Goal: Task Accomplishment & Management: Use online tool/utility

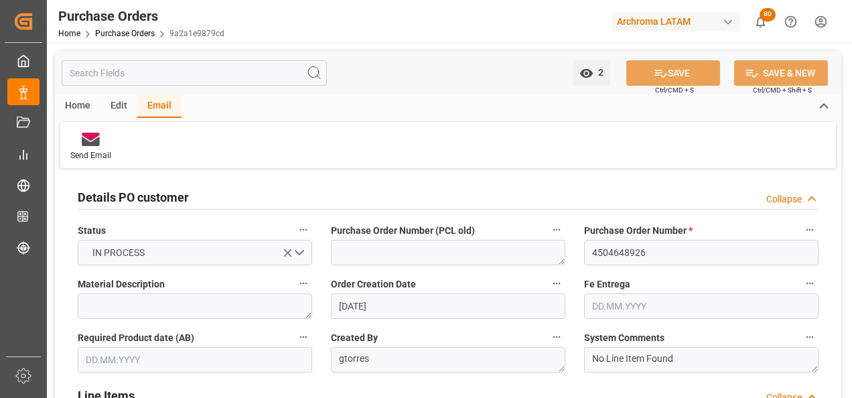
scroll to position [268, 0]
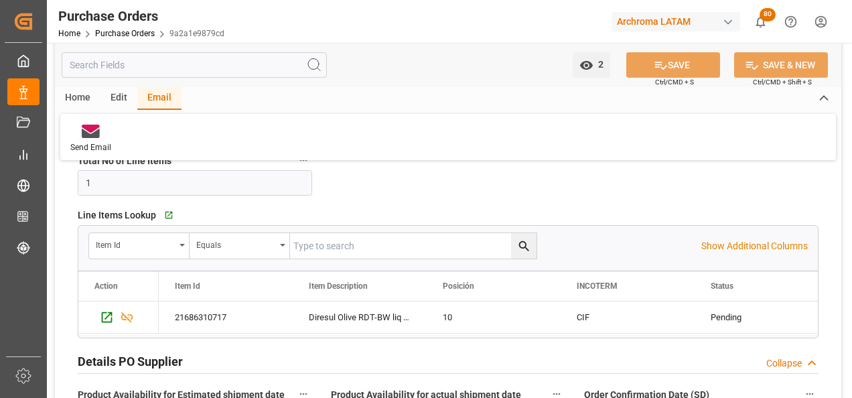
click at [141, 27] on div "Home Purchase Orders 9a2a1e9879cd" at bounding box center [141, 33] width 166 height 14
click at [141, 33] on link "Purchase Orders" at bounding box center [125, 33] width 60 height 9
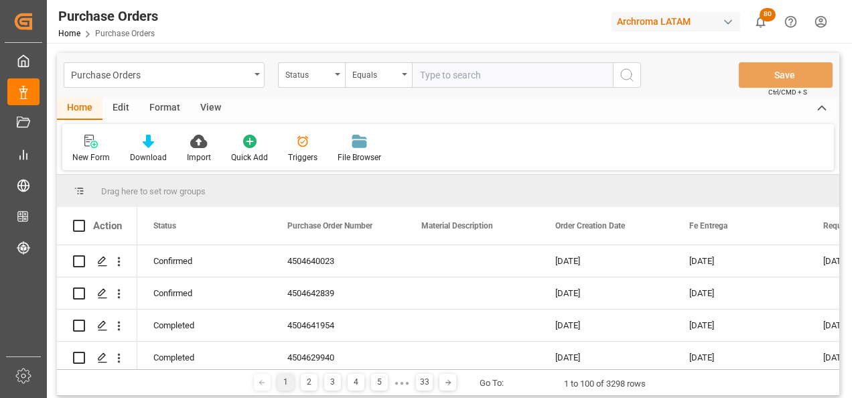
click at [257, 77] on div "Purchase Orders" at bounding box center [164, 74] width 201 height 25
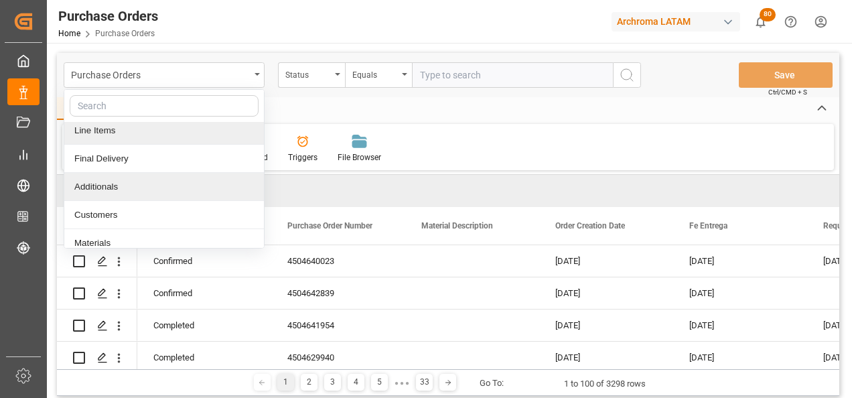
scroll to position [67, 0]
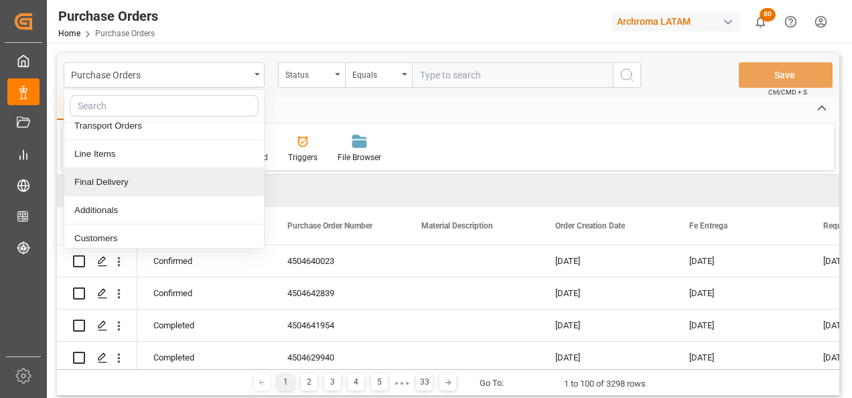
click at [130, 180] on div "Final Delivery" at bounding box center [164, 182] width 200 height 28
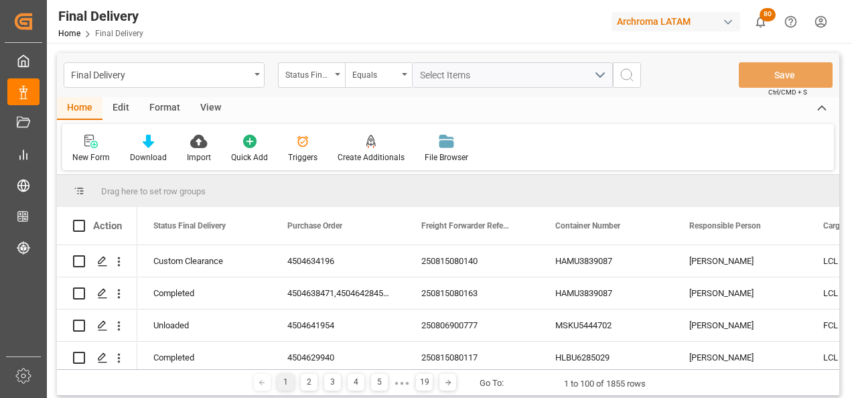
click at [329, 80] on div "Status Final Delivery" at bounding box center [308, 73] width 46 height 15
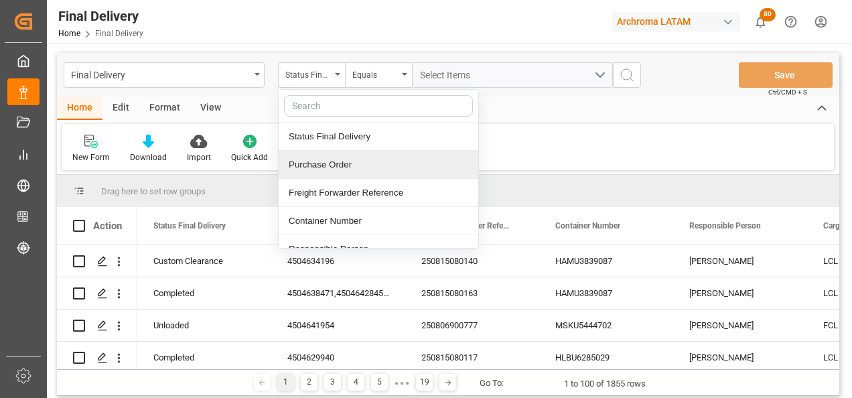
click at [338, 166] on div "Purchase Order" at bounding box center [379, 165] width 200 height 28
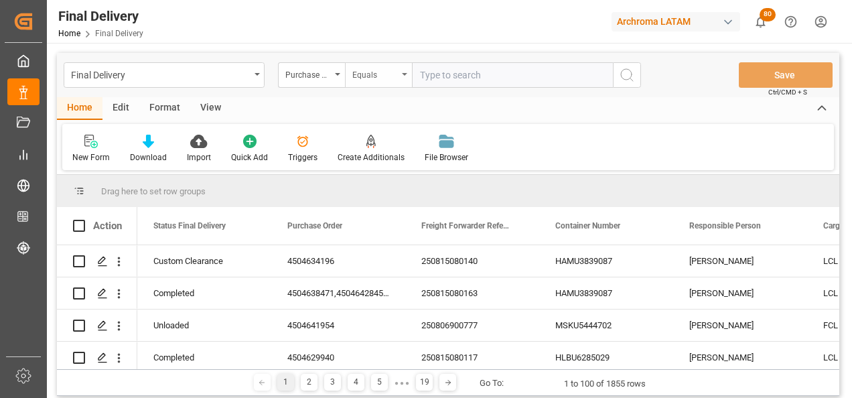
click at [367, 83] on div "Equals" at bounding box center [378, 74] width 67 height 25
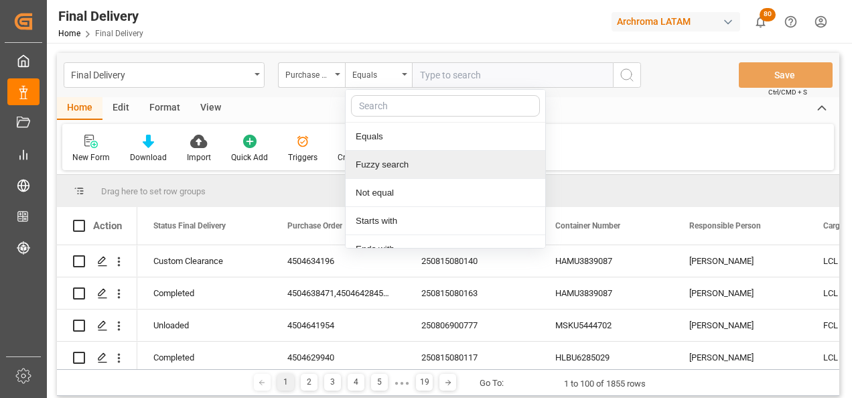
click at [400, 164] on div "Fuzzy search" at bounding box center [446, 165] width 200 height 28
paste input "4504606464"
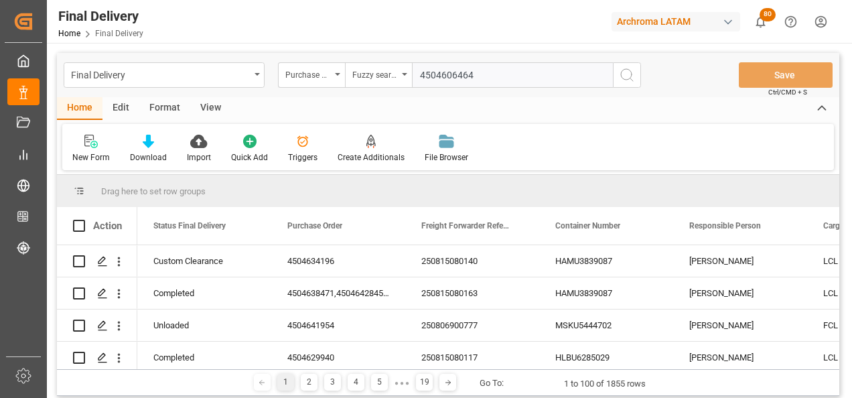
type input "4504606464"
click at [623, 84] on button "search button" at bounding box center [627, 74] width 28 height 25
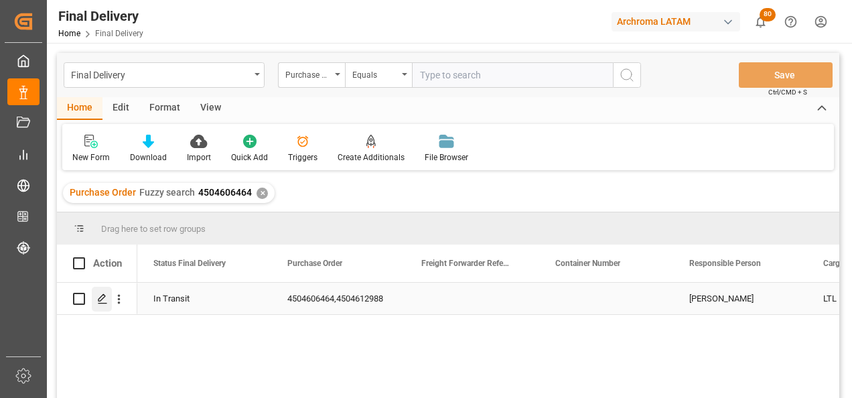
click at [103, 303] on icon "Press SPACE to select this row." at bounding box center [102, 299] width 11 height 11
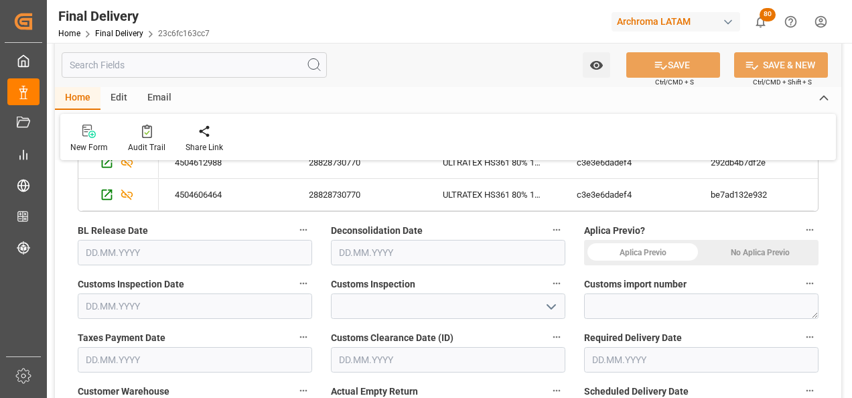
scroll to position [469, 0]
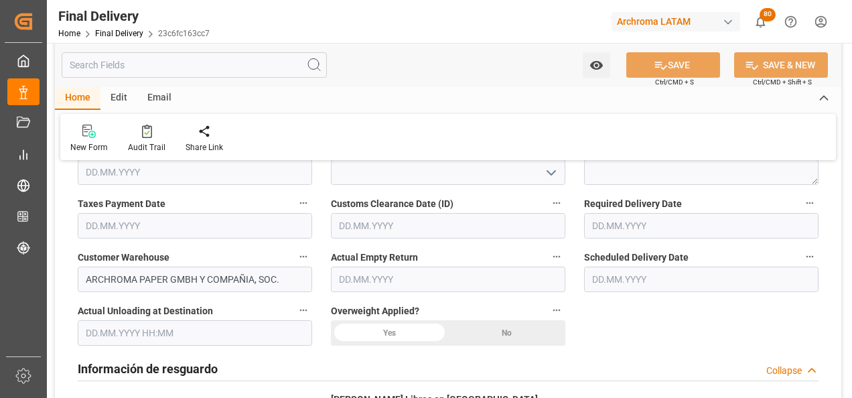
click at [606, 222] on input "text" at bounding box center [701, 225] width 235 height 25
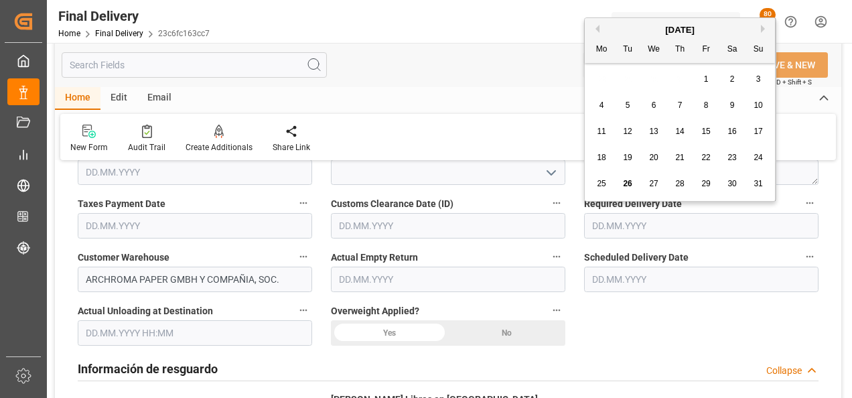
click at [706, 188] on span "29" at bounding box center [706, 183] width 9 height 9
type input "[DATE]"
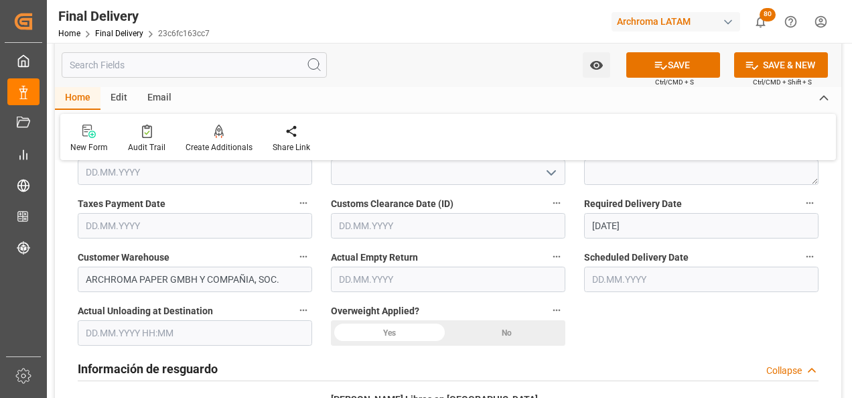
click at [623, 277] on input "text" at bounding box center [701, 279] width 235 height 25
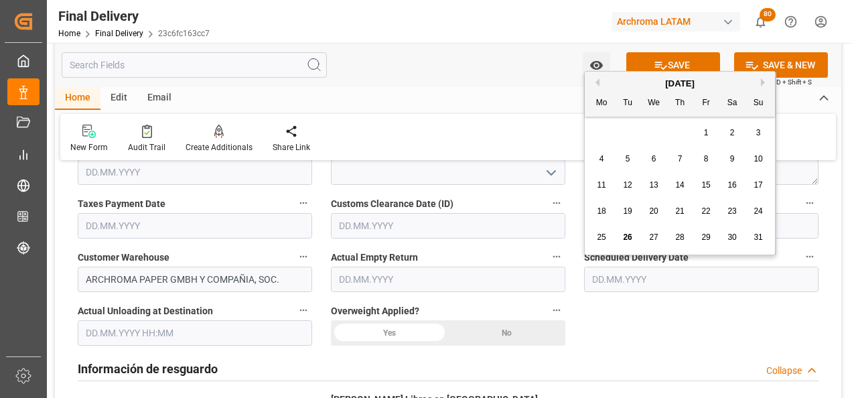
click at [649, 233] on div "27" at bounding box center [654, 238] width 17 height 16
type input "[DATE]"
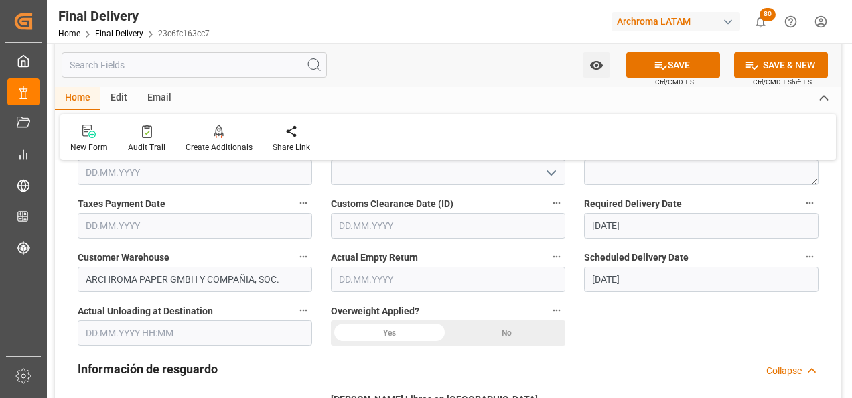
click at [496, 330] on div "No" at bounding box center [506, 332] width 117 height 25
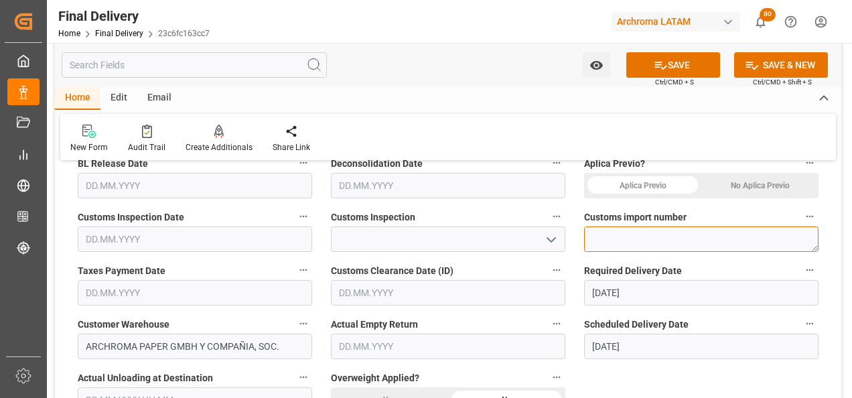
click at [639, 243] on textarea at bounding box center [701, 239] width 235 height 25
paste textarea "264-202500011618"
type textarea "264-202500011618"
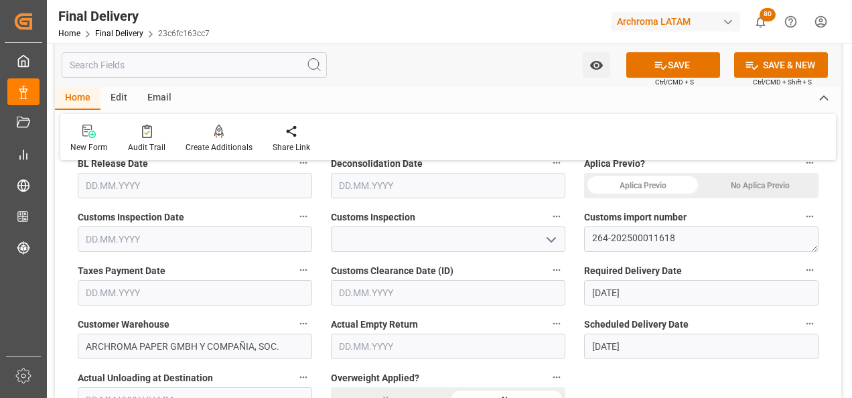
click at [743, 180] on div "No Aplica Previo" at bounding box center [760, 185] width 117 height 25
click at [547, 240] on icon "open menu" at bounding box center [552, 240] width 16 height 16
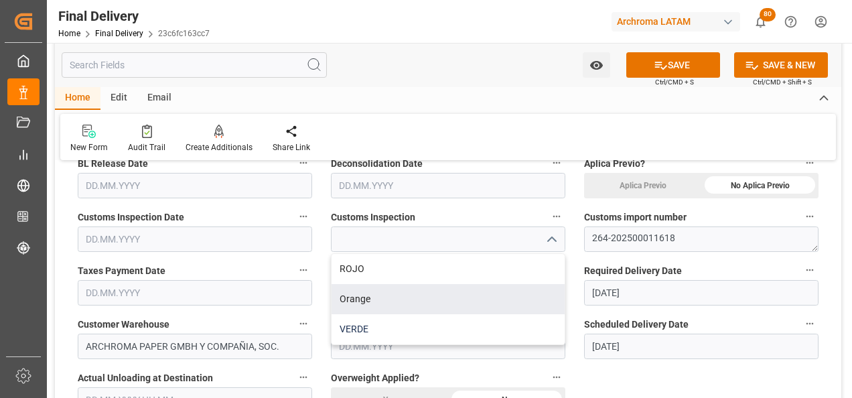
click at [413, 322] on div "VERDE" at bounding box center [448, 329] width 233 height 30
type input "VERDE"
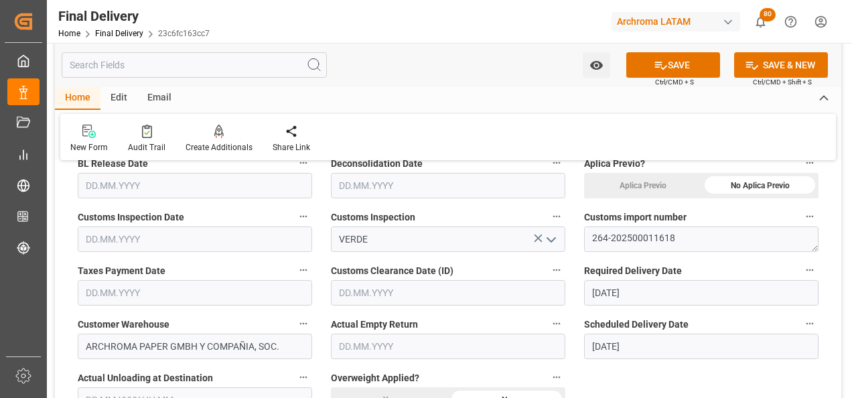
click at [396, 292] on input "text" at bounding box center [448, 292] width 235 height 25
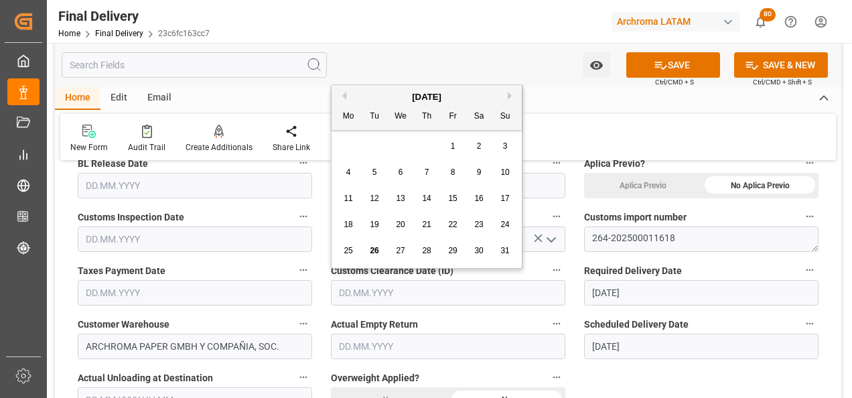
click at [350, 247] on span "25" at bounding box center [348, 250] width 9 height 9
type input "[DATE]"
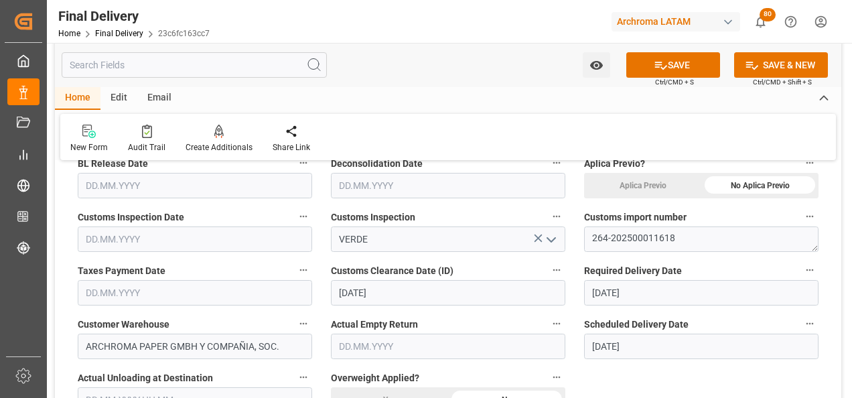
click at [147, 287] on input "text" at bounding box center [195, 292] width 235 height 25
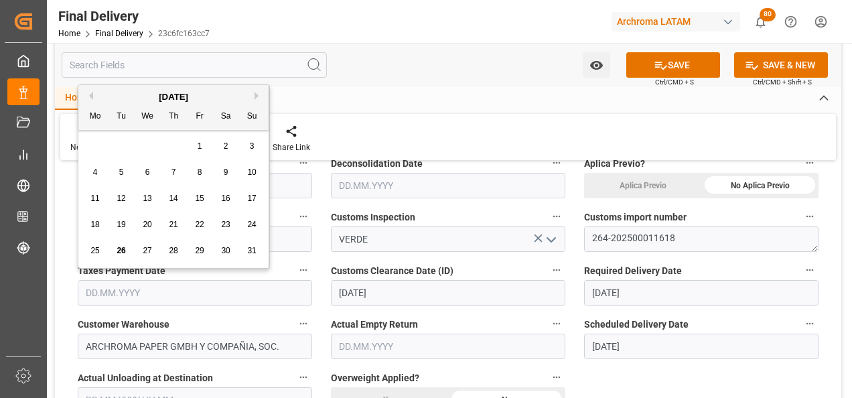
click at [88, 247] on div "25" at bounding box center [95, 251] width 17 height 16
type input "[DATE]"
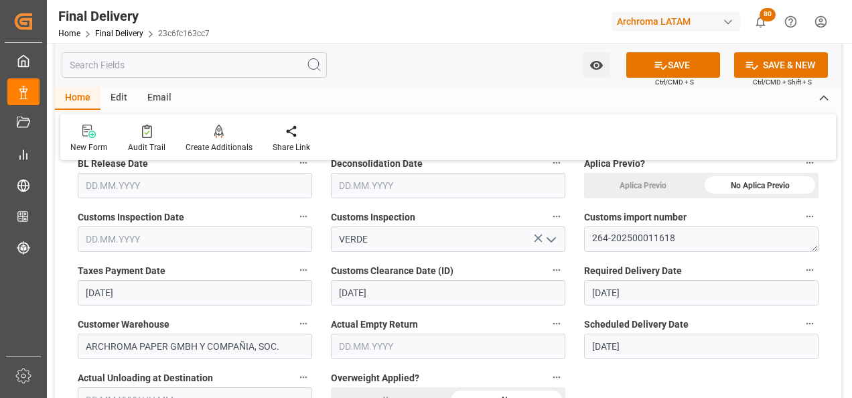
click at [98, 241] on input "text" at bounding box center [195, 239] width 235 height 25
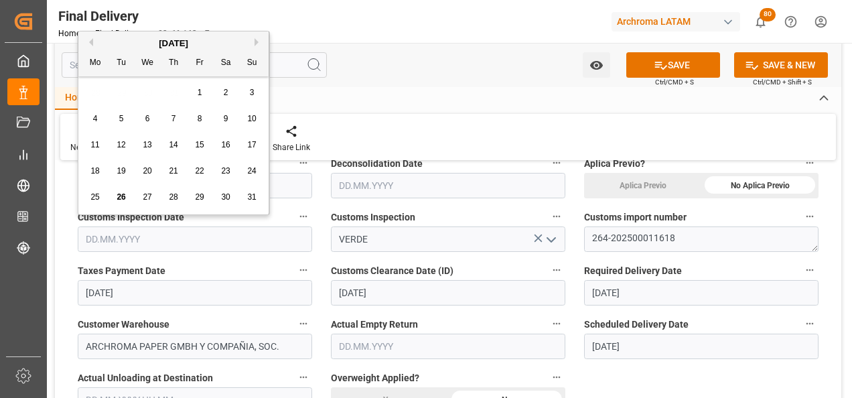
click at [97, 193] on span "25" at bounding box center [94, 196] width 9 height 9
type input "[DATE]"
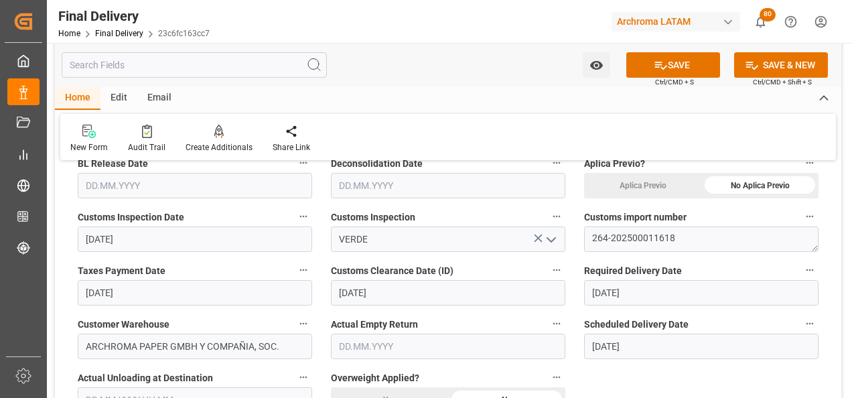
click at [359, 190] on input "text" at bounding box center [448, 185] width 235 height 25
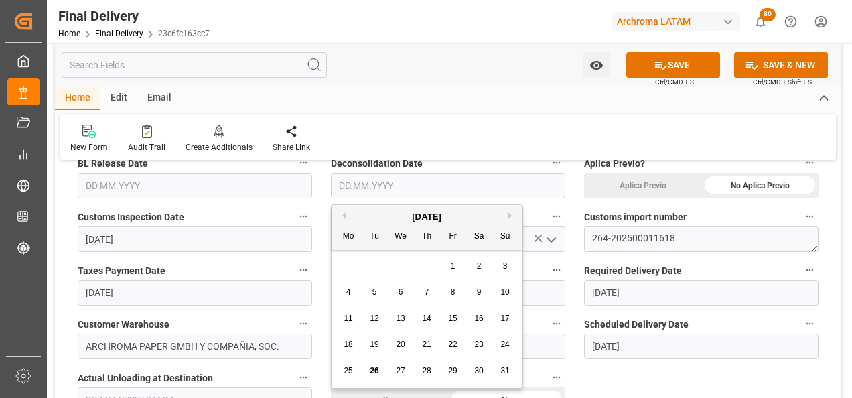
click at [250, 194] on input "text" at bounding box center [195, 185] width 235 height 25
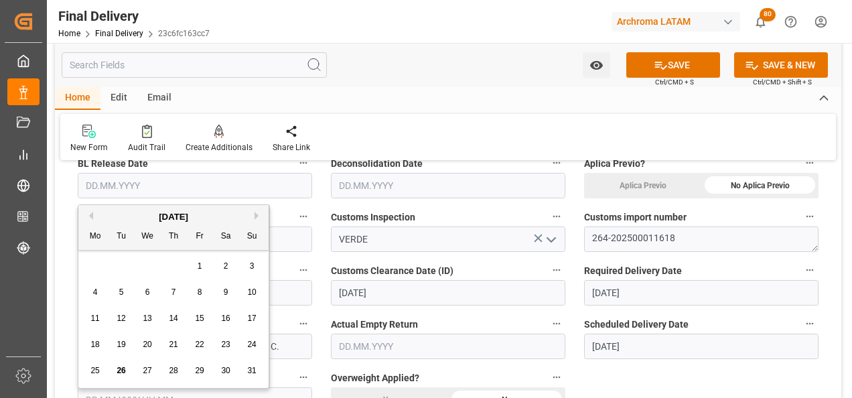
click at [100, 369] on div "25" at bounding box center [95, 371] width 17 height 16
type input "[DATE]"
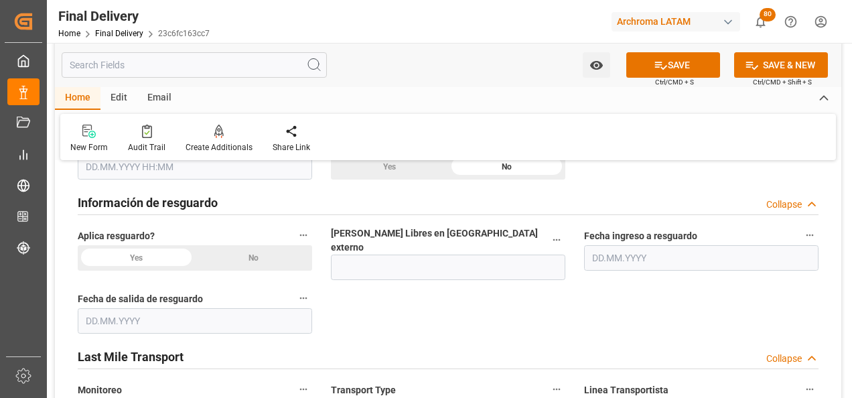
scroll to position [670, 0]
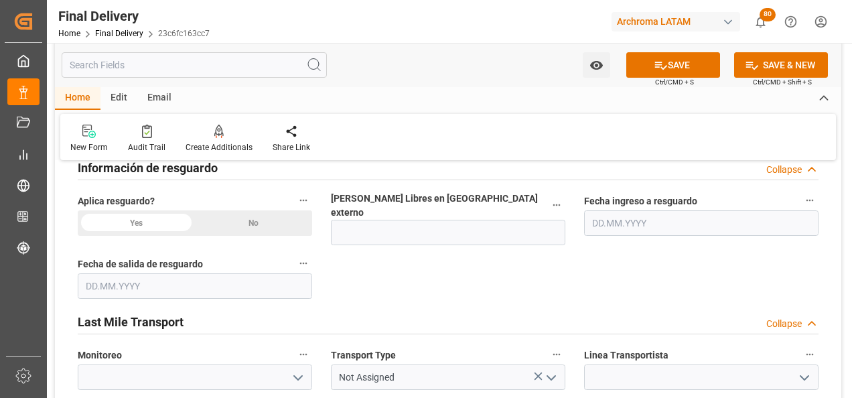
click at [268, 222] on div "No" at bounding box center [253, 222] width 117 height 25
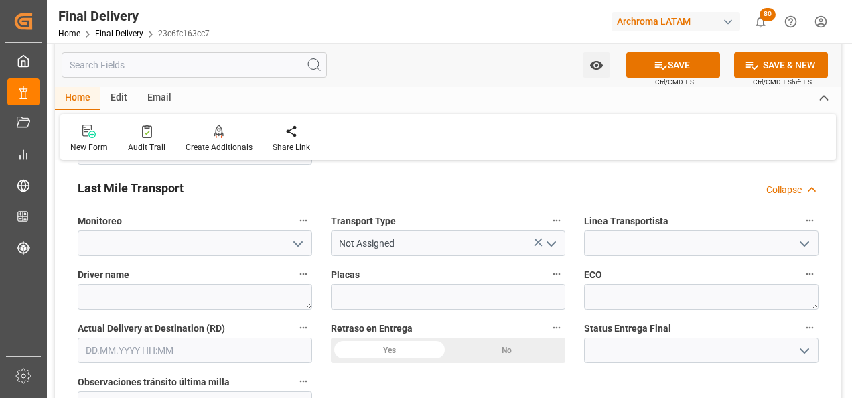
click at [556, 236] on icon "open menu" at bounding box center [552, 244] width 16 height 16
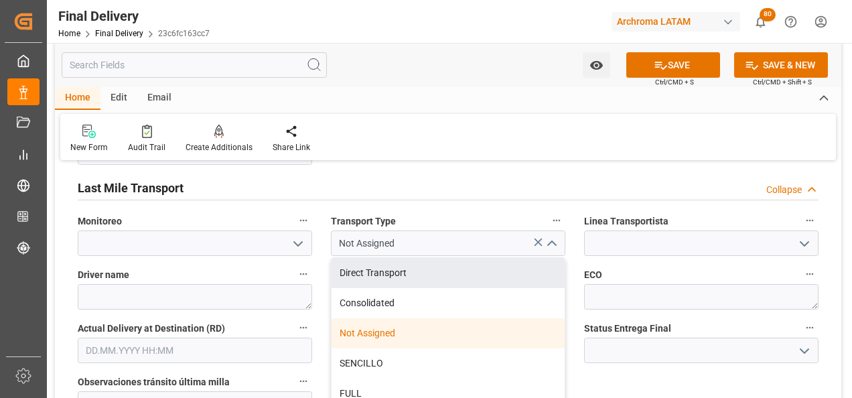
click at [418, 271] on div "Direct Transport" at bounding box center [448, 273] width 233 height 30
type input "Direct Transport"
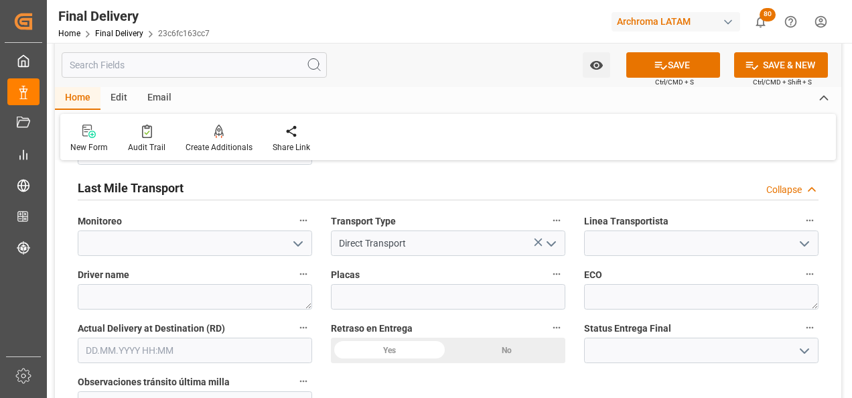
click at [804, 236] on icon "open menu" at bounding box center [805, 244] width 16 height 16
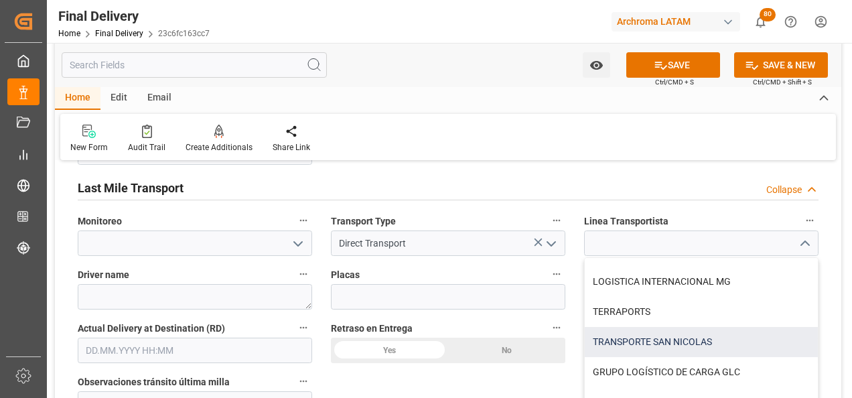
scroll to position [911, 0]
click at [680, 334] on div "TRANSPORTE SAN NICOLAS" at bounding box center [701, 341] width 233 height 30
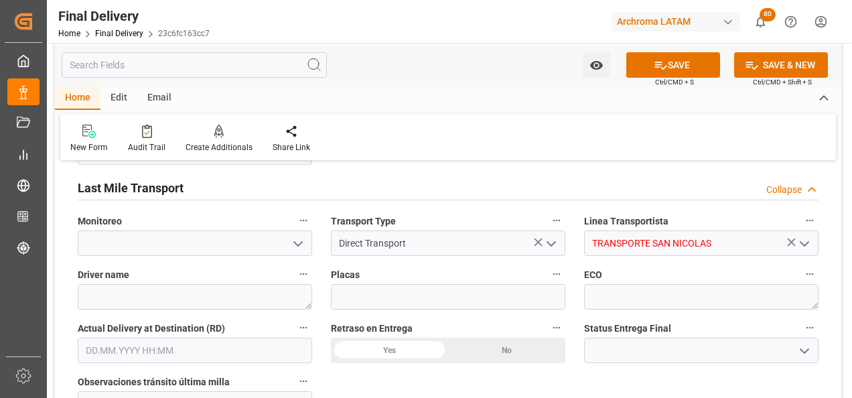
type input "TRANSPORTE SAN NICOLAS"
click at [234, 284] on textarea at bounding box center [195, 296] width 235 height 25
type textarea "DANI ALEXANDER SANTIS"
click at [434, 298] on input at bounding box center [448, 296] width 235 height 25
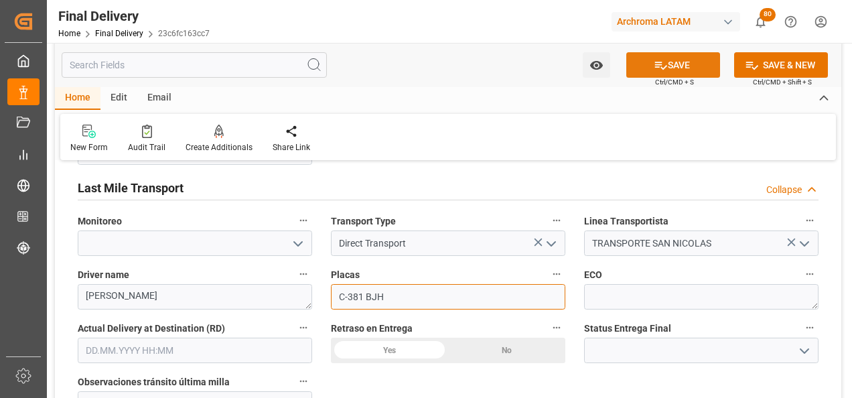
type input "C-381 BJH"
click at [681, 66] on button "SAVE" at bounding box center [674, 64] width 94 height 25
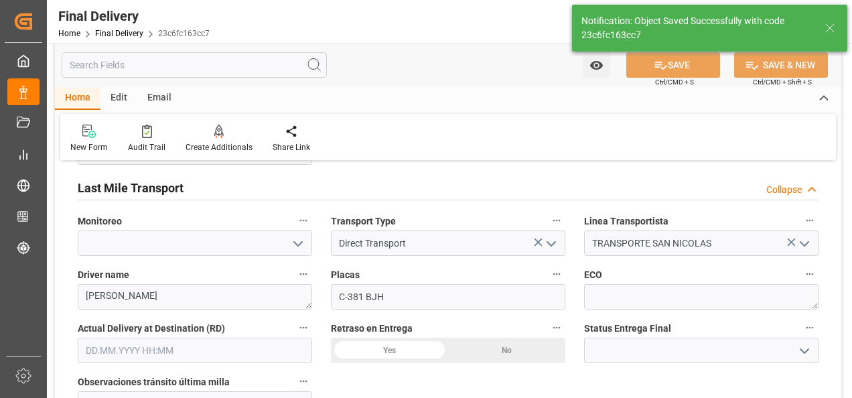
type textarea "1"
type input "In transit to final delivery"
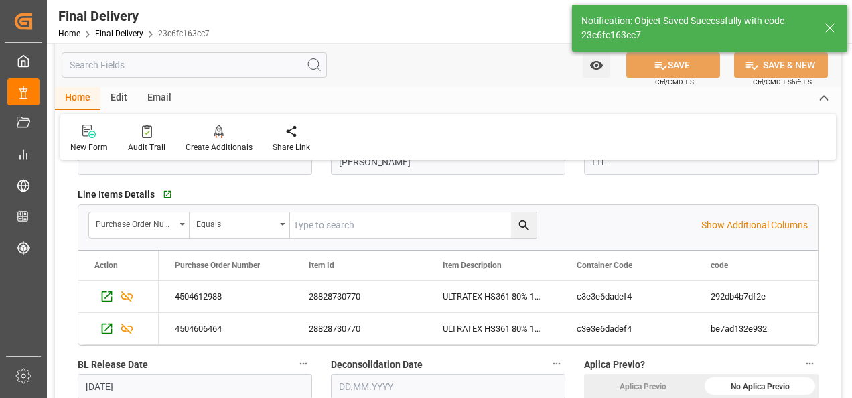
scroll to position [0, 0]
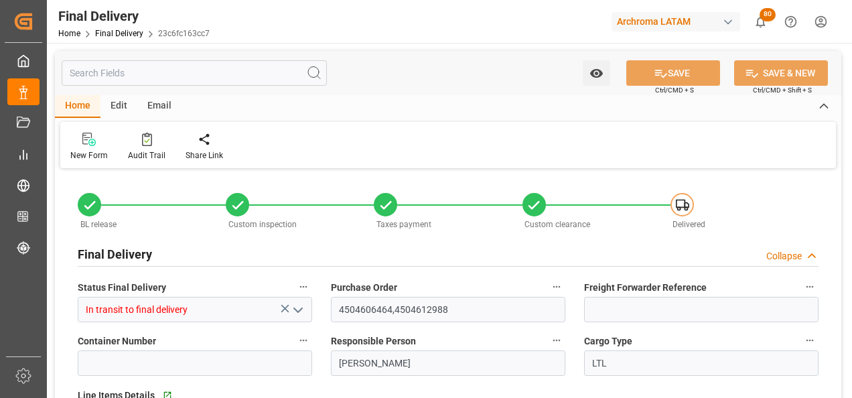
type input "[DATE]"
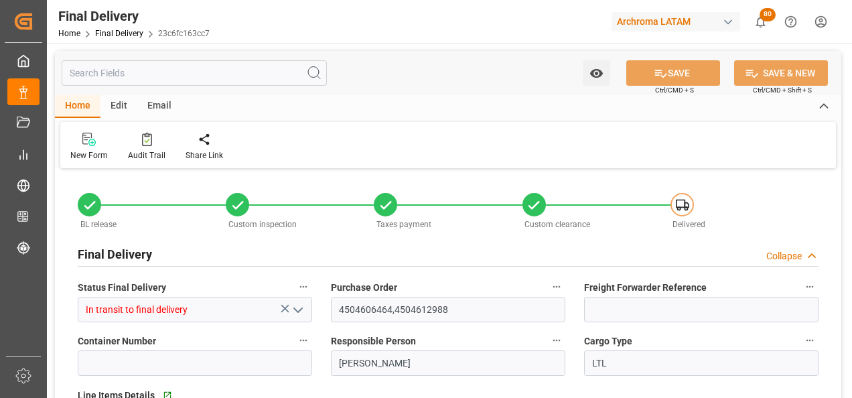
type input "[DATE]"
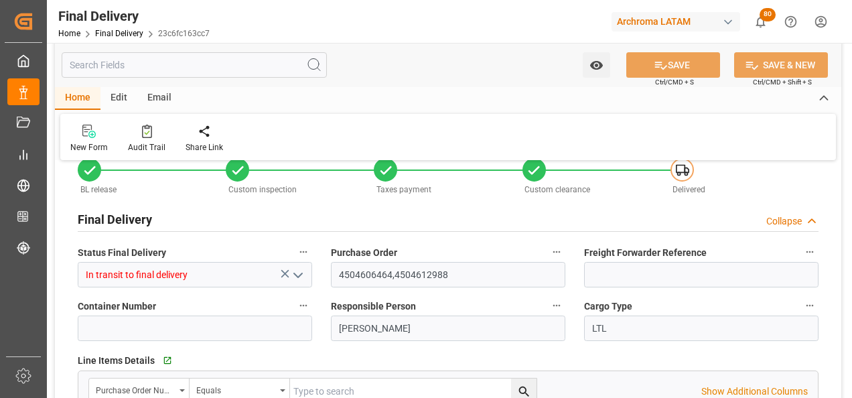
scroll to position [67, 0]
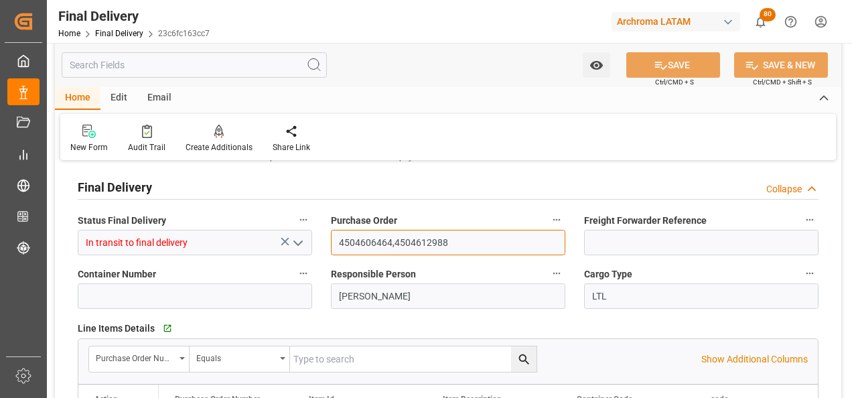
drag, startPoint x: 393, startPoint y: 245, endPoint x: 339, endPoint y: 243, distance: 53.6
click at [339, 243] on input "4504606464,4504612988" at bounding box center [448, 242] width 235 height 25
click at [117, 27] on div "Home Final Delivery 23c6fc163cc7" at bounding box center [133, 33] width 151 height 14
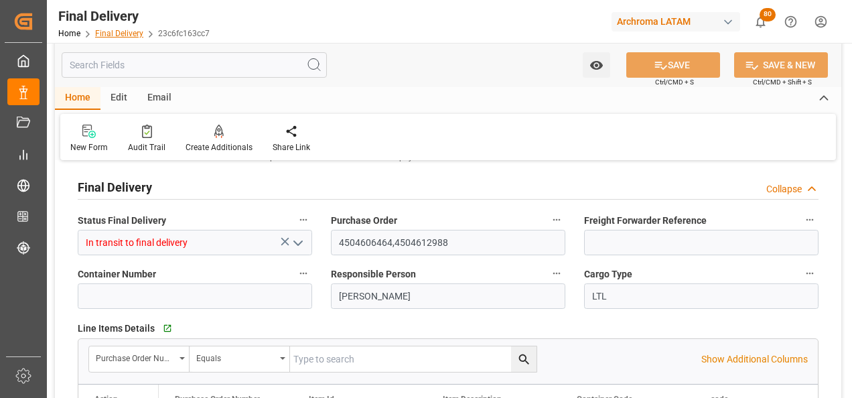
click at [117, 33] on link "Final Delivery" at bounding box center [119, 33] width 48 height 9
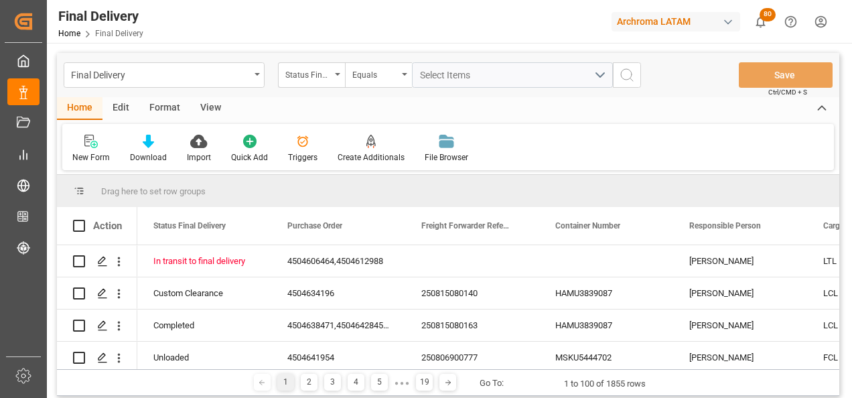
click at [314, 78] on div "Status Final Delivery" at bounding box center [308, 73] width 46 height 15
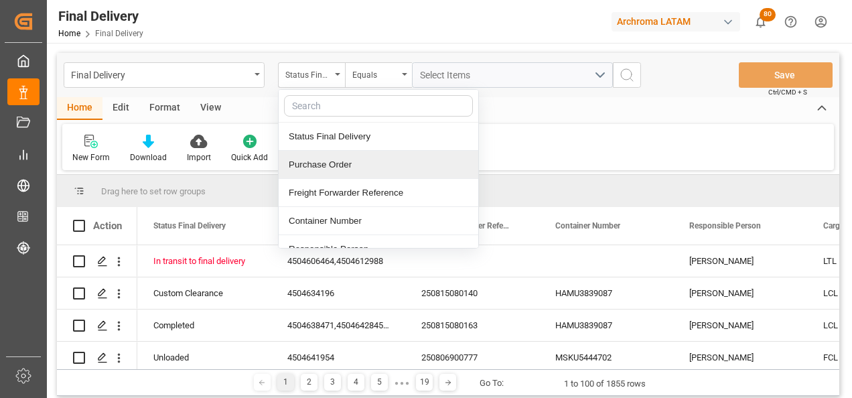
click at [320, 166] on div "Purchase Order" at bounding box center [379, 165] width 200 height 28
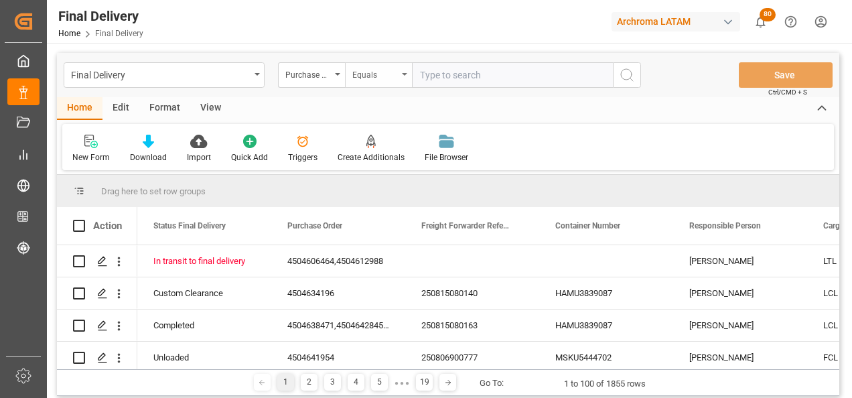
click at [394, 76] on div "Equals" at bounding box center [376, 73] width 46 height 15
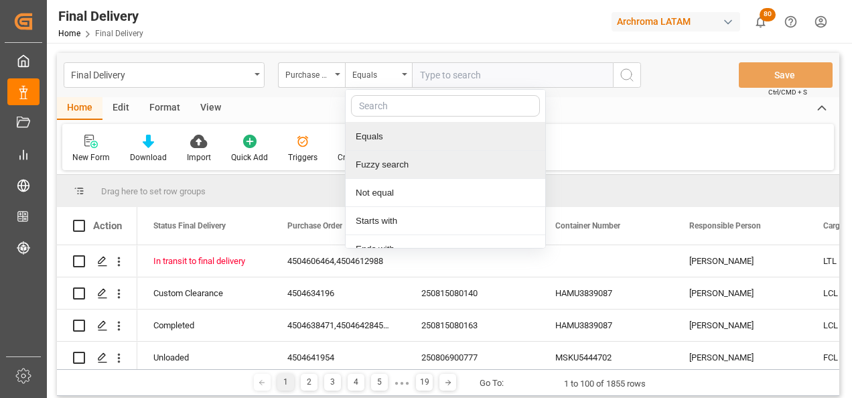
click at [389, 168] on div "Fuzzy search" at bounding box center [446, 165] width 200 height 28
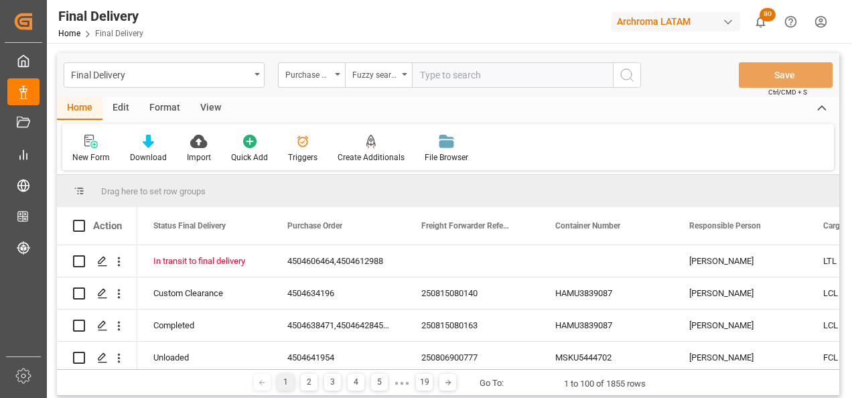
paste input "4504606464,"
type input "4504606464"
click at [624, 79] on circle "search button" at bounding box center [626, 74] width 11 height 11
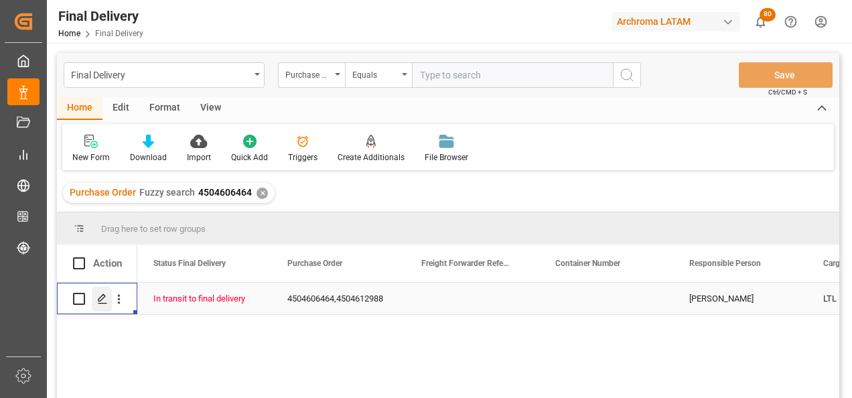
click at [100, 294] on icon "Press SPACE to select this row." at bounding box center [102, 299] width 11 height 11
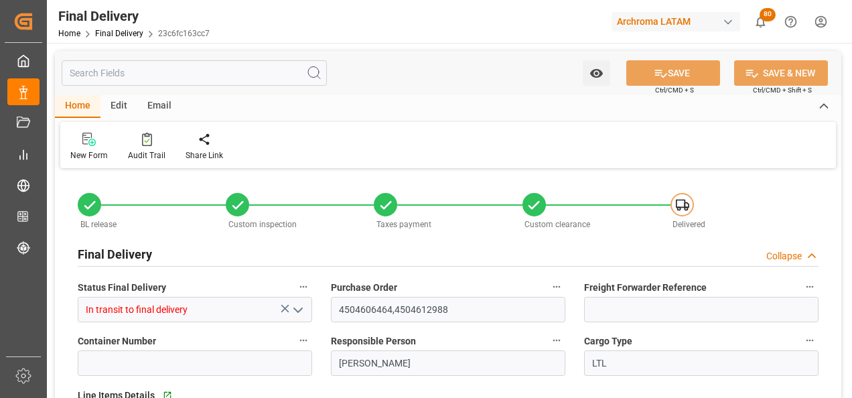
type input "[DATE]"
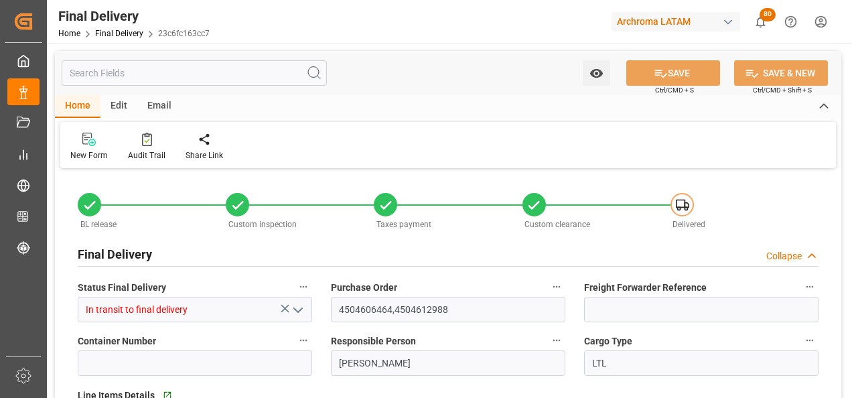
type input "[DATE]"
click at [99, 34] on link "Final Delivery" at bounding box center [119, 33] width 48 height 9
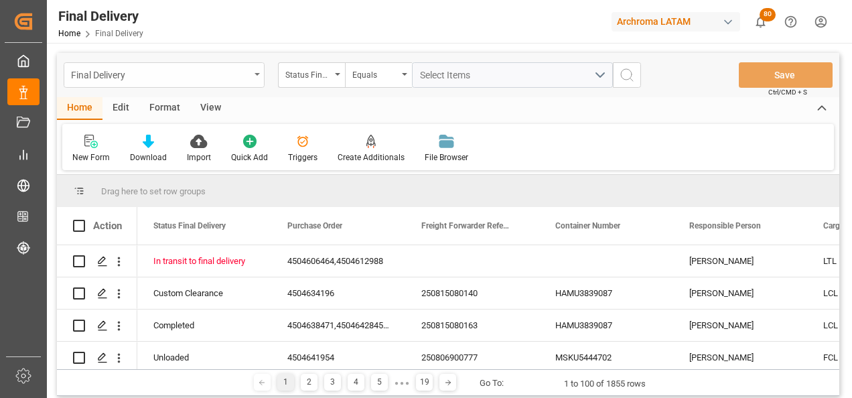
click at [257, 77] on div "Final Delivery" at bounding box center [164, 74] width 201 height 25
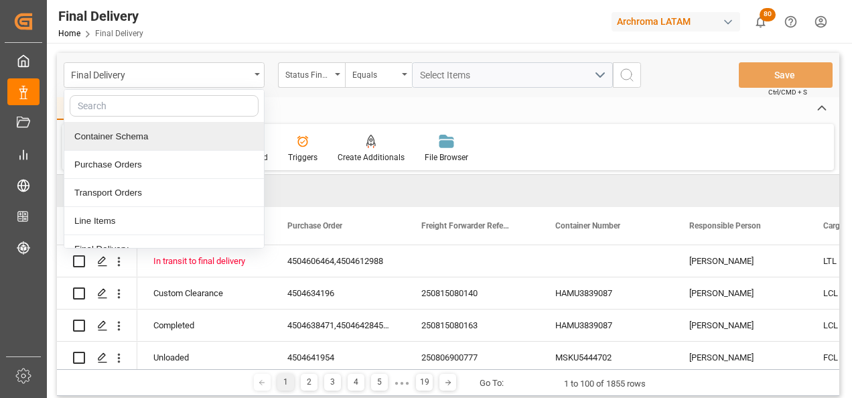
click at [133, 143] on div "Container Schema" at bounding box center [164, 137] width 200 height 28
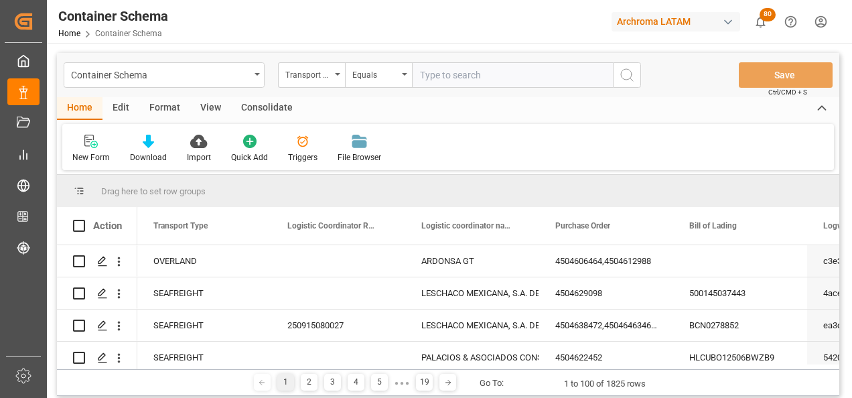
click at [333, 81] on div "Transport Type" at bounding box center [311, 74] width 67 height 25
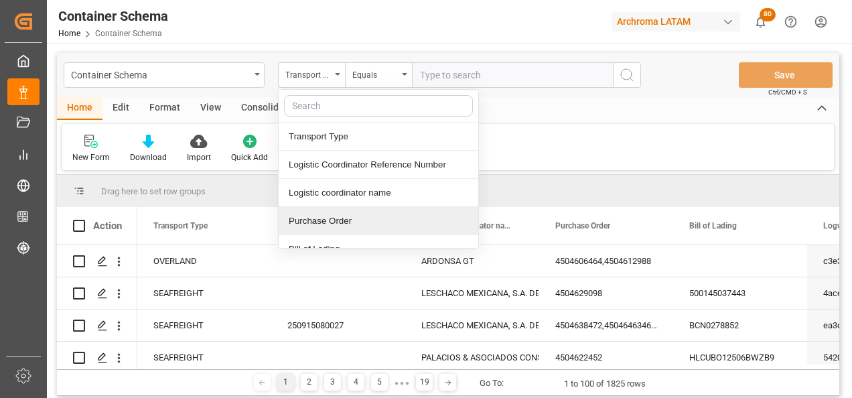
click at [328, 218] on div "Purchase Order" at bounding box center [379, 221] width 200 height 28
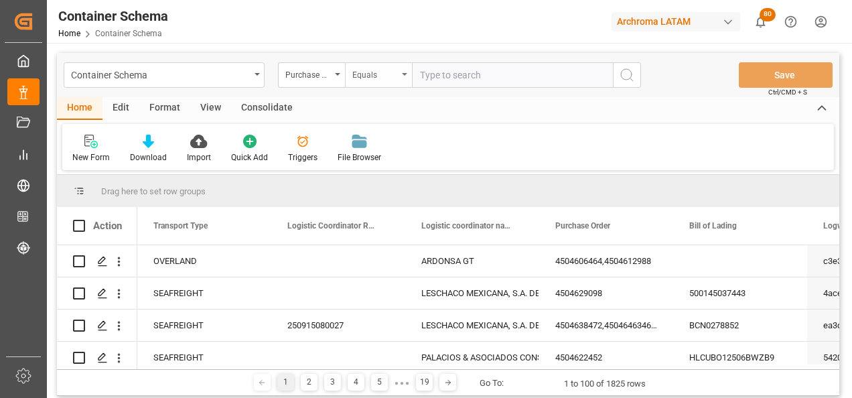
click at [361, 78] on div "Equals" at bounding box center [376, 73] width 46 height 15
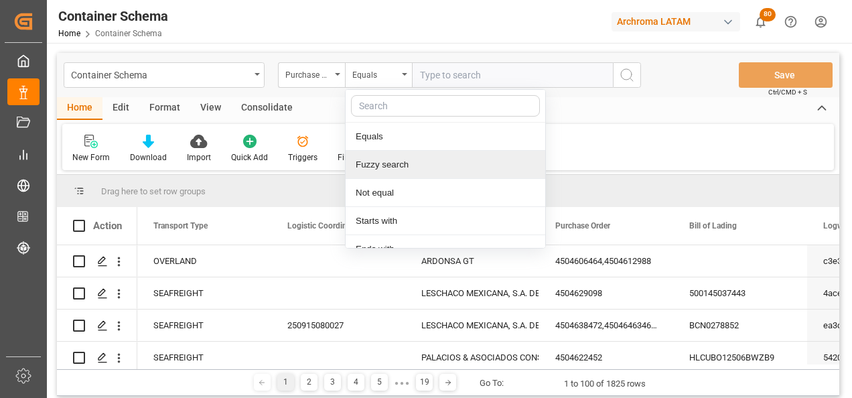
click at [395, 166] on div "Fuzzy search" at bounding box center [446, 165] width 200 height 28
paste input "4504606464,"
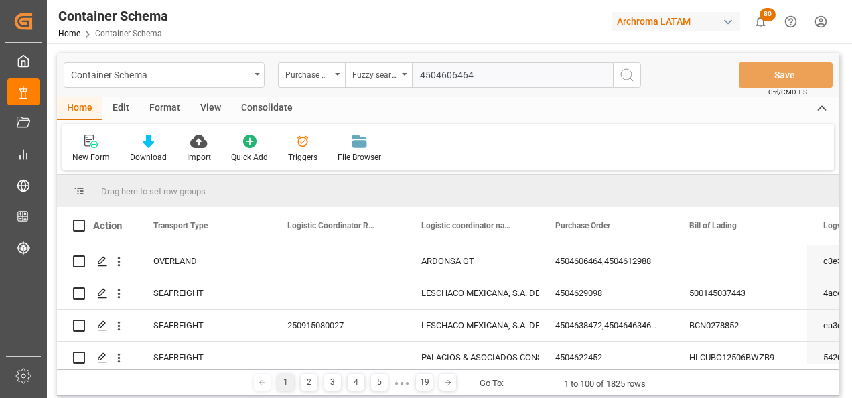
type input "4504606464"
click at [623, 72] on icon "search button" at bounding box center [627, 75] width 16 height 16
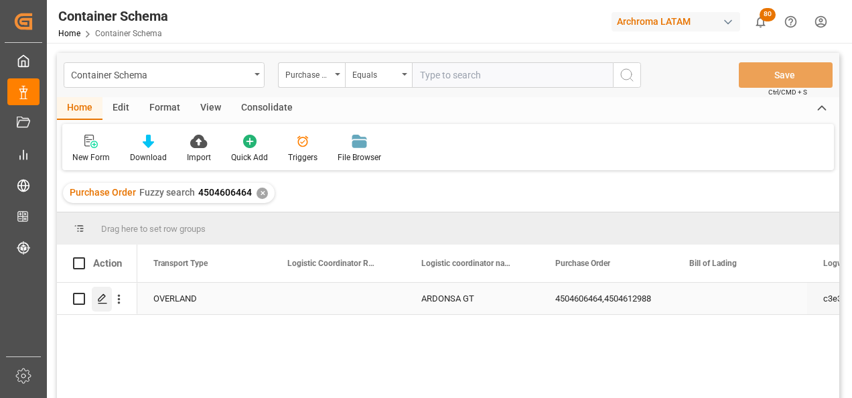
click at [101, 298] on icon "Press SPACE to select this row." at bounding box center [102, 299] width 11 height 11
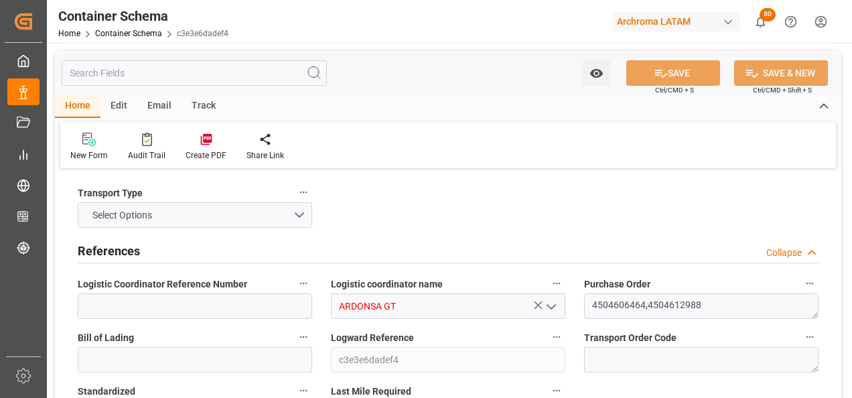
type input "0"
type input "2"
type input "15"
type input "15000"
type input "15855"
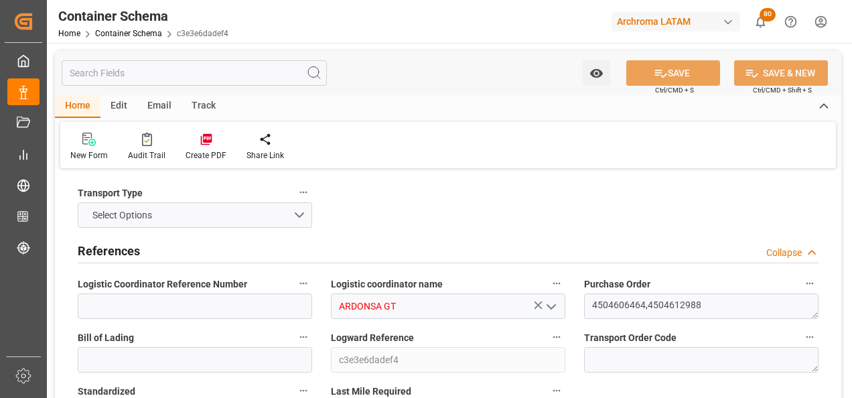
type input "MXZMF"
type input "22.08.2025 11:30"
type input "[DATE]"
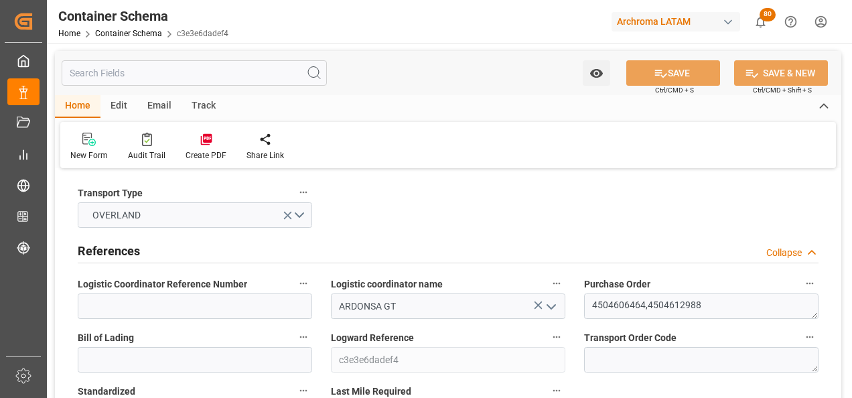
type input "[DATE]"
type input "22.08.2025 00:00"
type input "25.08.2025 00:00"
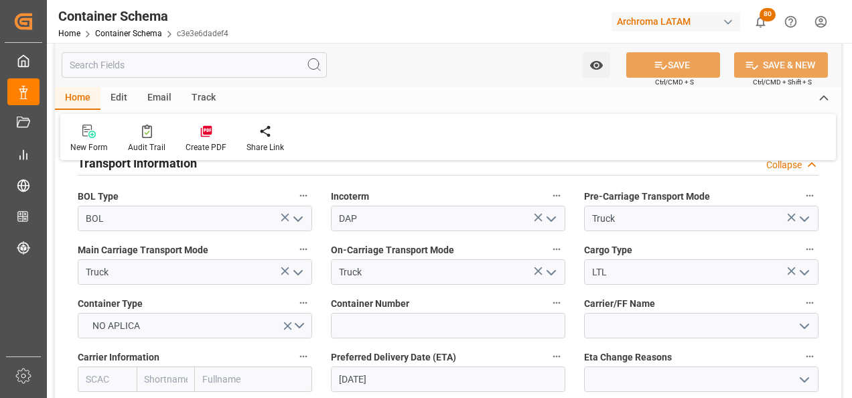
scroll to position [1273, 0]
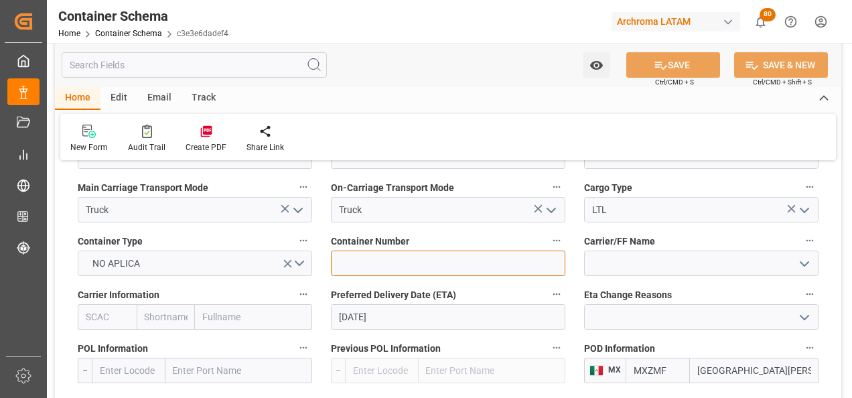
click at [428, 261] on input at bounding box center [448, 263] width 235 height 25
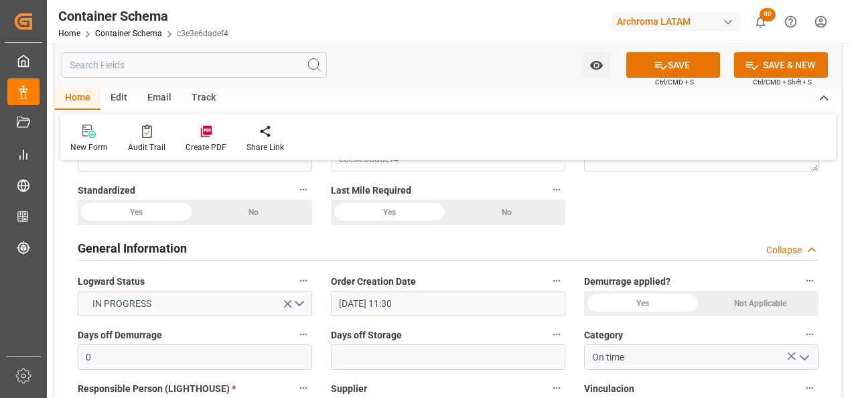
scroll to position [0, 0]
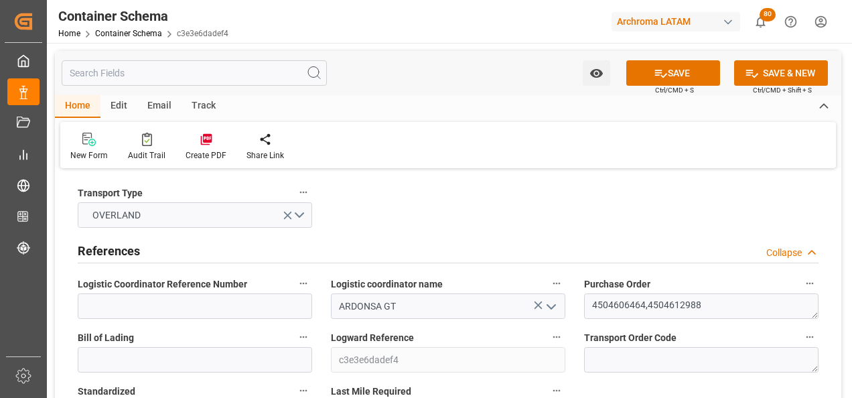
type input "C-381 BJH"
click at [207, 314] on input at bounding box center [195, 306] width 235 height 25
paste input "264-202500011618"
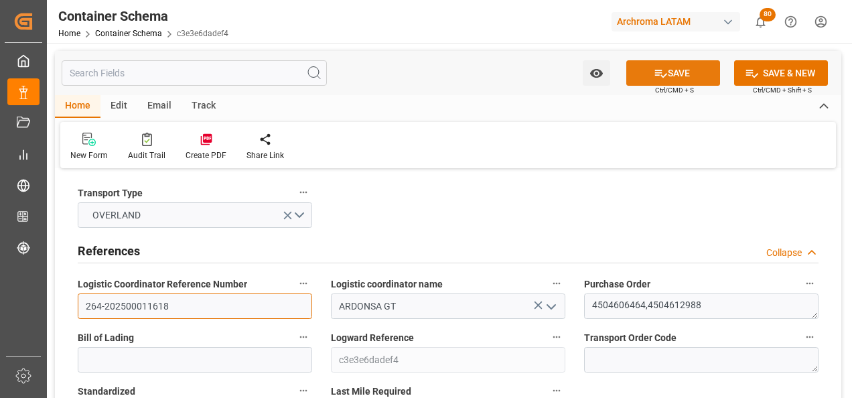
type input "264-202500011618"
click at [665, 79] on icon at bounding box center [661, 73] width 14 height 14
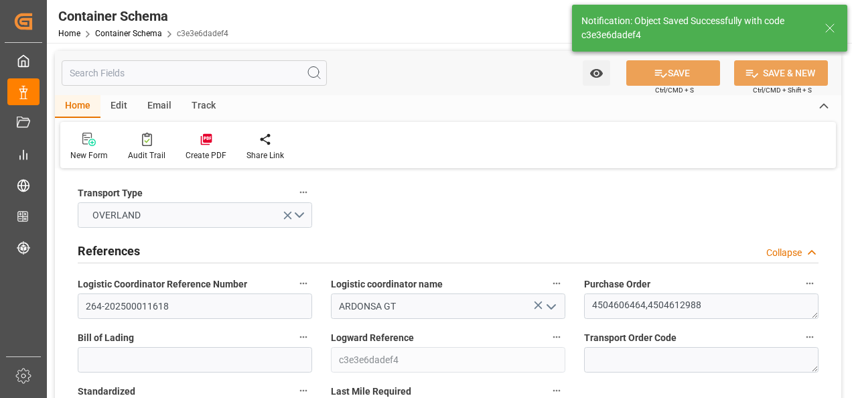
type input "C-381 BJH"
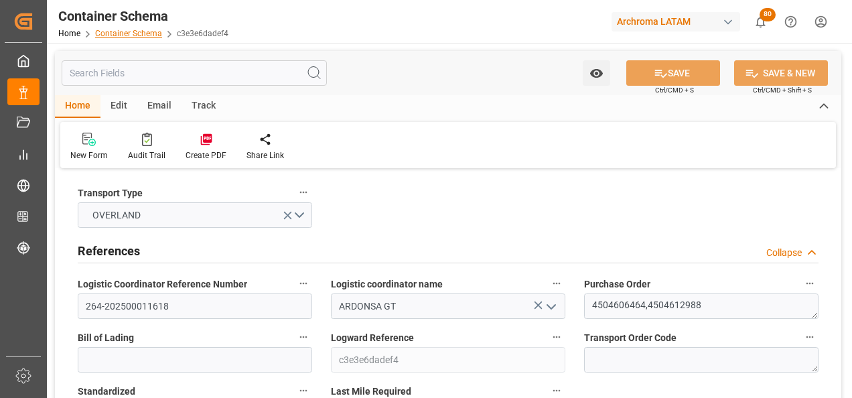
click at [147, 29] on link "Container Schema" at bounding box center [128, 33] width 67 height 9
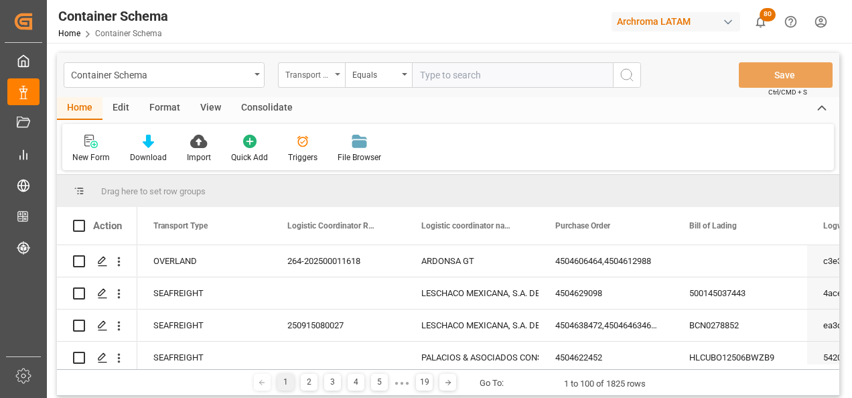
click at [303, 70] on div "Transport Type" at bounding box center [308, 73] width 46 height 15
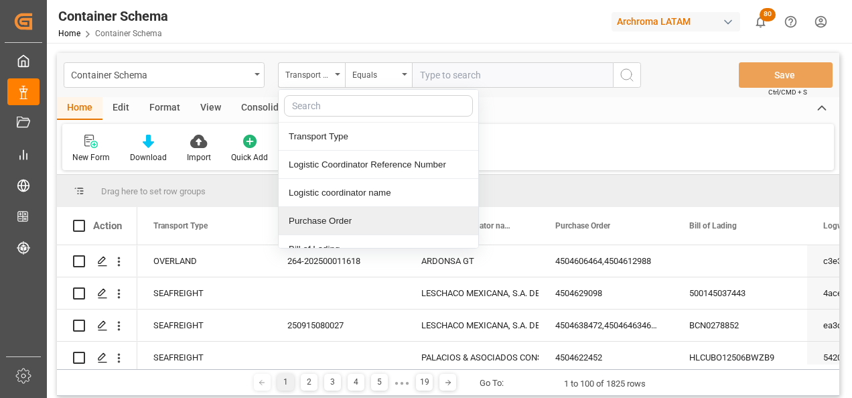
click at [332, 222] on div "Purchase Order" at bounding box center [379, 221] width 200 height 28
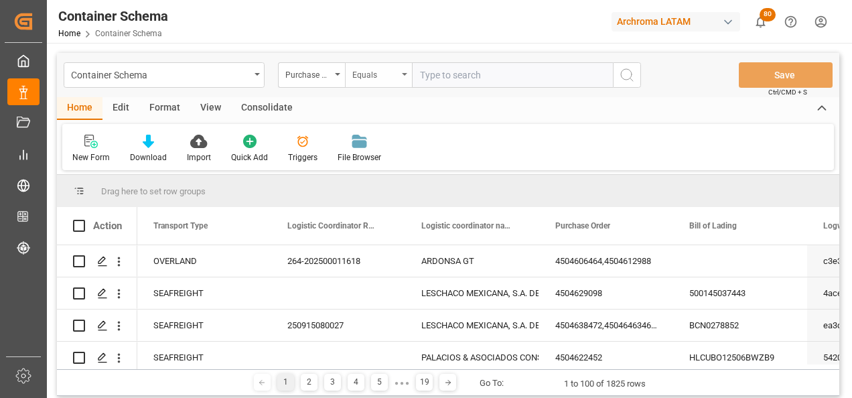
click at [371, 74] on div "Equals" at bounding box center [376, 73] width 46 height 15
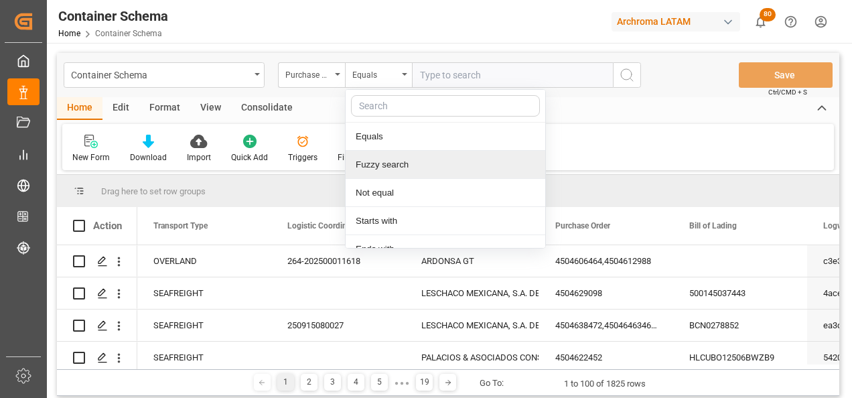
click at [390, 162] on div "Fuzzy search" at bounding box center [446, 165] width 200 height 28
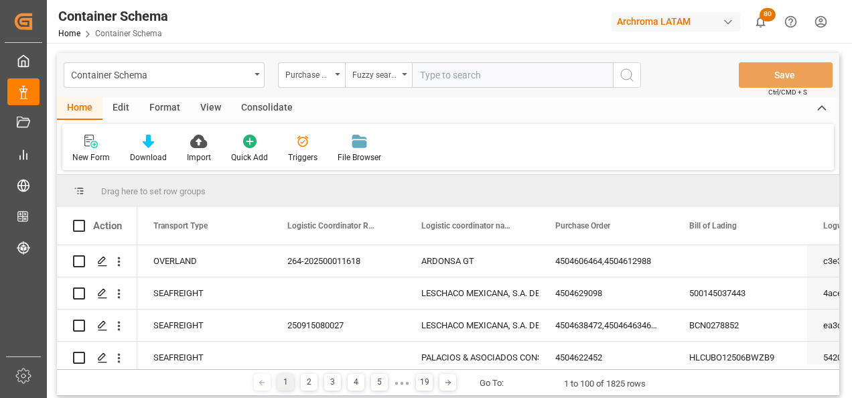
paste input "4504651440"
type input "4504651440"
click at [618, 77] on button "search button" at bounding box center [627, 74] width 28 height 25
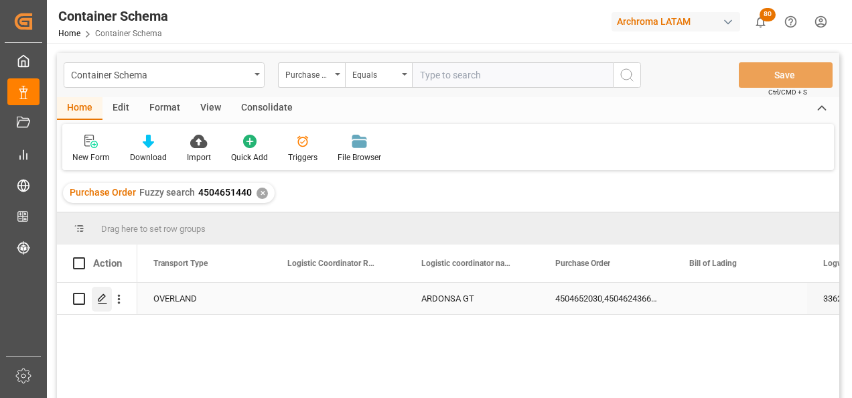
click at [101, 308] on div "Press SPACE to select this row." at bounding box center [102, 299] width 20 height 25
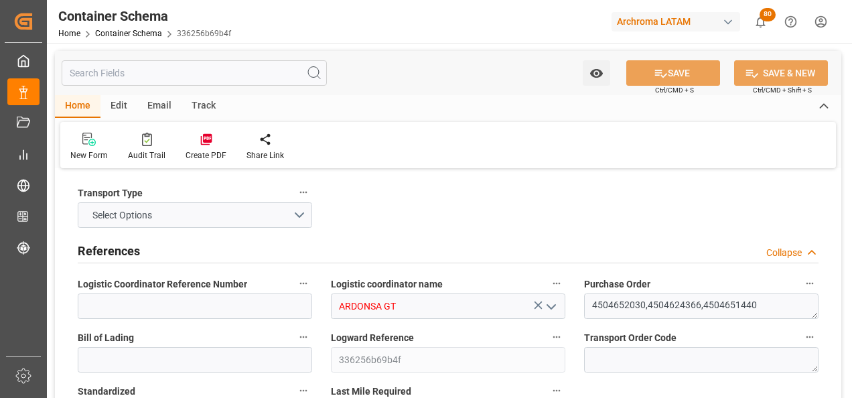
type input "0"
type input "3"
type input "9"
type input "4380"
type input "4769.5"
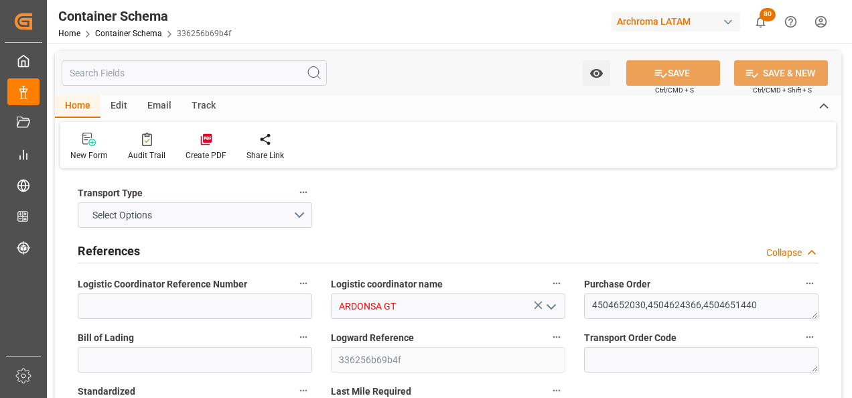
type input "MXZMF"
type input "15.08.2025 15:45"
type input "[DATE]"
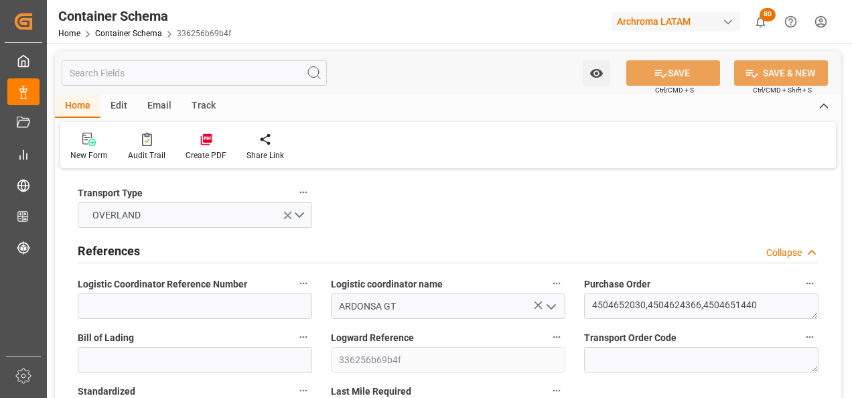
type input "[DATE]"
type input "15.08.2025 00:00"
type input "18.08.2025 00:00"
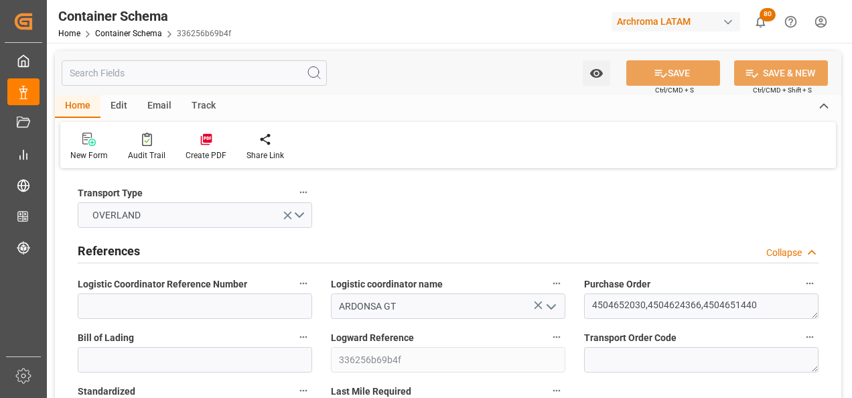
type input "18.08.2025 00:00"
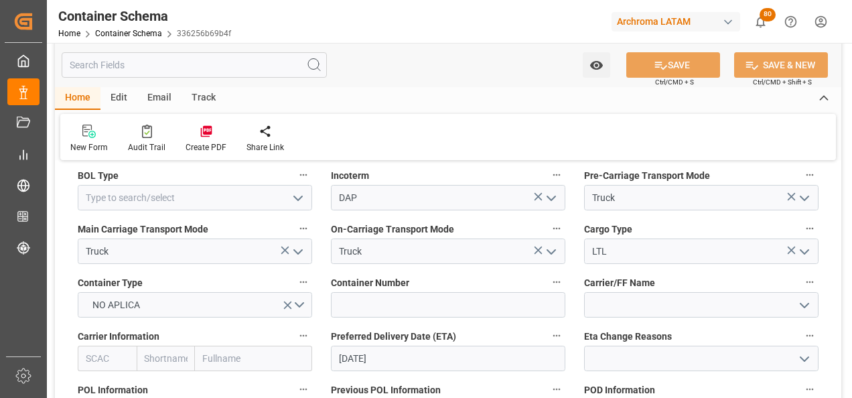
scroll to position [1273, 0]
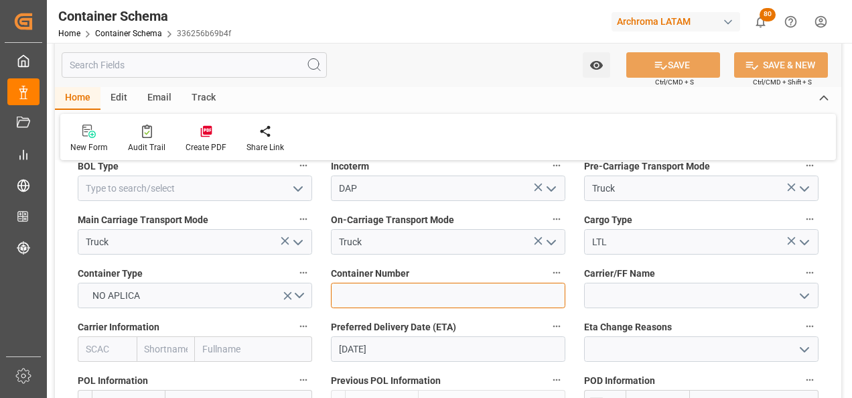
click at [386, 297] on input at bounding box center [448, 295] width 235 height 25
type input "c"
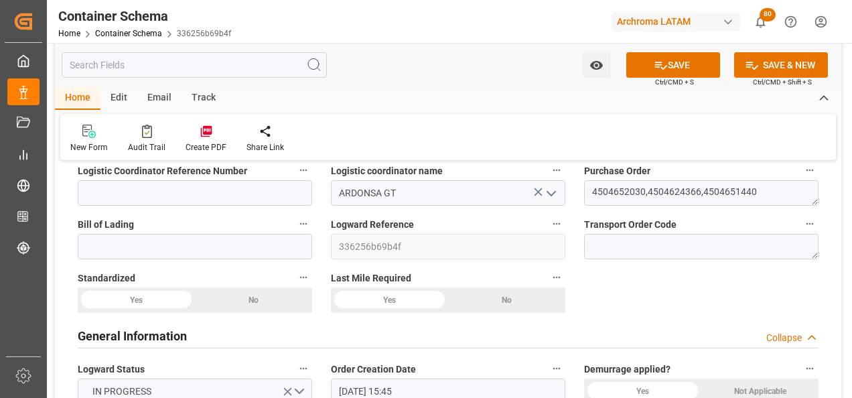
scroll to position [0, 0]
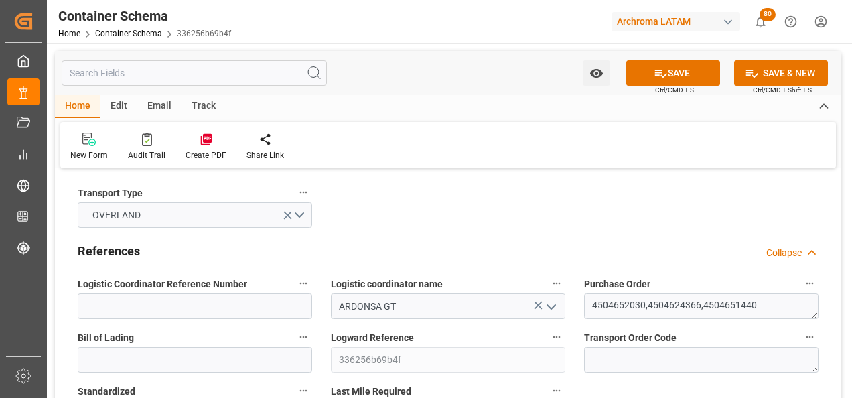
type input "C-639 BNP"
click at [237, 298] on input at bounding box center [195, 306] width 235 height 25
paste input "264-202500011619"
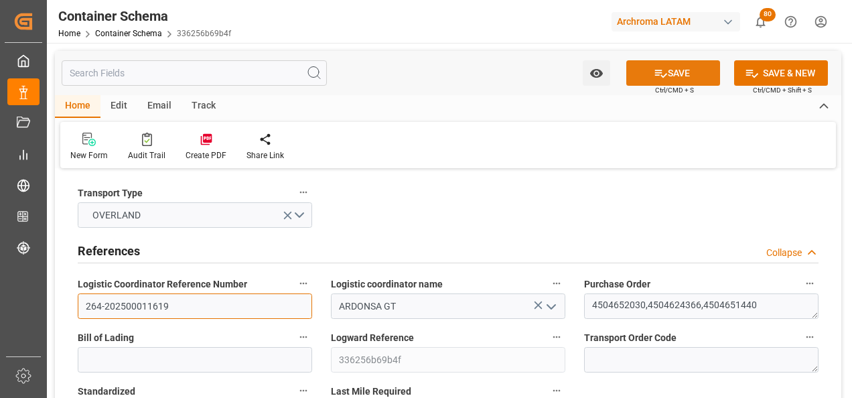
type input "264-202500011619"
click at [671, 75] on button "SAVE" at bounding box center [674, 72] width 94 height 25
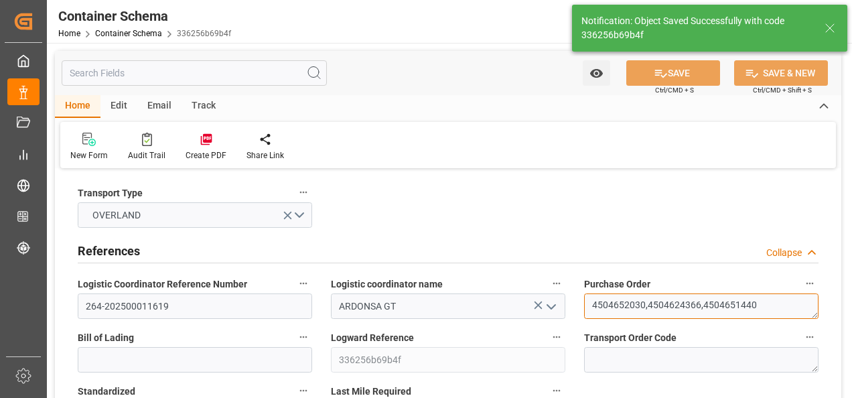
click at [600, 308] on textarea "4504652030,4504624366,4504651440" at bounding box center [701, 306] width 235 height 25
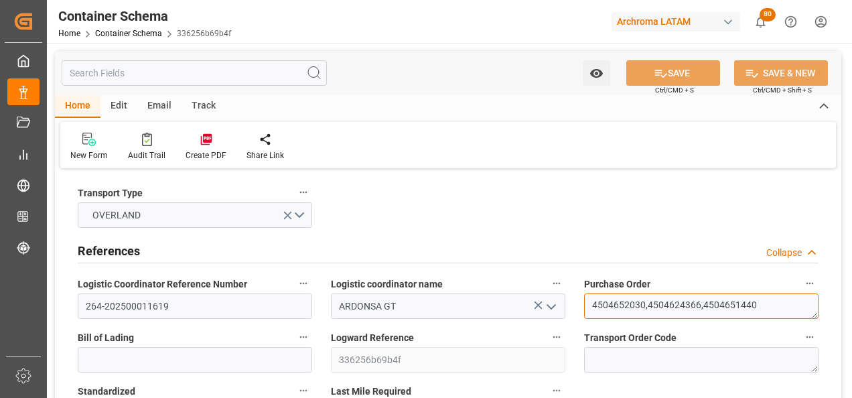
drag, startPoint x: 593, startPoint y: 304, endPoint x: 643, endPoint y: 308, distance: 49.7
click at [643, 308] on textarea "4504652030,4504624366,4504651440" at bounding box center [701, 306] width 235 height 25
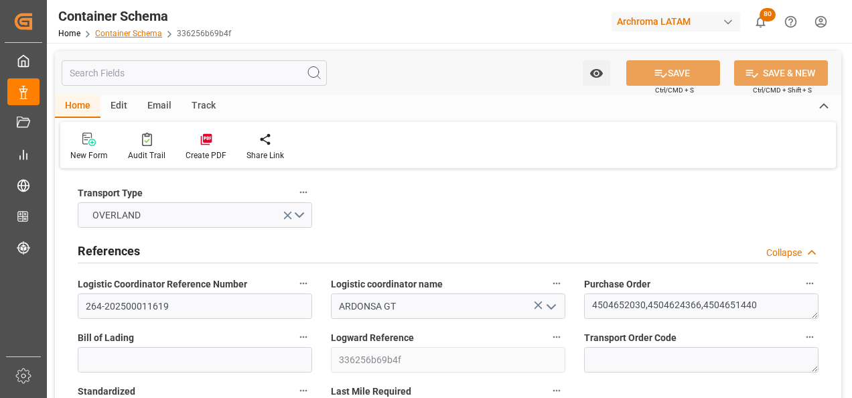
click at [127, 36] on link "Container Schema" at bounding box center [128, 33] width 67 height 9
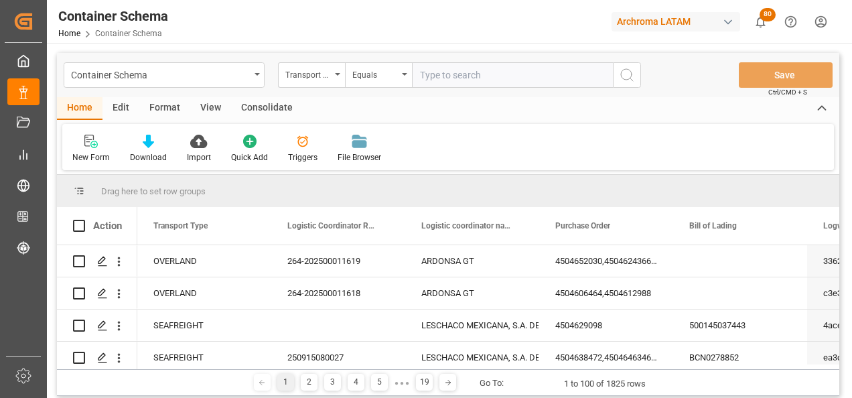
click at [257, 77] on div "Container Schema" at bounding box center [164, 74] width 201 height 25
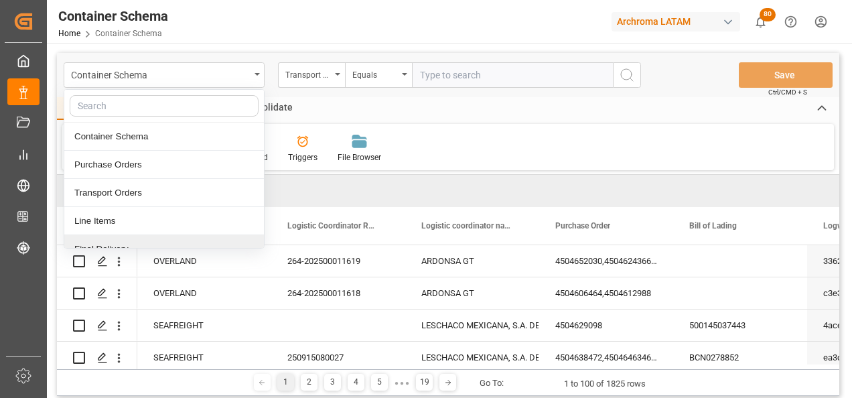
click at [137, 239] on div "Final Delivery" at bounding box center [164, 249] width 200 height 28
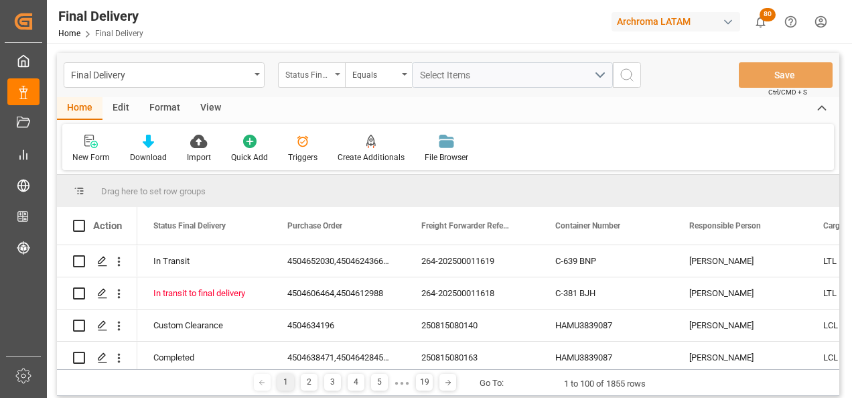
click at [332, 83] on div "Status Final Delivery" at bounding box center [311, 74] width 67 height 25
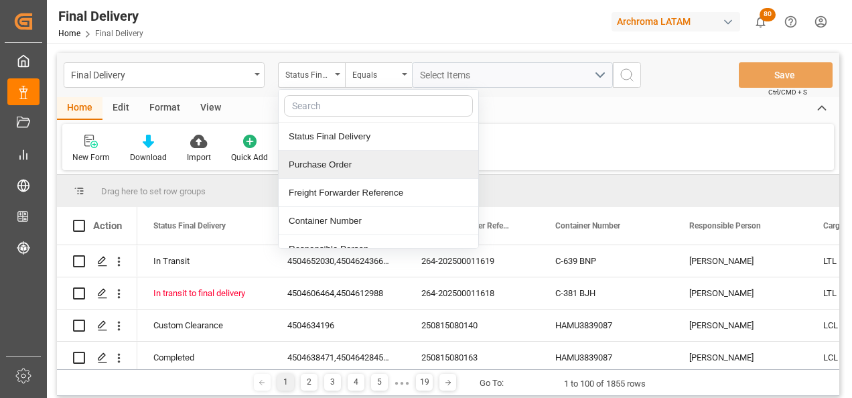
click at [332, 168] on div "Purchase Order" at bounding box center [379, 165] width 200 height 28
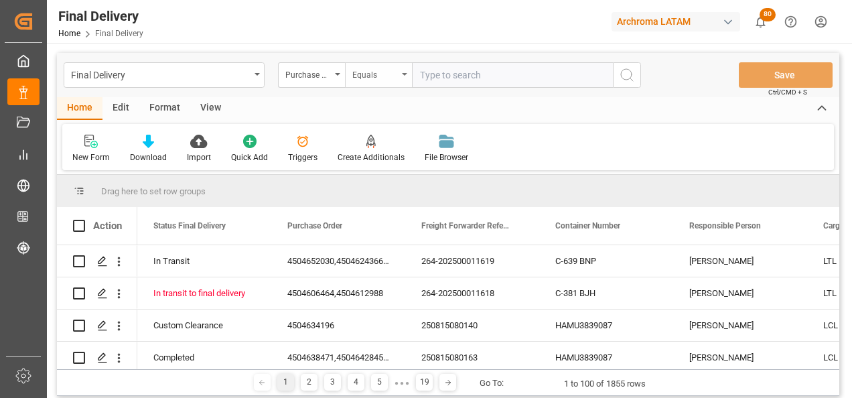
click at [372, 76] on div "Equals" at bounding box center [376, 73] width 46 height 15
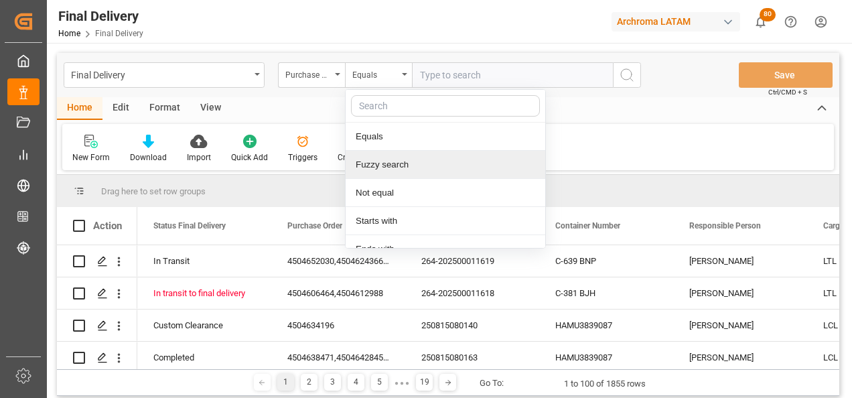
click at [395, 168] on div "Fuzzy search" at bounding box center [446, 165] width 200 height 28
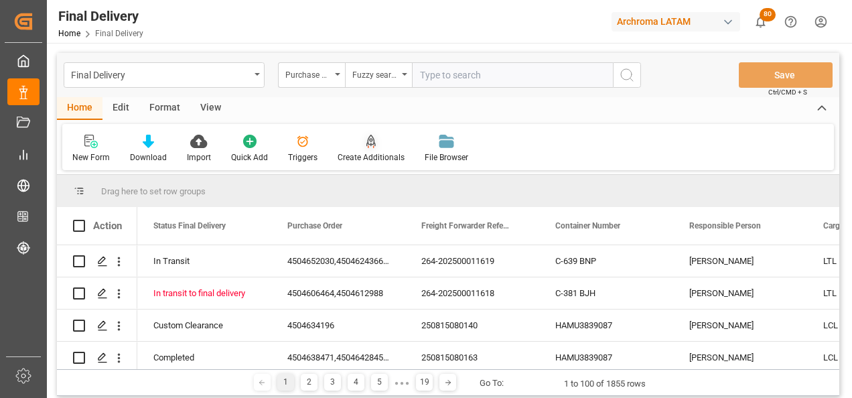
paste input "4504652030"
type input "4504652030"
click at [624, 79] on circle "search button" at bounding box center [626, 74] width 11 height 11
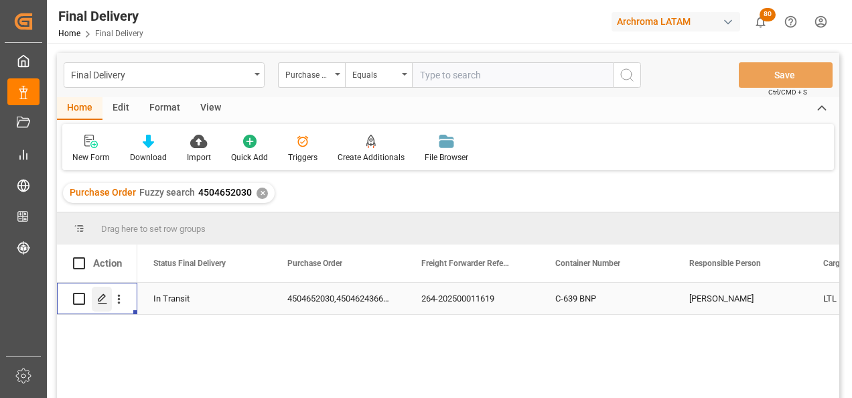
click at [107, 302] on icon "Press SPACE to select this row." at bounding box center [102, 299] width 11 height 11
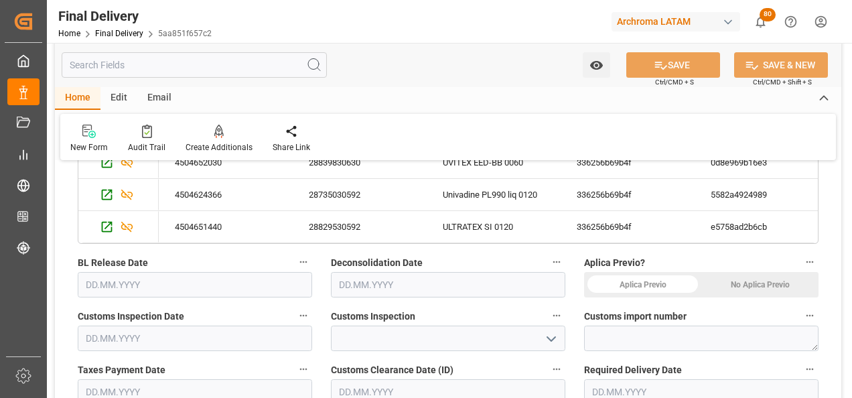
scroll to position [402, 0]
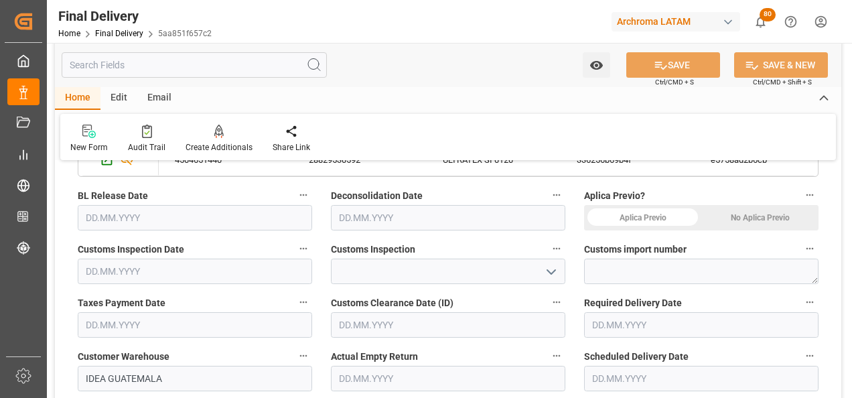
click at [98, 219] on input "text" at bounding box center [195, 217] width 235 height 25
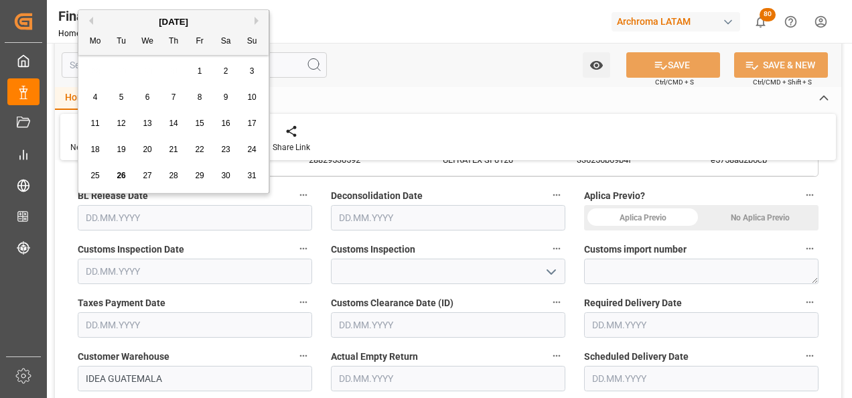
click at [94, 176] on span "25" at bounding box center [94, 175] width 9 height 9
type input "[DATE]"
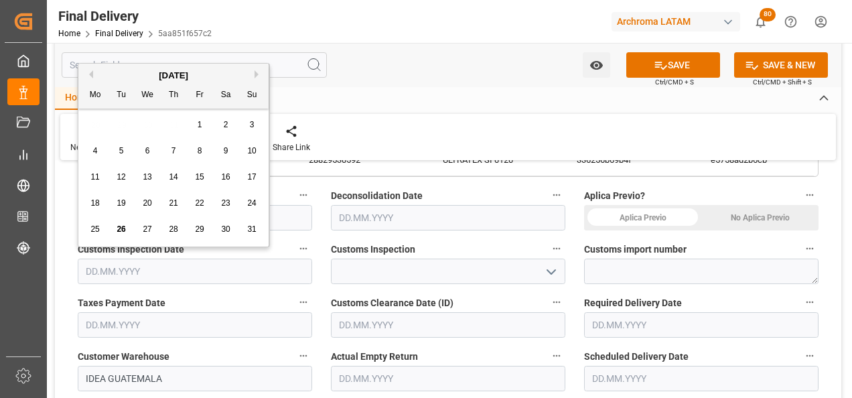
click at [216, 262] on input "text" at bounding box center [195, 271] width 235 height 25
click at [95, 225] on span "25" at bounding box center [94, 229] width 9 height 9
type input "[DATE]"
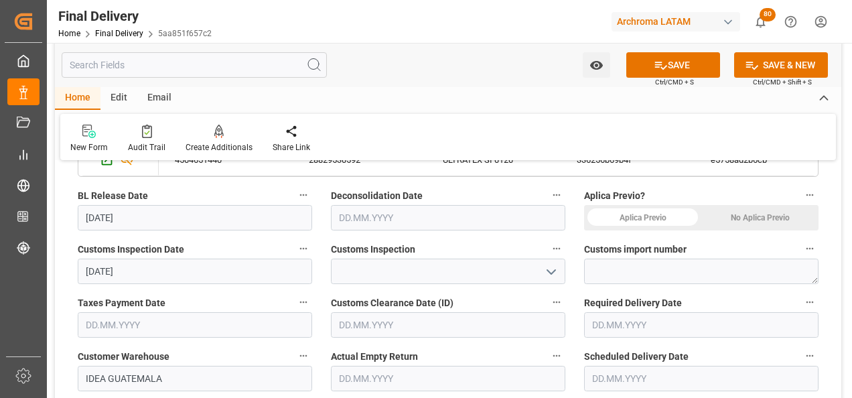
click at [126, 314] on input "text" at bounding box center [195, 324] width 235 height 25
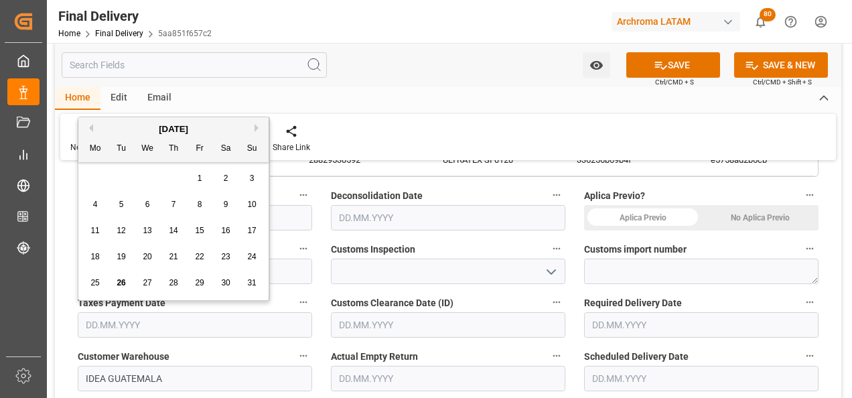
click at [94, 283] on span "25" at bounding box center [94, 282] width 9 height 9
type input "[DATE]"
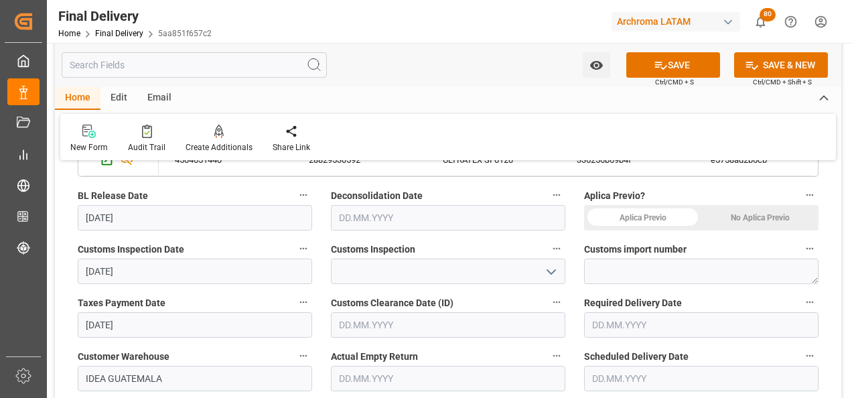
click at [342, 325] on input "text" at bounding box center [448, 324] width 235 height 25
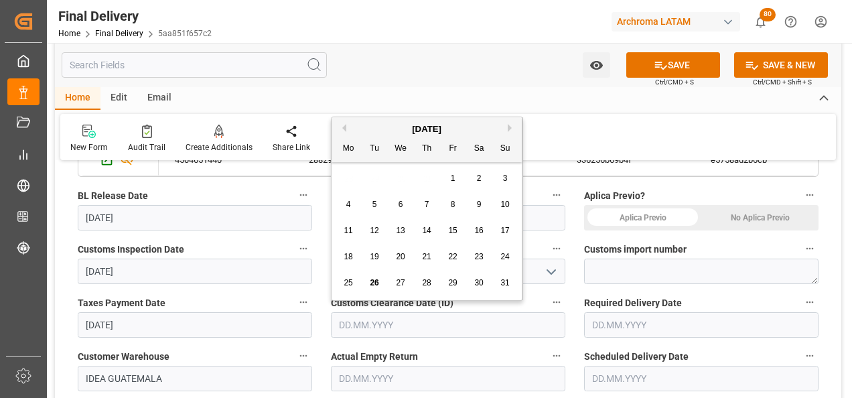
click at [345, 281] on span "25" at bounding box center [348, 282] width 9 height 9
type input "[DATE]"
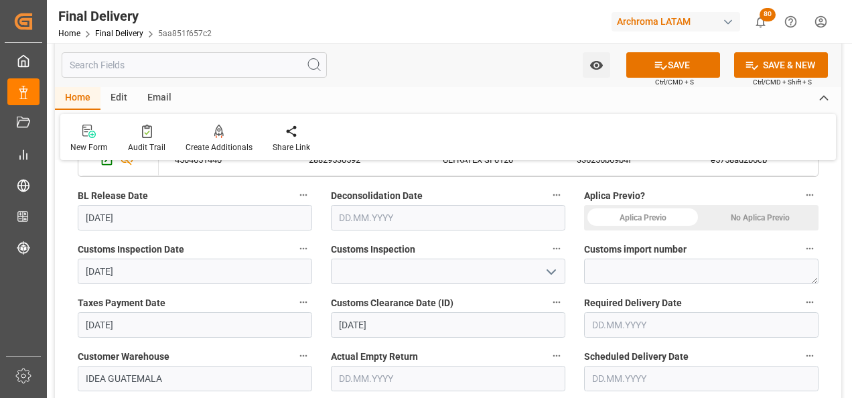
scroll to position [469, 0]
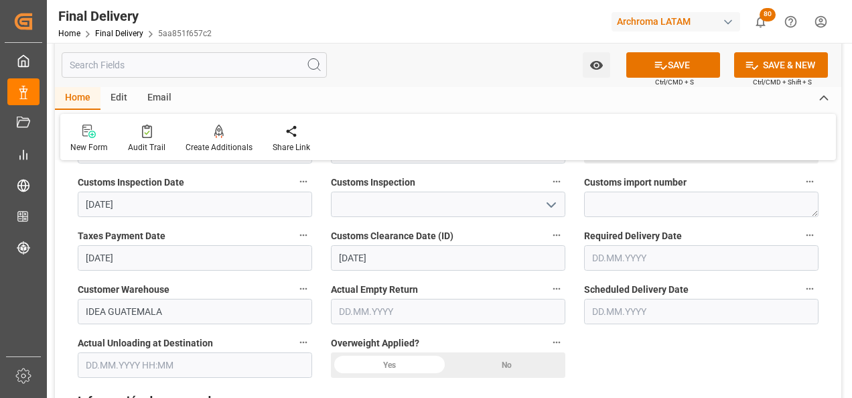
click at [598, 253] on input "text" at bounding box center [701, 257] width 235 height 25
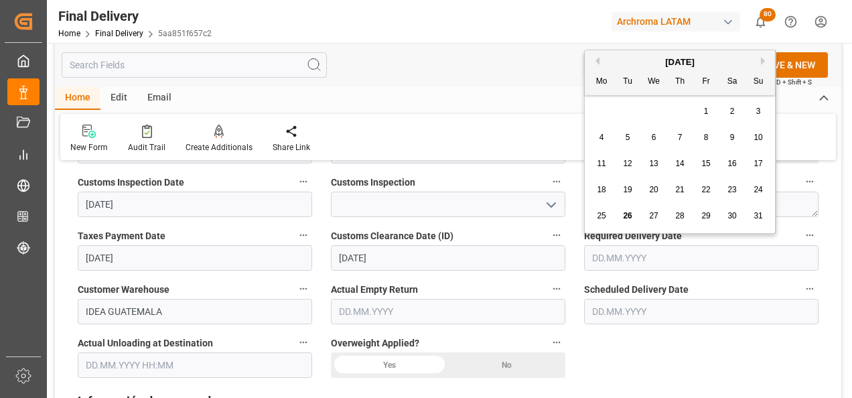
click at [684, 213] on span "28" at bounding box center [680, 215] width 9 height 9
type input "28.08.2025"
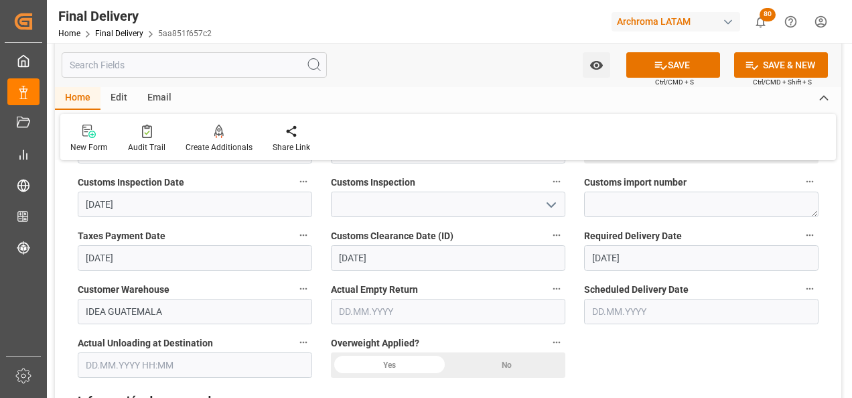
click at [541, 202] on button "open menu" at bounding box center [551, 204] width 20 height 21
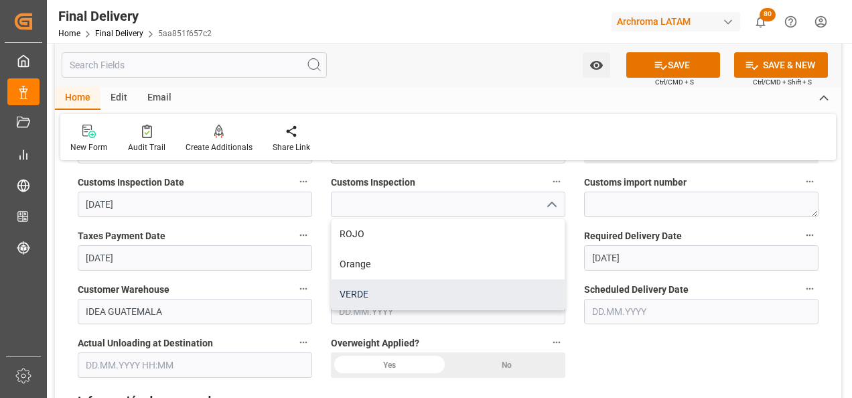
click at [487, 288] on div "VERDE" at bounding box center [448, 294] width 233 height 30
type input "VERDE"
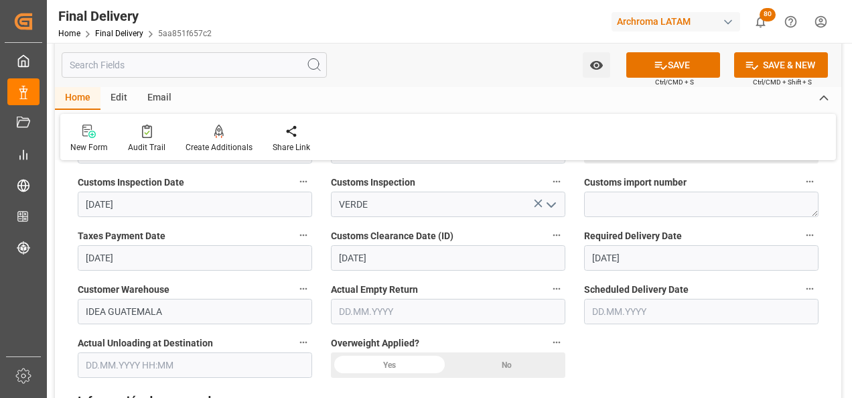
click at [621, 308] on input "text" at bounding box center [701, 311] width 235 height 25
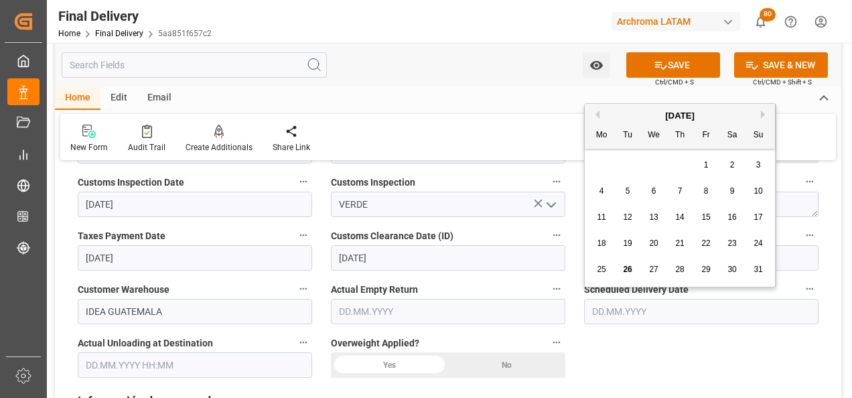
click at [649, 272] on span "27" at bounding box center [653, 269] width 9 height 9
type input "27.08.2025"
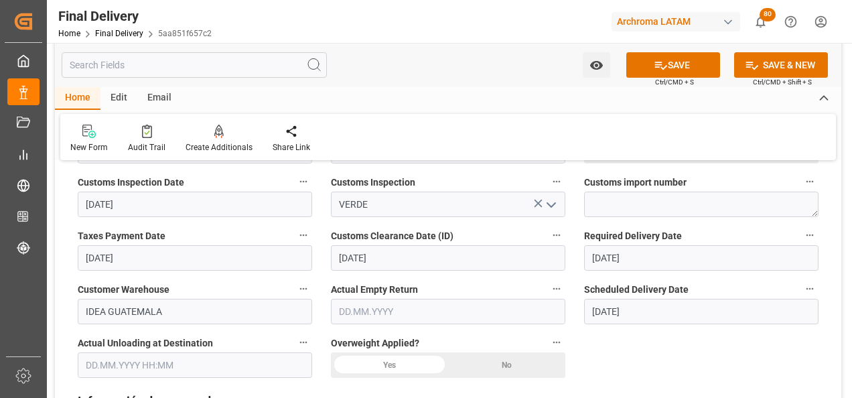
click at [547, 363] on div "No" at bounding box center [506, 365] width 117 height 25
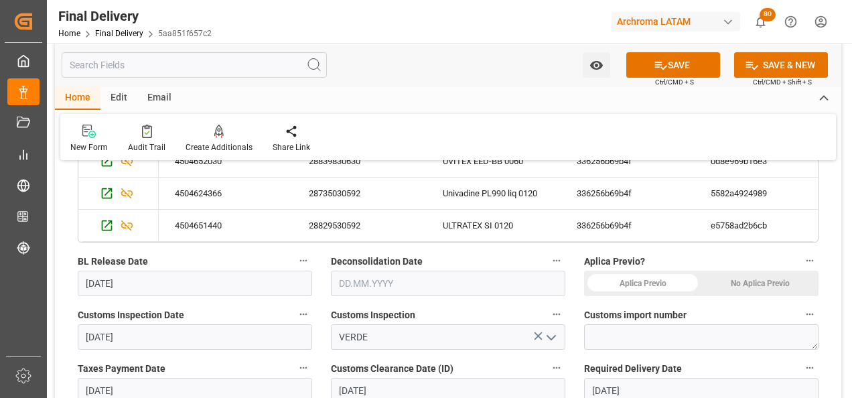
scroll to position [335, 0]
click at [748, 289] on div "No Aplica Previo" at bounding box center [760, 284] width 117 height 25
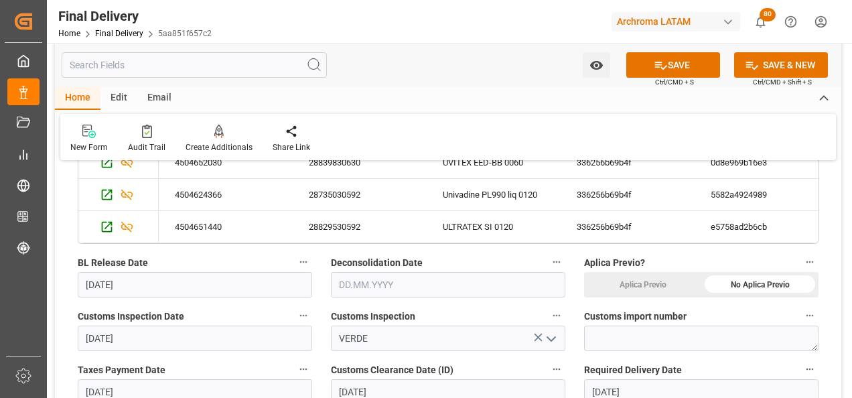
scroll to position [469, 0]
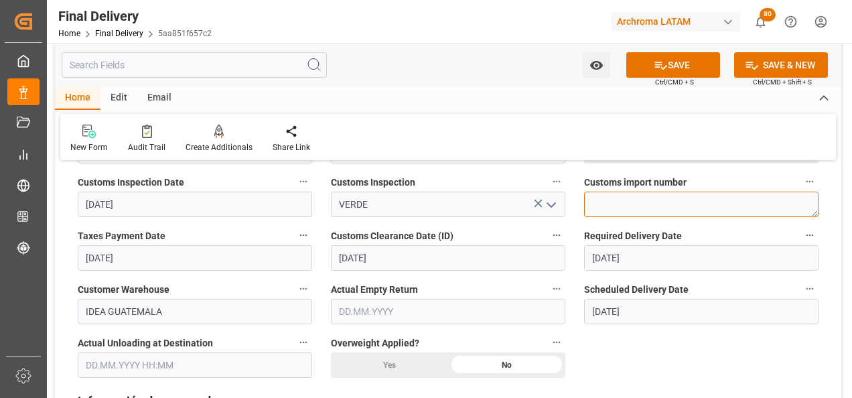
click at [617, 207] on textarea at bounding box center [701, 204] width 235 height 25
paste textarea "264-202500011619"
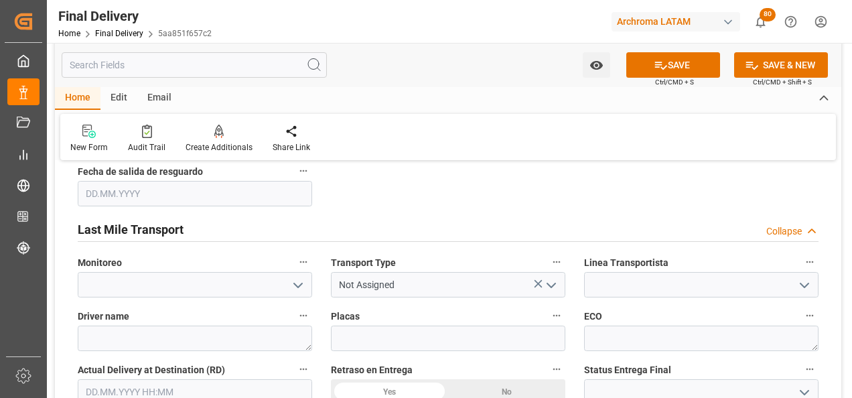
scroll to position [804, 0]
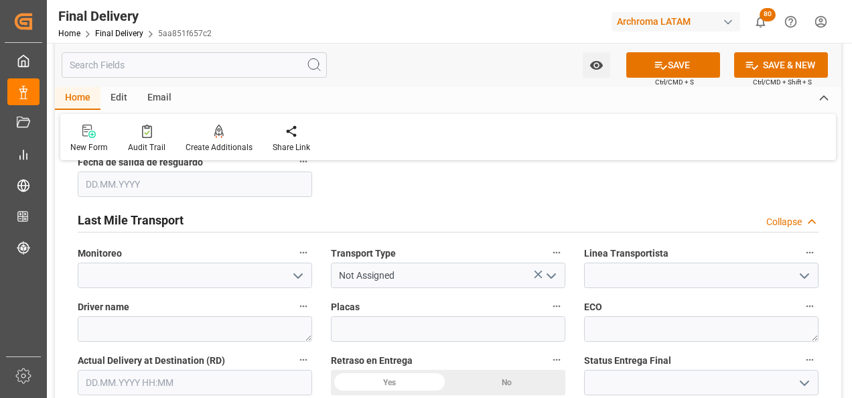
type textarea "264-202500011619"
click at [556, 268] on icon "open menu" at bounding box center [552, 276] width 16 height 16
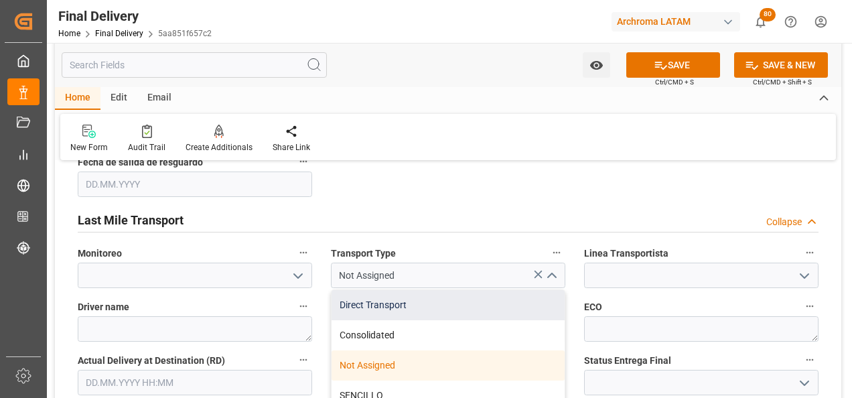
click at [493, 290] on div "Direct Transport" at bounding box center [448, 305] width 233 height 30
type input "Direct Transport"
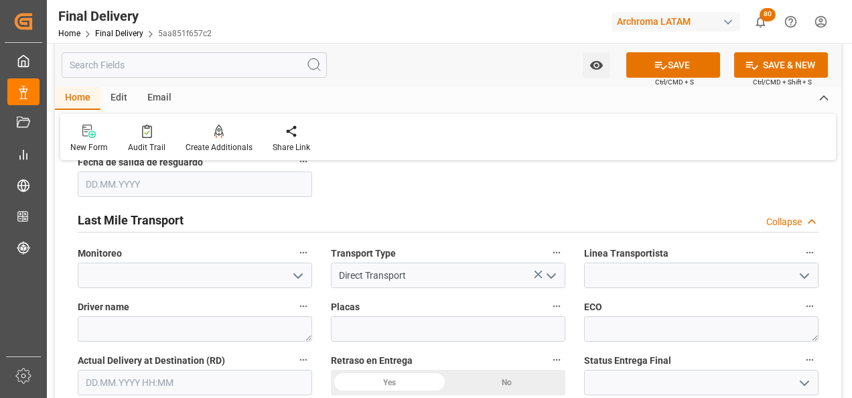
click at [806, 268] on icon "open menu" at bounding box center [805, 276] width 16 height 16
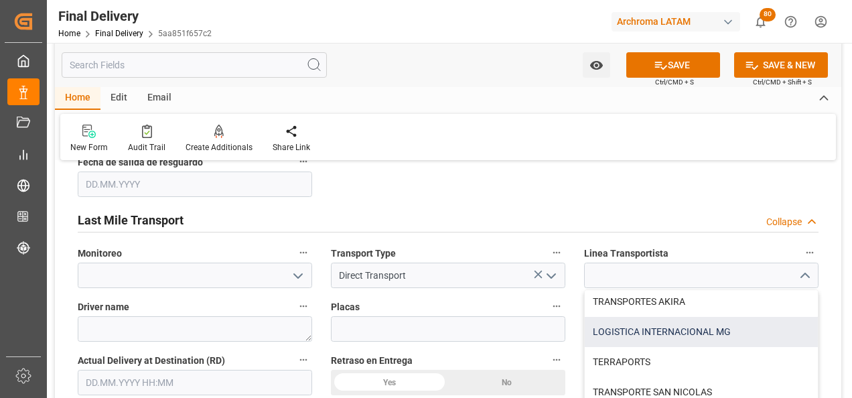
scroll to position [911, 0]
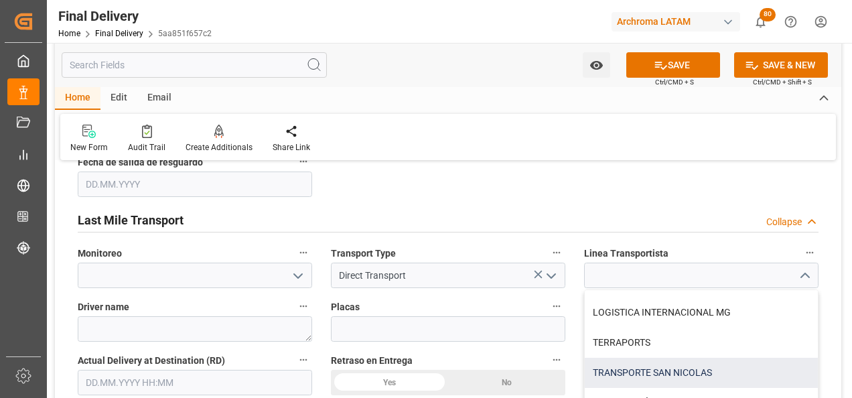
click at [684, 359] on div "TRANSPORTE SAN NICOLAS" at bounding box center [701, 373] width 233 height 30
type input "TRANSPORTE SAN NICOLAS"
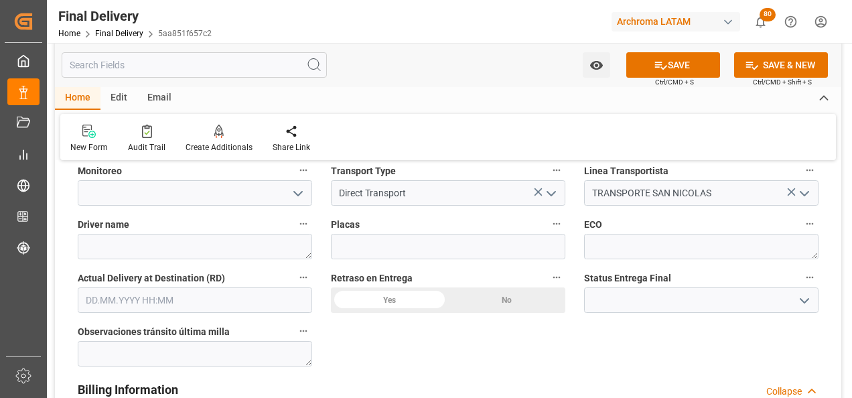
scroll to position [871, 0]
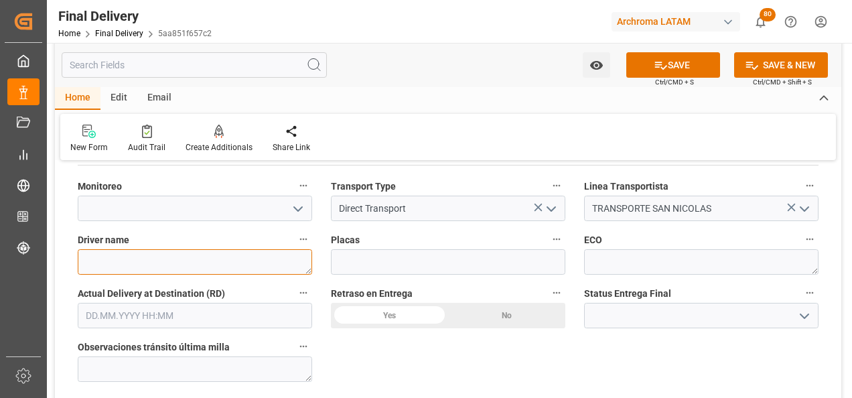
click at [259, 249] on textarea at bounding box center [195, 261] width 235 height 25
type textarea "EDY ROLANDO SEIJAS"
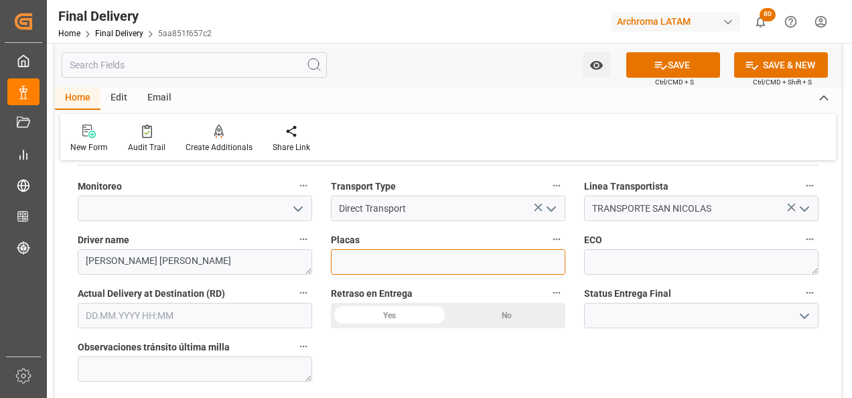
click at [401, 255] on input at bounding box center [448, 261] width 235 height 25
type input "C-639 BNP"
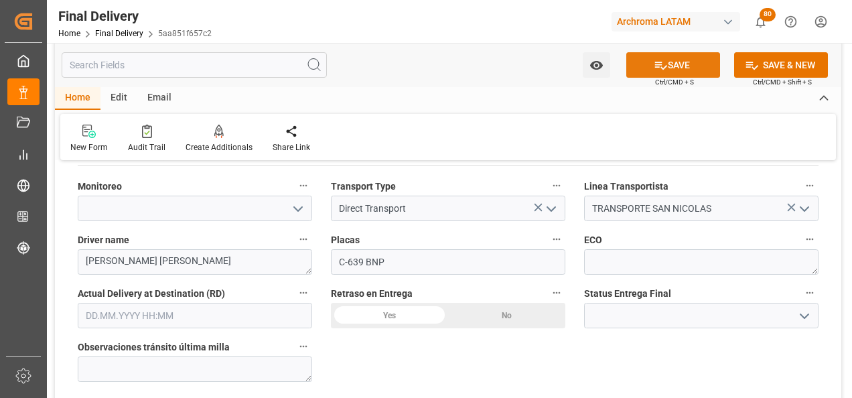
click at [675, 65] on button "SAVE" at bounding box center [674, 64] width 94 height 25
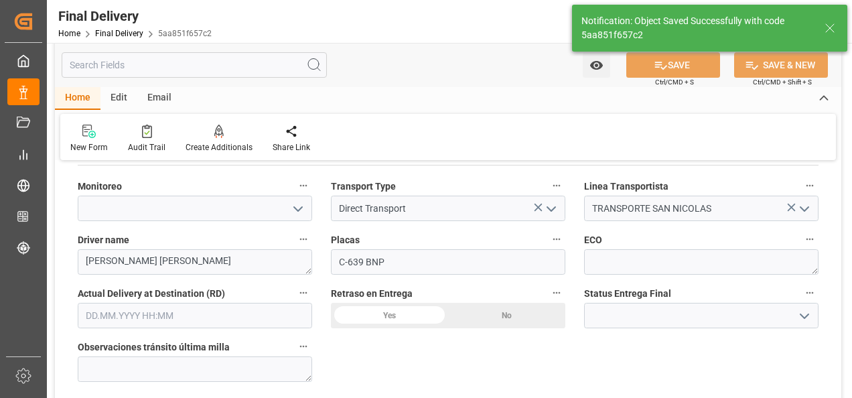
type textarea "EDY ROLANDO SEIJAS"
type textarea "1"
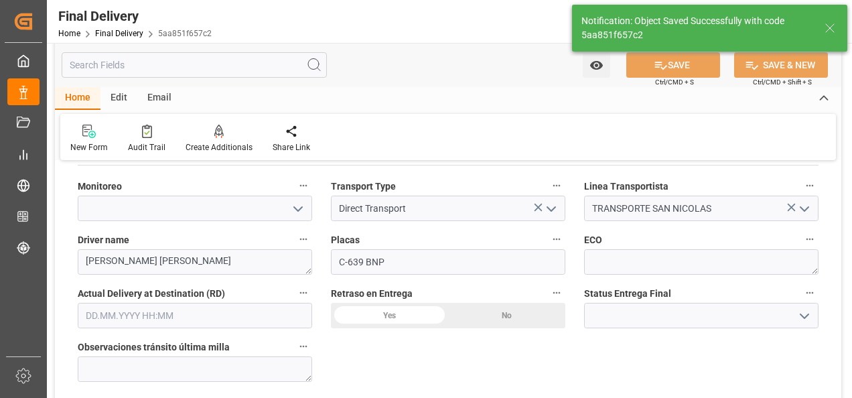
type input "In transit to final delivery"
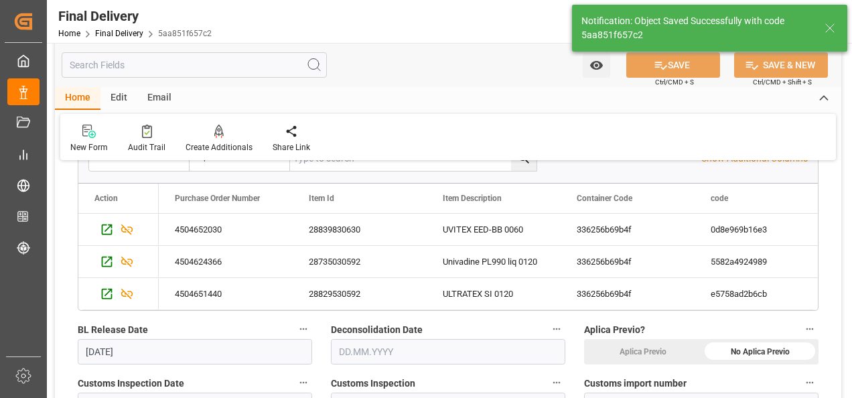
scroll to position [0, 0]
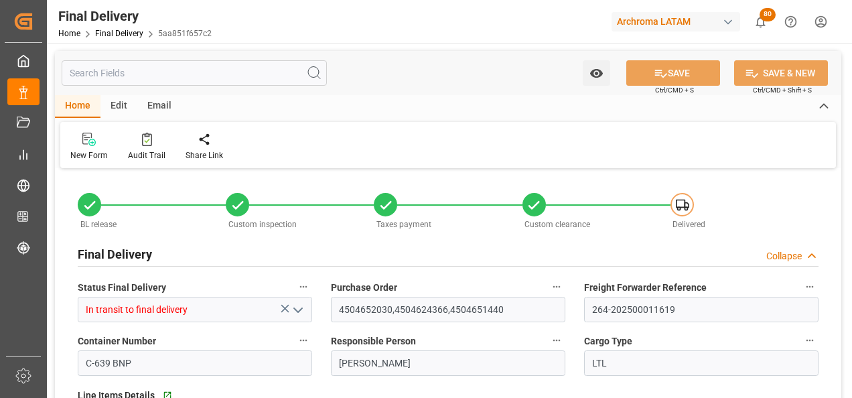
type input "[DATE]"
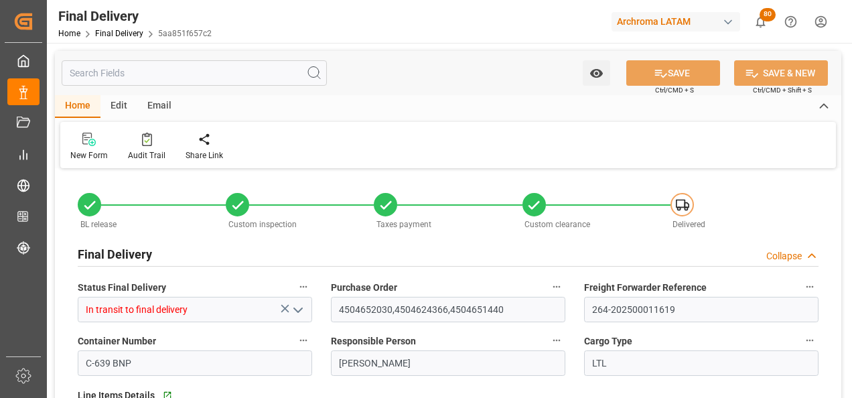
type input "[DATE]"
click at [126, 27] on div "Home Final Delivery 5aa851f657c2" at bounding box center [134, 33] width 153 height 14
click at [126, 36] on link "Final Delivery" at bounding box center [119, 33] width 48 height 9
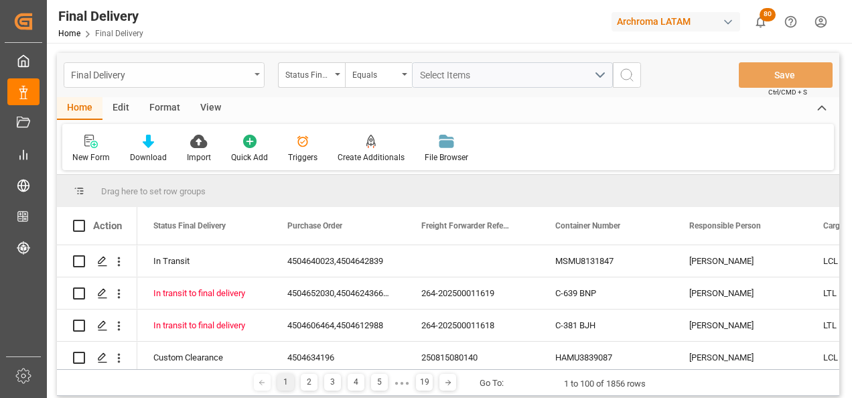
click at [215, 74] on div "Final Delivery" at bounding box center [160, 74] width 179 height 17
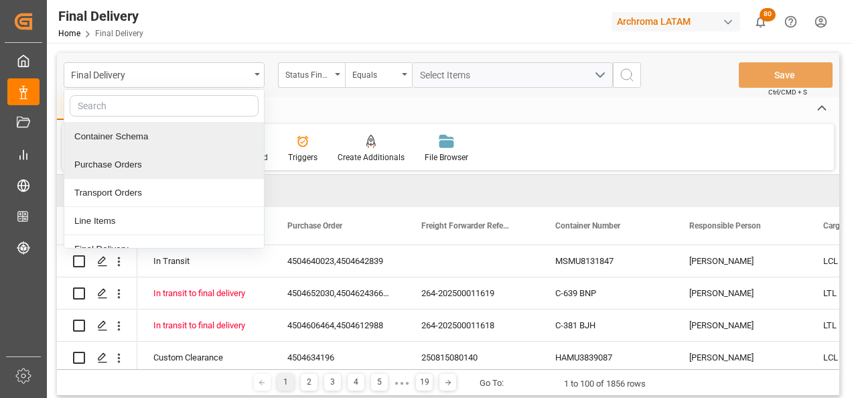
click at [155, 159] on div "Purchase Orders" at bounding box center [164, 165] width 200 height 28
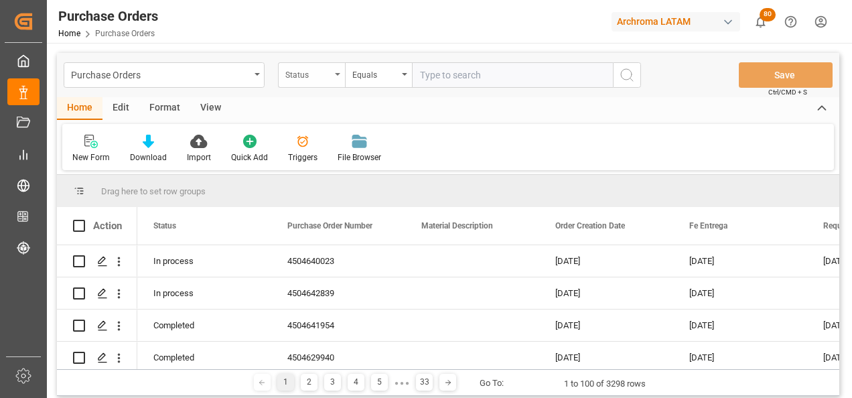
click at [335, 80] on div "Status" at bounding box center [311, 74] width 67 height 25
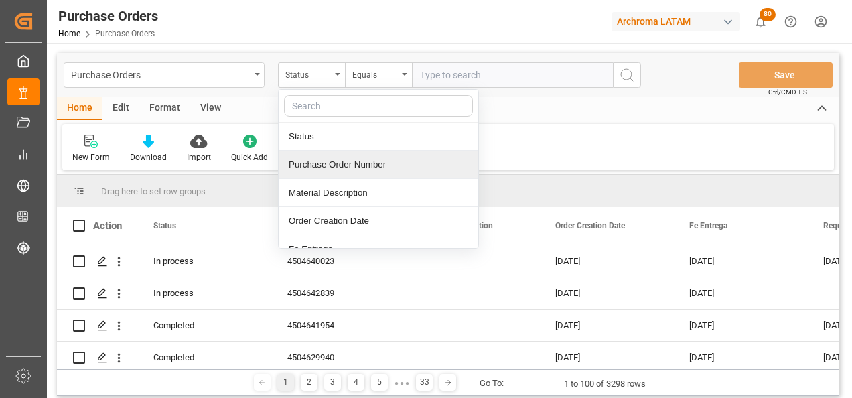
click at [335, 162] on div "Purchase Order Number" at bounding box center [379, 165] width 200 height 28
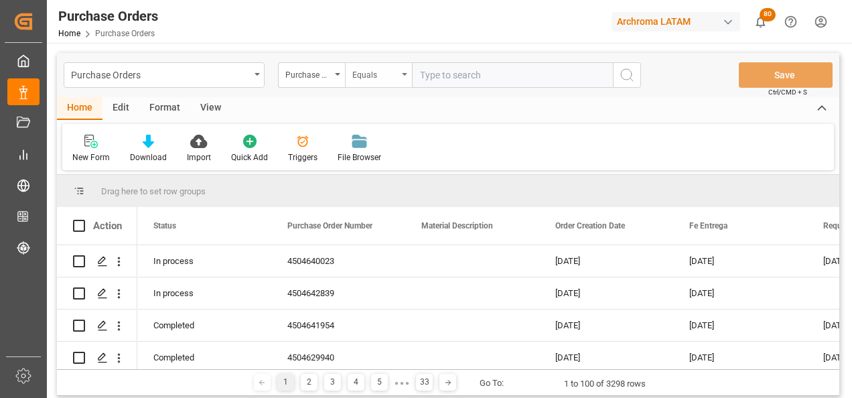
click at [372, 78] on div "Equals" at bounding box center [376, 73] width 46 height 15
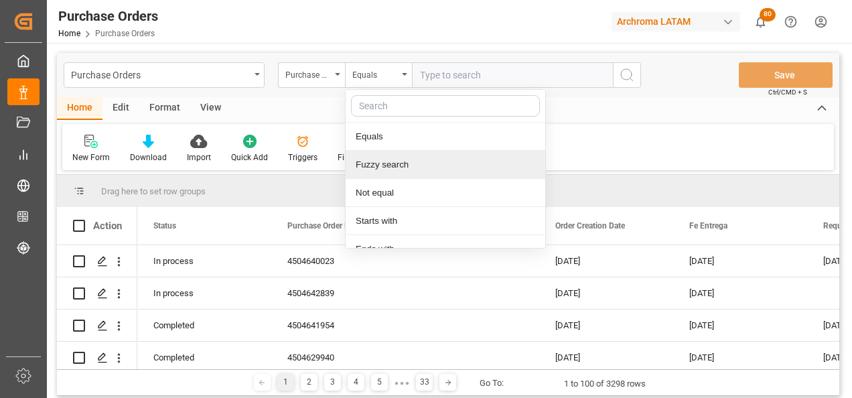
click at [401, 163] on div "Fuzzy search" at bounding box center [446, 165] width 200 height 28
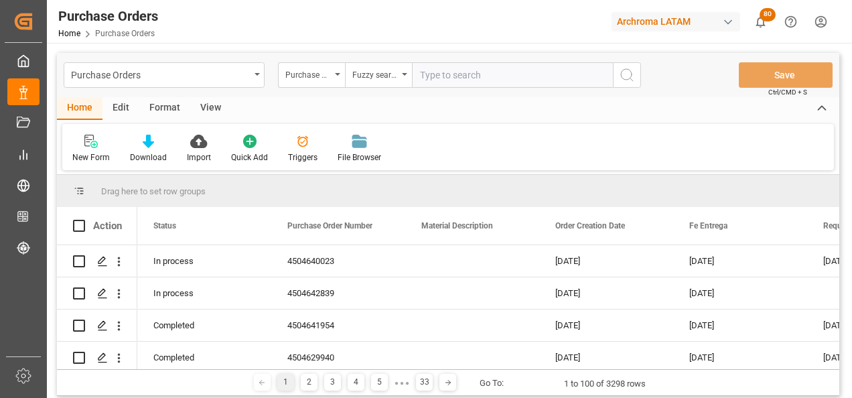
paste input "4504656915"
type input "4504656915"
click at [625, 74] on icon "search button" at bounding box center [627, 75] width 16 height 16
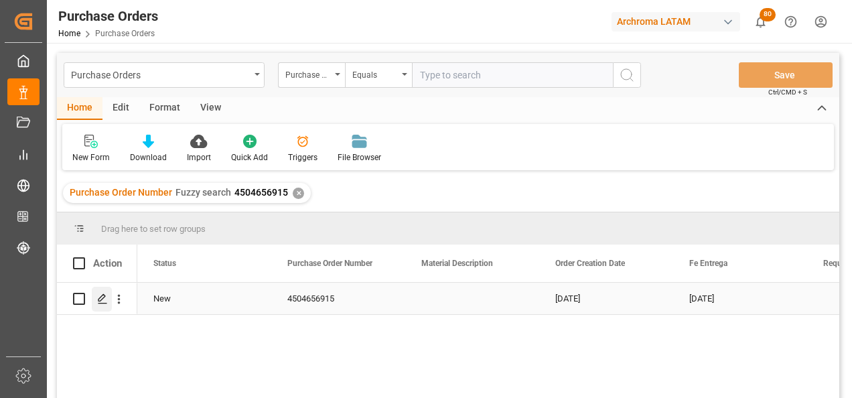
click at [104, 298] on polygon "Press SPACE to select this row." at bounding box center [102, 298] width 7 height 7
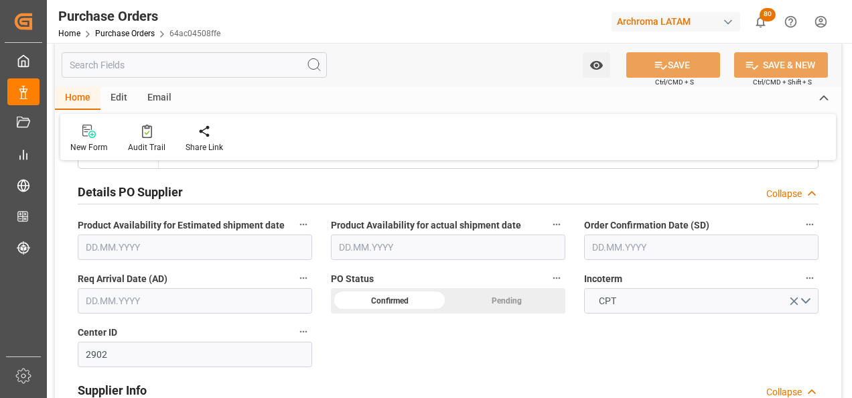
scroll to position [603, 0]
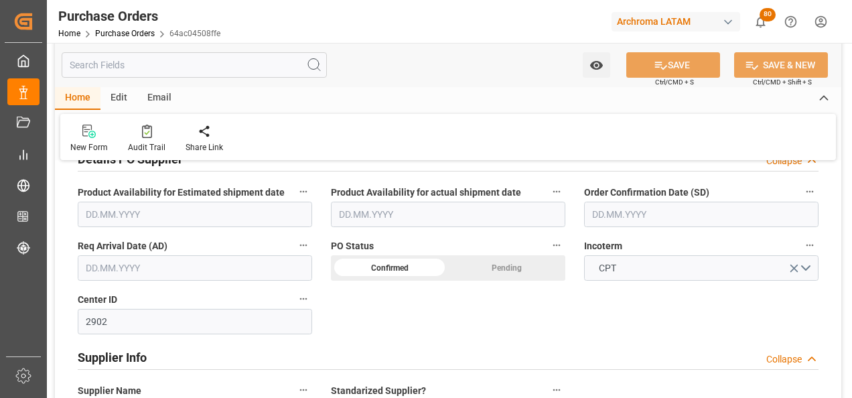
click at [606, 214] on input "text" at bounding box center [701, 214] width 235 height 25
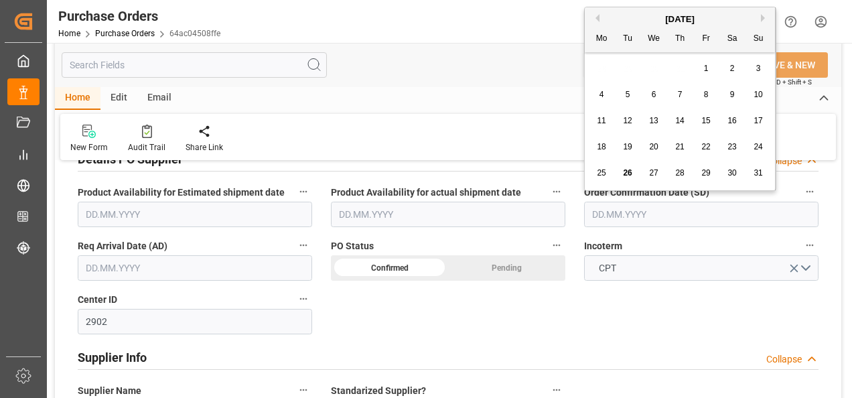
click at [763, 17] on button "Next Month" at bounding box center [765, 18] width 8 height 8
click at [627, 68] on span "2" at bounding box center [628, 68] width 5 height 9
type input "[DATE]"
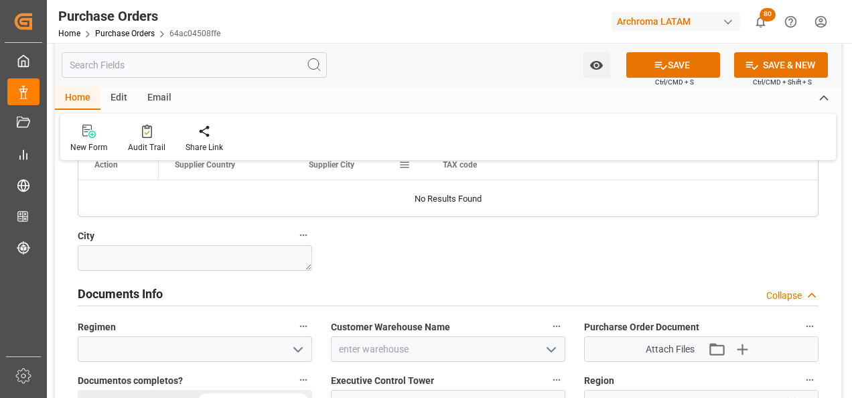
scroll to position [1005, 0]
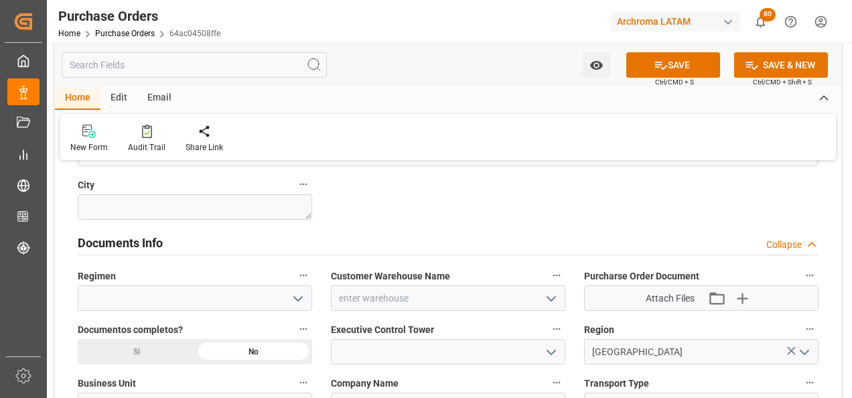
click at [303, 301] on icon "open menu" at bounding box center [298, 299] width 16 height 16
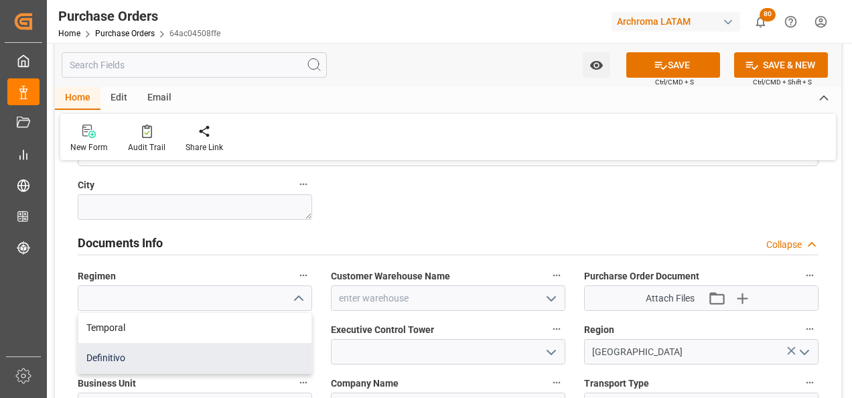
click at [268, 349] on div "Definitivo" at bounding box center [194, 358] width 233 height 30
type input "Definitivo"
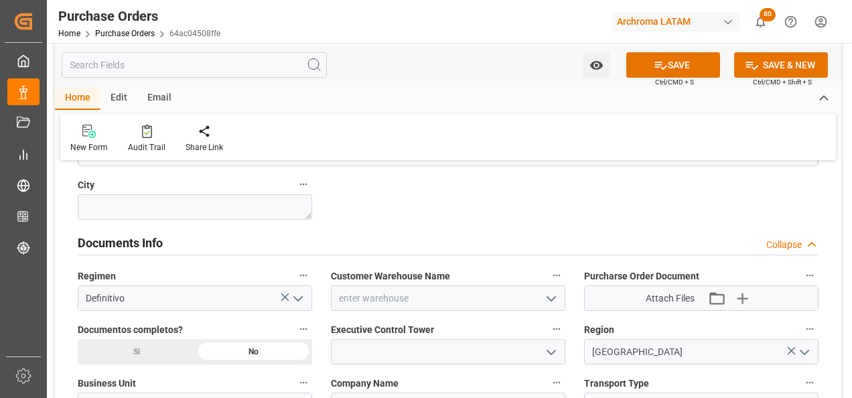
click at [545, 298] on icon "open menu" at bounding box center [552, 299] width 16 height 16
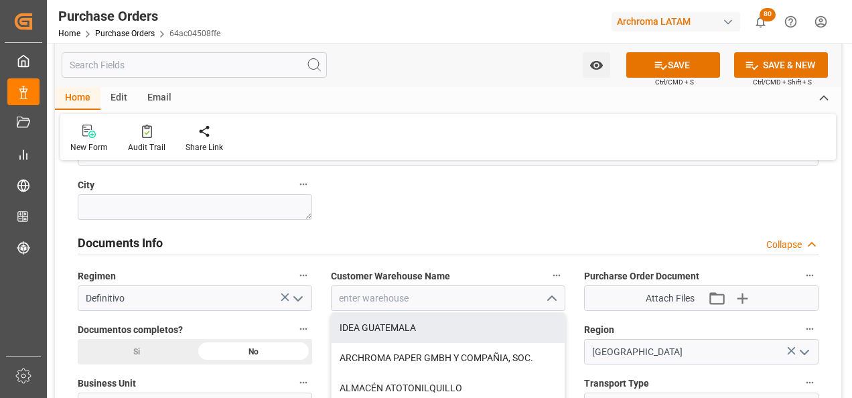
click at [521, 325] on div "IDEA GUATEMALA" at bounding box center [448, 328] width 233 height 30
type input "IDEA GUATEMALA"
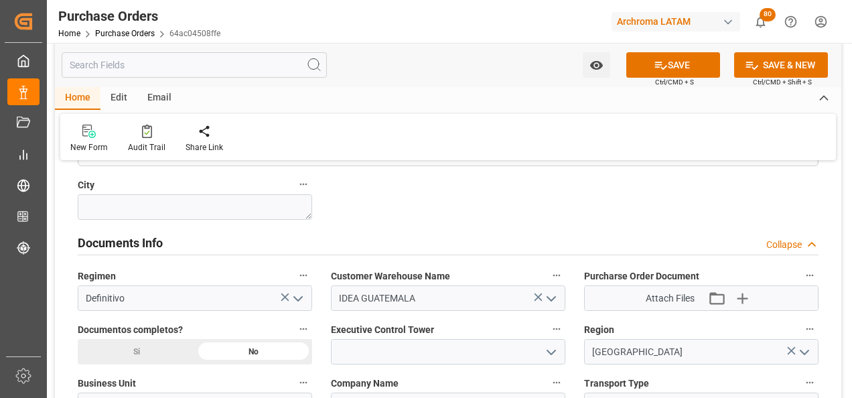
scroll to position [1072, 0]
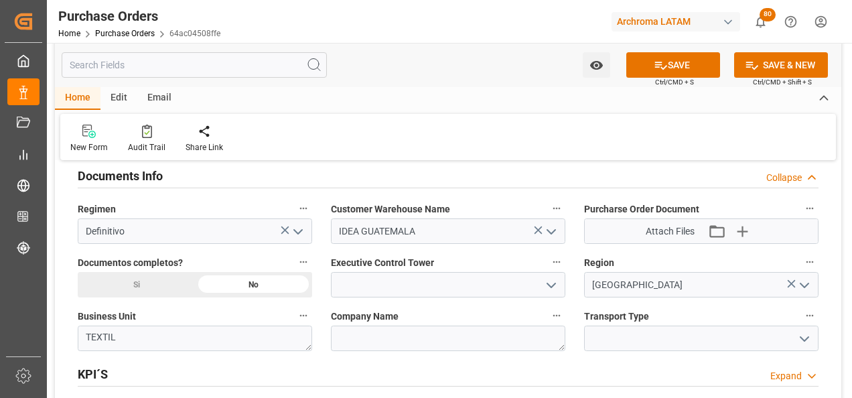
click at [549, 286] on icon "open menu" at bounding box center [552, 285] width 16 height 16
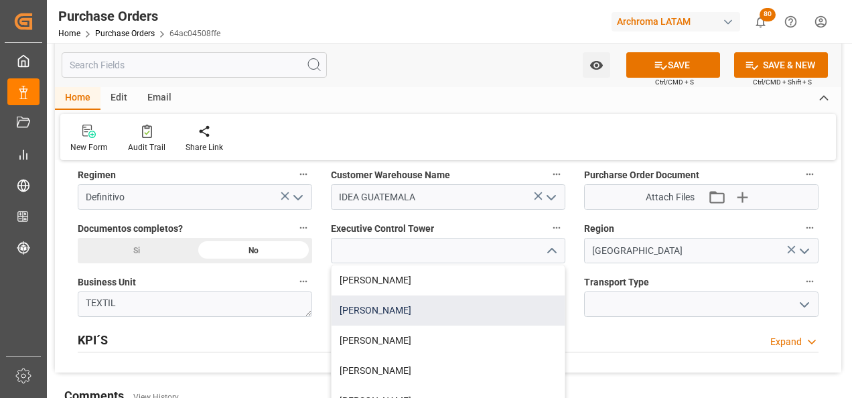
scroll to position [1139, 0]
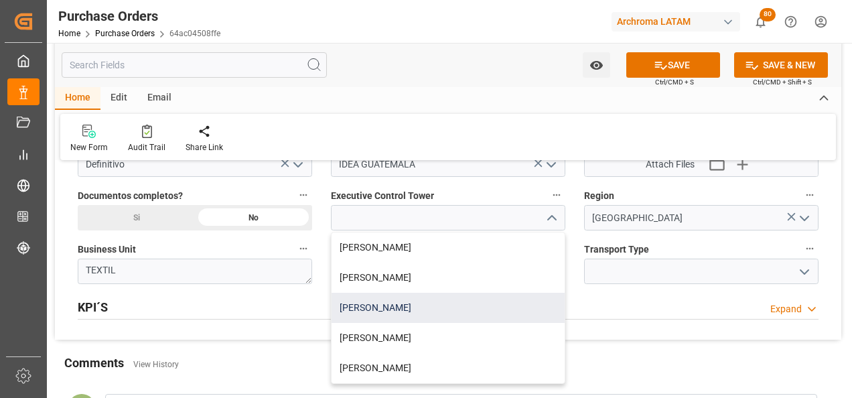
click at [457, 310] on div "[PERSON_NAME]" at bounding box center [448, 308] width 233 height 30
type input "[PERSON_NAME]"
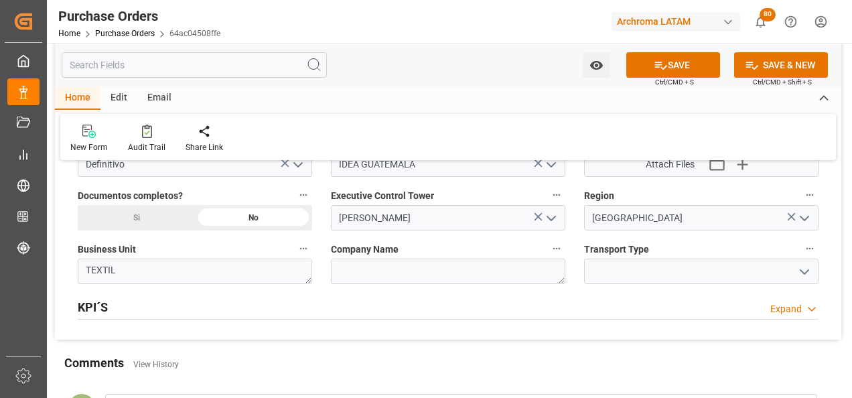
click at [802, 273] on icon "open menu" at bounding box center [805, 272] width 16 height 16
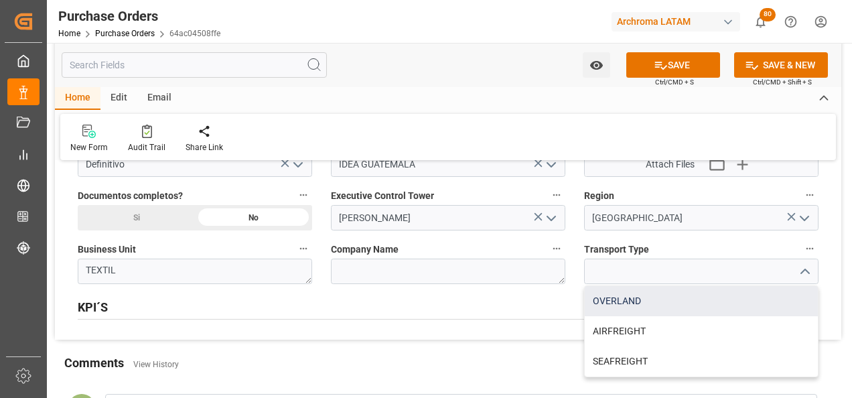
click at [707, 311] on div "OVERLAND" at bounding box center [701, 301] width 233 height 30
type input "OVERLAND"
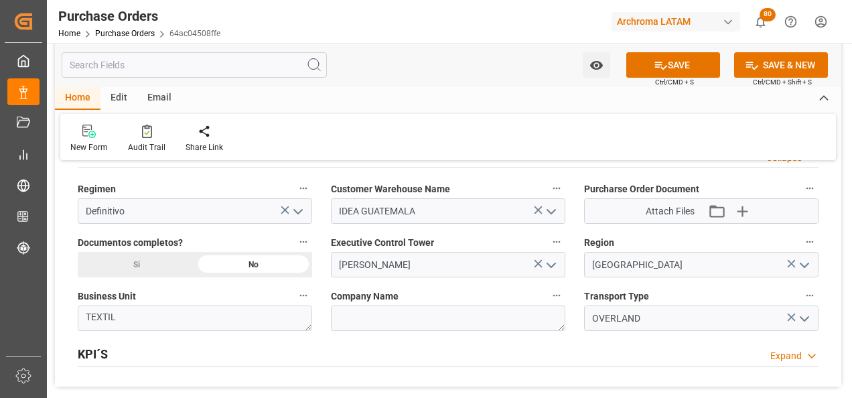
scroll to position [1072, 0]
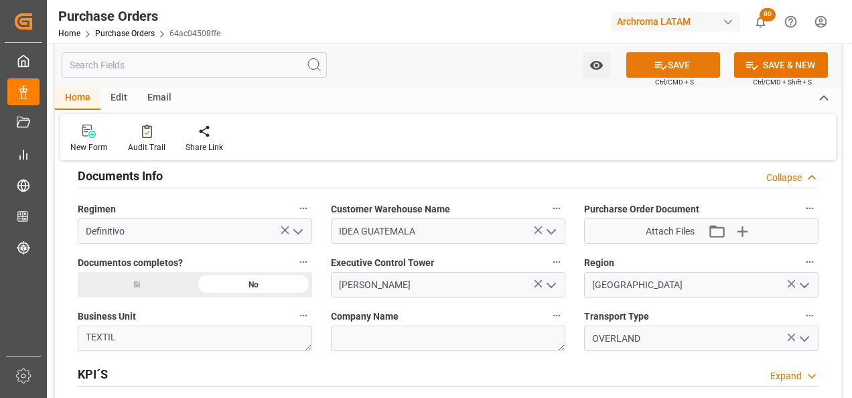
click at [684, 57] on button "SAVE" at bounding box center [674, 64] width 94 height 25
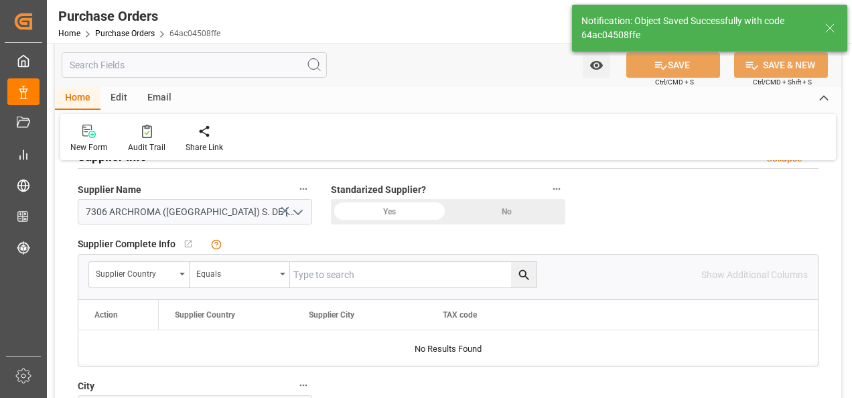
scroll to position [536, 0]
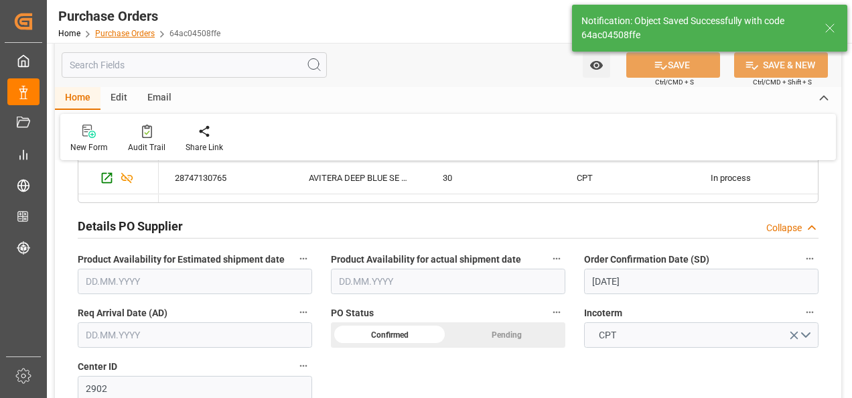
click at [135, 36] on link "Purchase Orders" at bounding box center [125, 33] width 60 height 9
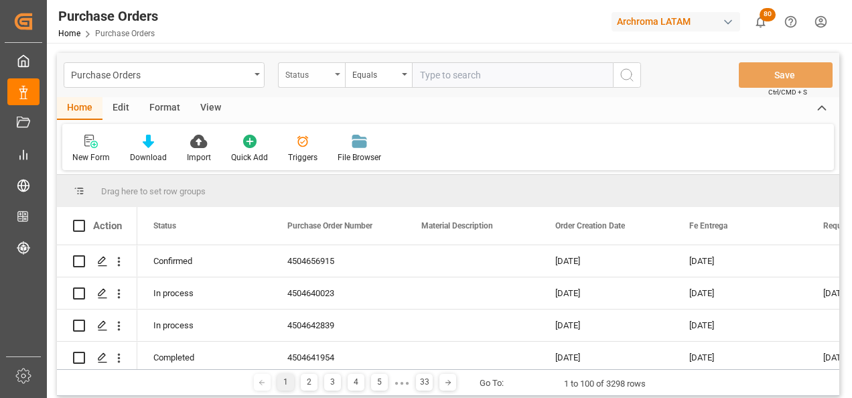
click at [315, 73] on div "Status" at bounding box center [308, 73] width 46 height 15
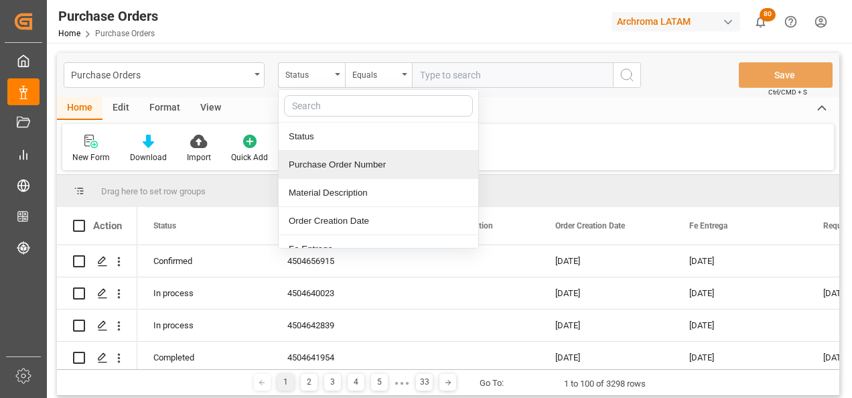
click at [325, 163] on div "Purchase Order Number" at bounding box center [379, 165] width 200 height 28
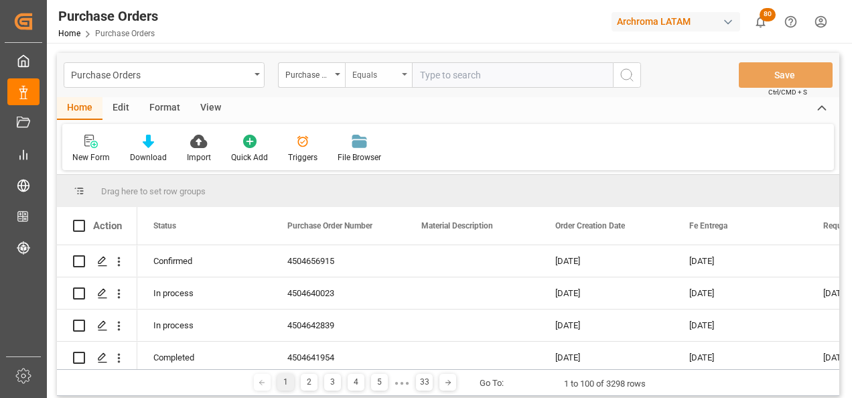
drag, startPoint x: 360, startPoint y: 76, endPoint x: 366, endPoint y: 83, distance: 9.5
click at [361, 75] on div "Equals" at bounding box center [376, 73] width 46 height 15
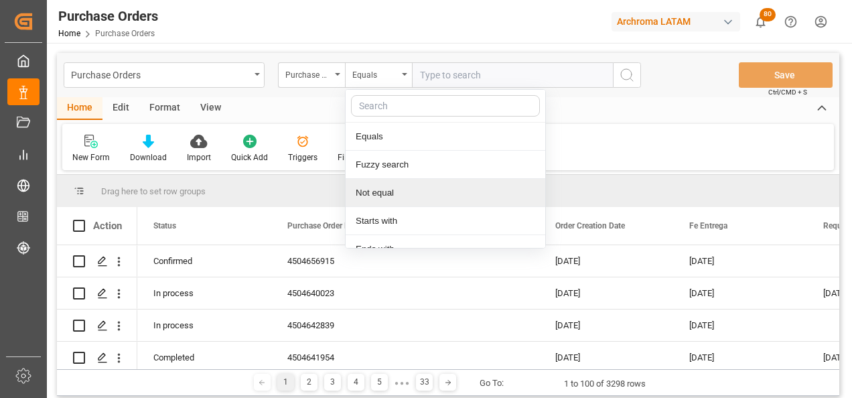
scroll to position [100, 0]
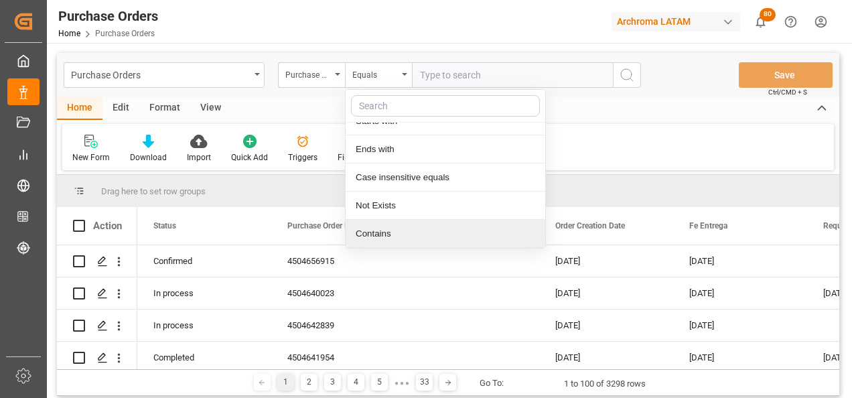
click at [387, 224] on div "Contains" at bounding box center [446, 234] width 200 height 28
paste input "4504656915"
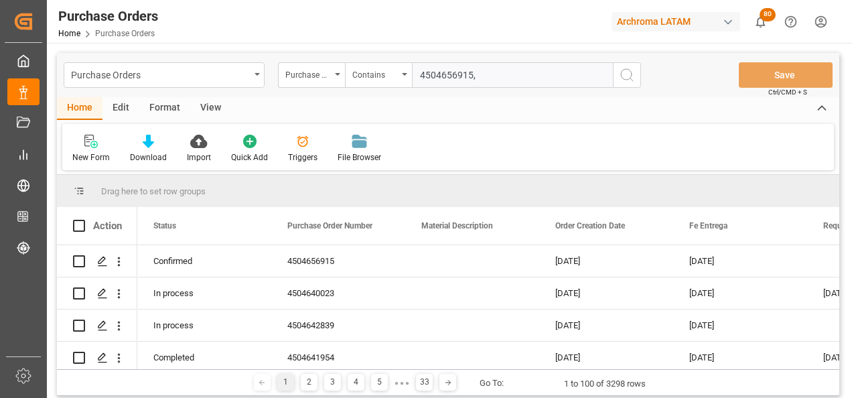
click at [531, 76] on input "4504656915," at bounding box center [512, 74] width 201 height 25
paste input "4504656918"
click at [587, 74] on input "4504656915,4504656918," at bounding box center [512, 74] width 201 height 25
paste input "4504656927"
click at [600, 76] on input "4504656915,4504656918,4504656927," at bounding box center [512, 74] width 201 height 25
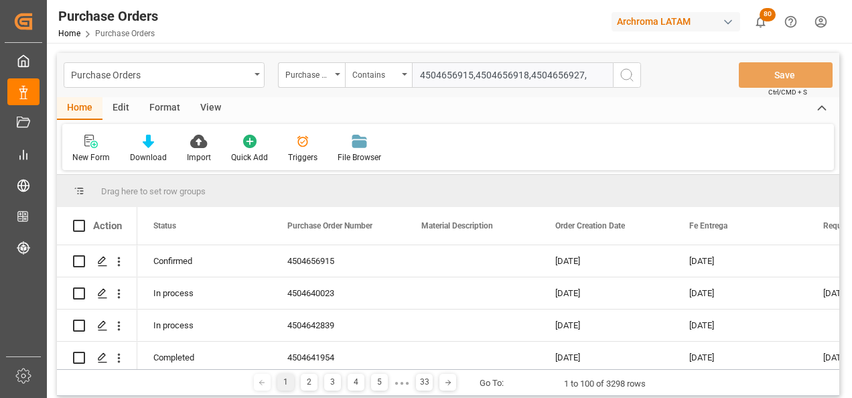
paste input "4504657459"
click at [545, 81] on input "4504656915,4504656918,4504656927,4504657459" at bounding box center [512, 74] width 201 height 25
paste input "4504658024"
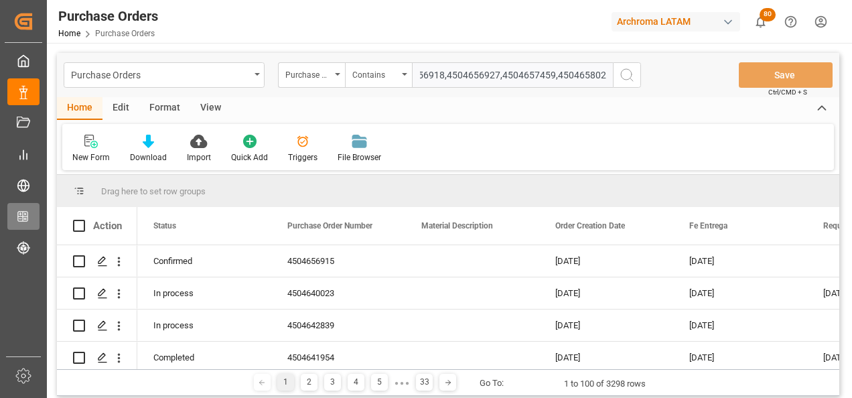
scroll to position [0, 0]
click at [503, 68] on input "4504656915,4504656918,4504656927,4504657459,4504658024" at bounding box center [512, 74] width 201 height 25
paste input "4504658028"
type input "4504656915,4504656918,4504656927,4504657459,4504658024,4504658028"
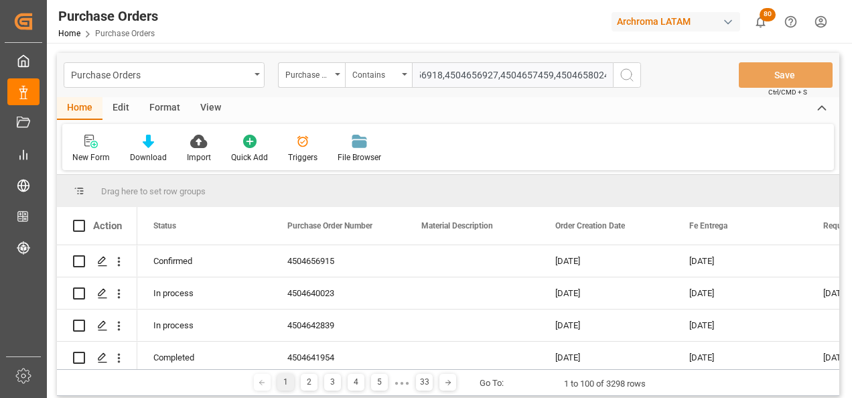
scroll to position [0, 139]
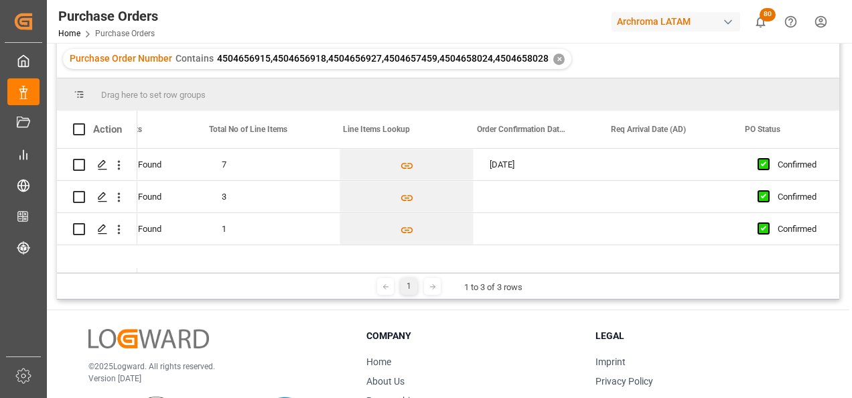
scroll to position [0, 1050]
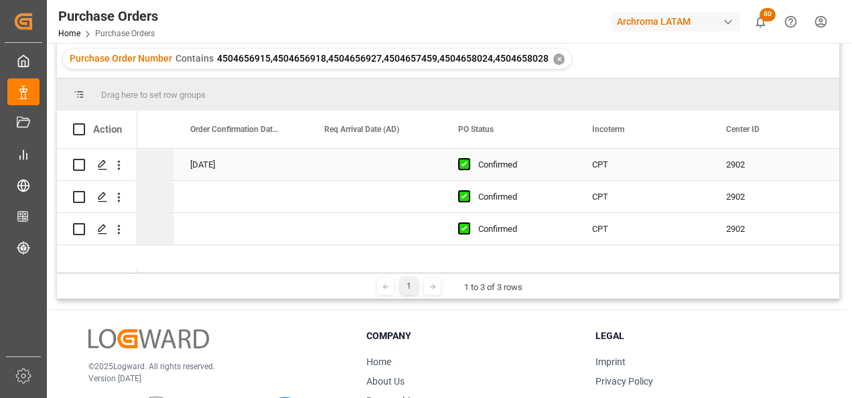
click at [249, 172] on div "[DATE]" at bounding box center [241, 164] width 134 height 31
drag, startPoint x: 304, startPoint y: 178, endPoint x: 313, endPoint y: 229, distance: 51.0
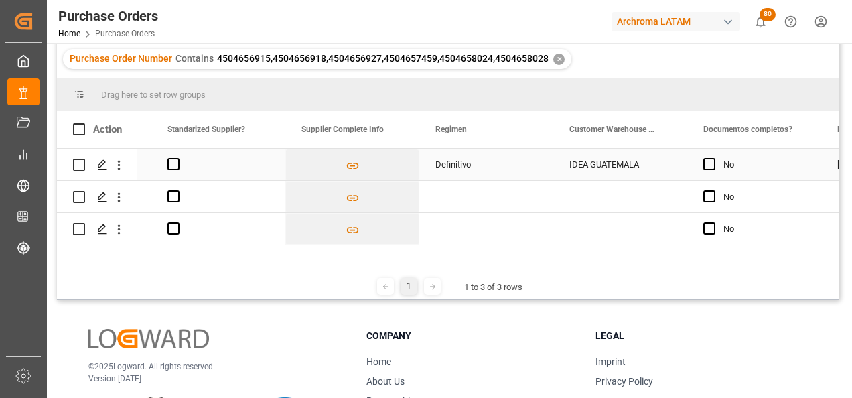
click at [482, 147] on div "Regimen" at bounding box center [481, 130] width 90 height 38
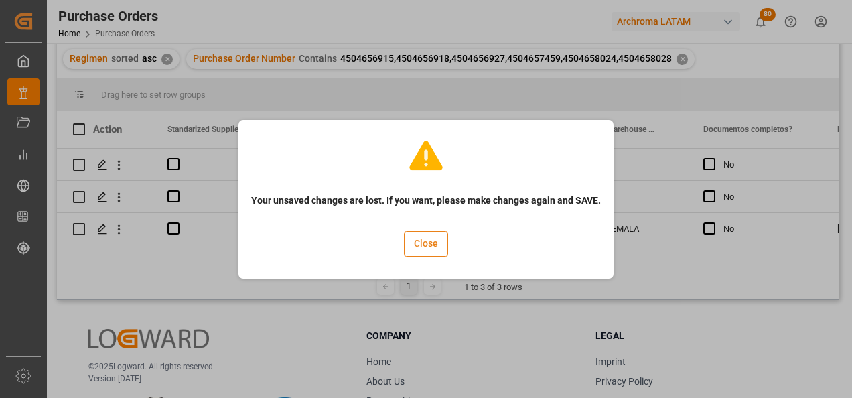
click at [433, 237] on button "Close" at bounding box center [426, 243] width 44 height 25
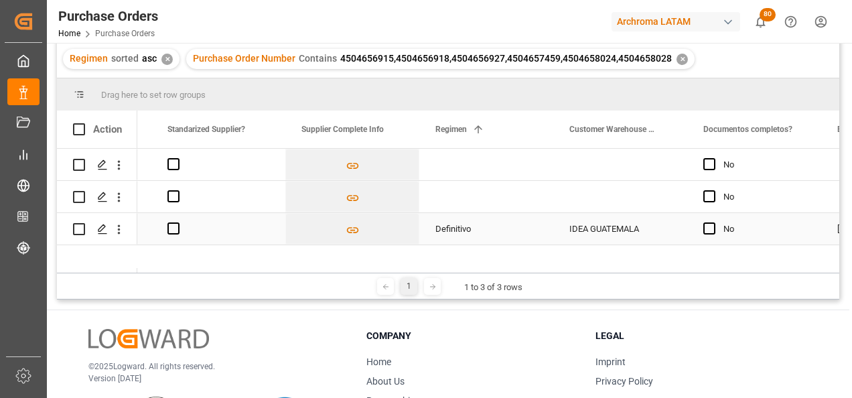
click at [505, 232] on div "Definitivo" at bounding box center [487, 229] width 102 height 31
drag, startPoint x: 551, startPoint y: 242, endPoint x: 609, endPoint y: 195, distance: 74.8
click at [533, 170] on div "2902 ARCHROMA HONDURAS S.A. DE C.V. No GUATEMALA 2902 7306 ARCHROMA (PANAMA) S.…" at bounding box center [218, 197] width 4423 height 97
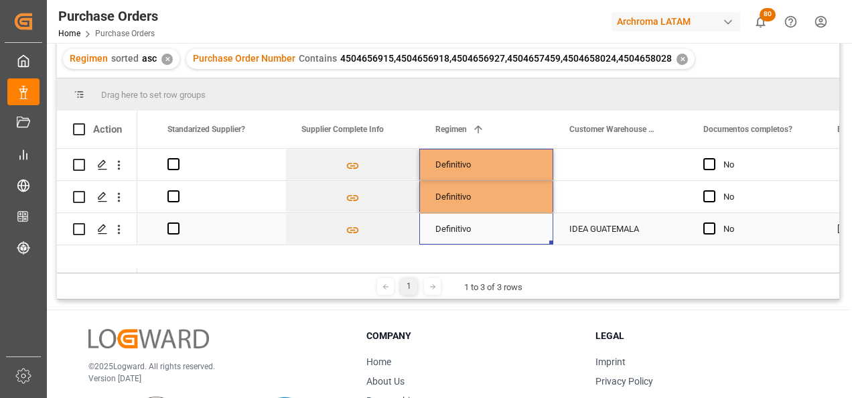
click at [640, 227] on div "IDEA GUATEMALA" at bounding box center [621, 228] width 134 height 31
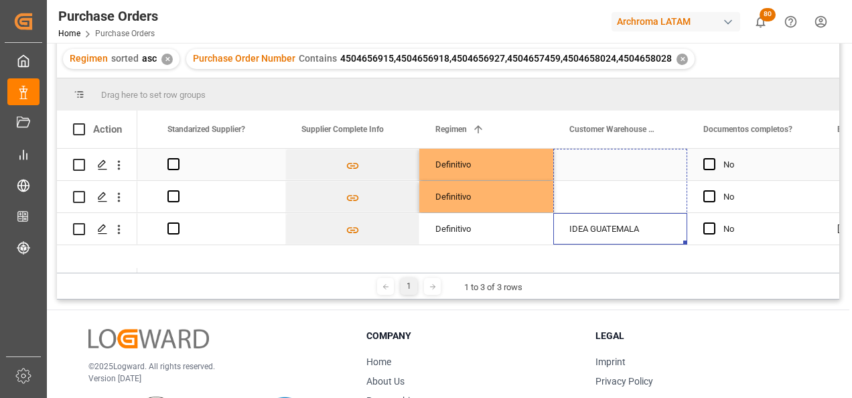
drag, startPoint x: 684, startPoint y: 243, endPoint x: 661, endPoint y: 171, distance: 75.9
click at [661, 171] on div "2902 ARCHROMA HONDURAS S.A. DE C.V. Definitivo No GUATEMALA 2902 7306 ARCHROMA …" at bounding box center [218, 197] width 4423 height 97
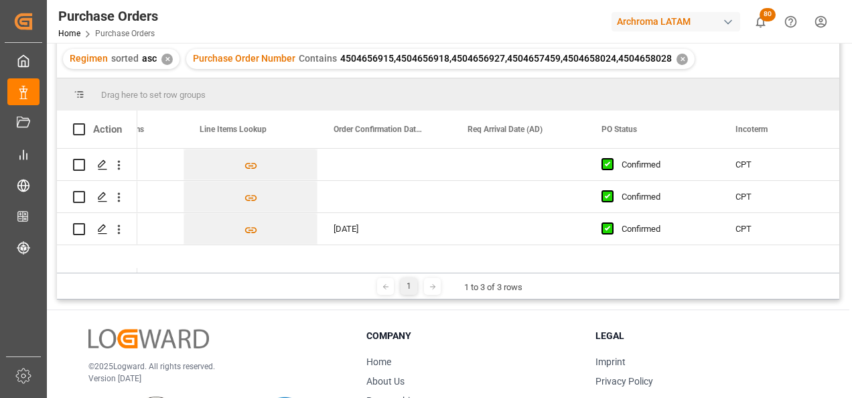
click at [403, 231] on div "02.09.2025" at bounding box center [385, 228] width 134 height 31
drag, startPoint x: 450, startPoint y: 243, endPoint x: 445, endPoint y: 169, distance: 74.5
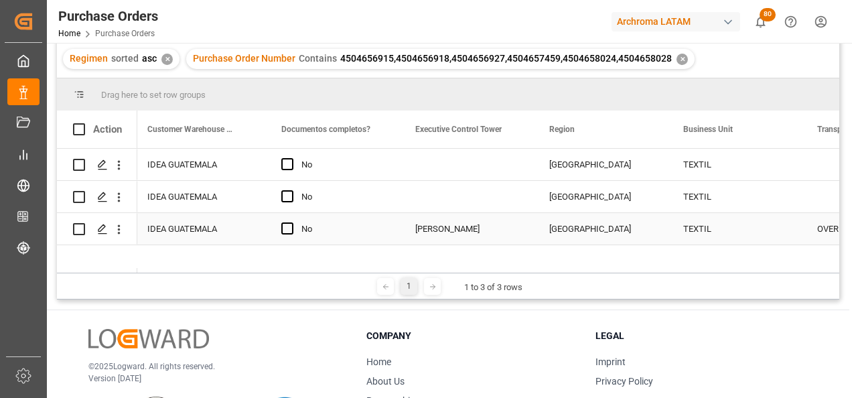
click at [511, 227] on div "[PERSON_NAME]" at bounding box center [467, 229] width 102 height 31
drag, startPoint x: 531, startPoint y: 243, endPoint x: 537, endPoint y: 170, distance: 72.6
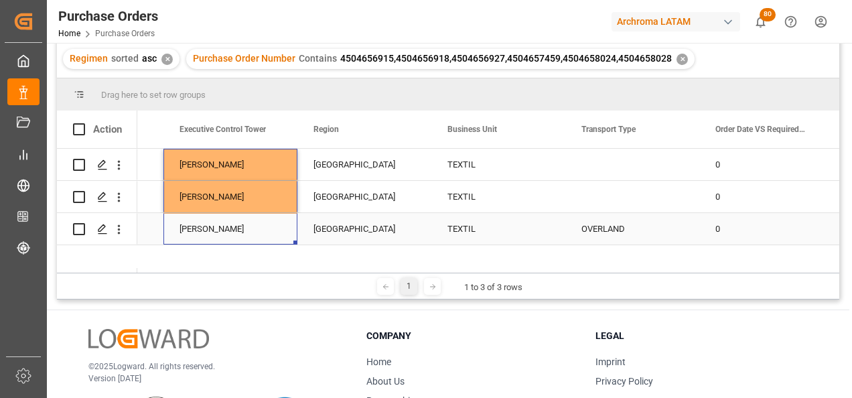
click at [631, 229] on div "OVERLAND" at bounding box center [633, 229] width 102 height 31
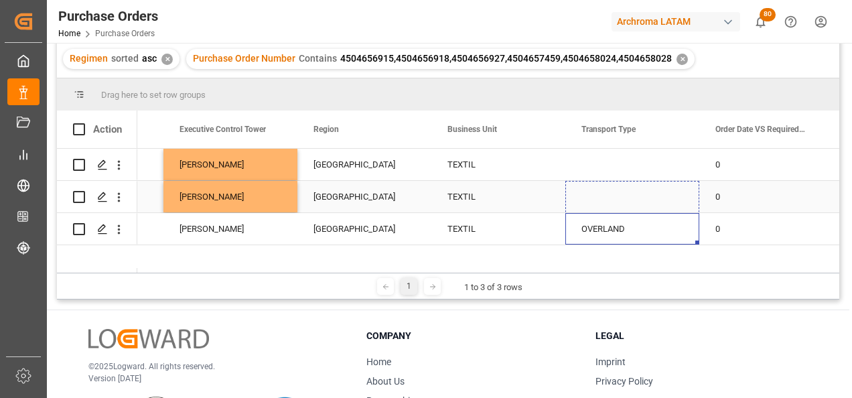
drag, startPoint x: 698, startPoint y: 243, endPoint x: 686, endPoint y: 173, distance: 70.7
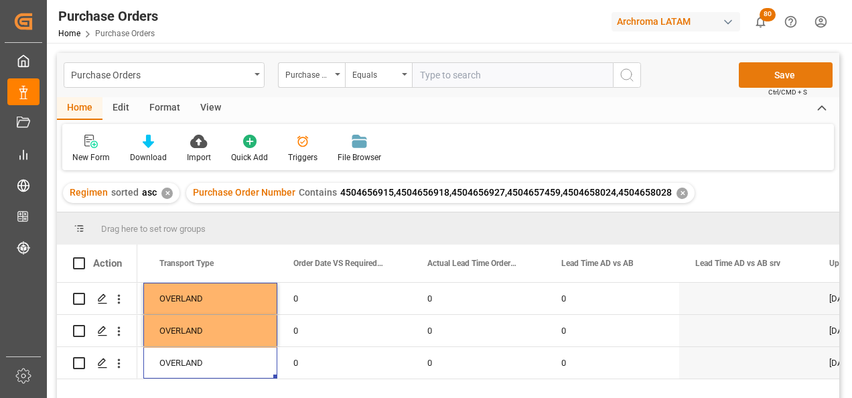
click at [806, 77] on button "Save" at bounding box center [786, 74] width 94 height 25
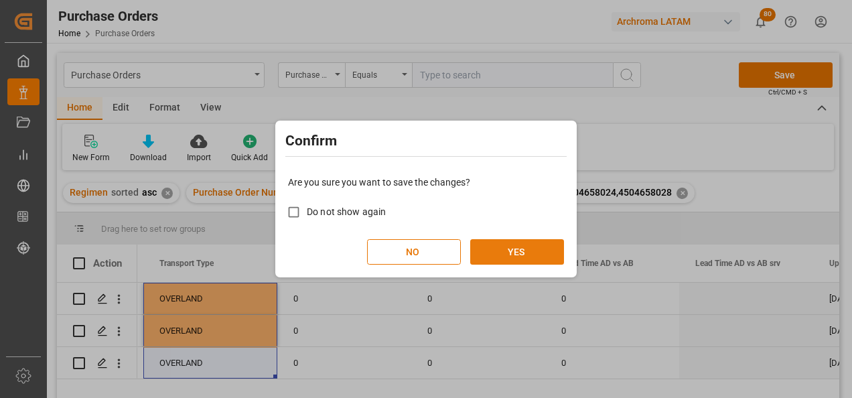
click at [527, 252] on button "YES" at bounding box center [517, 251] width 94 height 25
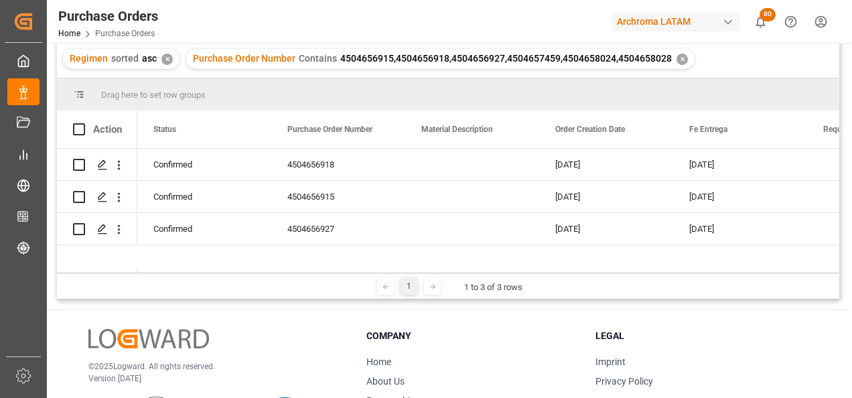
click at [678, 59] on div "✕" at bounding box center [682, 59] width 11 height 11
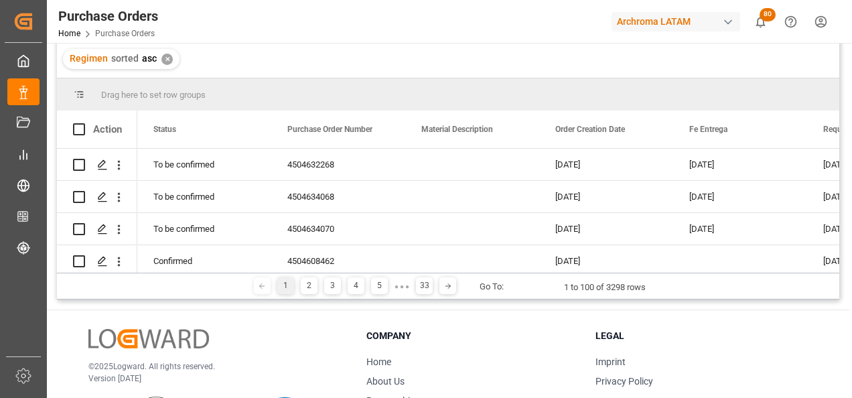
click at [166, 60] on div "✕" at bounding box center [167, 59] width 11 height 11
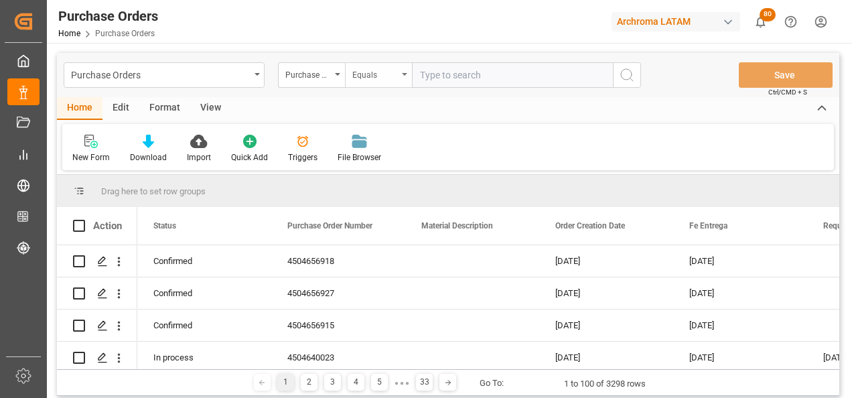
click at [358, 81] on div "Equals" at bounding box center [378, 74] width 67 height 25
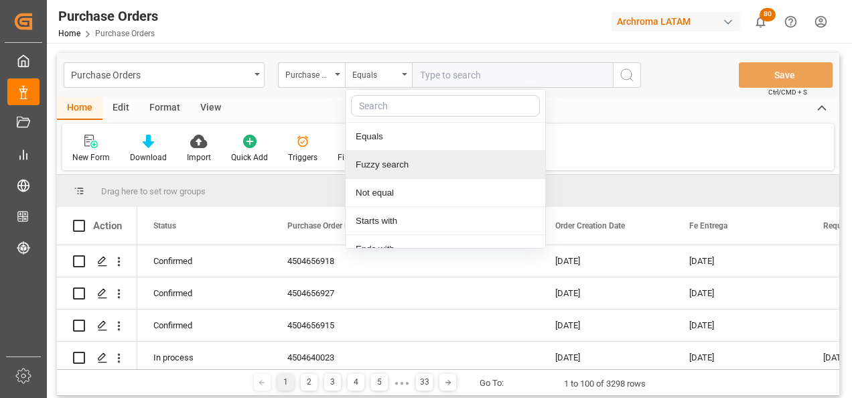
click at [375, 161] on div "Fuzzy search" at bounding box center [446, 165] width 200 height 28
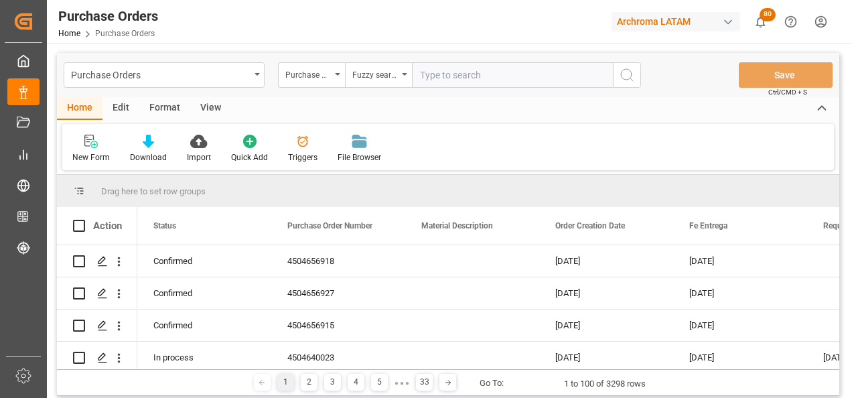
paste input "4504600994"
type input "4504600994"
click at [622, 78] on icon "search button" at bounding box center [627, 75] width 16 height 16
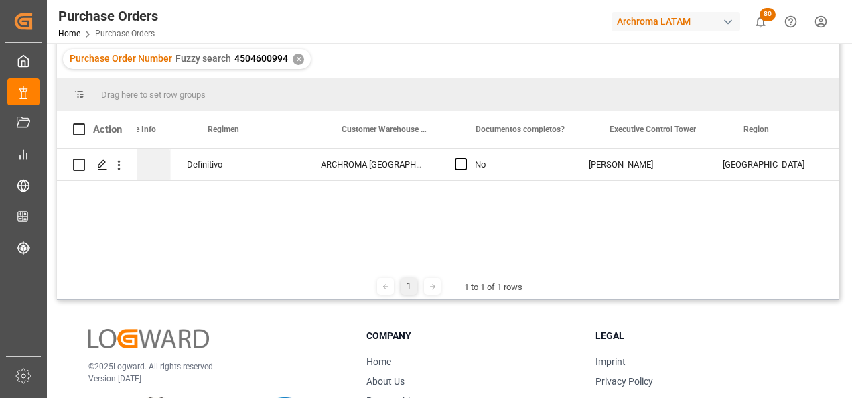
scroll to position [0, 2405]
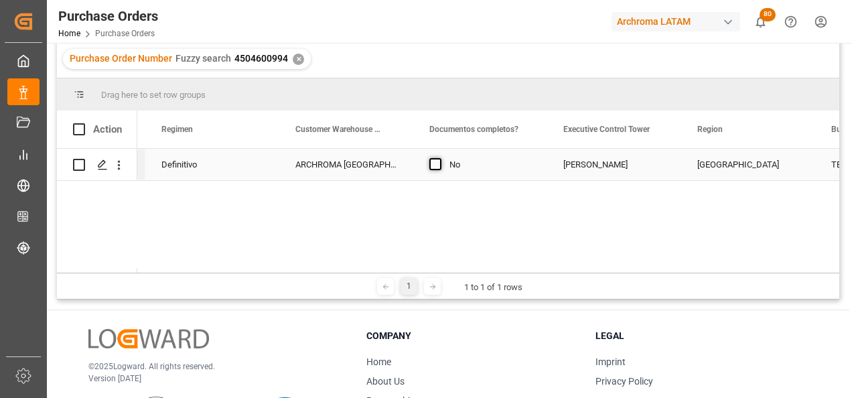
click at [438, 166] on span "Press SPACE to select this row." at bounding box center [436, 164] width 12 height 12
click at [440, 158] on input "Press SPACE to select this row." at bounding box center [440, 158] width 0 height 0
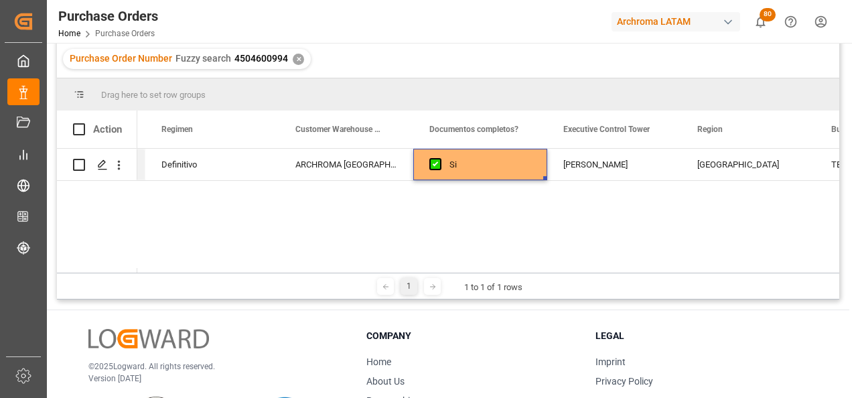
scroll to position [0, 2632]
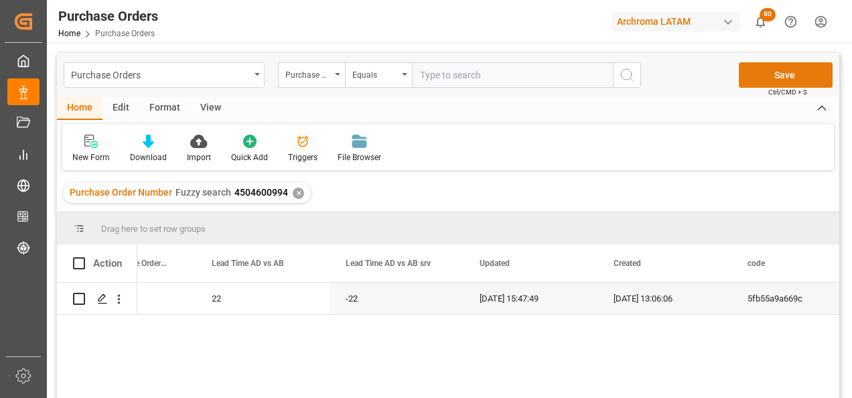
click at [785, 68] on button "Save" at bounding box center [786, 74] width 94 height 25
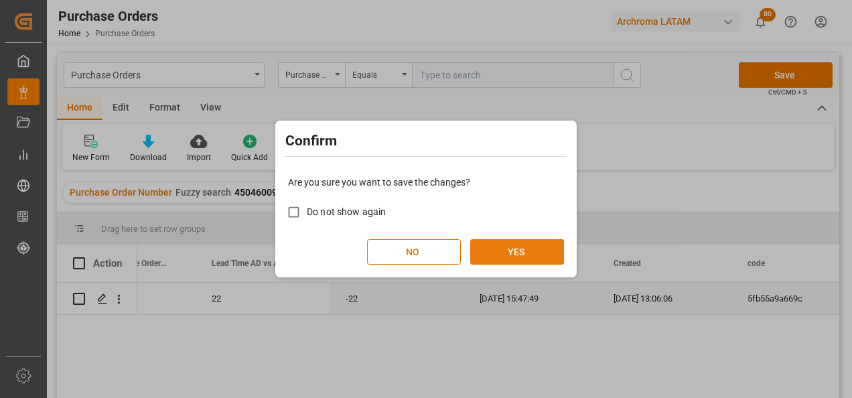
click at [501, 250] on button "YES" at bounding box center [517, 251] width 94 height 25
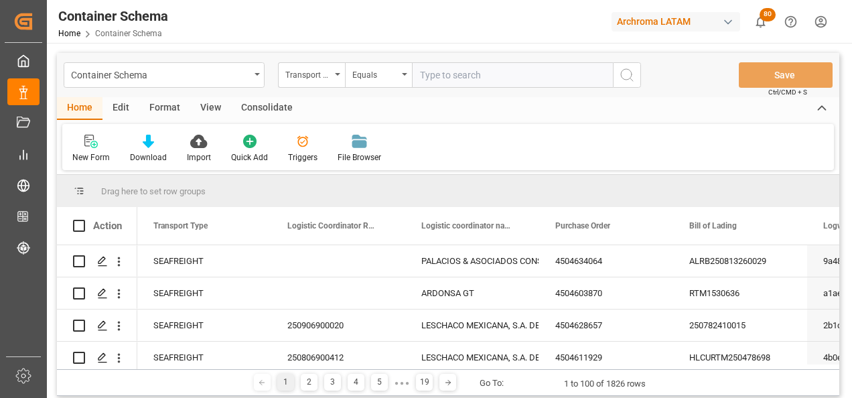
click at [337, 82] on div "Transport Type" at bounding box center [311, 74] width 67 height 25
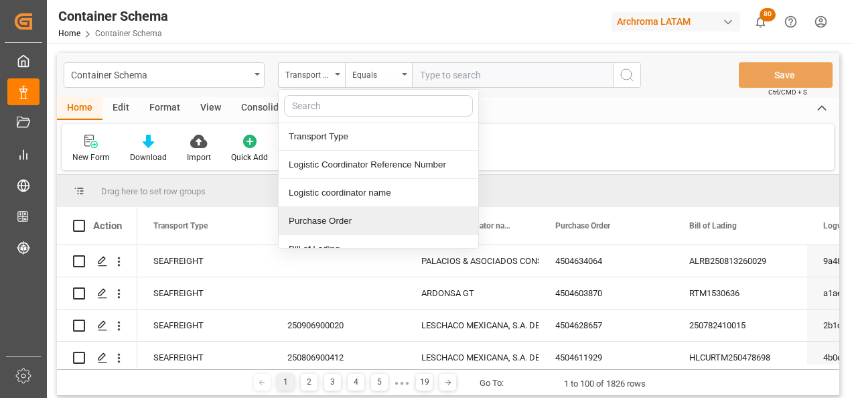
click at [339, 220] on div "Purchase Order" at bounding box center [379, 221] width 200 height 28
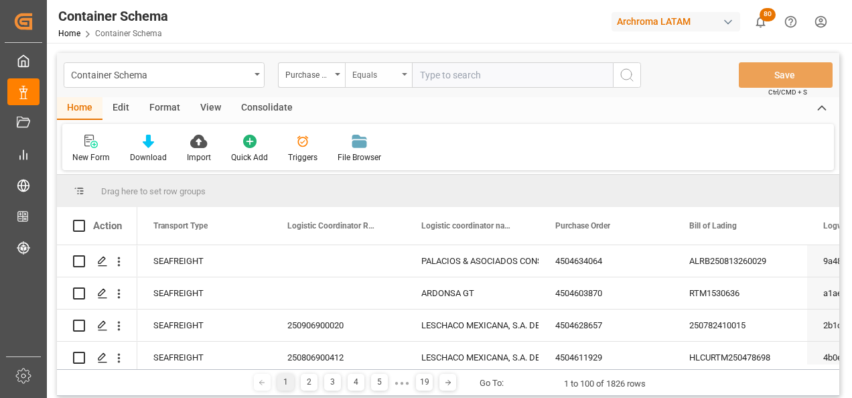
click at [373, 81] on div "Equals" at bounding box center [378, 74] width 67 height 25
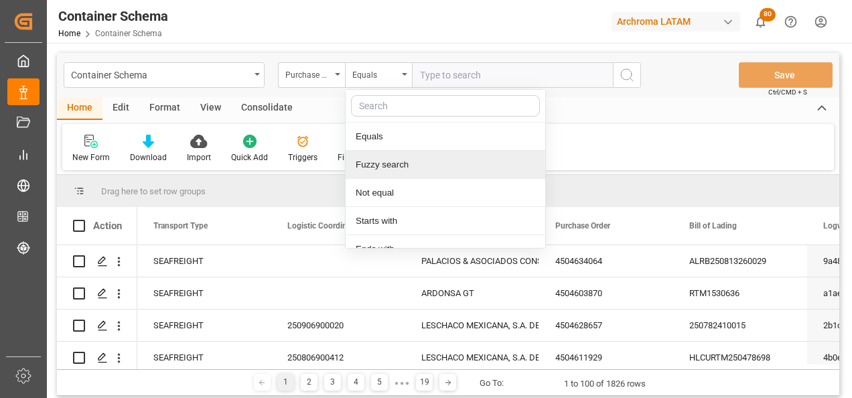
click at [390, 167] on div "Fuzzy search" at bounding box center [446, 165] width 200 height 28
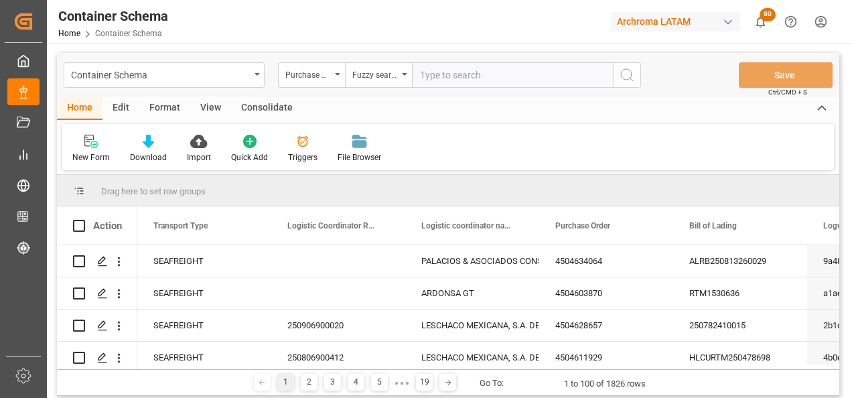
paste input "4504610648"
type input "4504610648"
click at [636, 72] on button "search button" at bounding box center [627, 74] width 28 height 25
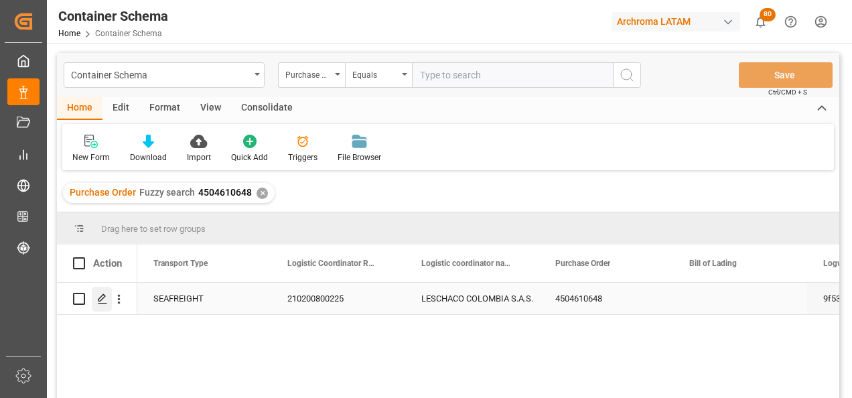
click at [104, 300] on icon "Press SPACE to select this row." at bounding box center [102, 299] width 11 height 11
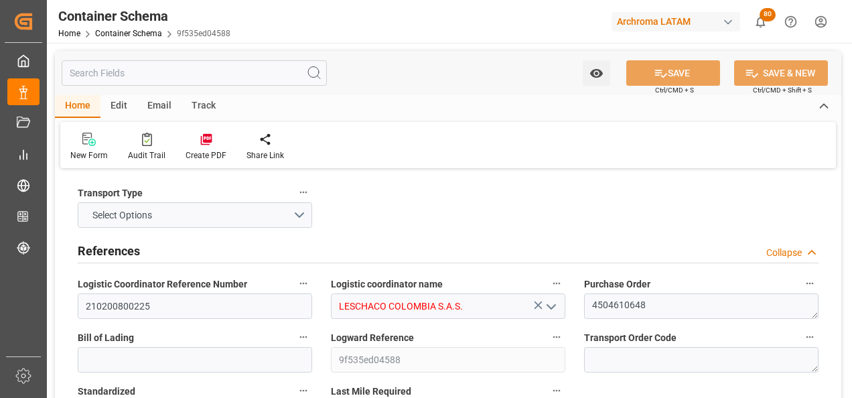
type input "0"
type input "3"
type input "1"
type input "22"
type input "5060"
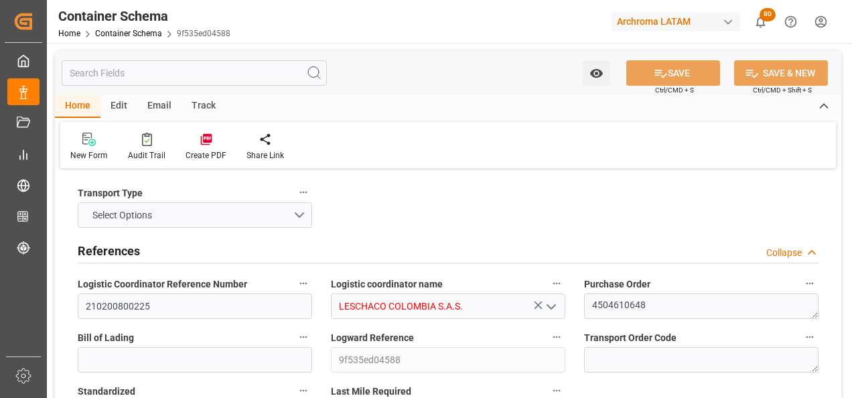
type input "5385.4"
type input "ONE"
type input "Ocean Network Express"
type input "BRSSZ"
type input "COCTG"
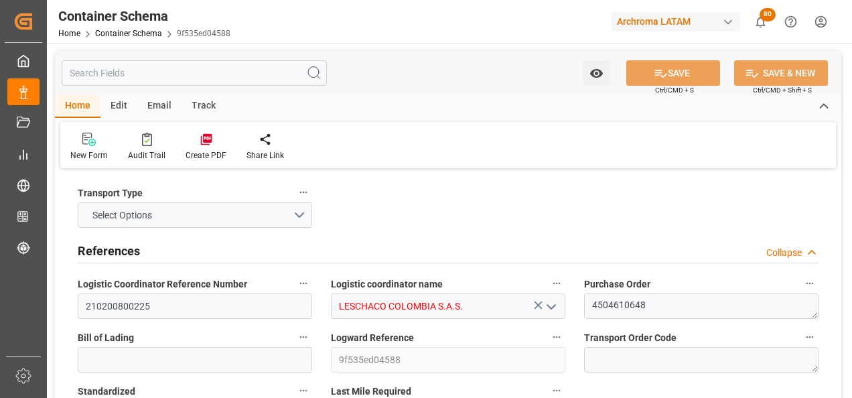
type input "COCTG"
type input "9302102"
type input "03.08.2025 12:30"
type input "[DATE]"
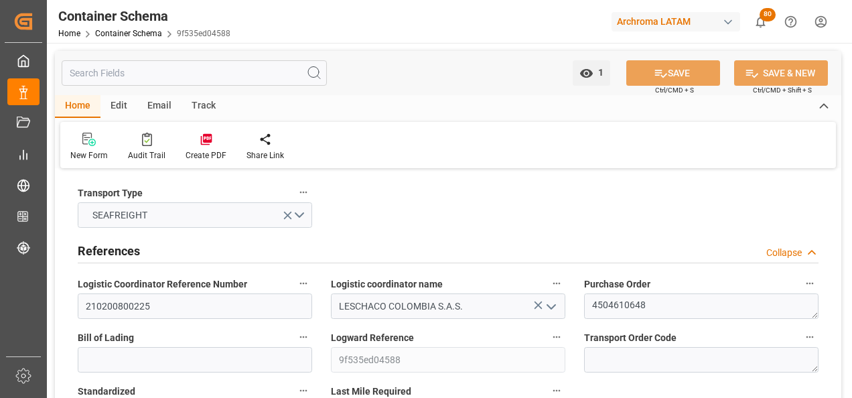
type input "[DATE]"
type input "17.08.2025 00:00"
type input "19.08.2025 01:00"
type input "19.08.2025 00:00"
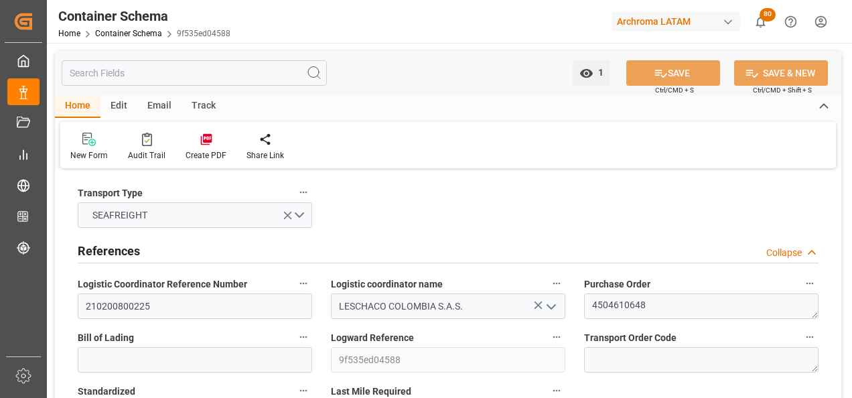
type input "29.08.2025 22:00"
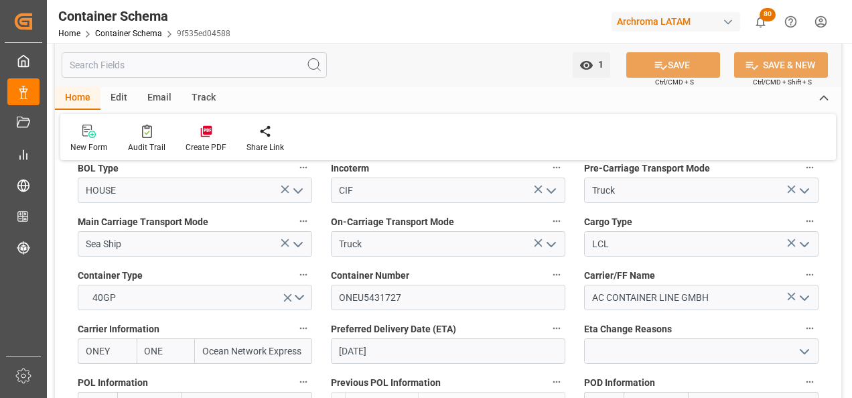
scroll to position [1206, 0]
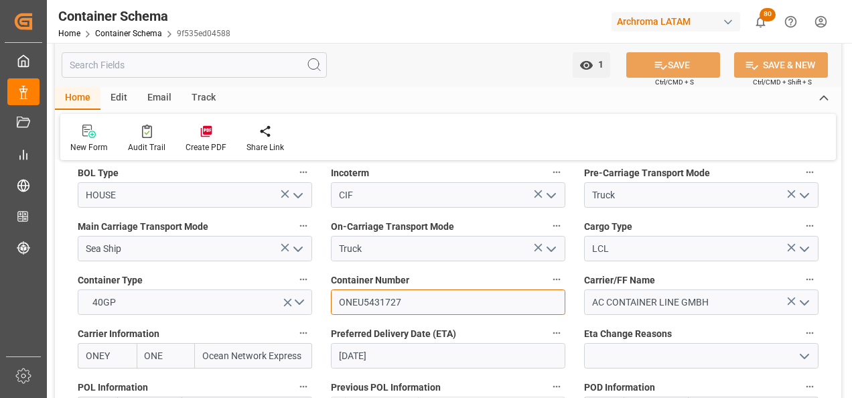
click at [371, 301] on input "ONEU5431727" at bounding box center [448, 302] width 235 height 25
click at [168, 92] on div "Email" at bounding box center [159, 98] width 44 height 23
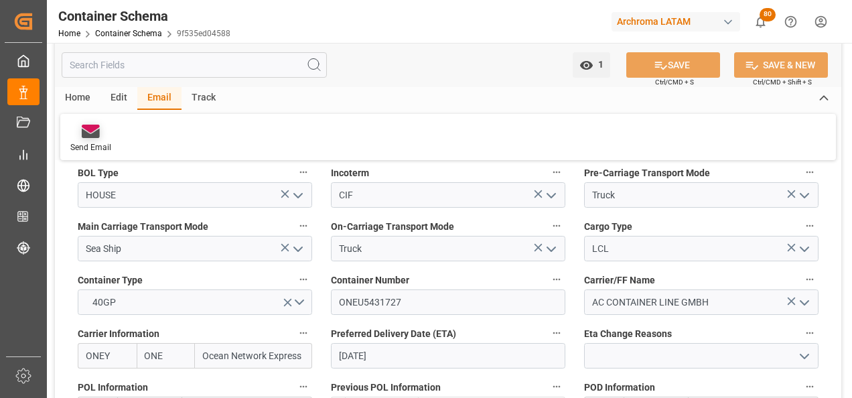
click at [99, 141] on div "Send Email" at bounding box center [90, 138] width 61 height 29
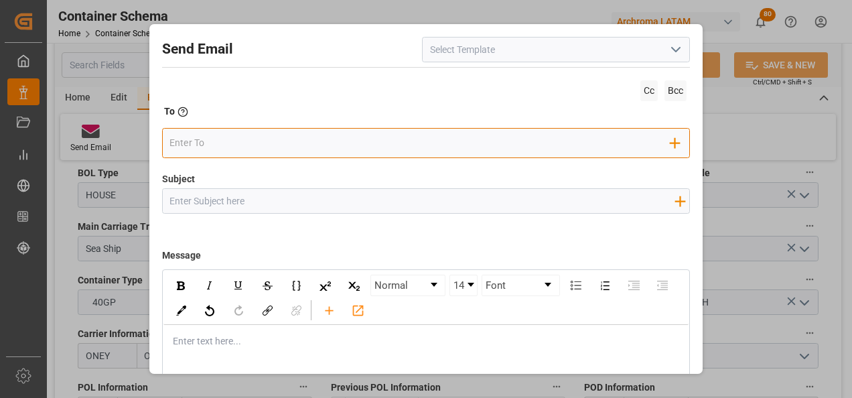
click at [297, 143] on input "email" at bounding box center [420, 143] width 501 height 20
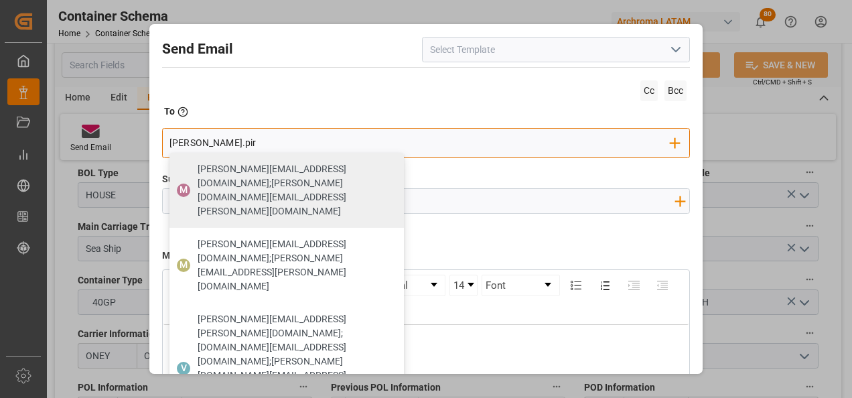
type input "maria.pir"
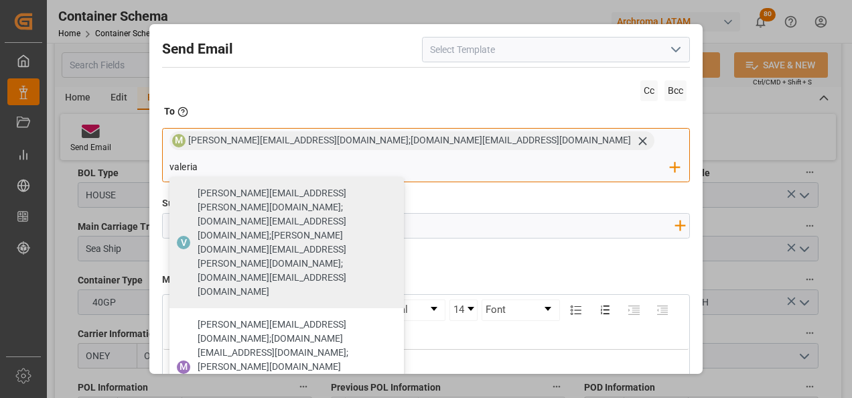
type input "valeria"
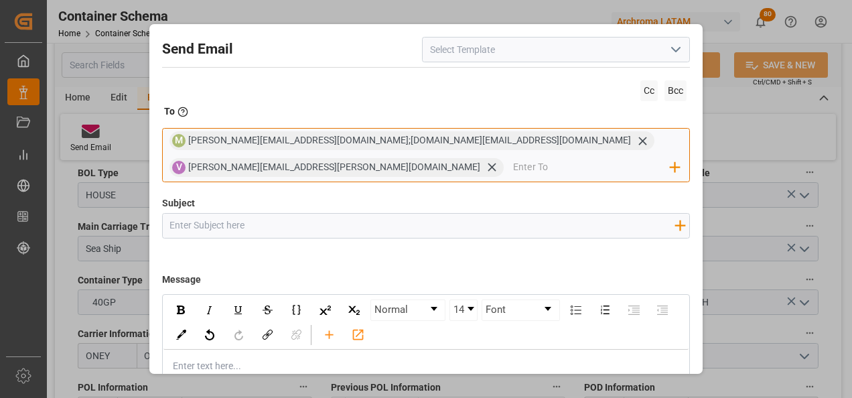
click at [513, 173] on input "email" at bounding box center [591, 178] width 157 height 20
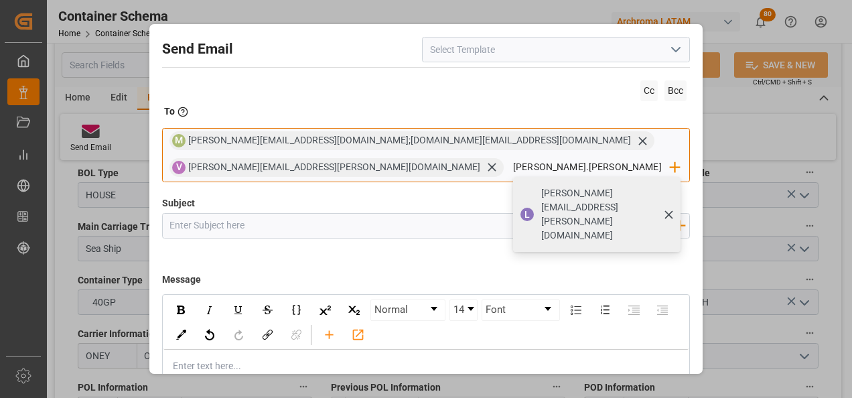
type input "luis.montoy"
click at [541, 196] on span "luis.montoya@leschaco.com" at bounding box center [606, 224] width 130 height 56
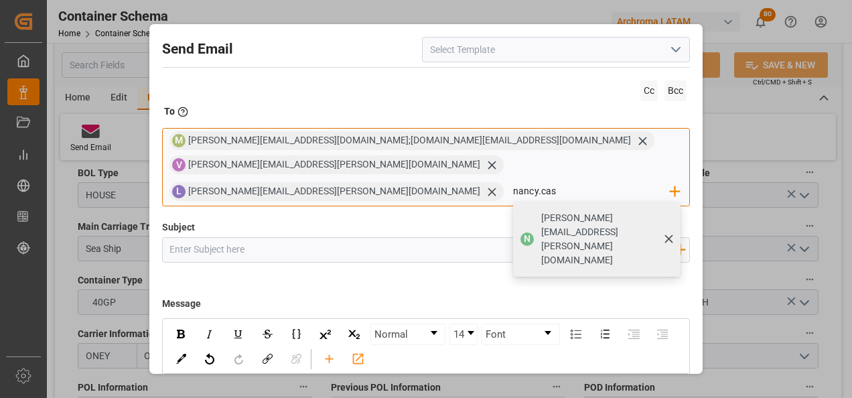
type input "nancy.cas"
click at [521, 243] on span "N" at bounding box center [527, 249] width 13 height 13
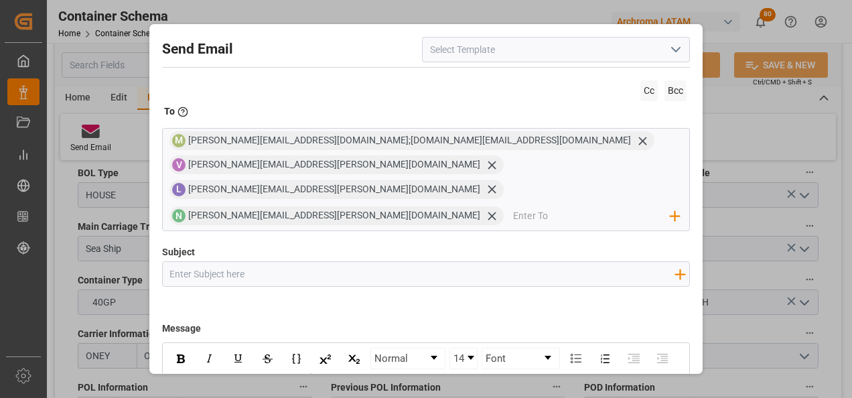
click at [380, 272] on input "Subject" at bounding box center [422, 283] width 519 height 23
click at [196, 272] on input "Subject" at bounding box center [422, 283] width 519 height 23
paste input "COL || ZARPE || PO 4504610648 || TE || PRIORITY || ETA 29.08"
click at [220, 272] on input "COL || ZARPE || PO 4504610648 || TE || PRIORITY || ETA 29.08" at bounding box center [422, 283] width 519 height 23
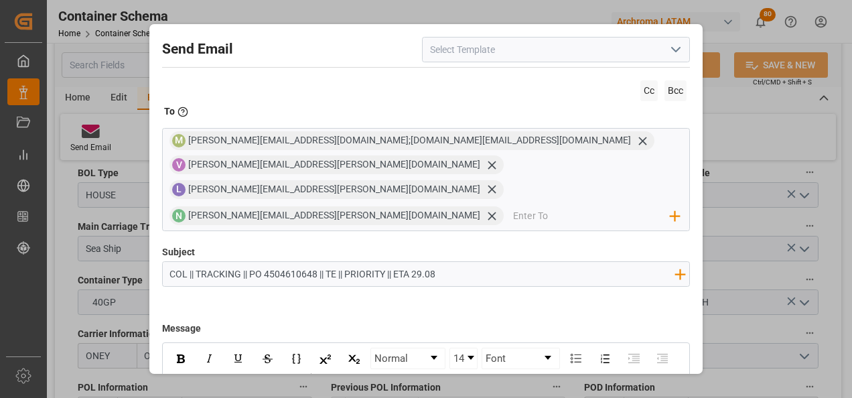
type input "COL || TRACKING || PO 4504610648 || TE || PRIORITY || ETA 29.08"
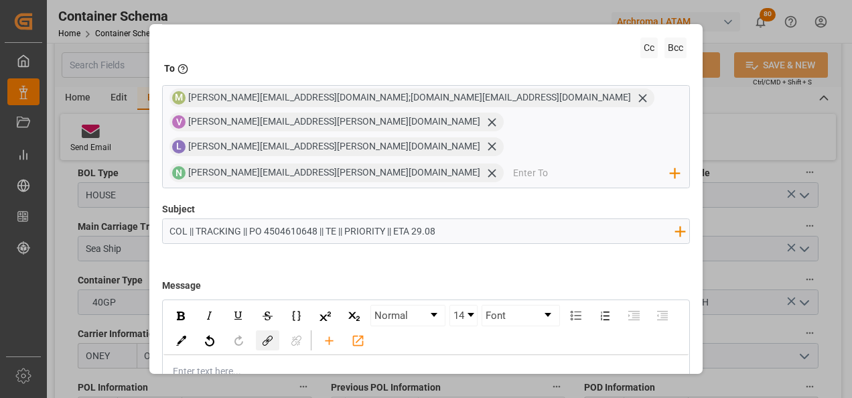
scroll to position [67, 0]
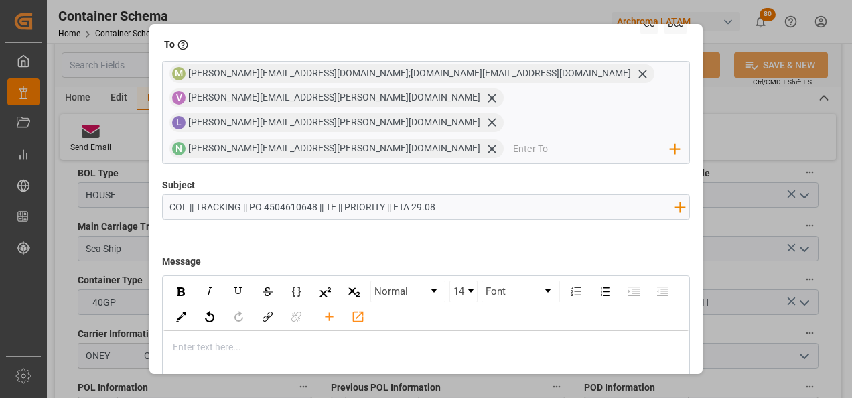
click at [241, 350] on div "rdw-editor" at bounding box center [427, 357] width 507 height 14
click at [265, 350] on div "rdw-editor" at bounding box center [427, 357] width 507 height 14
paste div "rdw-editor"
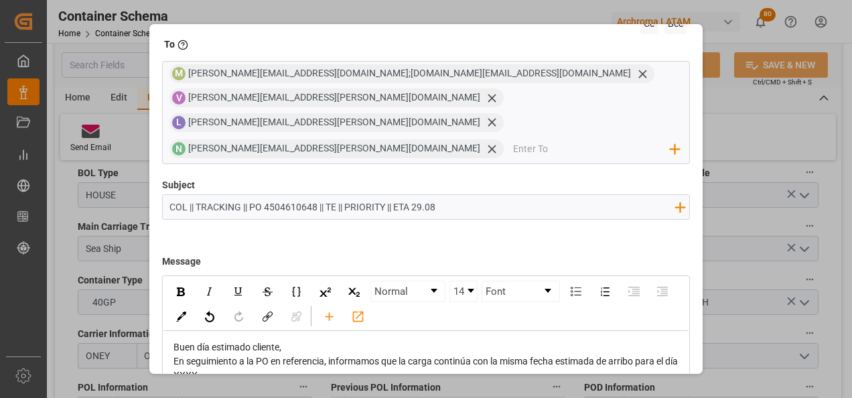
click at [199, 366] on span "En seguimiento a la PO en referencia, informamos que la carga continúa con la m…" at bounding box center [427, 378] width 507 height 25
click at [300, 350] on div "Buen día estimado cliente," at bounding box center [427, 357] width 507 height 14
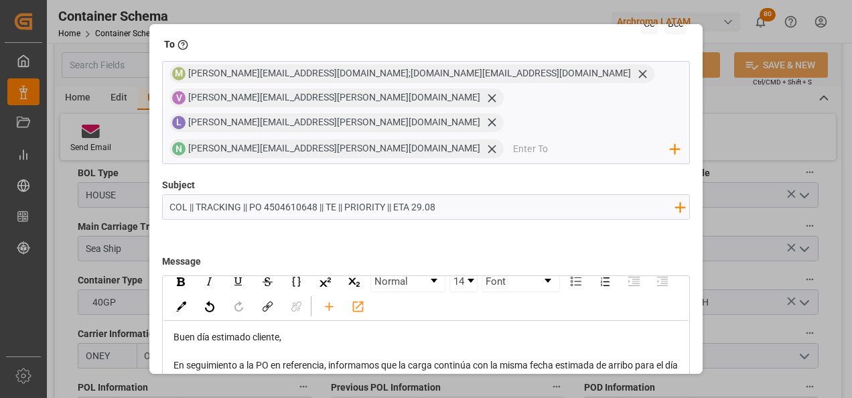
scroll to position [13, 0]
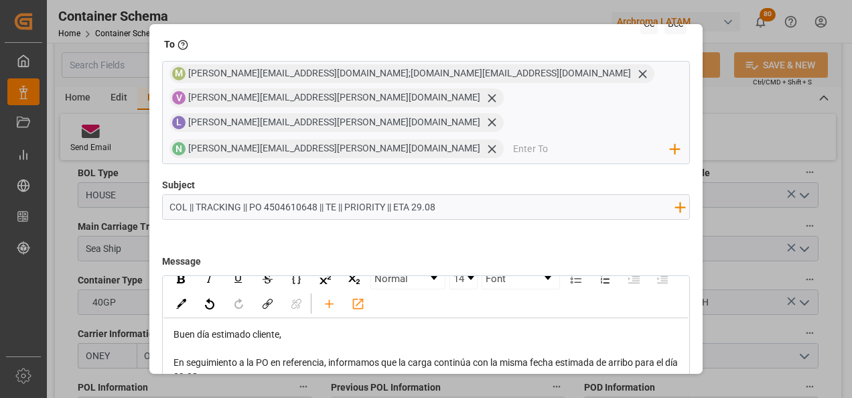
click at [237, 366] on div "En seguimiento a la PO en referencia, informamos que la carga continúa con la m…" at bounding box center [427, 380] width 507 height 28
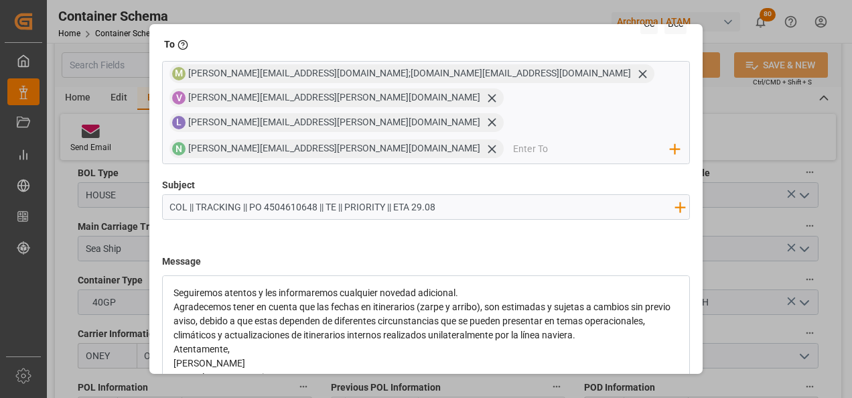
scroll to position [125, 0]
click at [474, 296] on div "Seguiremos atentos y les informaremos cualquier novedad adicional." at bounding box center [427, 303] width 507 height 14
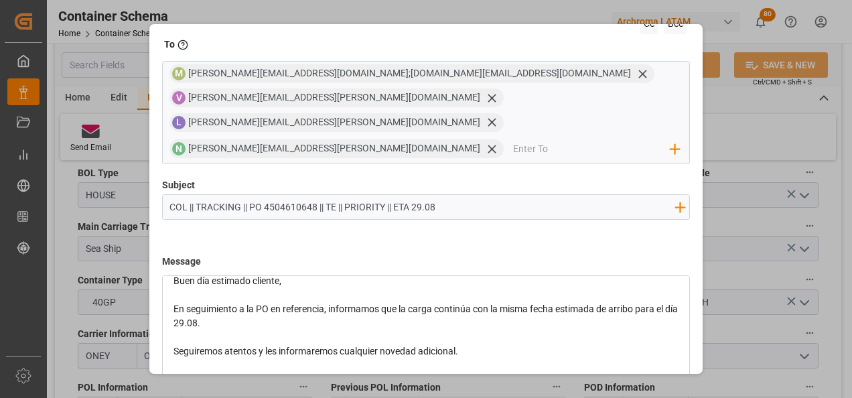
scroll to position [67, 0]
click at [289, 340] on div "rdw-editor" at bounding box center [427, 347] width 507 height 14
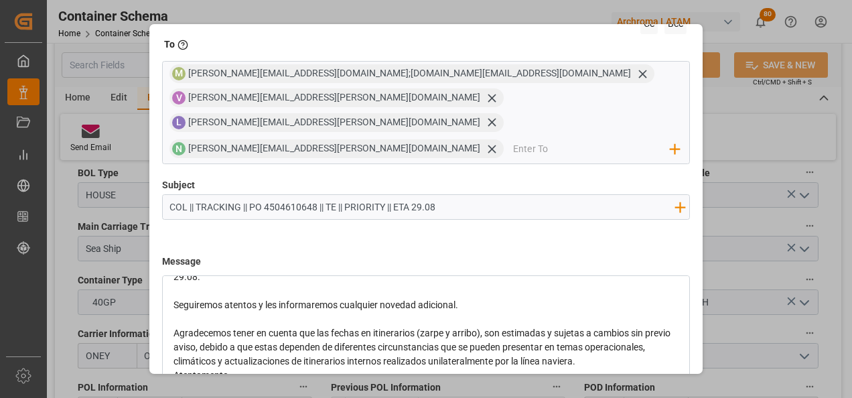
scroll to position [134, 0]
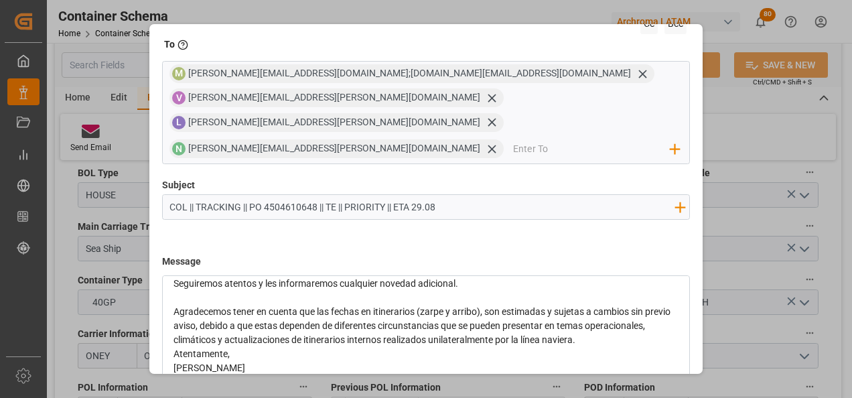
click at [661, 315] on div "Agradecemos tener en cuenta que las fechas en itinerarios (zarpe y arribo), son…" at bounding box center [427, 336] width 507 height 42
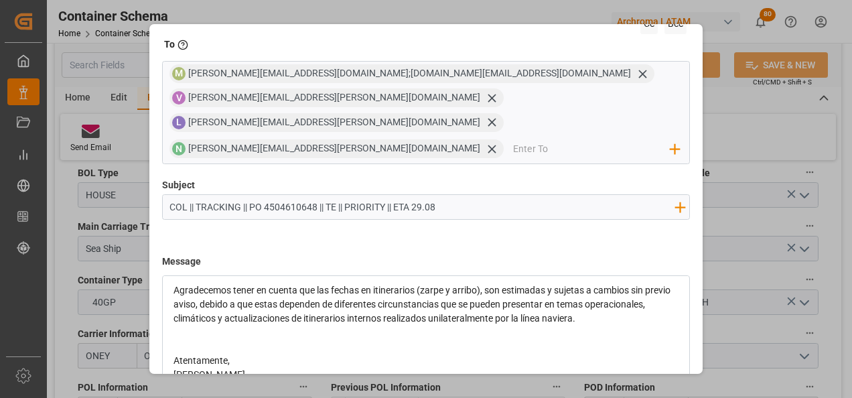
scroll to position [168, 0]
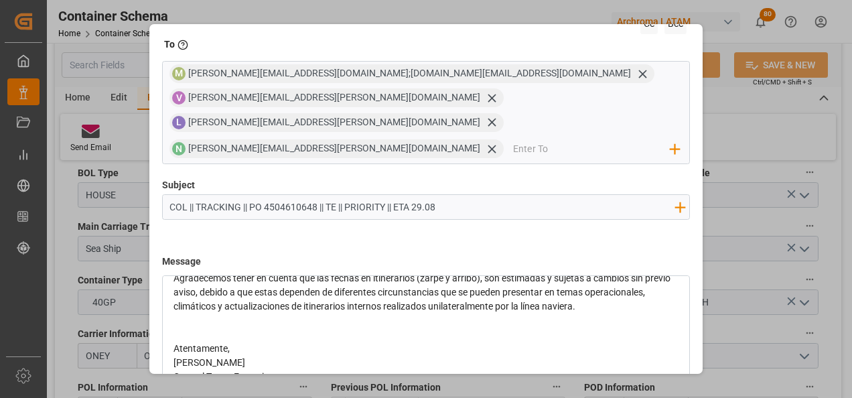
click at [259, 352] on div "Atentamente," at bounding box center [427, 359] width 507 height 14
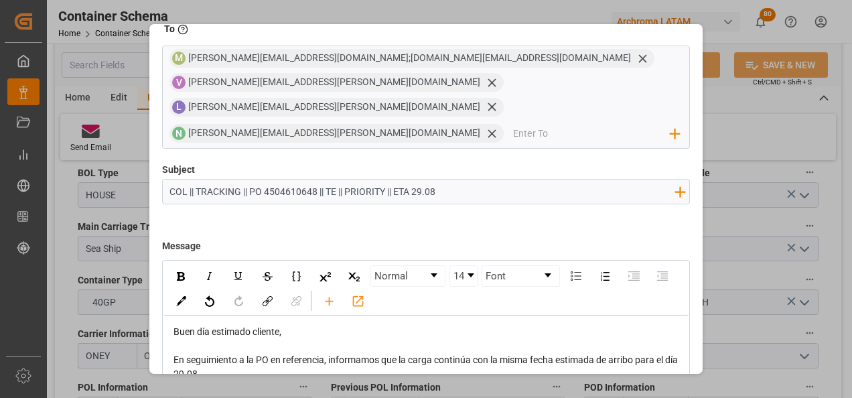
scroll to position [96, 0]
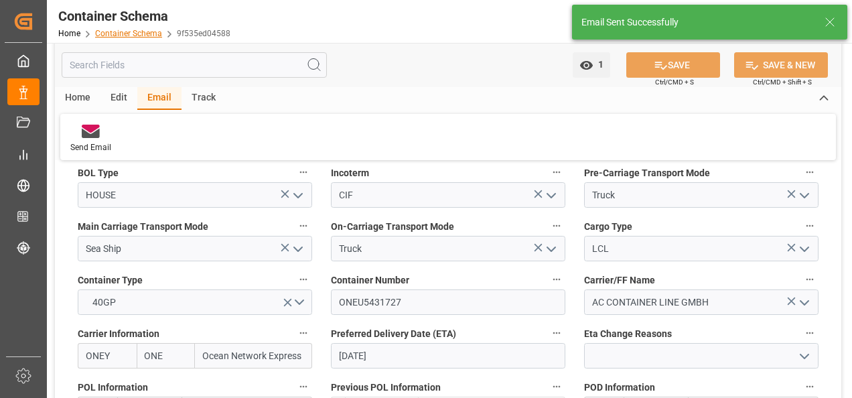
click at [130, 36] on link "Container Schema" at bounding box center [128, 33] width 67 height 9
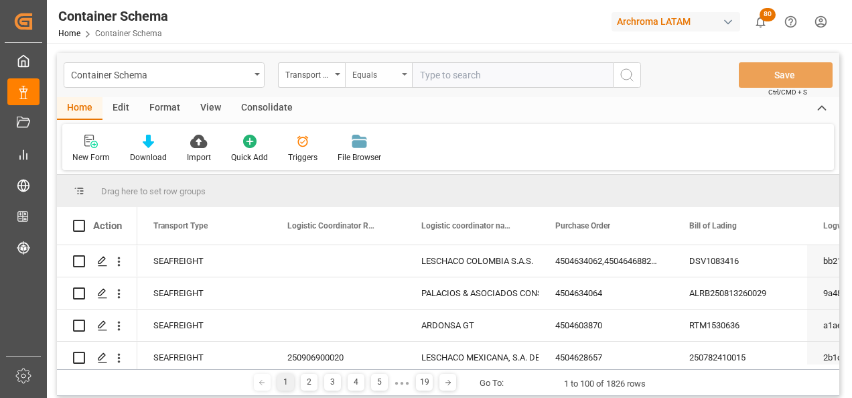
click at [345, 70] on div "Equals" at bounding box center [378, 74] width 67 height 25
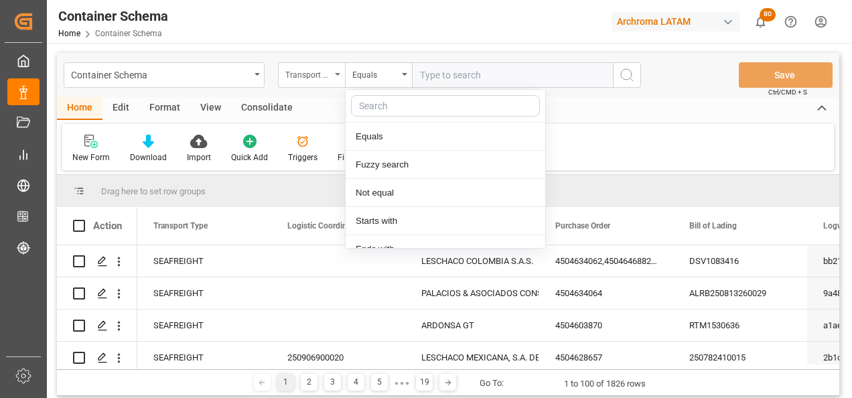
click at [311, 75] on div "Transport Type" at bounding box center [308, 73] width 46 height 15
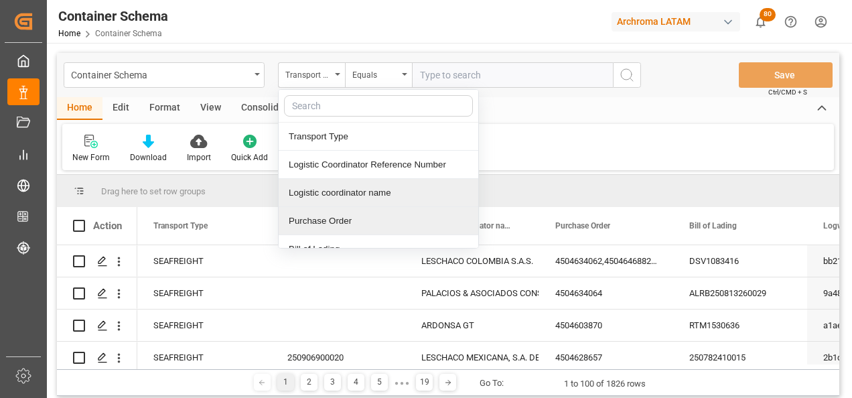
click at [338, 217] on div "Purchase Order" at bounding box center [379, 221] width 200 height 28
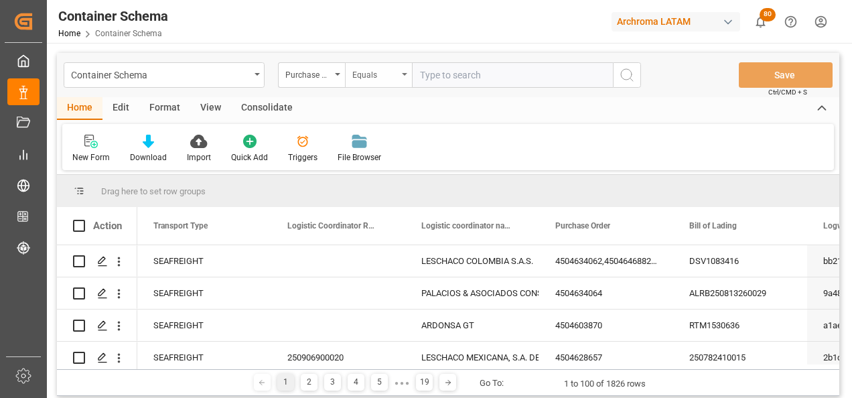
click at [377, 80] on div "Equals" at bounding box center [376, 73] width 46 height 15
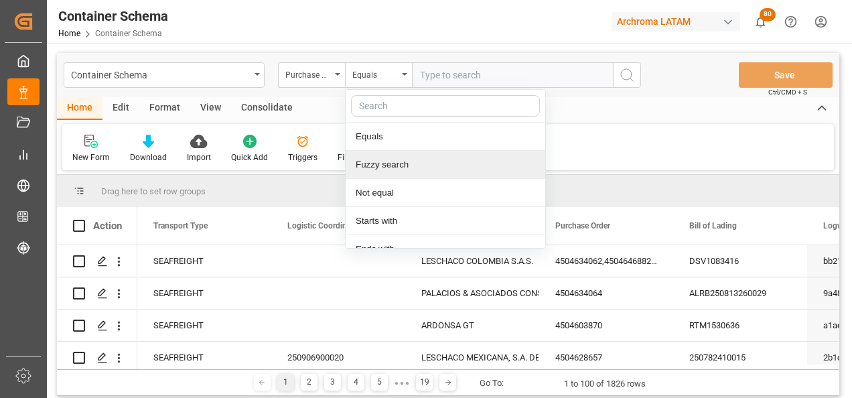
click at [393, 166] on div "Fuzzy search" at bounding box center [446, 165] width 200 height 28
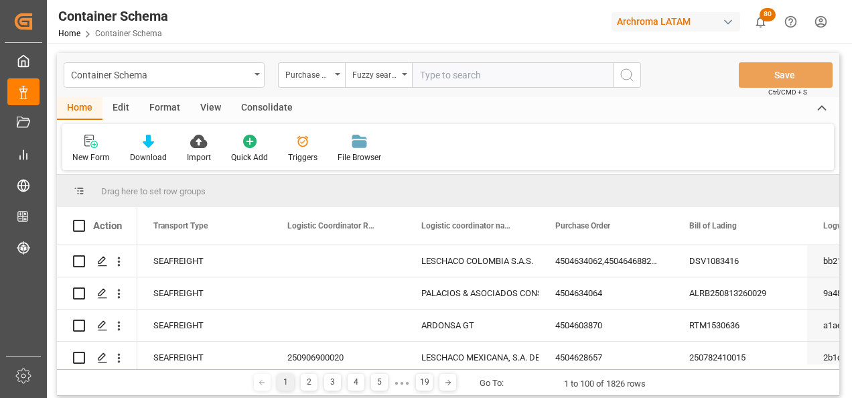
paste input "4504648998"
type input "4504648998"
click at [615, 77] on button "search button" at bounding box center [627, 74] width 28 height 25
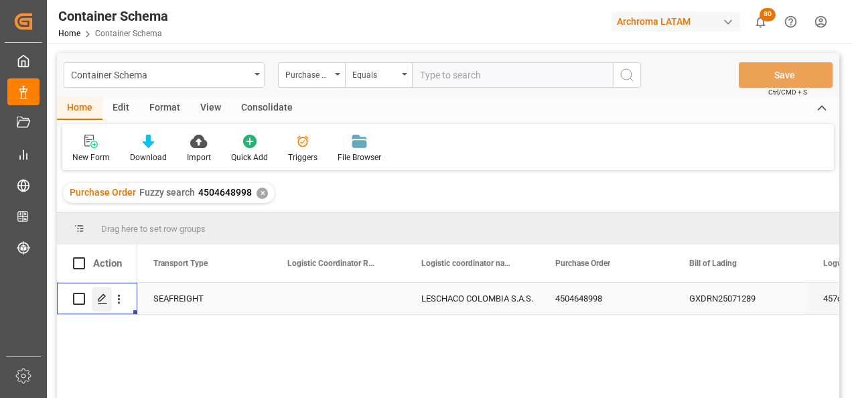
click at [97, 303] on icon "Press SPACE to select this row." at bounding box center [102, 299] width 11 height 11
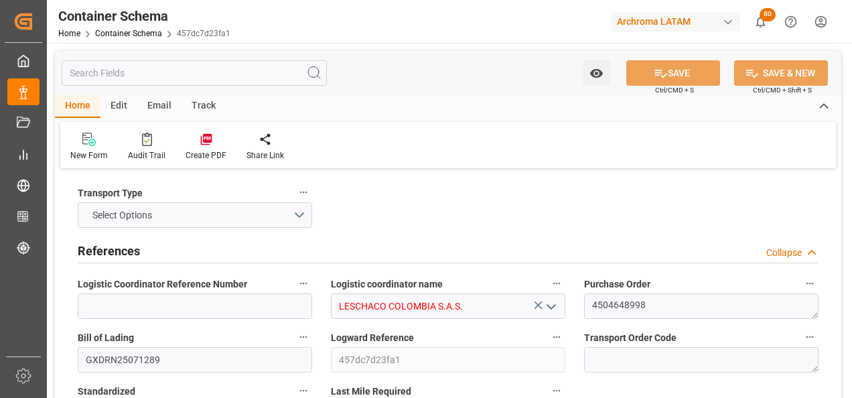
type input "0"
type input "3"
type input "1"
type input "450"
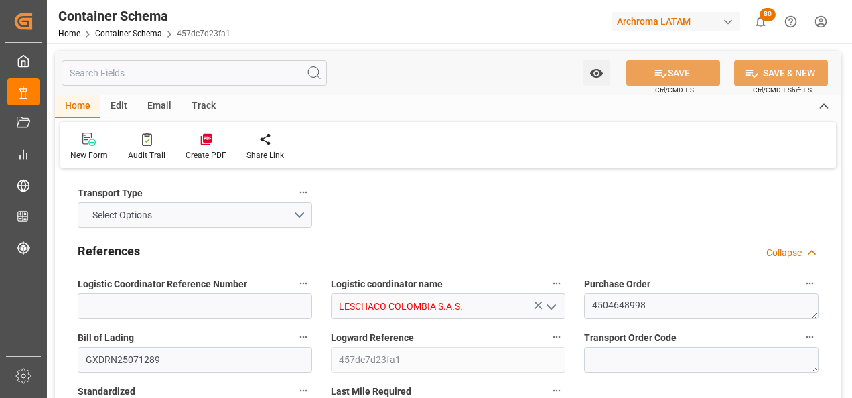
type input "490"
type input "Maersk"
type input "Maersk Line AS"
type input "CNSGH"
type input "CNSHA"
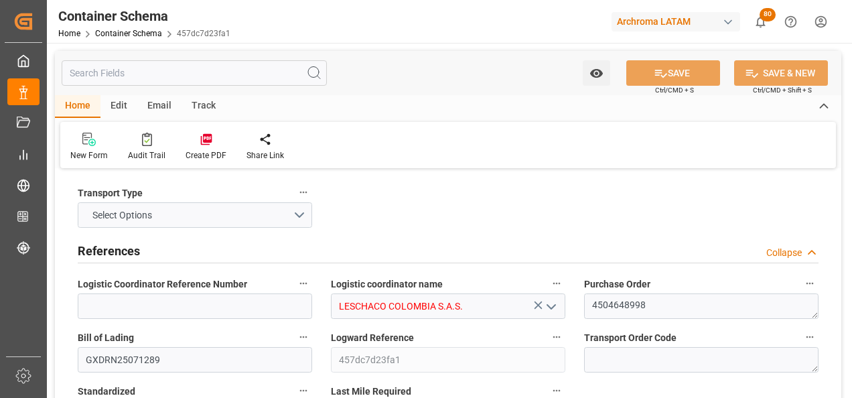
type input "COBUN"
type input "9627916"
type input "15.08.2025 10:30"
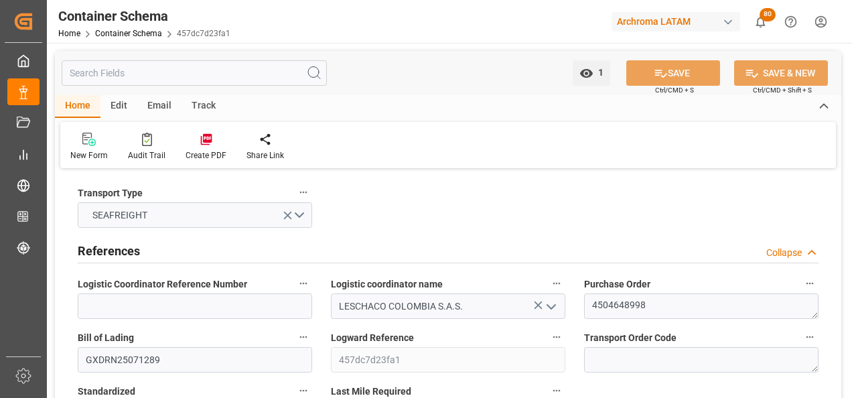
type input "15.08.2025"
type input "10.09.2025"
type input "10.08.2025 00:00"
type input "15.08.2025 00:00"
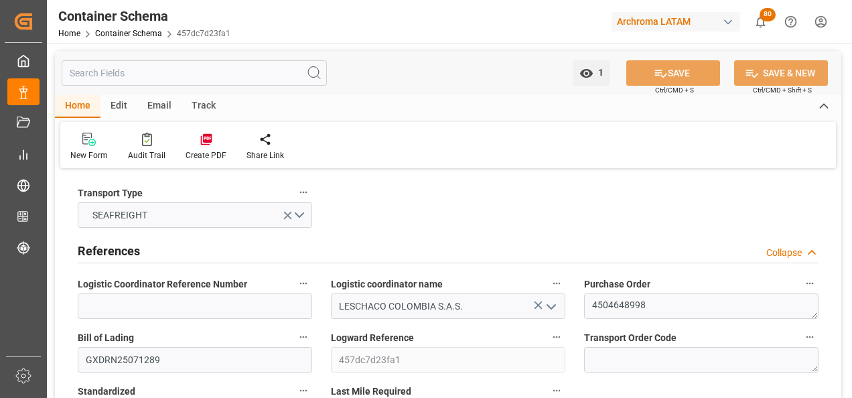
type input "15.08.2025 00:00"
type input "10.09.2025 00:00"
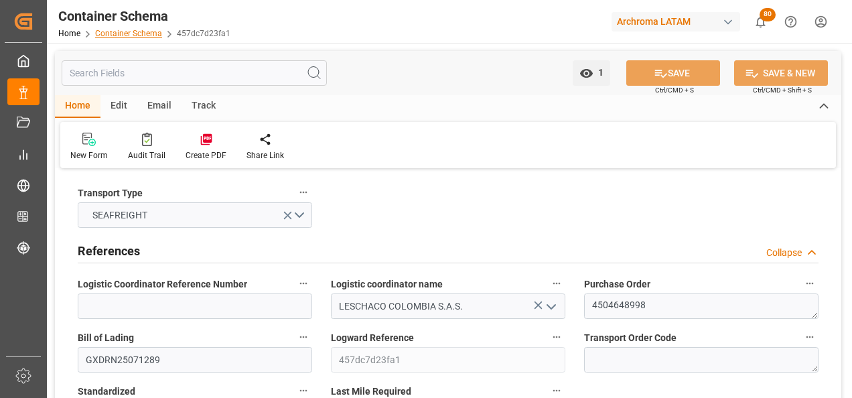
click at [144, 32] on link "Container Schema" at bounding box center [128, 33] width 67 height 9
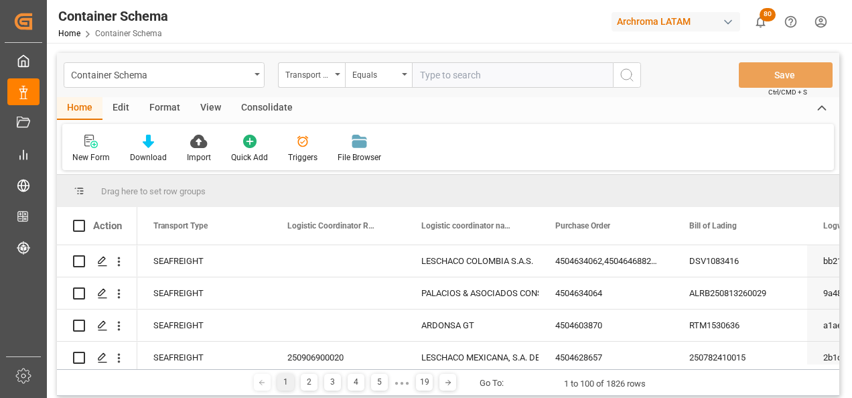
click at [334, 76] on div "Transport Type" at bounding box center [311, 74] width 67 height 25
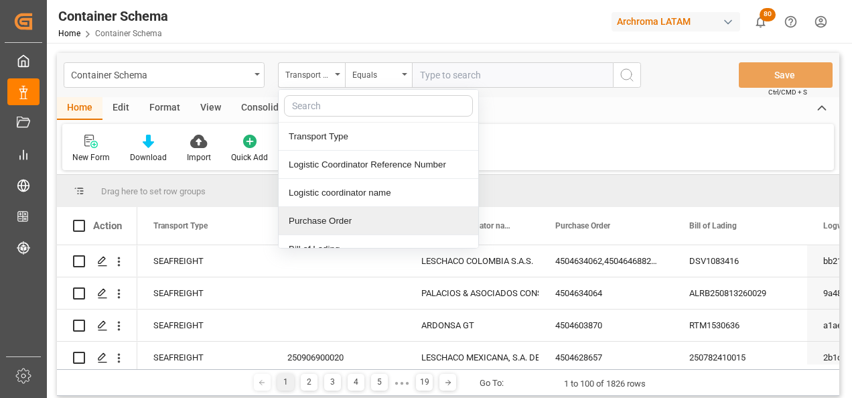
click at [342, 225] on div "Purchase Order" at bounding box center [379, 221] width 200 height 28
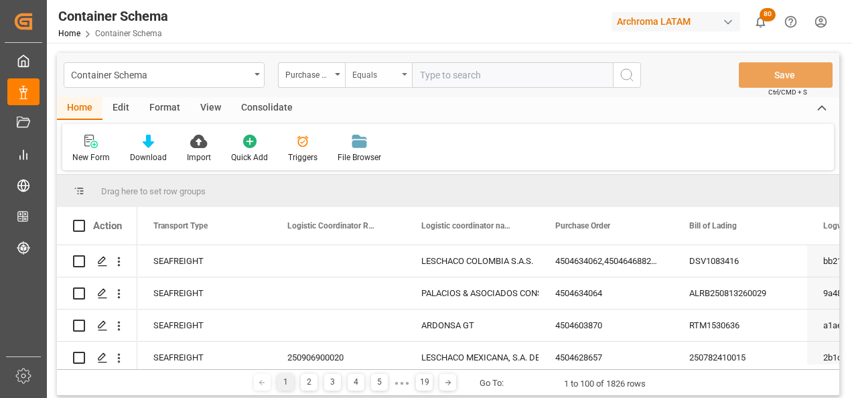
click at [381, 74] on div "Equals" at bounding box center [376, 73] width 46 height 15
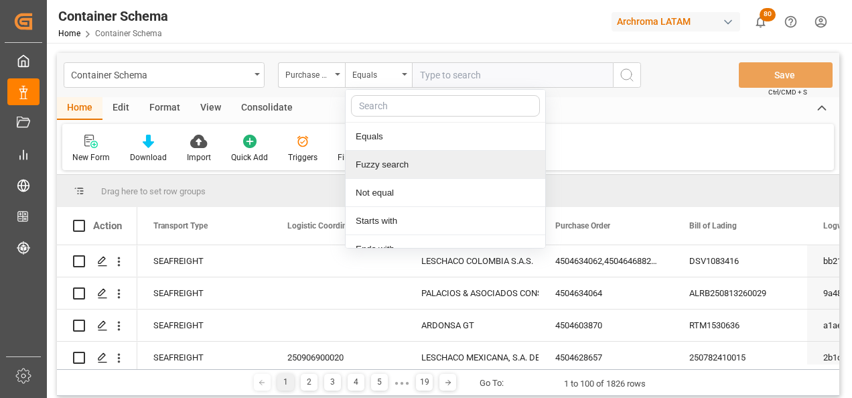
click at [409, 161] on div "Fuzzy search" at bounding box center [446, 165] width 200 height 28
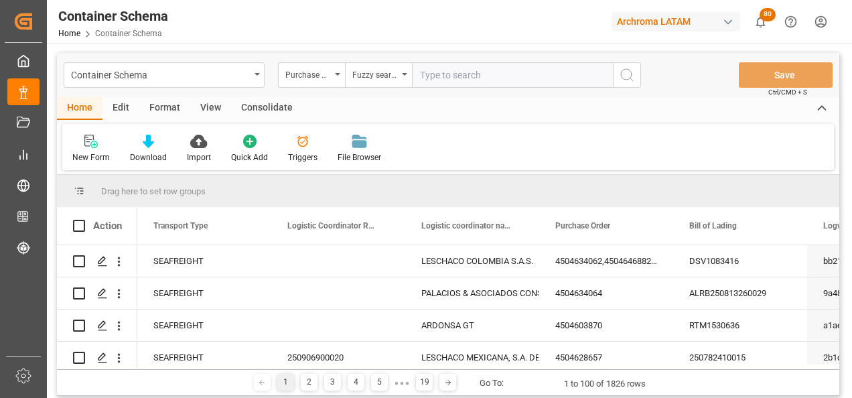
paste input "4504645159"
type input "4504645159"
click at [624, 74] on icon "search button" at bounding box center [627, 75] width 16 height 16
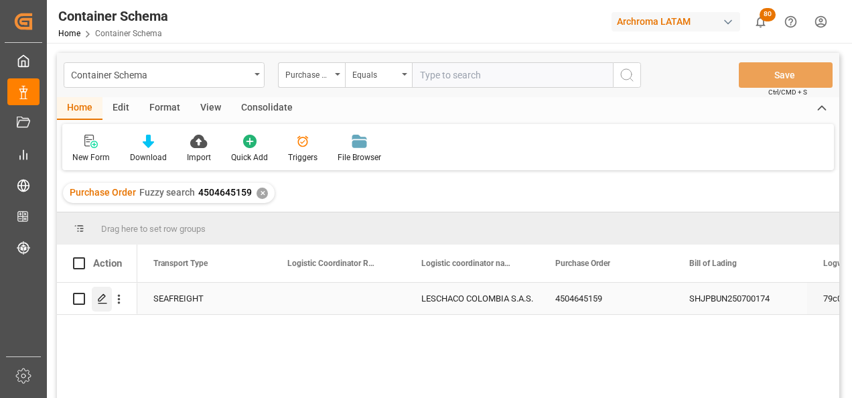
click at [104, 296] on icon "Press SPACE to select this row." at bounding box center [102, 299] width 11 height 11
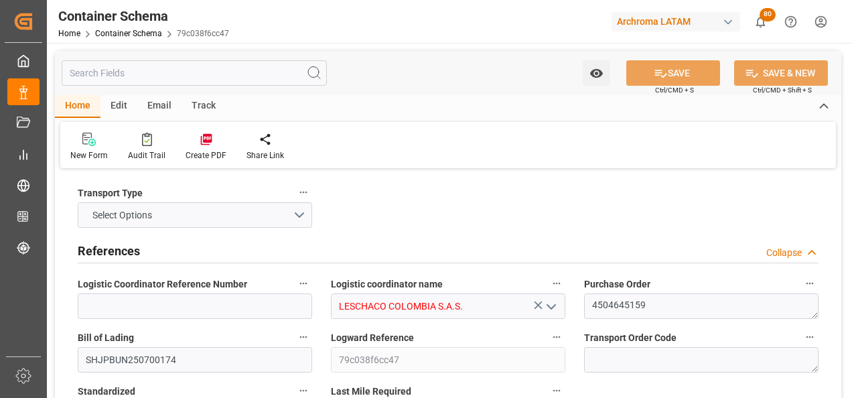
type input "0"
type input "3"
type input "1"
type input "880"
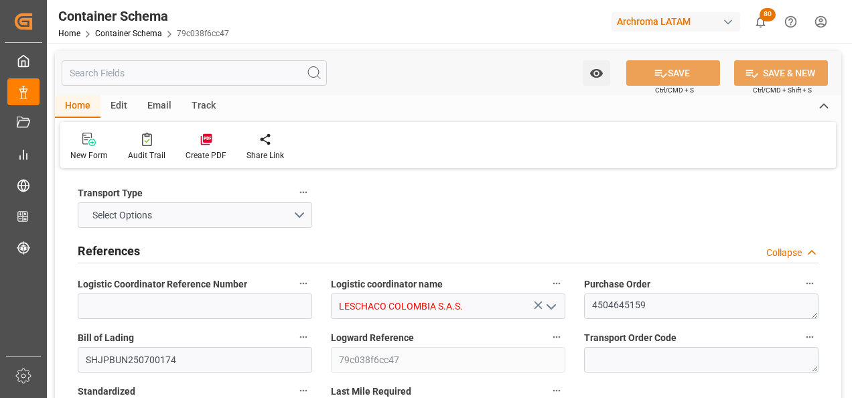
type input "947.2"
type input "Maersk"
type input "Maersk Line AS"
type input "CNSGH"
type input "CNSHA"
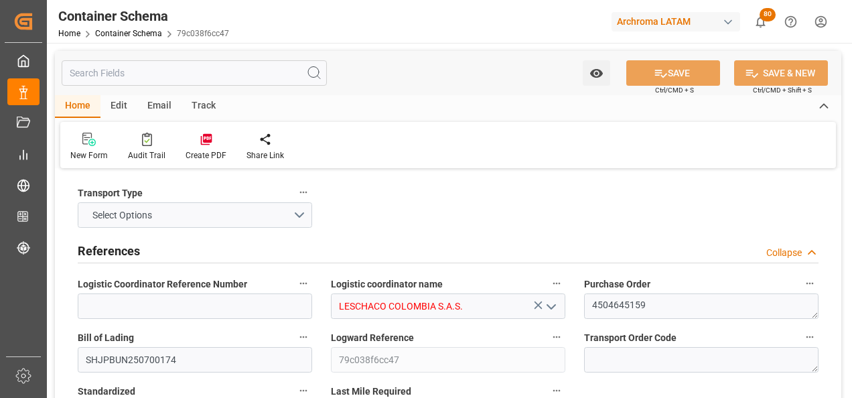
type input "COBUN"
type input "9627916"
type input "15.08.2025 09:45"
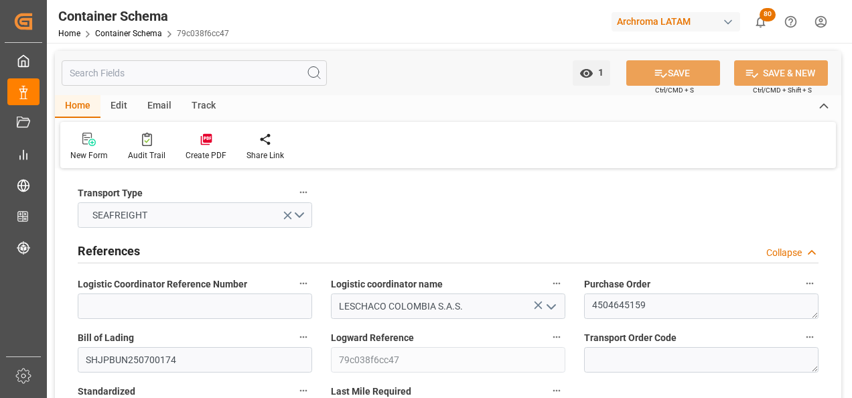
type input "15.08.2025"
type input "10.09.2025"
type input "11.08.2025 00:00"
type input "15.08.2025 00:00"
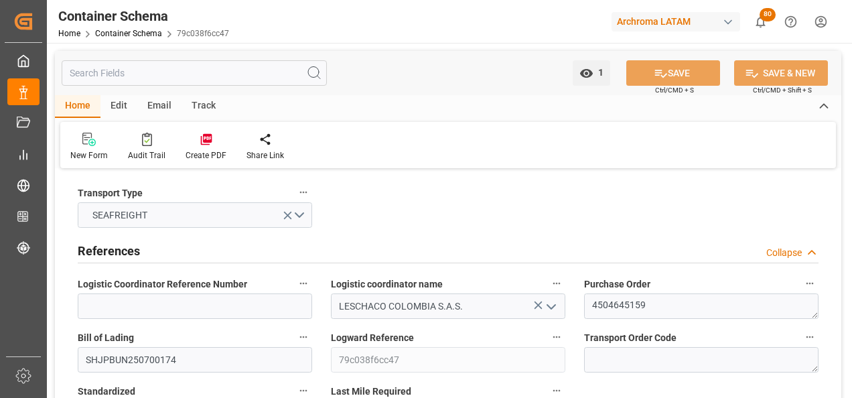
type input "15.08.2025 00:00"
type input "10.09.2025 00:00"
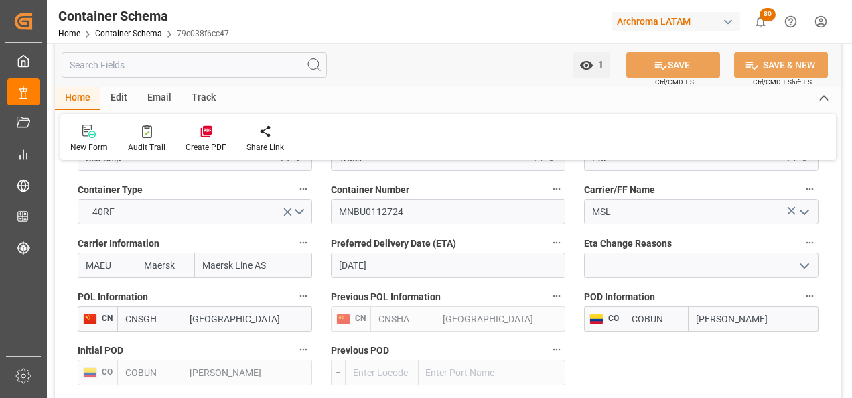
scroll to position [1273, 0]
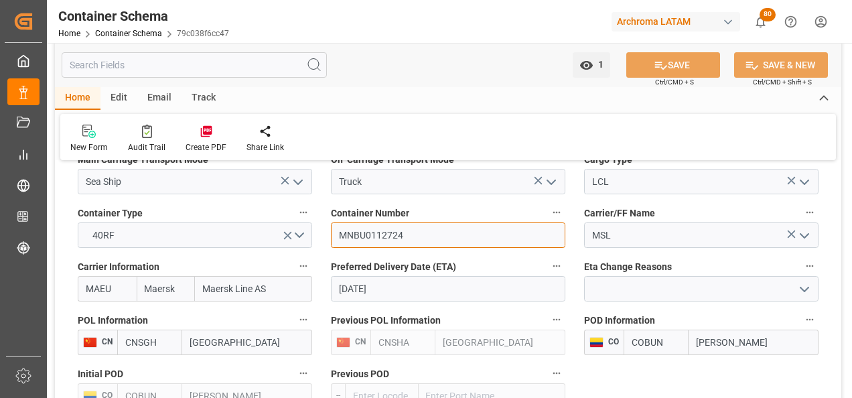
click at [379, 235] on input "MNBU0112724" at bounding box center [448, 234] width 235 height 25
click at [158, 95] on div "Email" at bounding box center [159, 98] width 44 height 23
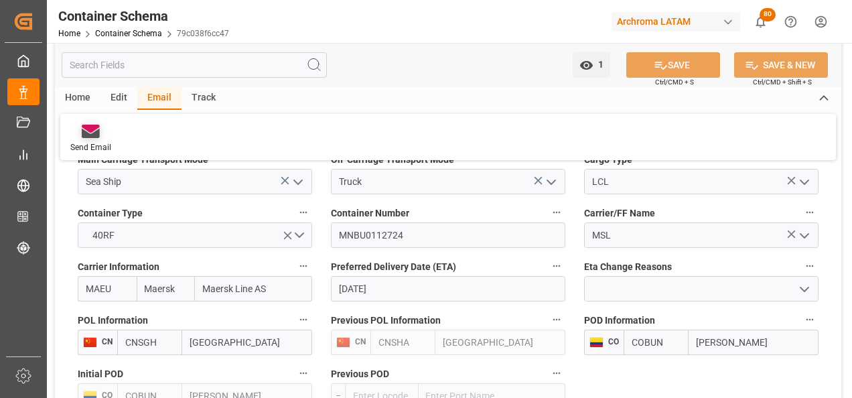
click at [94, 136] on icon at bounding box center [91, 133] width 18 height 9
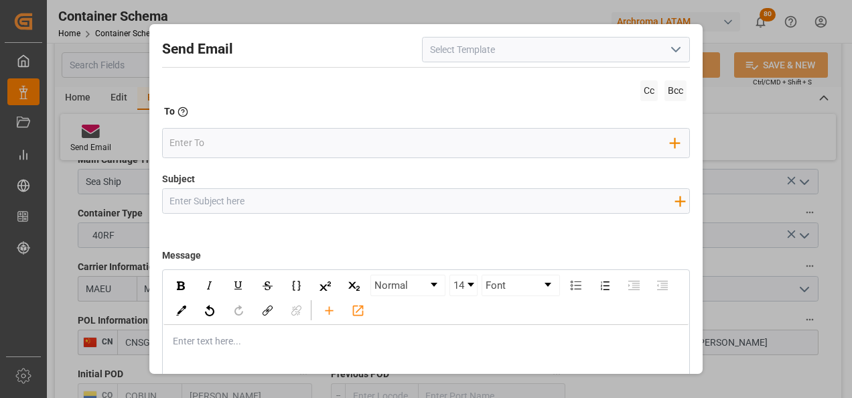
click at [203, 209] on input "Subject" at bounding box center [422, 200] width 519 height 23
paste input "PO 4504645159 /TE//LOGWARD STATUS//BAJOR CHEMICAL JIANGSU CO,LTD//ARCHROMA COLO…"
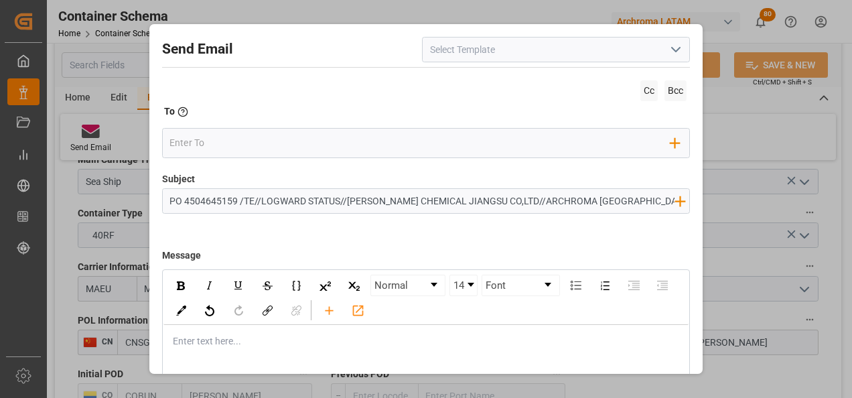
scroll to position [0, 32]
type input "PO 4504645159 /TE//LOGWARD STATUS//BAJOR CHEMICAL JIANGSU CO,LTD//ARCHROMA COLO…"
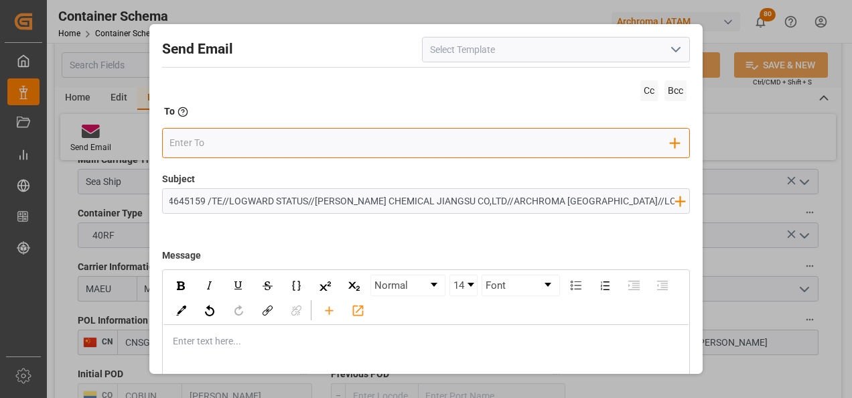
click at [204, 144] on input "email" at bounding box center [420, 143] width 501 height 20
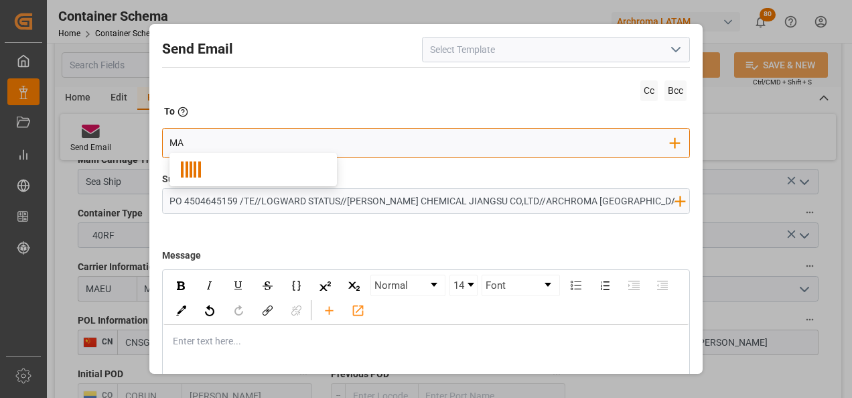
type input "M"
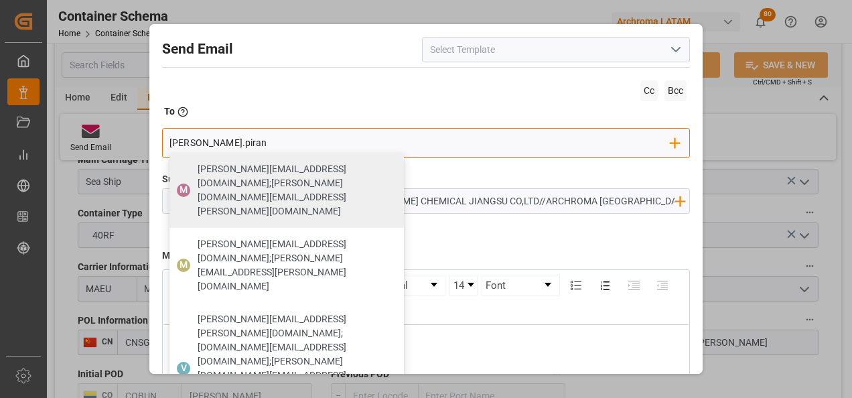
type input "maria.piran"
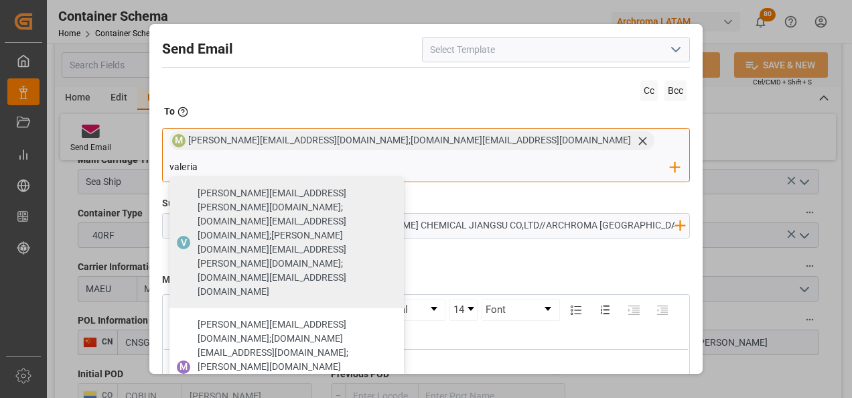
type input "valeria"
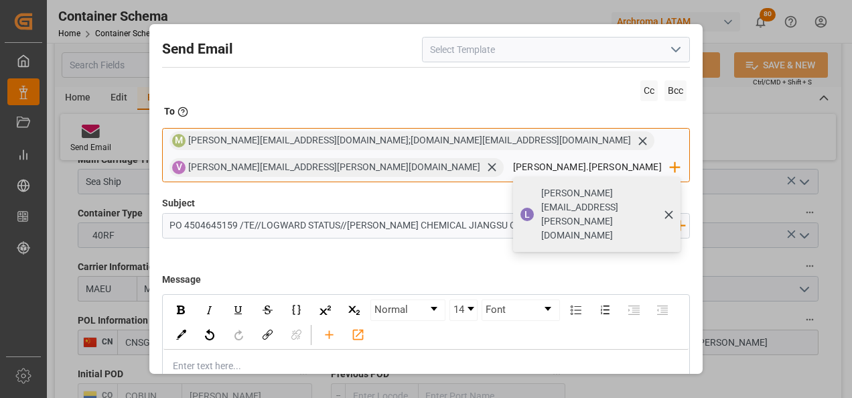
type input "luis.monto"
click at [541, 196] on span "[PERSON_NAME][EMAIL_ADDRESS][PERSON_NAME][DOMAIN_NAME]" at bounding box center [606, 224] width 130 height 56
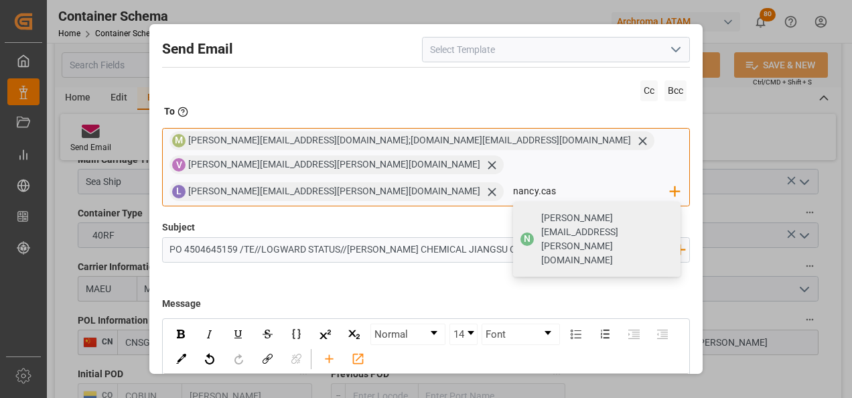
type input "nancy.castellanos@archroma.com"
click at [521, 243] on span "N" at bounding box center [527, 249] width 13 height 13
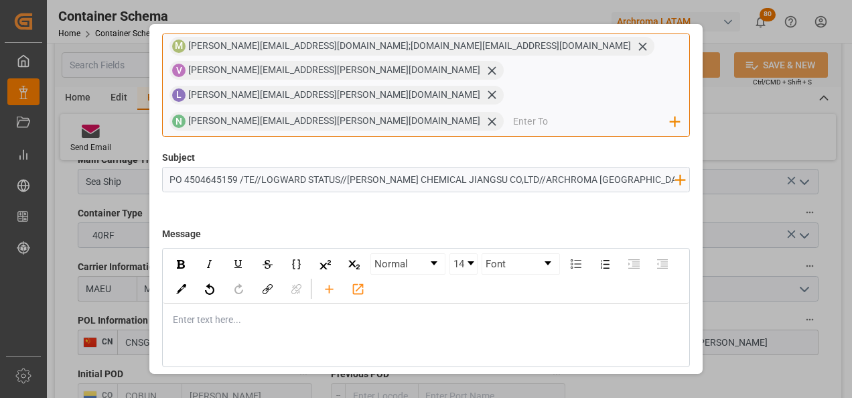
scroll to position [96, 0]
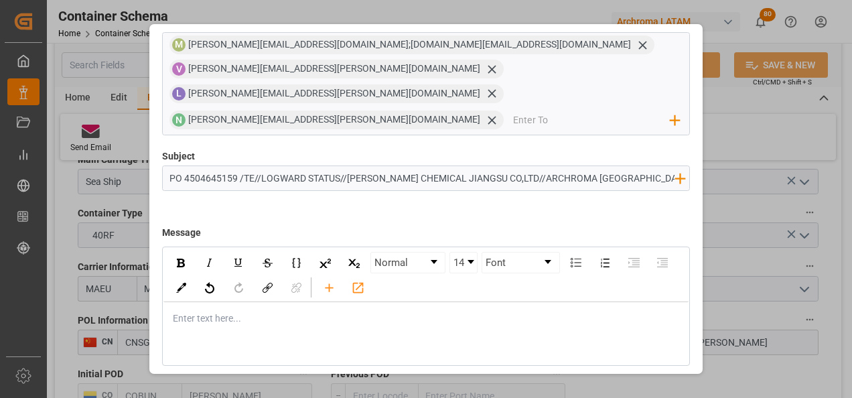
click at [237, 312] on div "Enter text here..." at bounding box center [427, 328] width 526 height 33
click at [263, 322] on div "rdw-editor" at bounding box center [427, 329] width 507 height 14
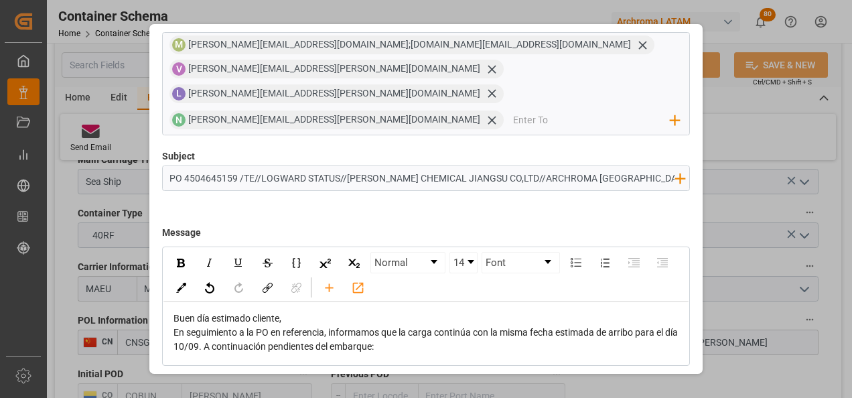
click at [295, 322] on div "Buen día estimado cliente," at bounding box center [427, 329] width 507 height 14
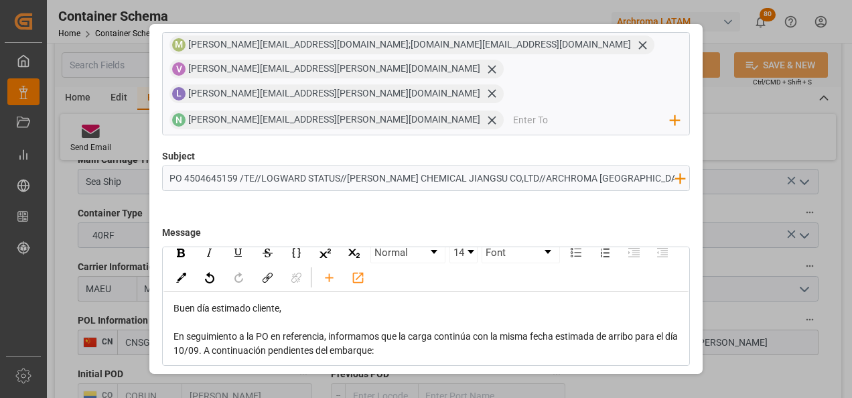
scroll to position [13, 0]
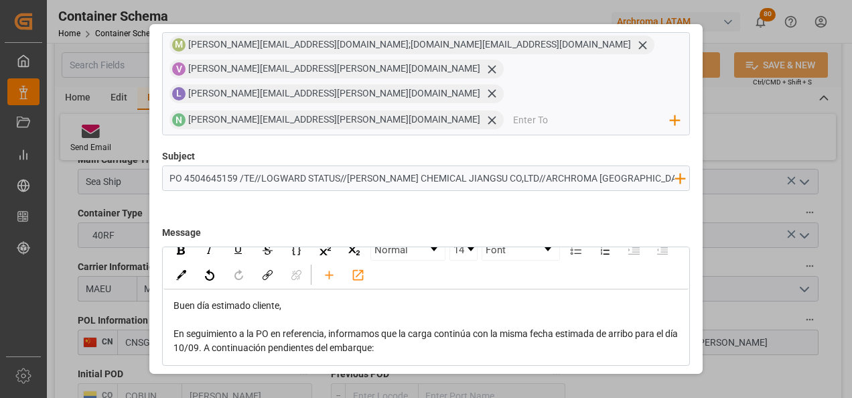
click at [397, 337] on div "En seguimiento a la PO en referencia, informamos que la carga continúa con la m…" at bounding box center [427, 351] width 507 height 28
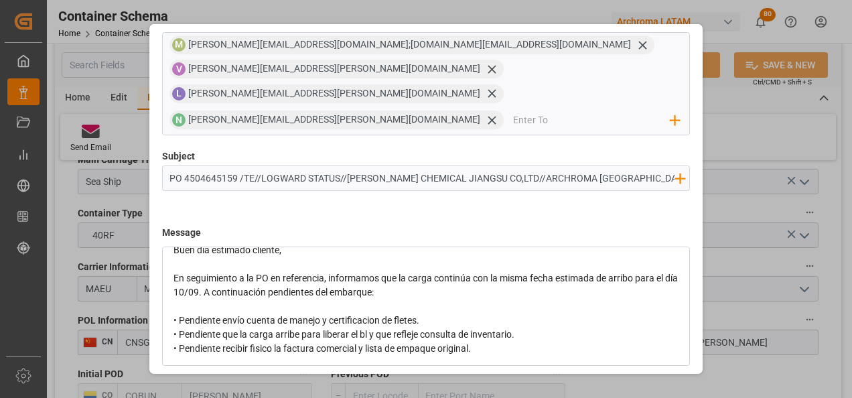
scroll to position [69, 0]
click at [506, 308] on div "Buen día estimado cliente, En seguimiento a la PO en referencia, informamos que…" at bounding box center [427, 308] width 526 height 131
click at [501, 351] on div "• Pendiente recibir fisico la factura comercial y lista de empaque original." at bounding box center [427, 358] width 507 height 14
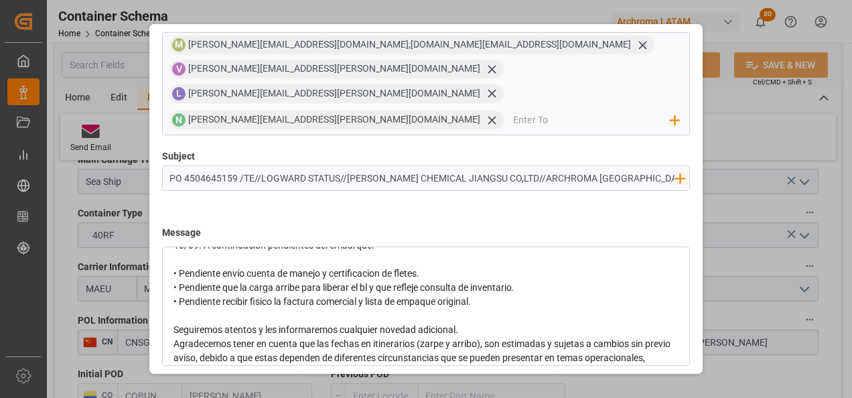
scroll to position [182, 0]
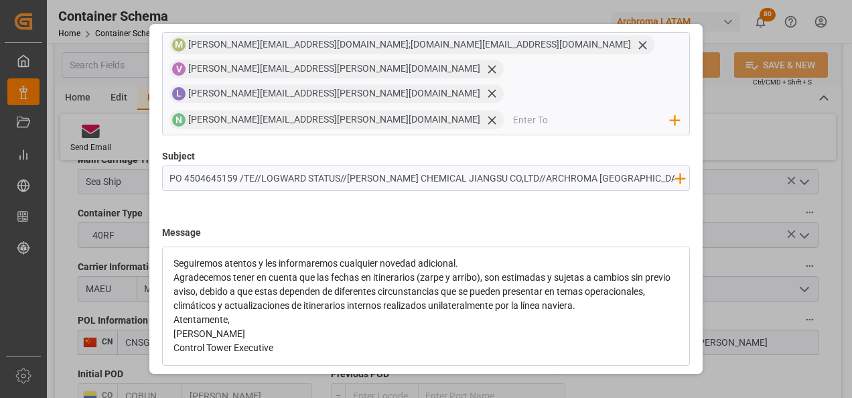
click at [478, 267] on div "Seguiremos atentos y les informaremos cualquier novedad adicional." at bounding box center [427, 274] width 507 height 14
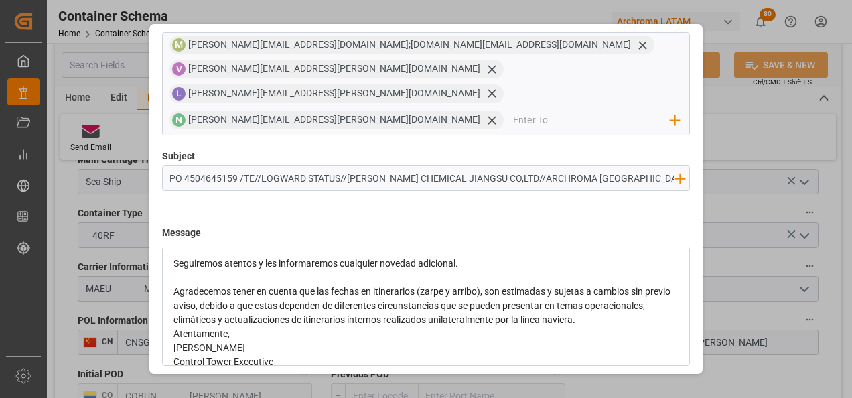
click at [650, 295] on div "Agradecemos tener en cuenta que las fechas en itinerarios (zarpe y arribo), son…" at bounding box center [427, 316] width 507 height 42
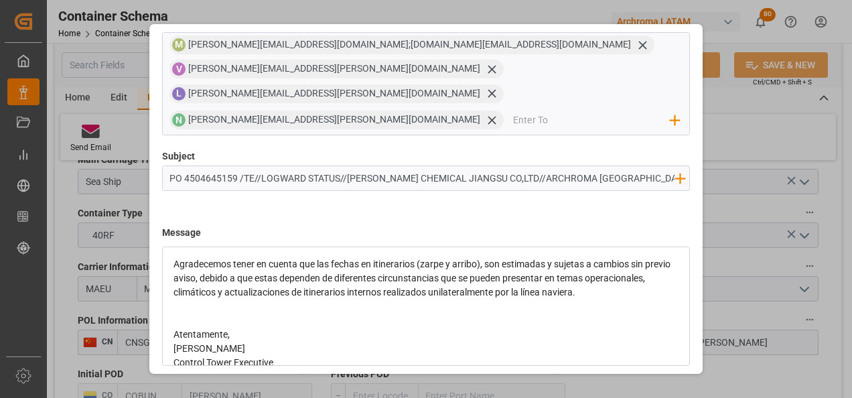
scroll to position [224, 0]
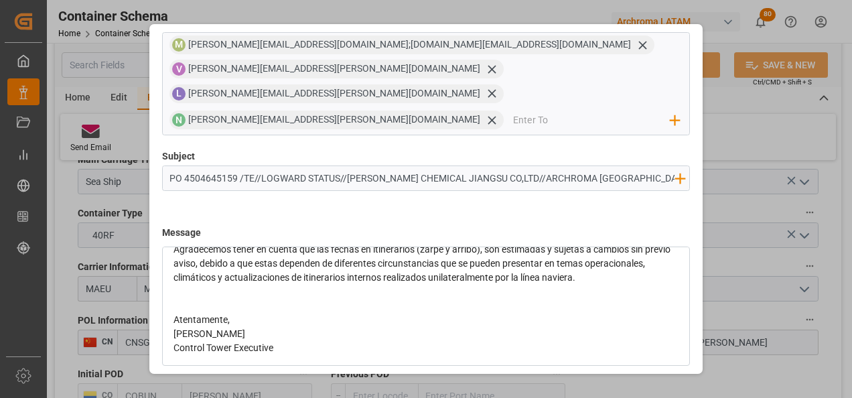
click at [286, 323] on div "Atentamente," at bounding box center [427, 330] width 507 height 14
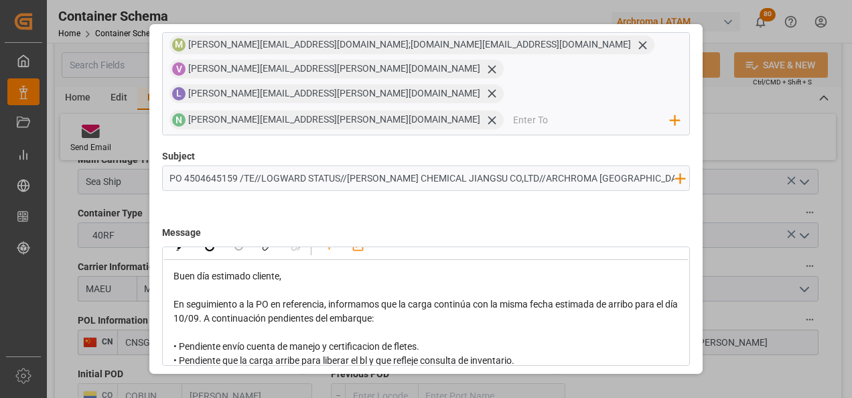
scroll to position [23, 0]
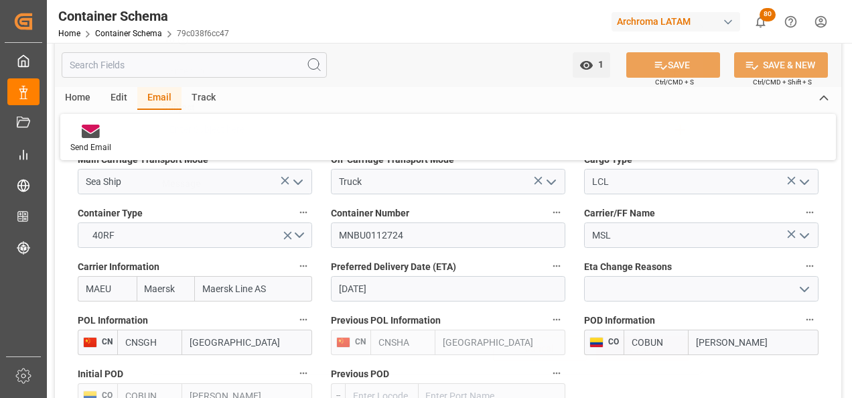
scroll to position [72, 0]
click at [138, 32] on link "Container Schema" at bounding box center [128, 33] width 67 height 9
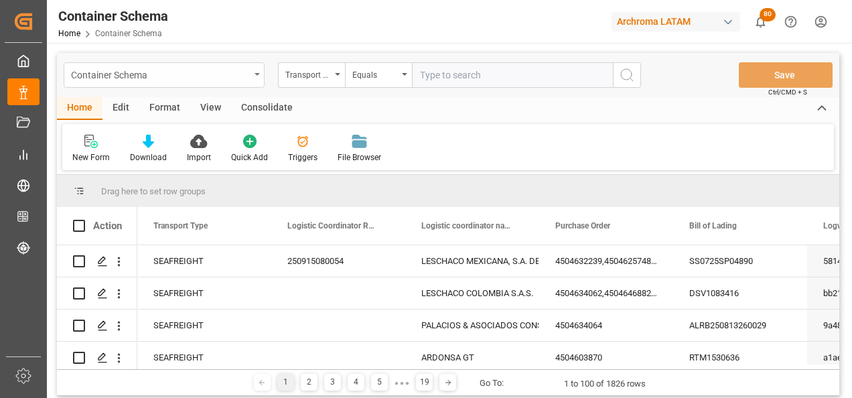
click at [247, 70] on div "Container Schema" at bounding box center [160, 74] width 179 height 17
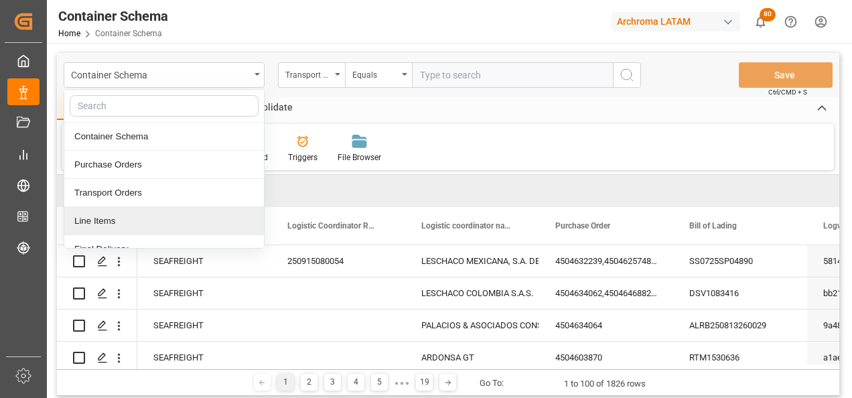
click at [189, 214] on div "Line Items" at bounding box center [164, 221] width 200 height 28
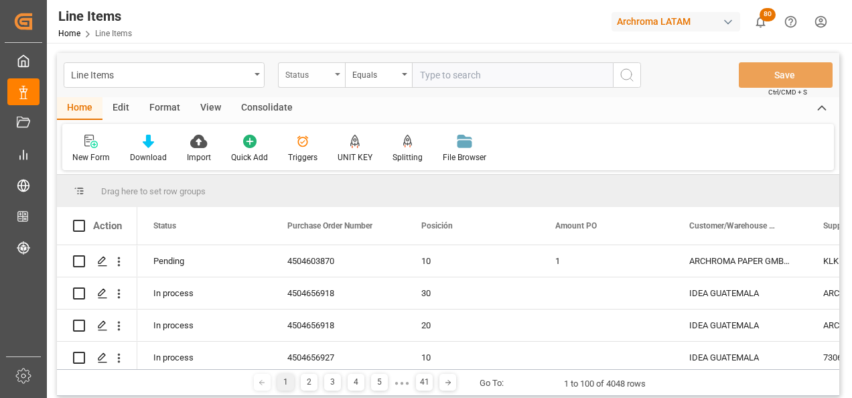
click at [331, 74] on div "Status" at bounding box center [311, 74] width 67 height 25
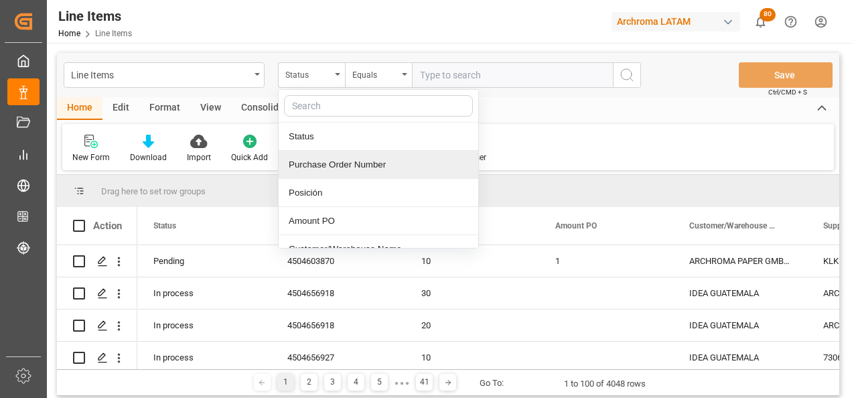
click at [333, 164] on div "Purchase Order Number" at bounding box center [379, 165] width 200 height 28
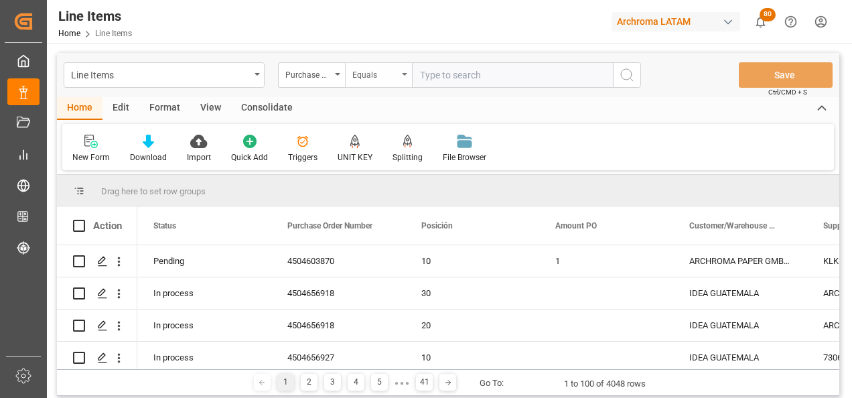
click at [348, 79] on div "Equals" at bounding box center [378, 74] width 67 height 25
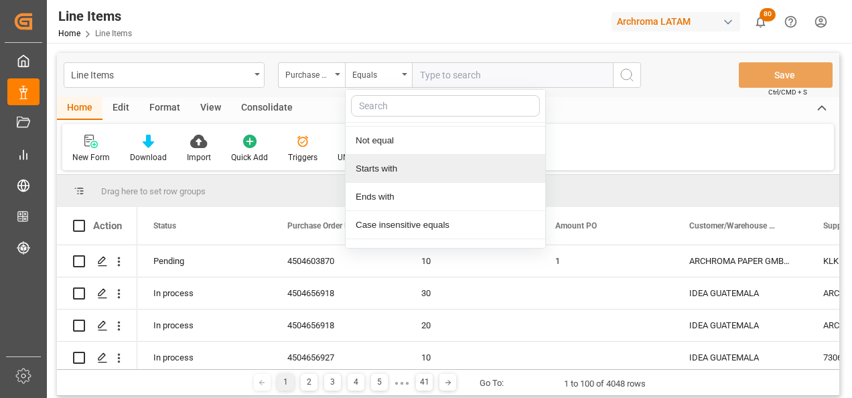
scroll to position [100, 0]
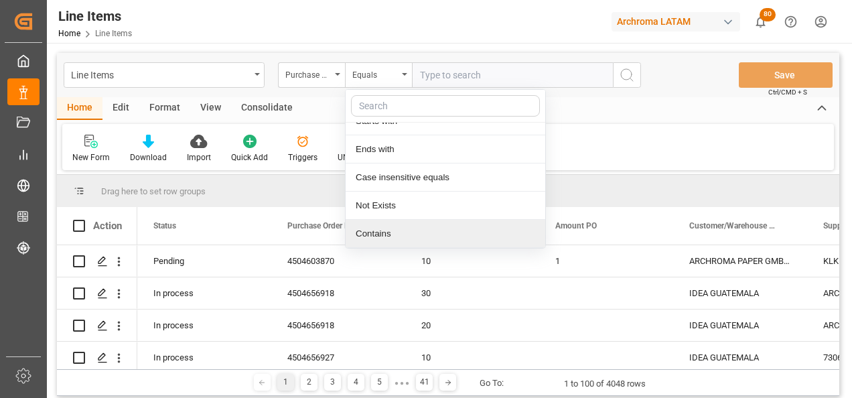
click at [388, 232] on div "Contains" at bounding box center [446, 234] width 200 height 28
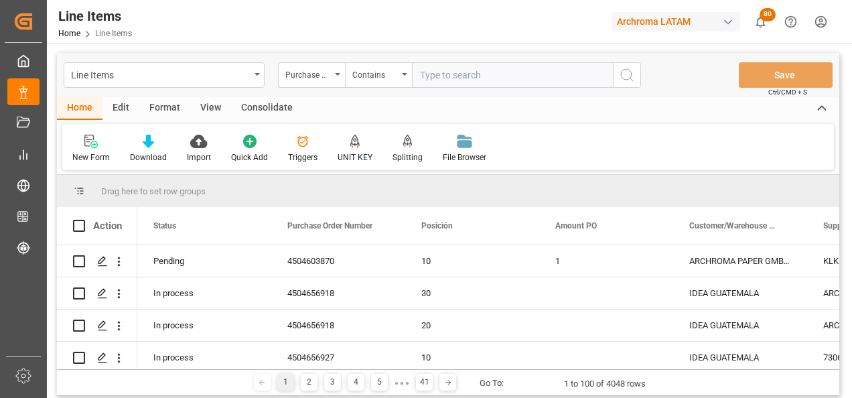
paste input "4504635997, 4504649439, 4504641437, 4504633311"
click at [499, 77] on input "4504635997, 4504649439, 4504641437, 4504633311" at bounding box center [512, 74] width 201 height 25
click at [555, 78] on input "4504635997, 4504649439,4504641437, 4504633311" at bounding box center [512, 74] width 201 height 25
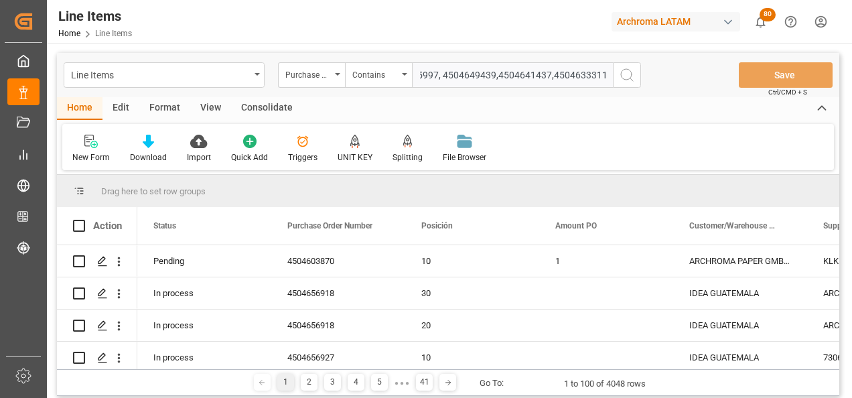
scroll to position [0, 32]
click at [608, 75] on input "4504635997, 4504649439,4504641437,4504633311" at bounding box center [512, 74] width 201 height 25
click at [446, 76] on input "4504635997, 4504649439,4504641437,4504633311" at bounding box center [512, 74] width 201 height 25
type input "4504635997,4504649439,4504641437,4504633311"
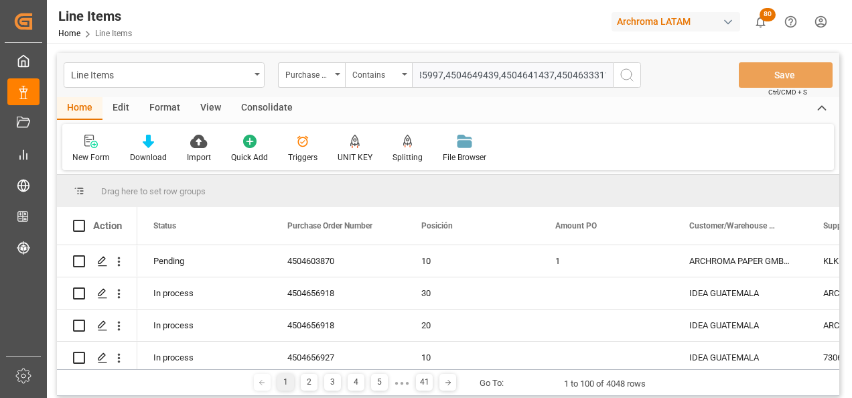
click at [623, 82] on icon "search button" at bounding box center [627, 75] width 16 height 16
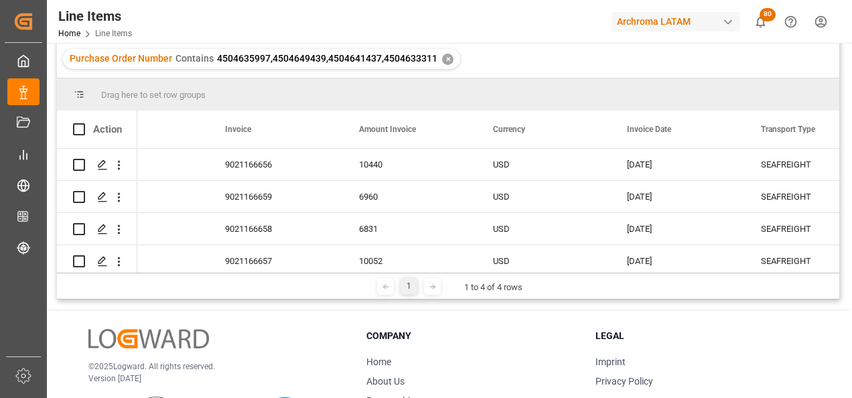
click at [374, 278] on div "1" at bounding box center [409, 286] width 70 height 17
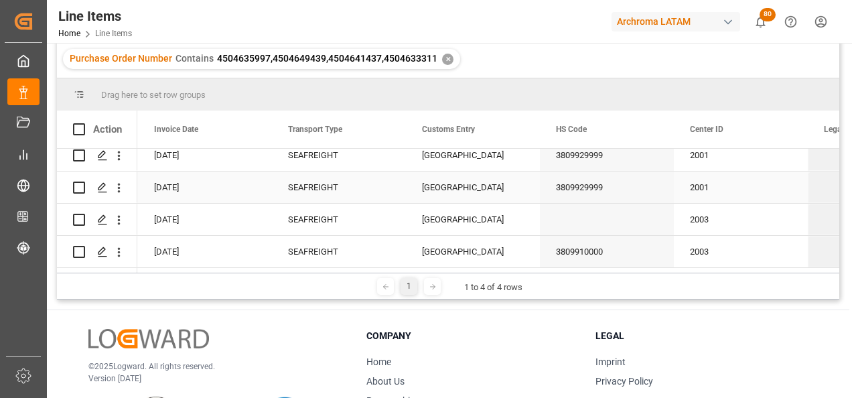
click at [490, 193] on div "CARTAGENA" at bounding box center [473, 187] width 134 height 31
drag, startPoint x: 538, startPoint y: 195, endPoint x: 534, endPoint y: 205, distance: 10.8
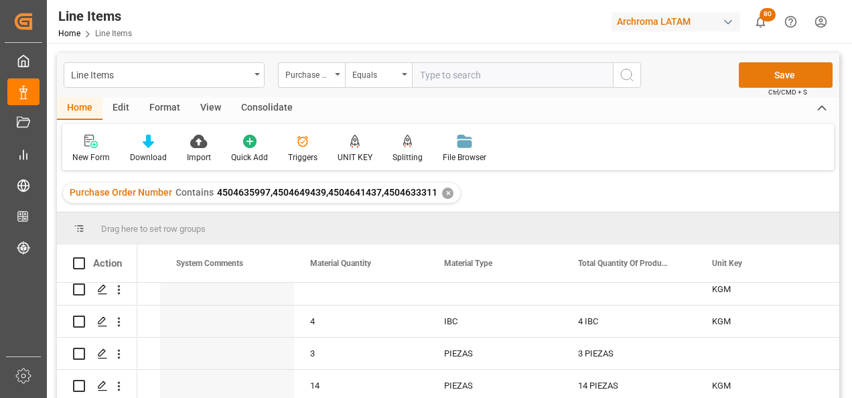
click at [759, 74] on button "Save" at bounding box center [786, 74] width 94 height 25
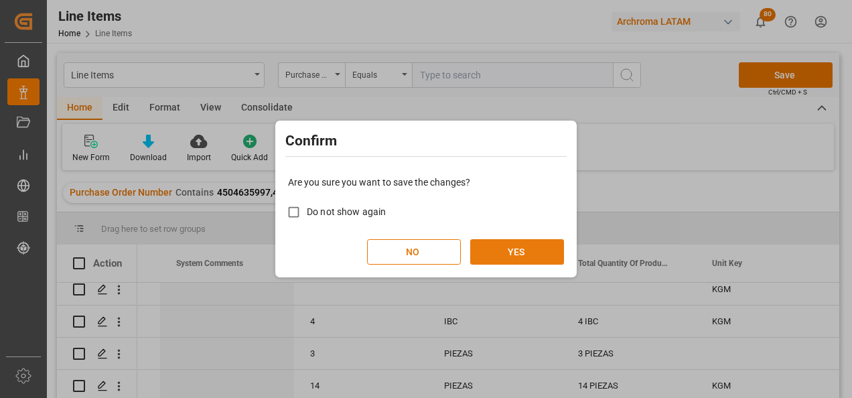
click at [526, 248] on button "YES" at bounding box center [517, 251] width 94 height 25
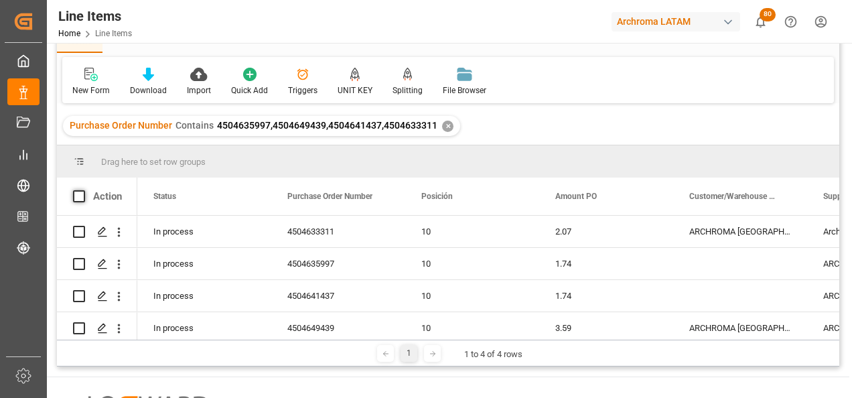
click at [74, 192] on span at bounding box center [79, 196] width 12 height 12
click at [83, 190] on input "checkbox" at bounding box center [83, 190] width 0 height 0
checkbox input "true"
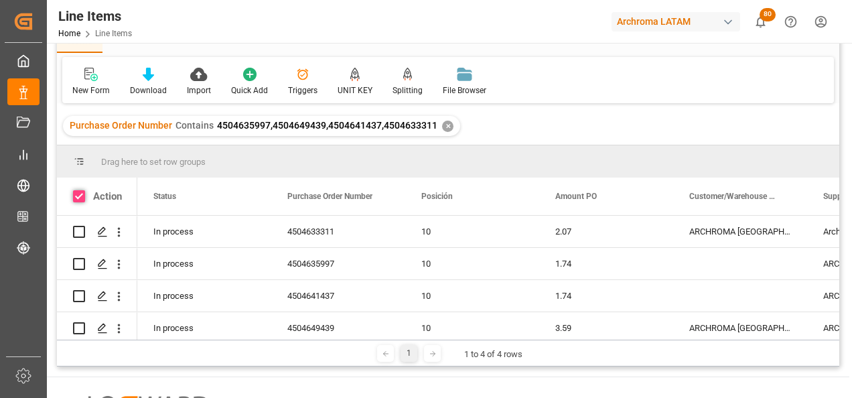
checkbox input "true"
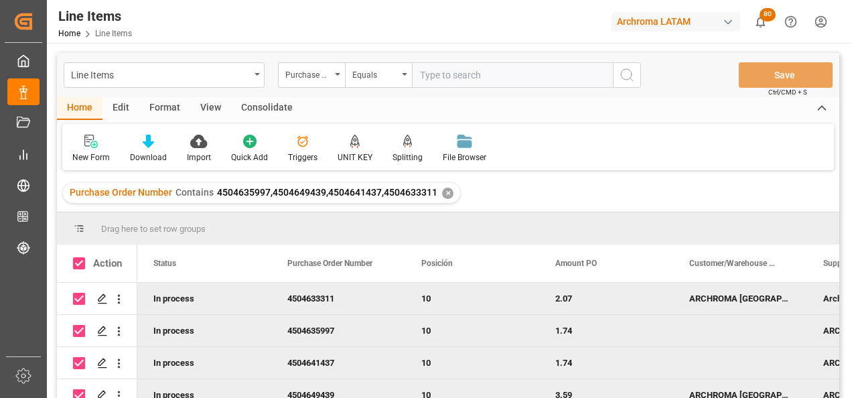
click at [279, 111] on div "Consolidate" at bounding box center [267, 108] width 72 height 23
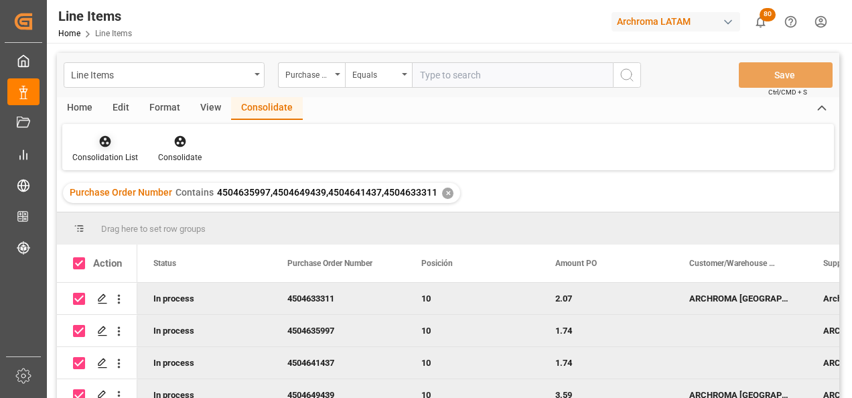
click at [114, 150] on div "Consolidation List" at bounding box center [105, 148] width 86 height 29
click at [116, 186] on div "Line Items Purchase Order Number Equals Save Ctrl/CMD + S Home Edit Format View…" at bounding box center [448, 243] width 783 height 381
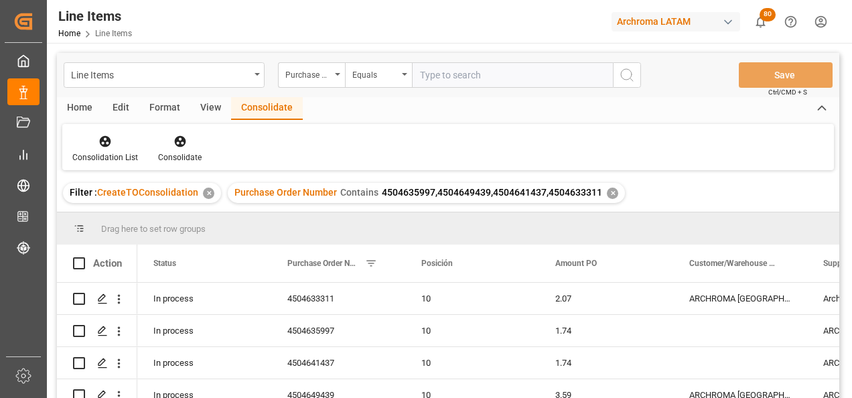
click at [82, 265] on span at bounding box center [79, 263] width 12 height 12
click at [83, 257] on input "checkbox" at bounding box center [83, 257] width 0 height 0
checkbox input "true"
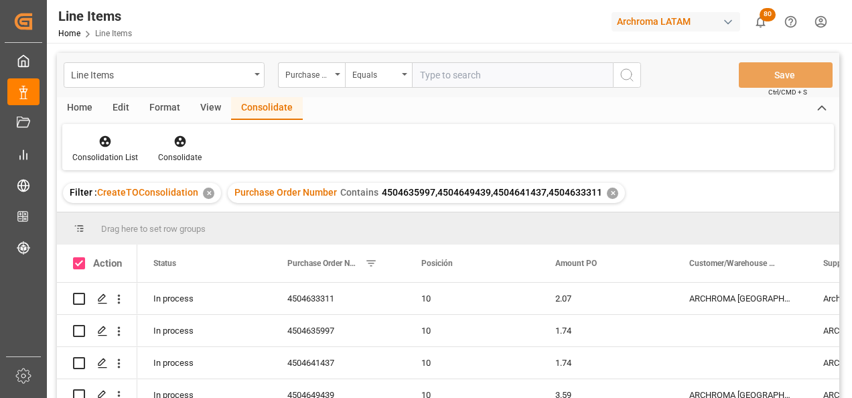
checkbox input "true"
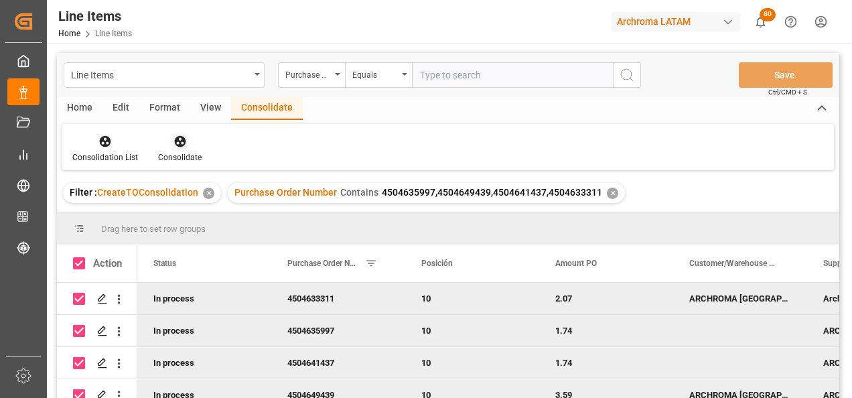
click at [178, 149] on div "Consolidate" at bounding box center [180, 148] width 64 height 29
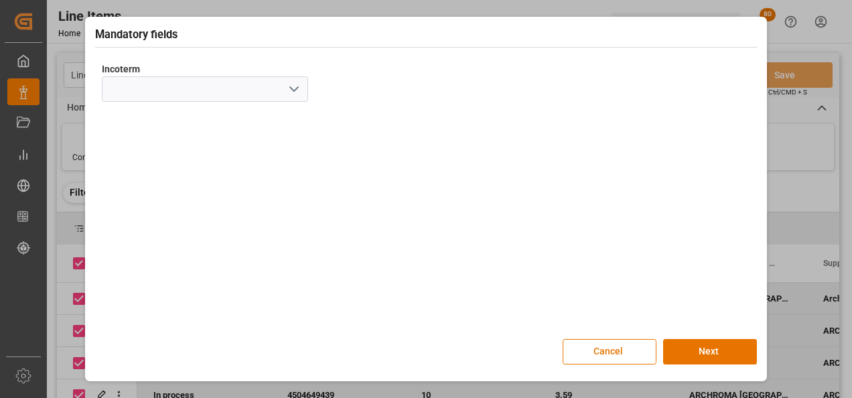
click at [297, 90] on icon "open menu" at bounding box center [294, 89] width 16 height 16
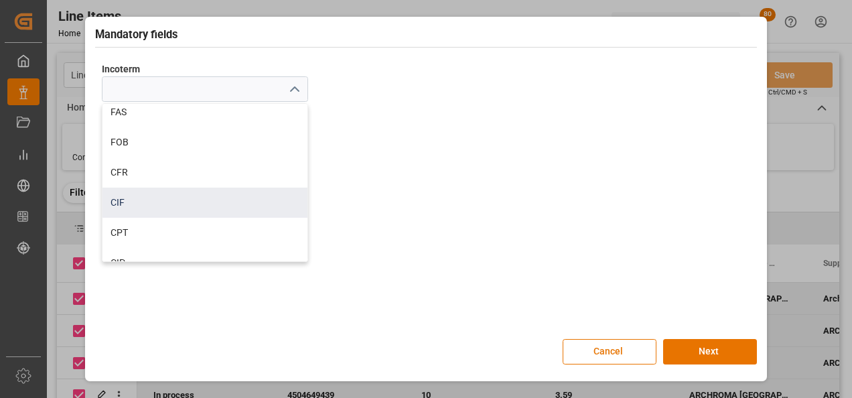
click at [166, 205] on div "CIF" at bounding box center [205, 203] width 205 height 30
type input "CIF"
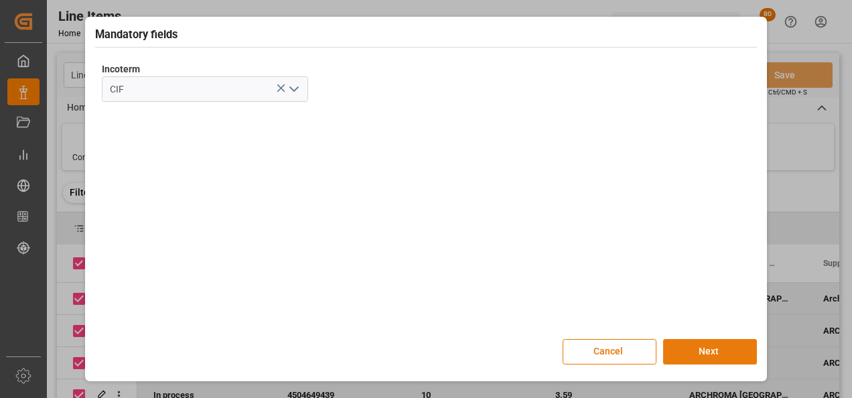
click at [685, 350] on button "Next" at bounding box center [710, 351] width 94 height 25
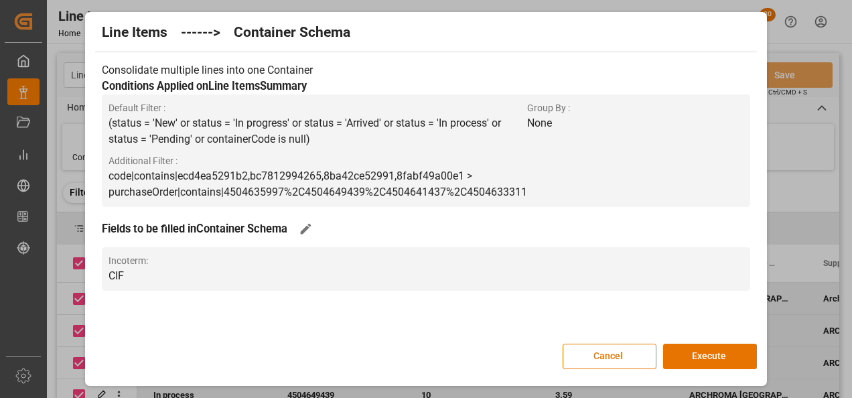
click at [685, 350] on button "Execute" at bounding box center [710, 356] width 94 height 25
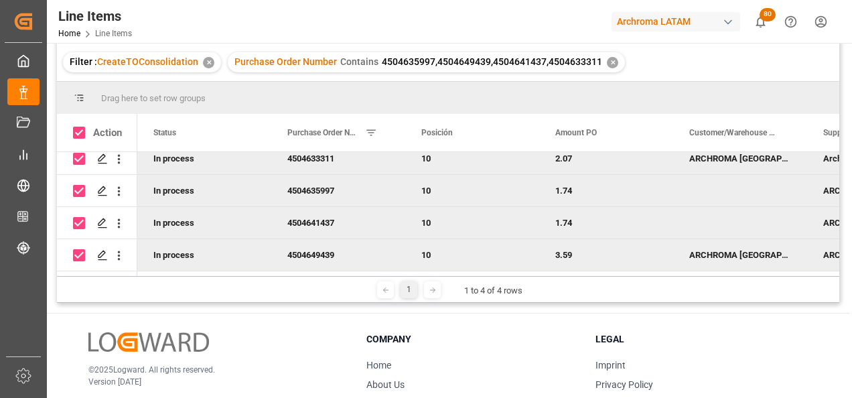
scroll to position [134, 0]
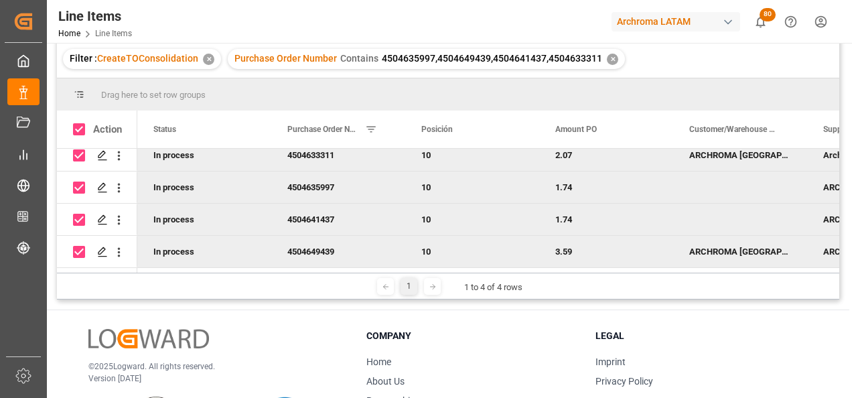
drag, startPoint x: 168, startPoint y: 273, endPoint x: 211, endPoint y: 271, distance: 43.6
click at [211, 271] on div "Drag here to set row groups Drag here to set column labels Action Status Purcha…" at bounding box center [448, 188] width 783 height 221
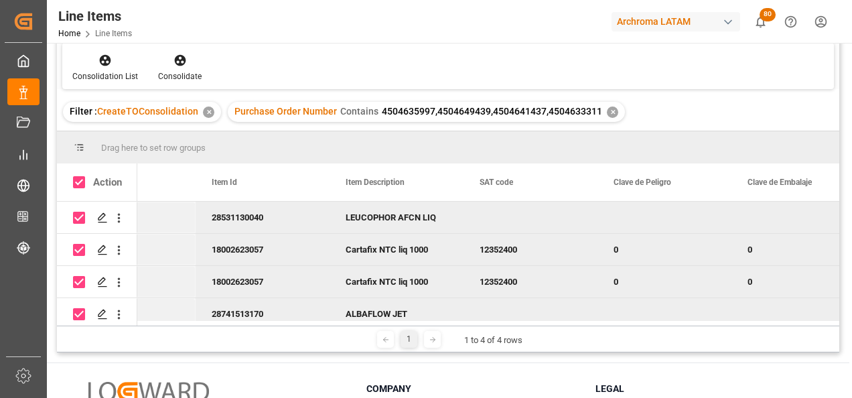
scroll to position [0, 0]
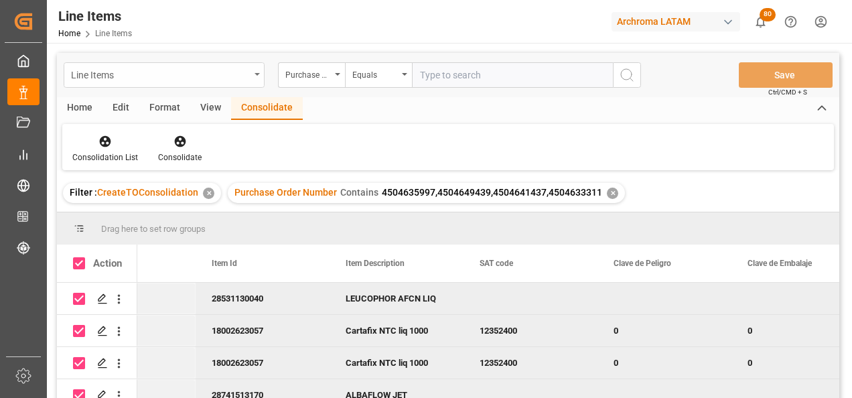
click at [255, 78] on div "Line Items" at bounding box center [164, 74] width 201 height 25
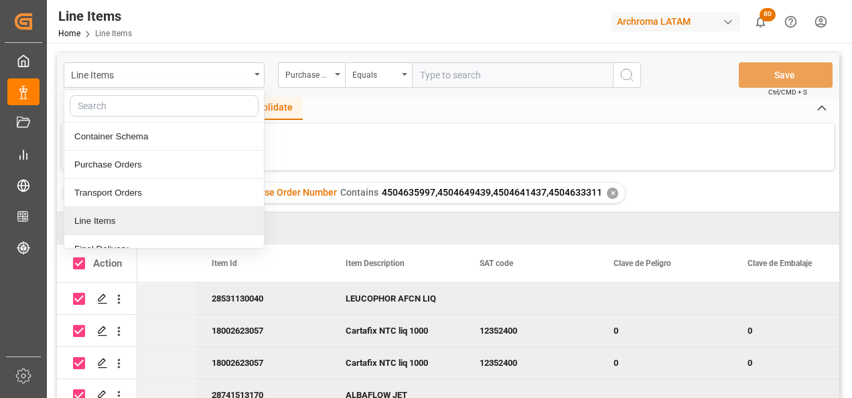
click at [145, 216] on div "Line Items" at bounding box center [164, 221] width 200 height 28
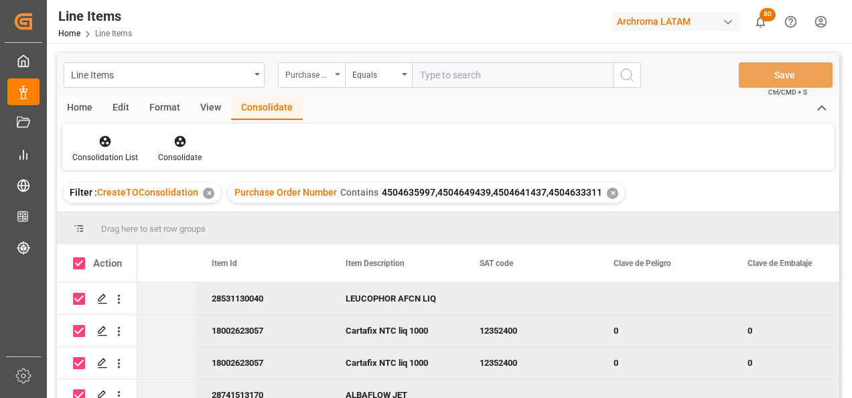
click at [309, 74] on div "Purchase Order Number" at bounding box center [308, 73] width 46 height 15
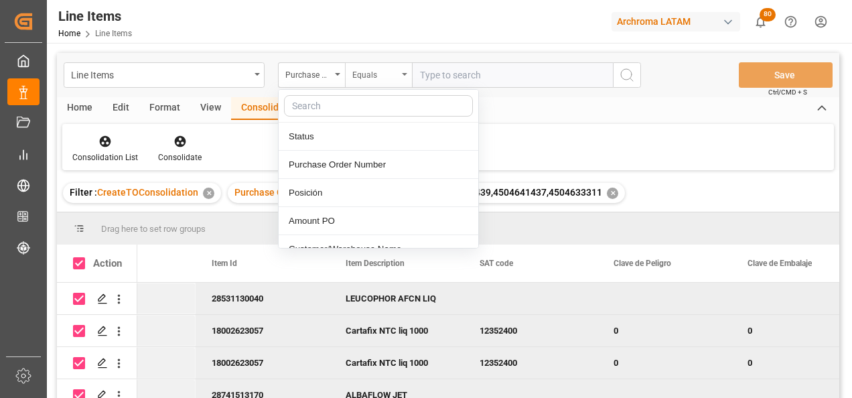
click at [398, 71] on div "Equals" at bounding box center [378, 74] width 67 height 25
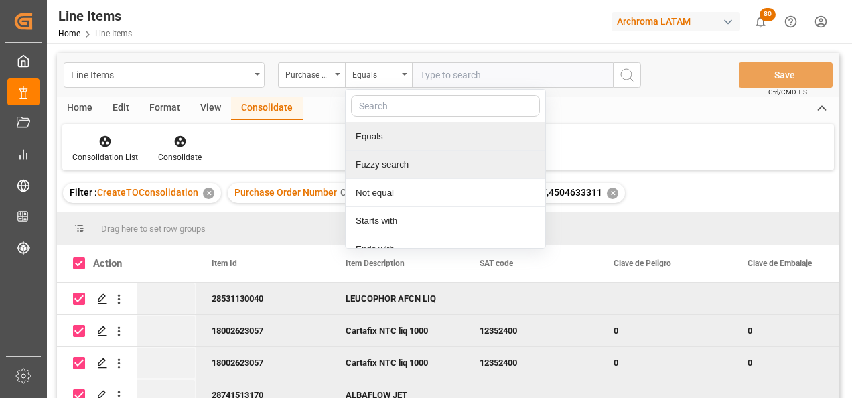
click at [389, 172] on div "Fuzzy search" at bounding box center [446, 165] width 200 height 28
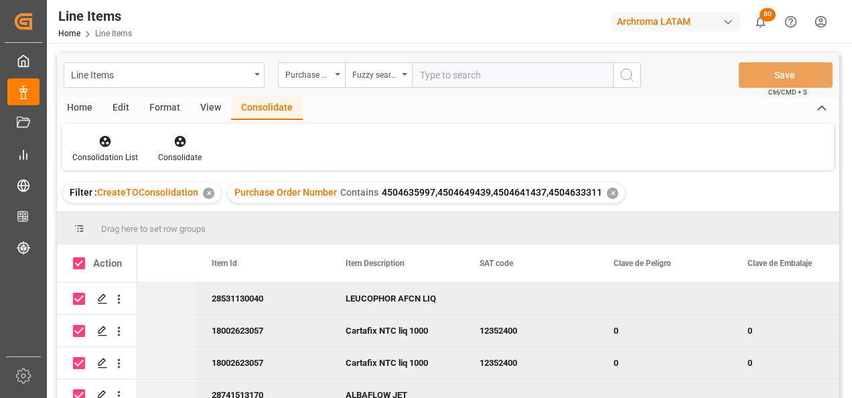
paste input "4504600994"
type input "4504600994"
click at [623, 77] on icon "search button" at bounding box center [627, 75] width 16 height 16
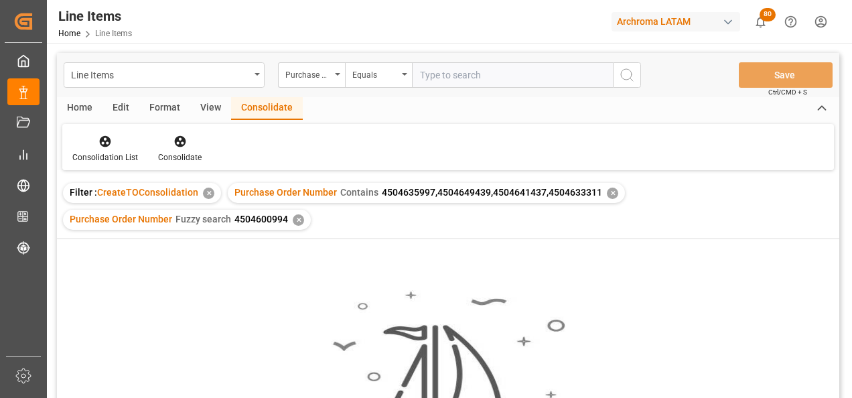
click at [209, 193] on div "✕" at bounding box center [208, 193] width 11 height 11
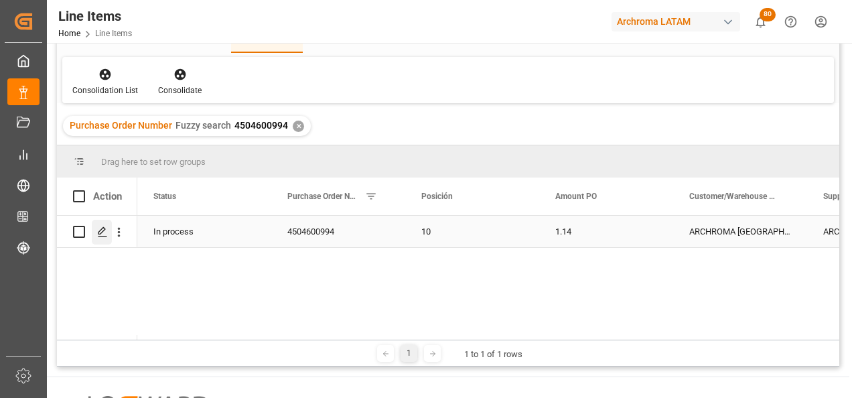
click at [94, 229] on div "Press SPACE to select this row." at bounding box center [102, 232] width 20 height 25
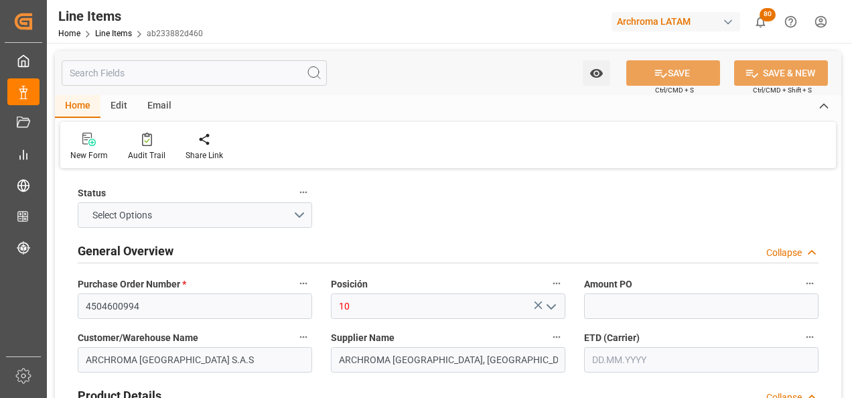
type input "1.14"
type input "15"
type input "3000"
type input "3162"
type input "3420"
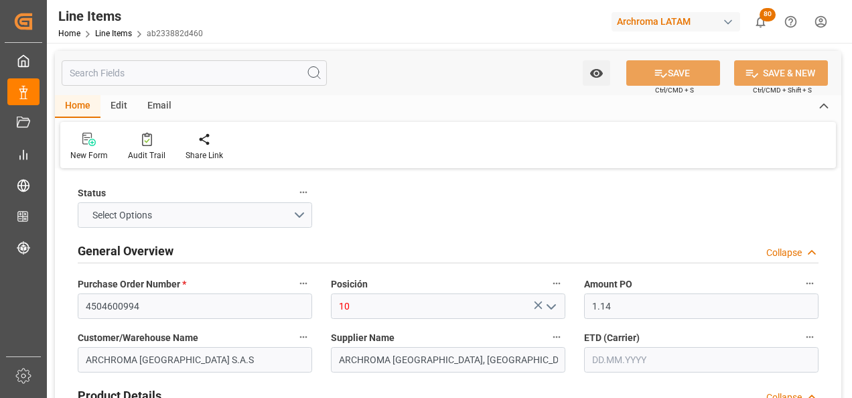
type input "[DATE]"
type input "26.08.2025 22:49"
type input "23.03.2025 18:11"
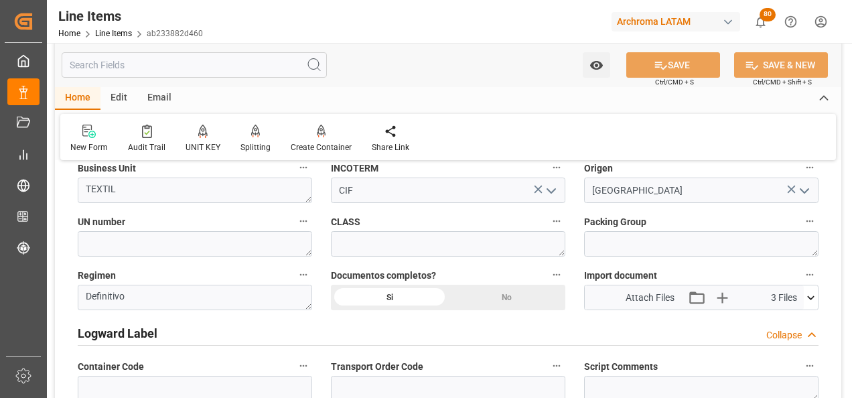
scroll to position [1005, 0]
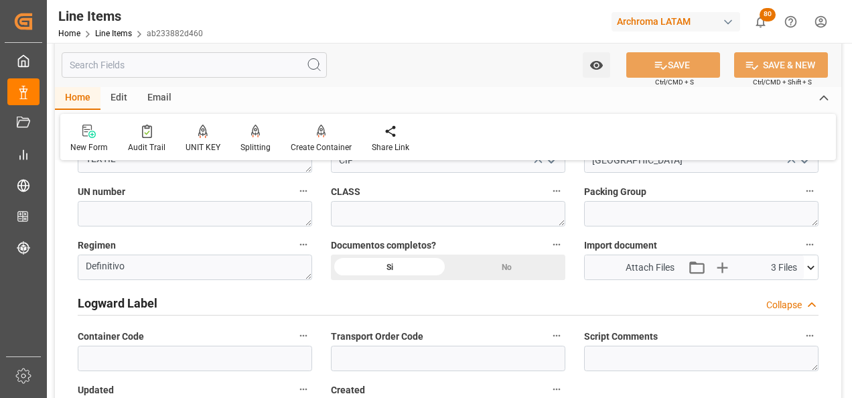
click at [812, 273] on icon at bounding box center [811, 268] width 14 height 14
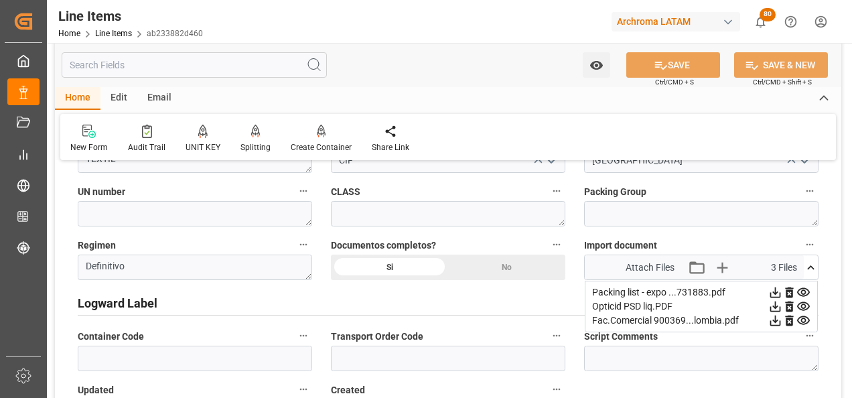
click at [792, 292] on icon at bounding box center [789, 292] width 8 height 11
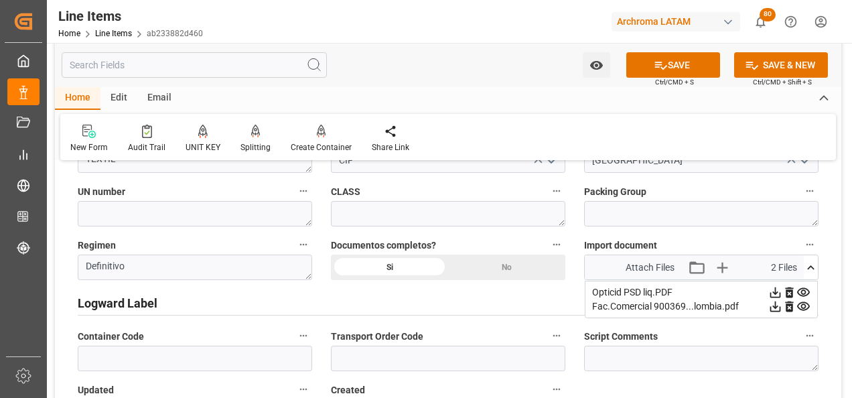
click at [789, 310] on icon at bounding box center [789, 307] width 8 height 11
click at [730, 268] on icon "button" at bounding box center [724, 267] width 13 height 13
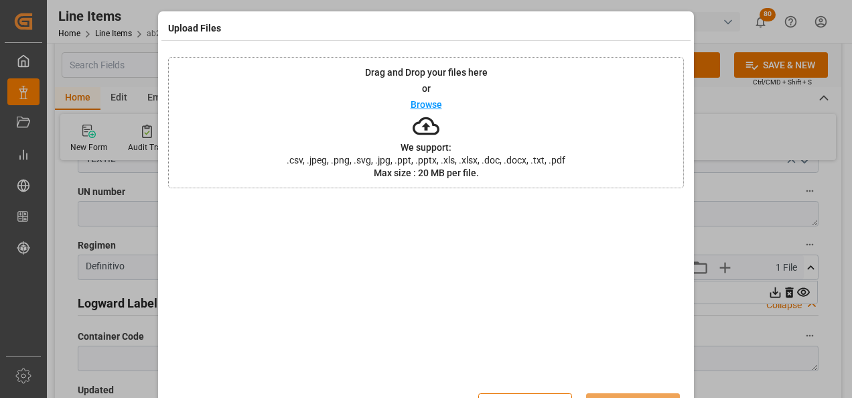
click at [578, 164] on div "Drag and Drop your files here or Browse We support: .csv, .jpeg, .png, .svg, .j…" at bounding box center [426, 122] width 516 height 131
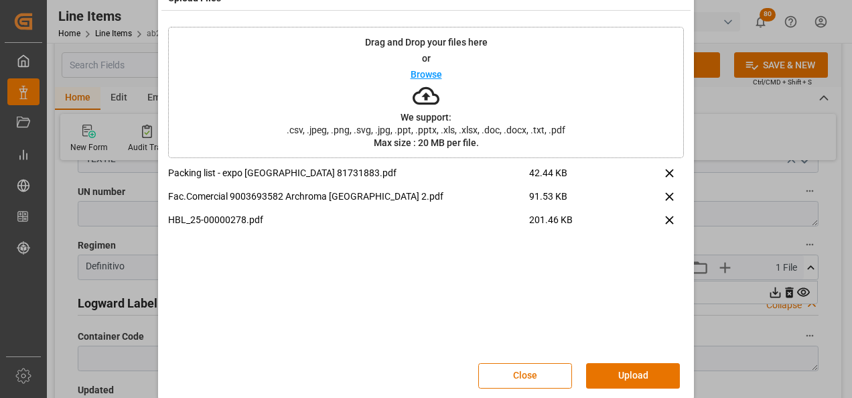
scroll to position [44, 0]
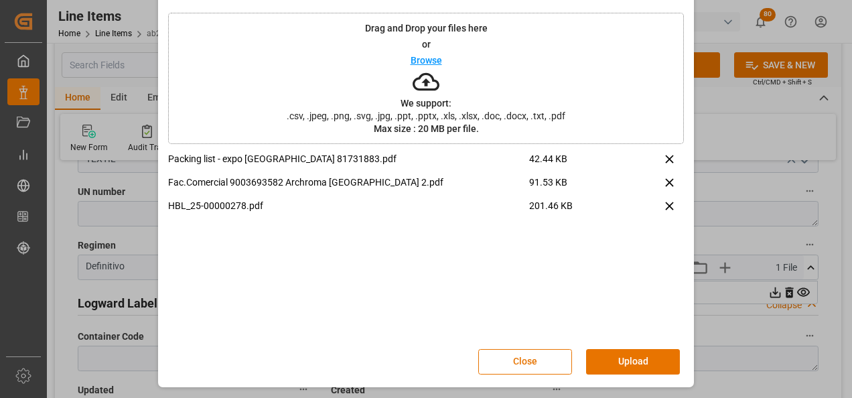
click at [629, 352] on button "Upload" at bounding box center [633, 361] width 94 height 25
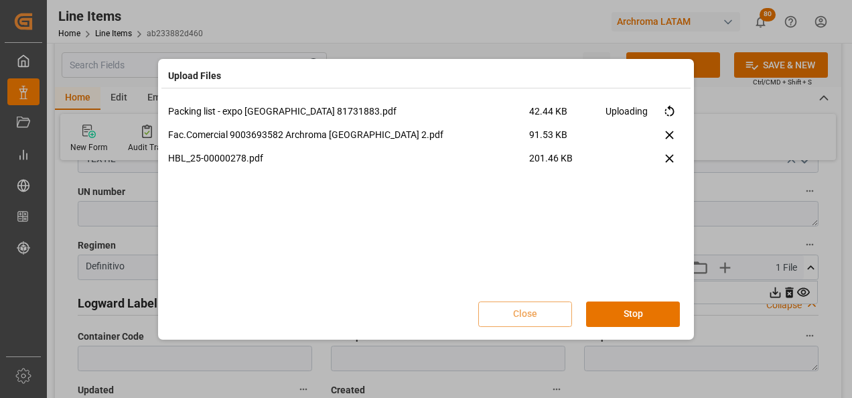
scroll to position [0, 0]
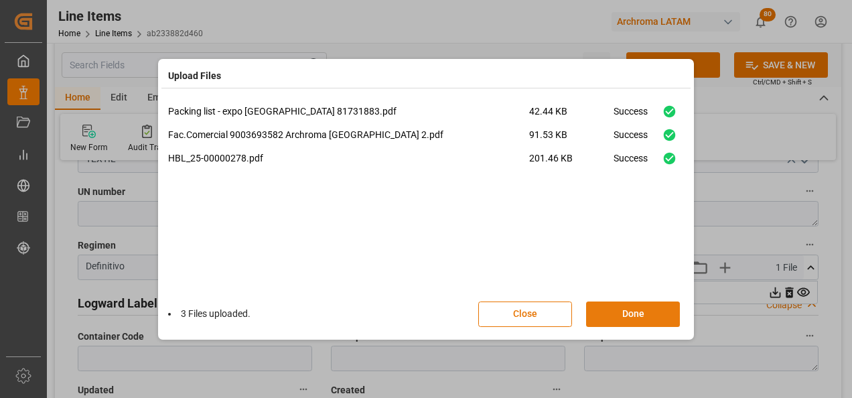
click at [627, 315] on button "Done" at bounding box center [633, 314] width 94 height 25
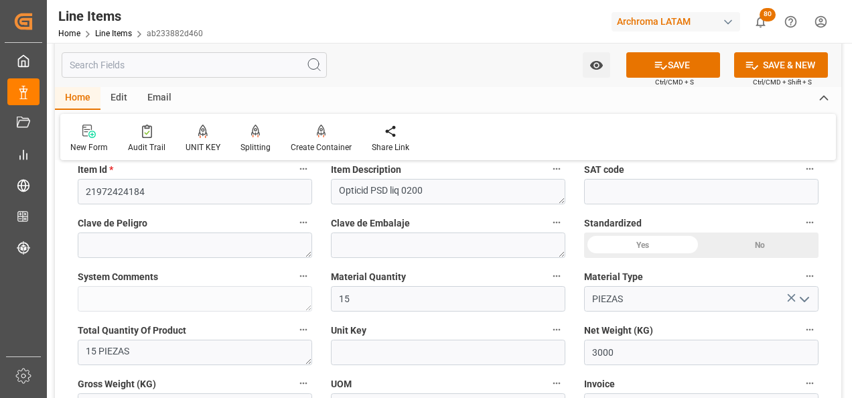
scroll to position [469, 0]
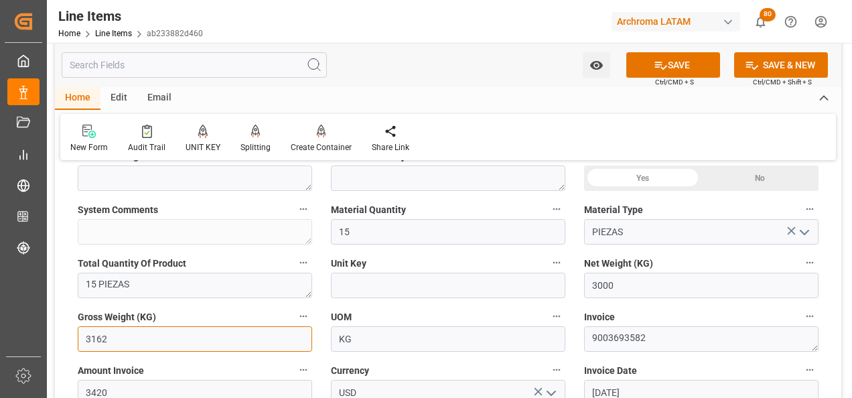
drag, startPoint x: 137, startPoint y: 340, endPoint x: 65, endPoint y: 338, distance: 72.4
click at [65, 338] on div "Status IN PROCESS General Overview Collapse Purchase Order Number * 4504600994 …" at bounding box center [448, 360] width 787 height 1314
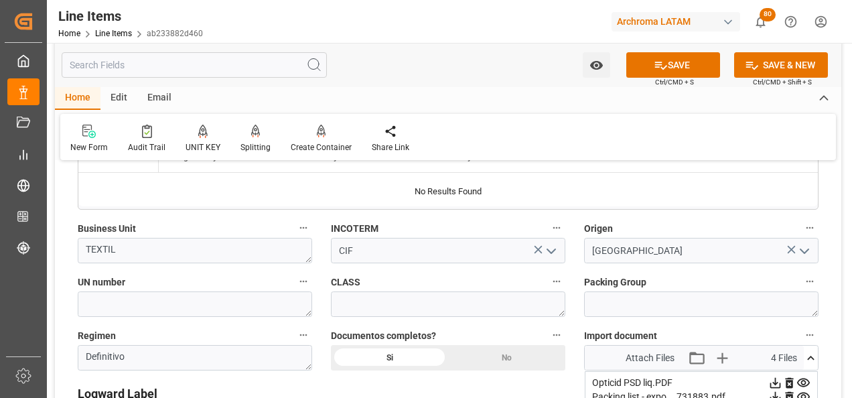
scroll to position [938, 0]
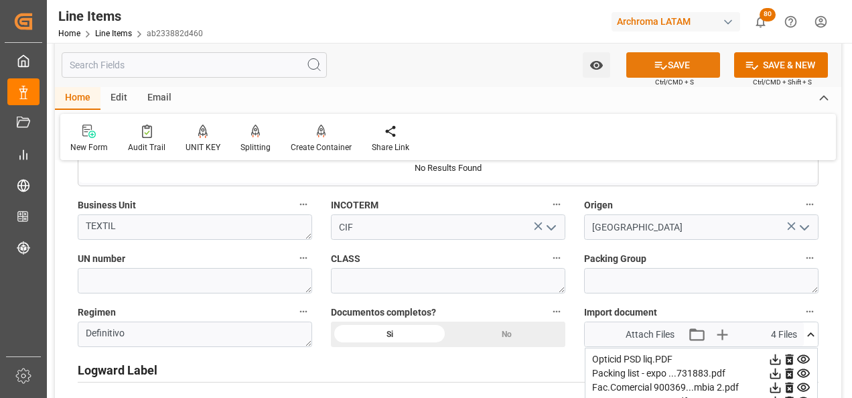
type input "3170"
click at [659, 65] on icon at bounding box center [661, 66] width 12 height 8
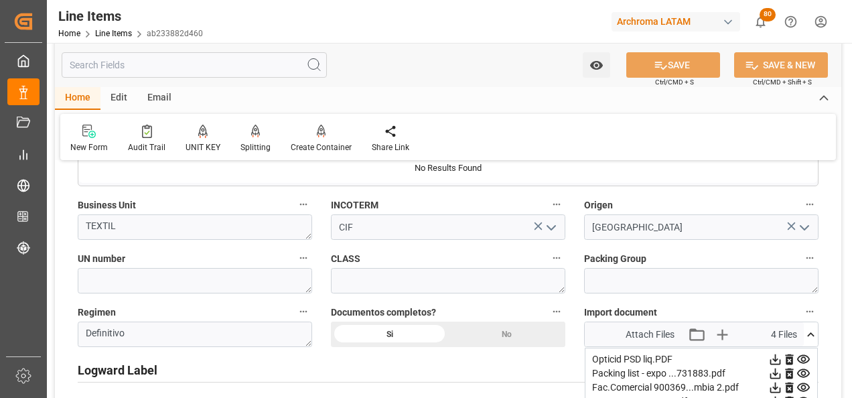
type input "26.08.2025 22:51"
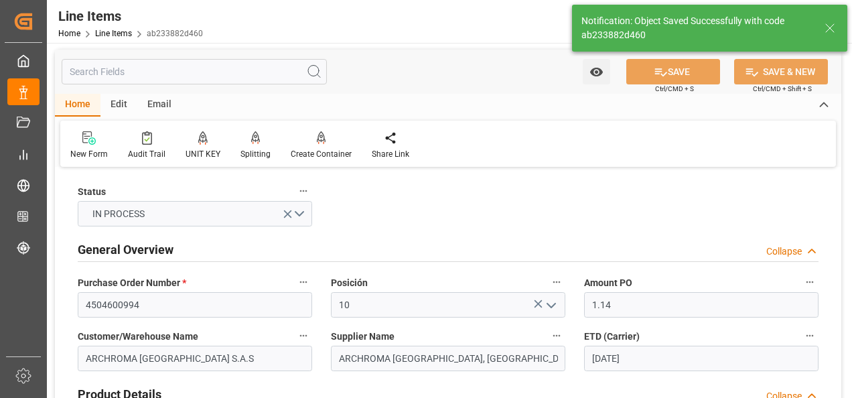
scroll to position [0, 0]
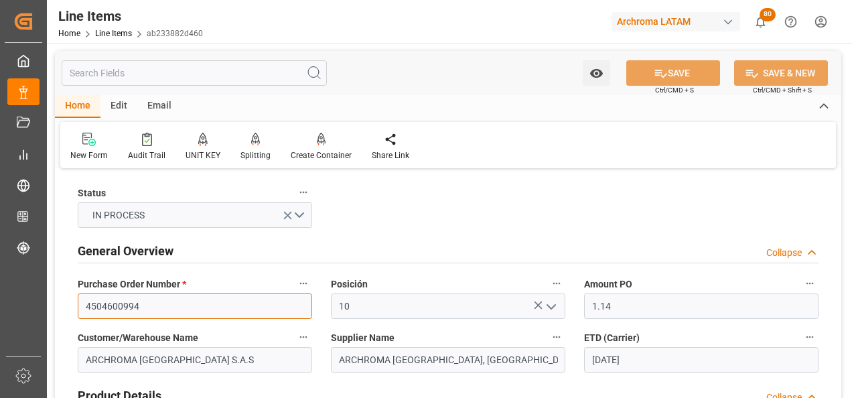
click at [132, 308] on input "4504600994" at bounding box center [195, 306] width 235 height 25
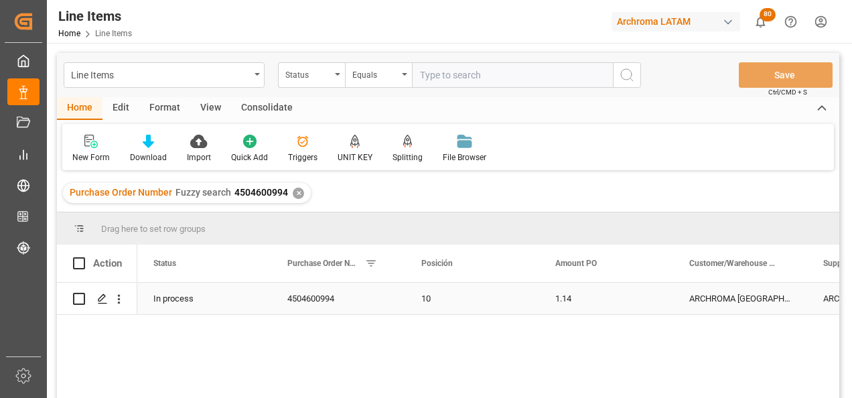
click at [81, 300] on input "Press Space to toggle row selection (unchecked)" at bounding box center [79, 299] width 12 height 12
checkbox input "true"
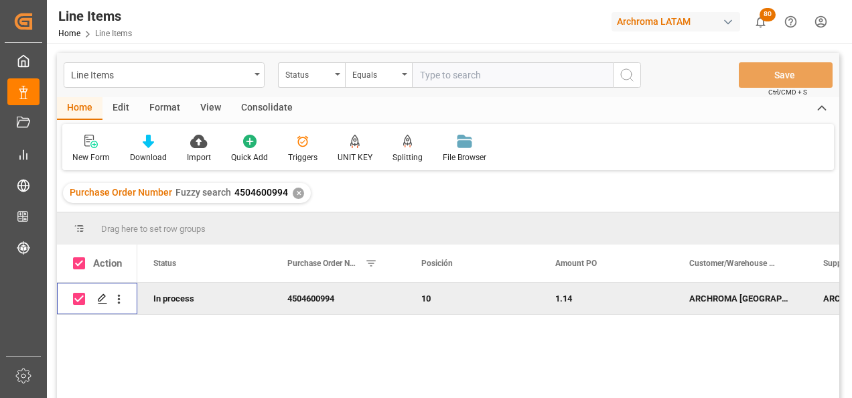
click at [265, 114] on div "Consolidate" at bounding box center [267, 108] width 72 height 23
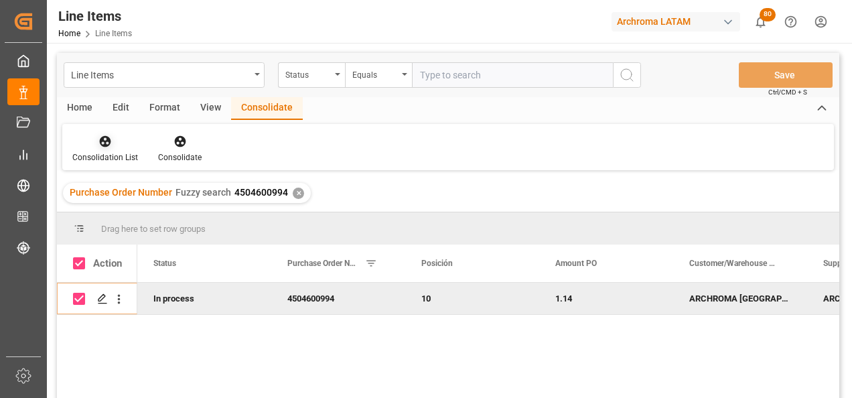
click at [126, 135] on div at bounding box center [105, 141] width 66 height 14
click at [131, 190] on div "Line Items Status Equals Save Ctrl/CMD + S Home Edit Format View Consolidate Co…" at bounding box center [448, 243] width 783 height 381
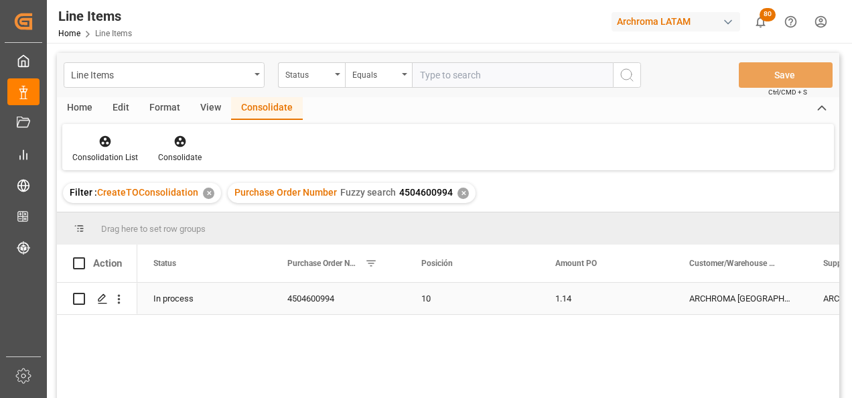
click at [80, 300] on input "Press Space to toggle row selection (unchecked)" at bounding box center [79, 299] width 12 height 12
checkbox input "true"
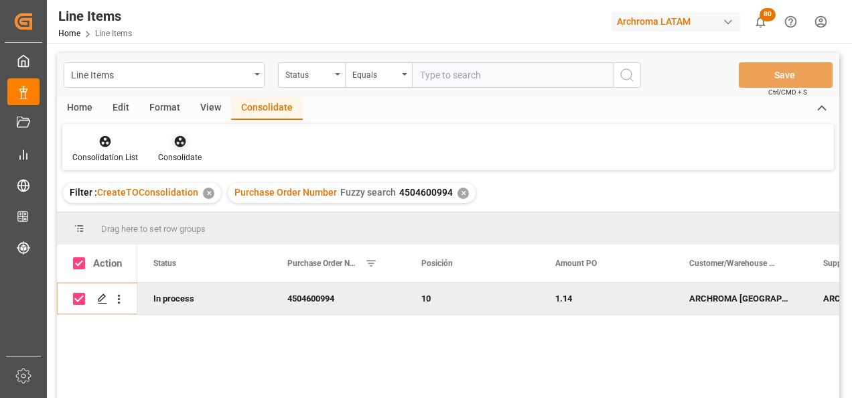
click at [171, 151] on div "Consolidate" at bounding box center [180, 148] width 64 height 29
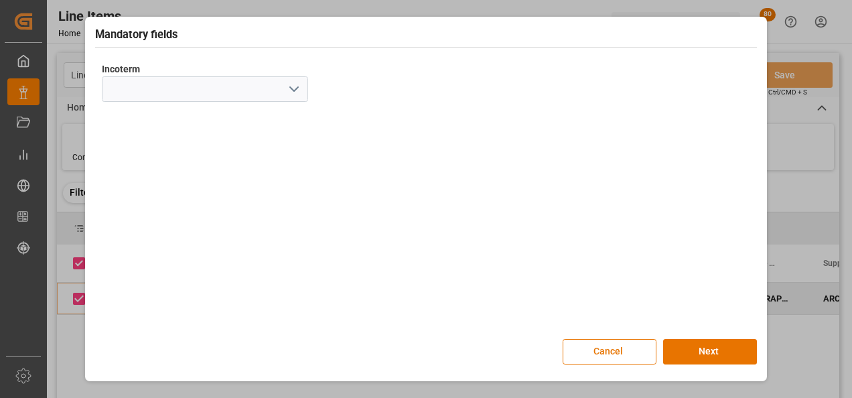
click at [292, 95] on icon "open menu" at bounding box center [294, 89] width 16 height 16
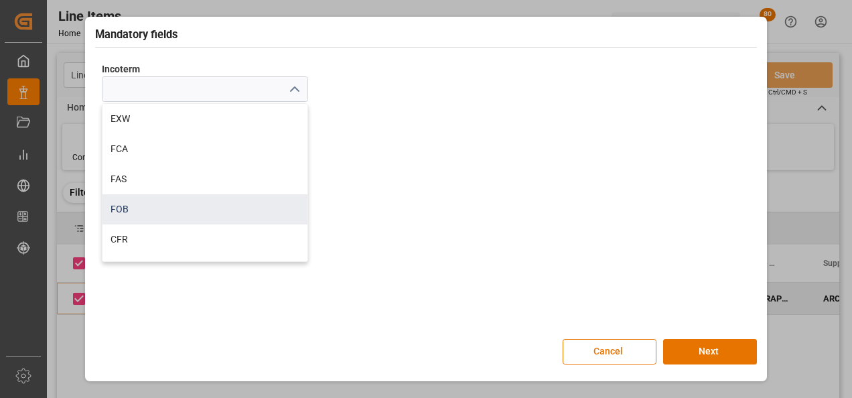
scroll to position [67, 0]
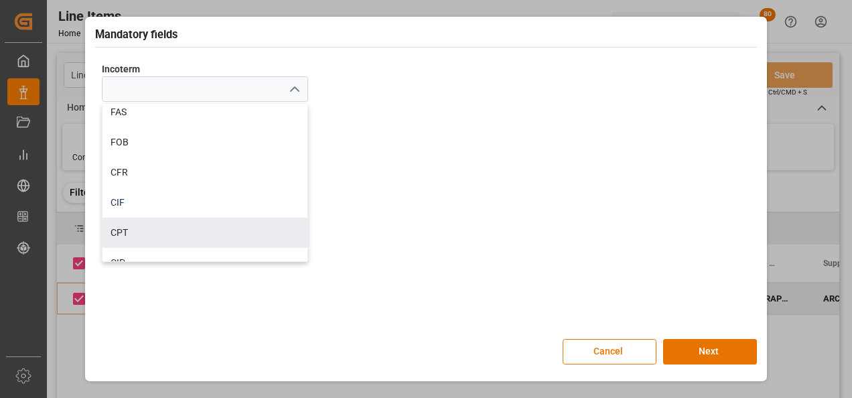
click at [158, 206] on div "CIF" at bounding box center [205, 203] width 205 height 30
type input "CIF"
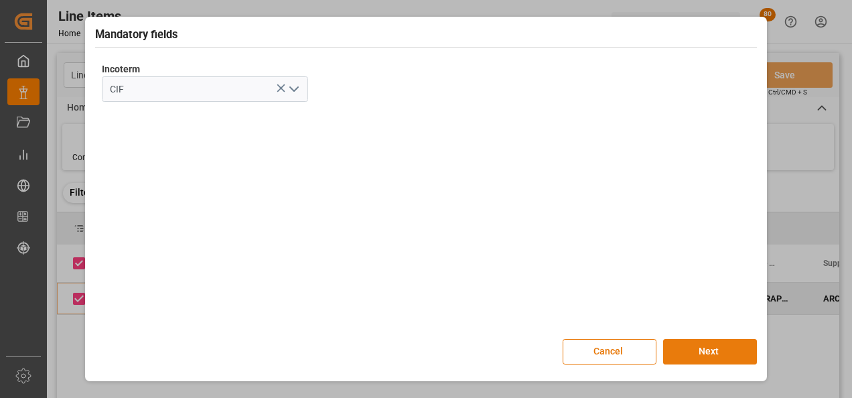
click at [704, 358] on button "Next" at bounding box center [710, 351] width 94 height 25
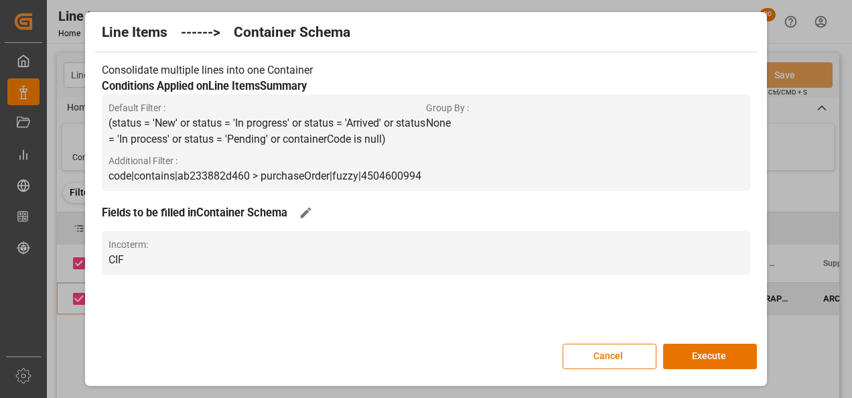
click at [704, 358] on button "Execute" at bounding box center [710, 356] width 94 height 25
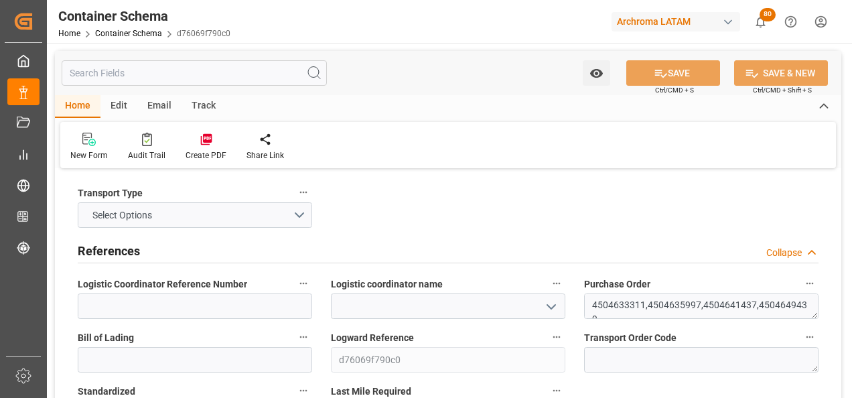
type input "0"
type input "4"
type input "21"
type input "16100"
type input "17086.4"
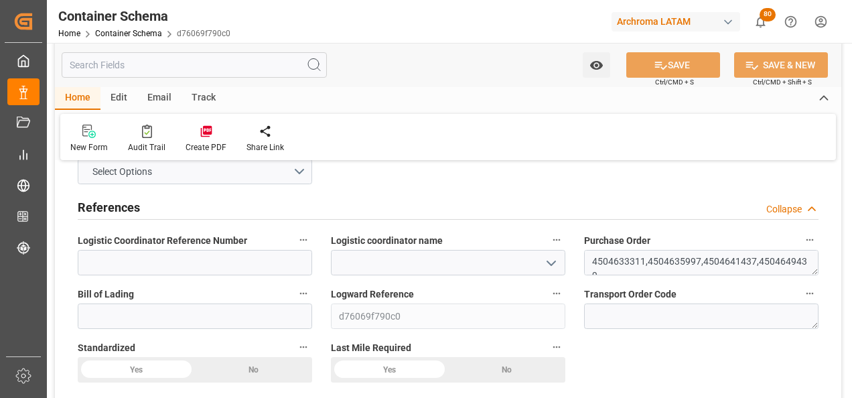
scroll to position [67, 0]
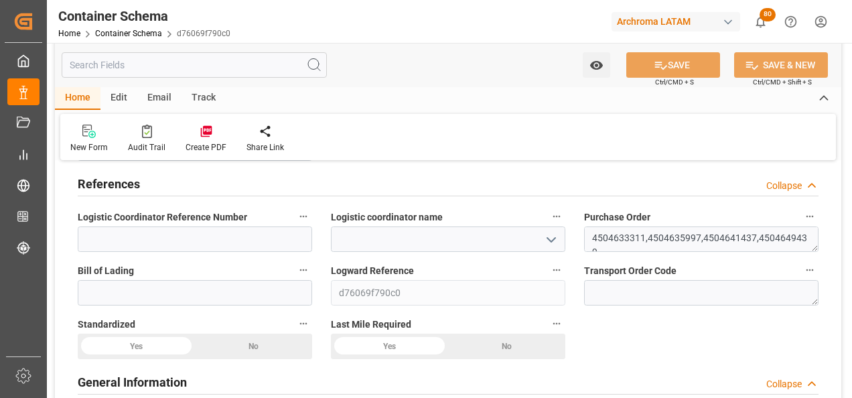
click at [558, 242] on icon "open menu" at bounding box center [552, 240] width 16 height 16
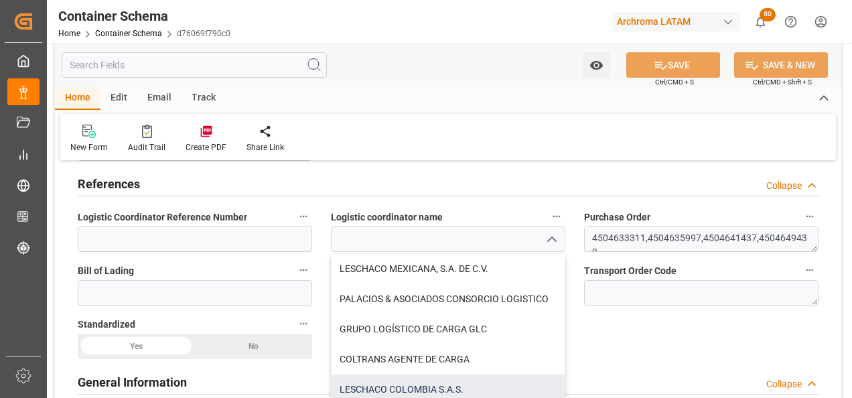
click at [469, 386] on div "LESCHACO COLOMBIA S.A.S." at bounding box center [448, 390] width 233 height 30
type input "LESCHACO COLOMBIA S.A.S."
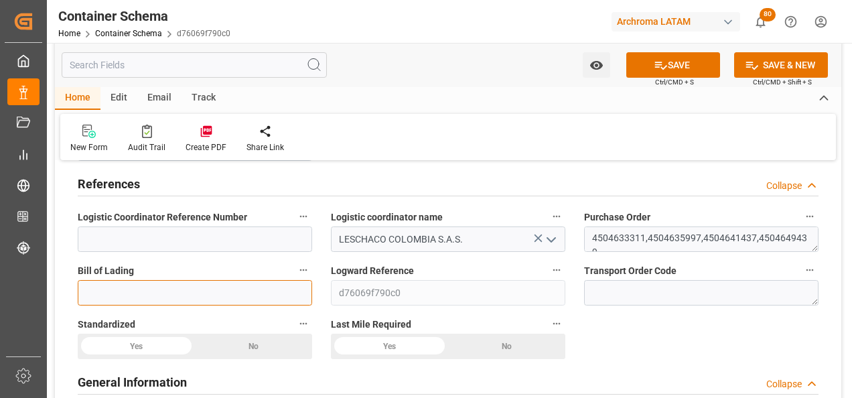
click at [278, 294] on input at bounding box center [195, 292] width 235 height 25
click at [193, 300] on input at bounding box center [195, 292] width 235 height 25
paste input "6310066792"
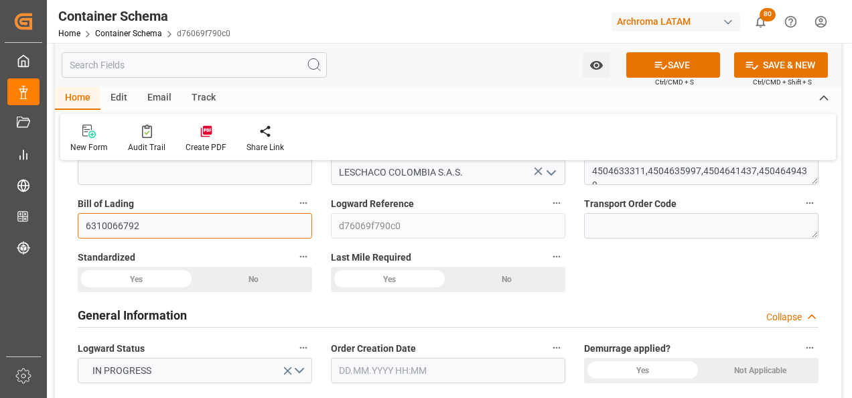
scroll to position [201, 0]
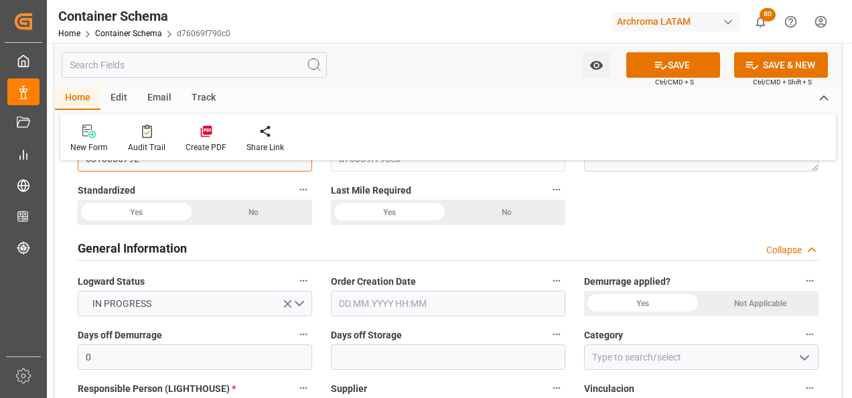
type input "6310066792"
click at [357, 309] on input "text" at bounding box center [448, 303] width 235 height 25
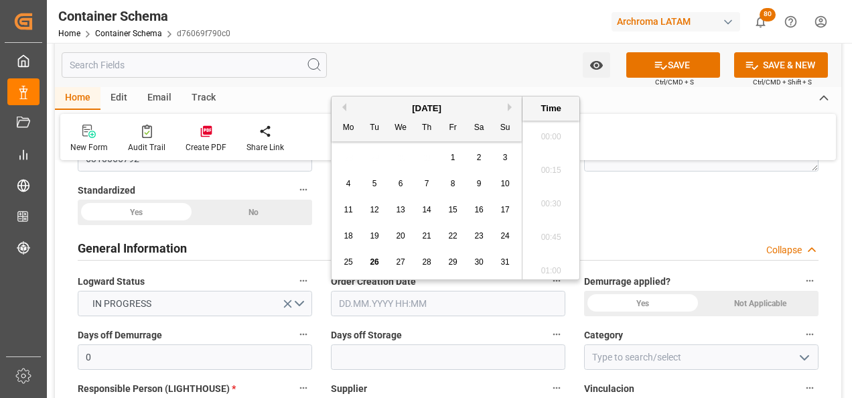
scroll to position [2283, 0]
click at [339, 251] on div "25 26 27 28 29 30 31" at bounding box center [427, 262] width 183 height 26
click at [373, 261] on span "26" at bounding box center [374, 261] width 9 height 9
click at [556, 202] on li "17:30" at bounding box center [551, 200] width 57 height 34
type input "[DATE] 17:30"
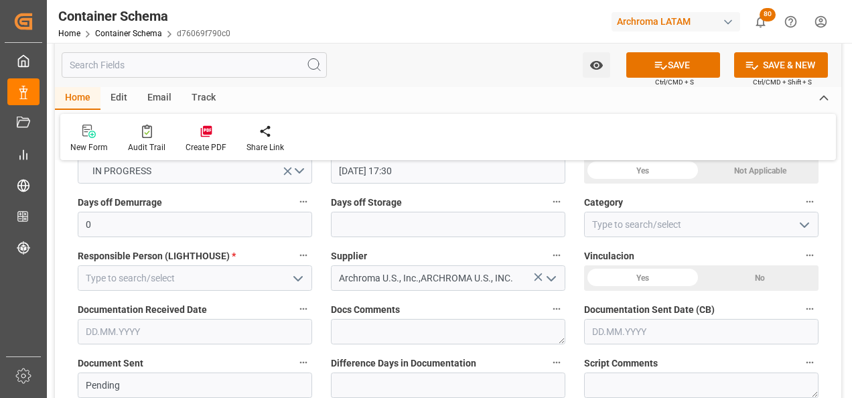
scroll to position [335, 0]
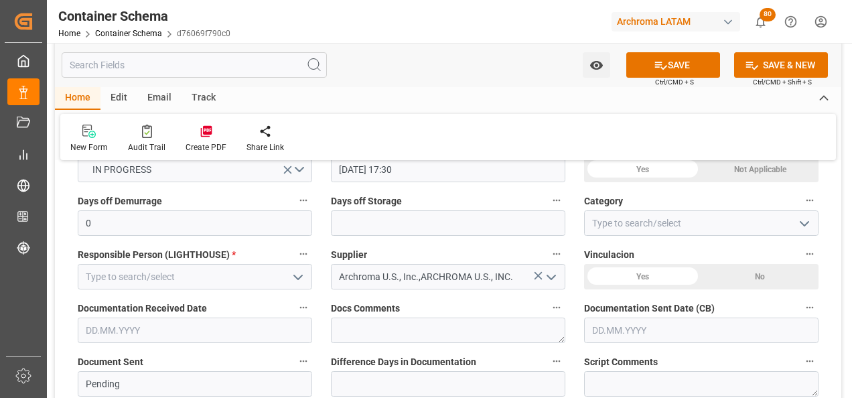
click at [806, 230] on icon "open menu" at bounding box center [805, 224] width 16 height 16
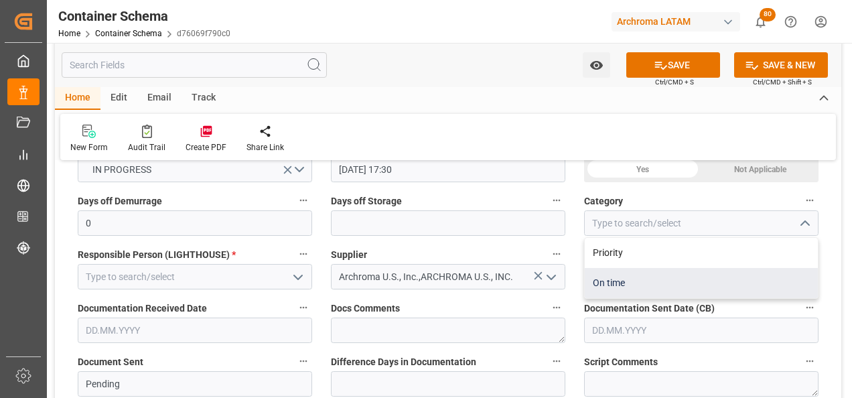
click at [706, 275] on div "On time" at bounding box center [701, 283] width 233 height 30
type input "On time"
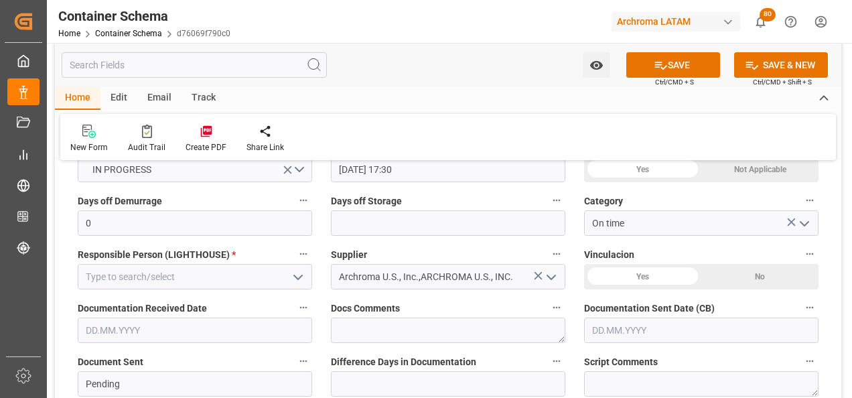
click at [292, 276] on icon "open menu" at bounding box center [298, 277] width 16 height 16
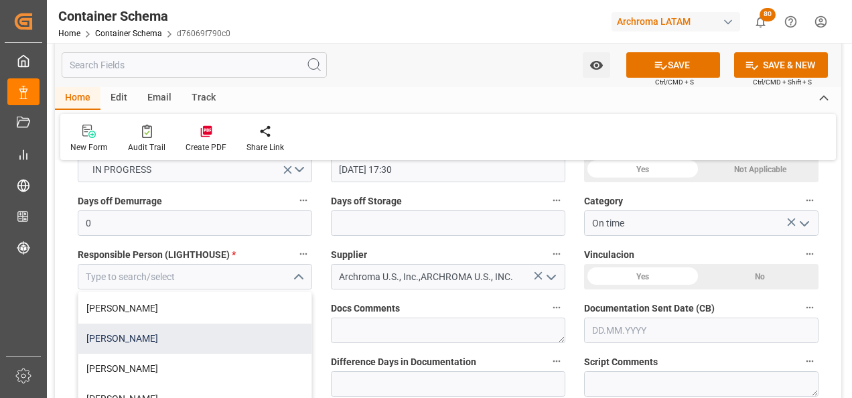
scroll to position [53, 0]
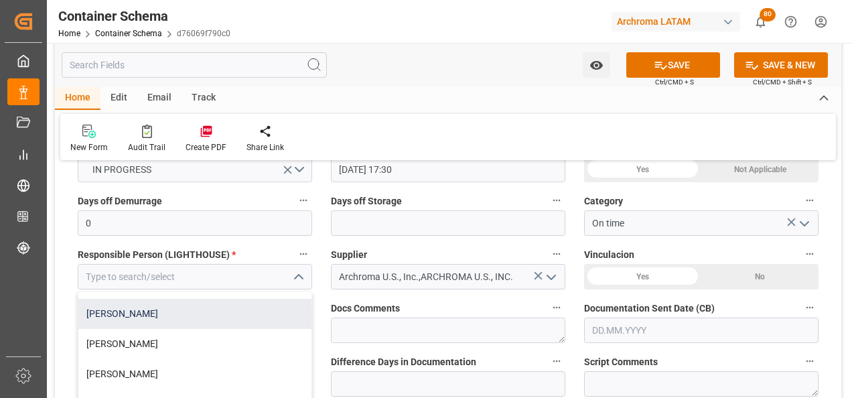
click at [245, 310] on div "[PERSON_NAME]" at bounding box center [194, 314] width 233 height 30
type input "[PERSON_NAME]"
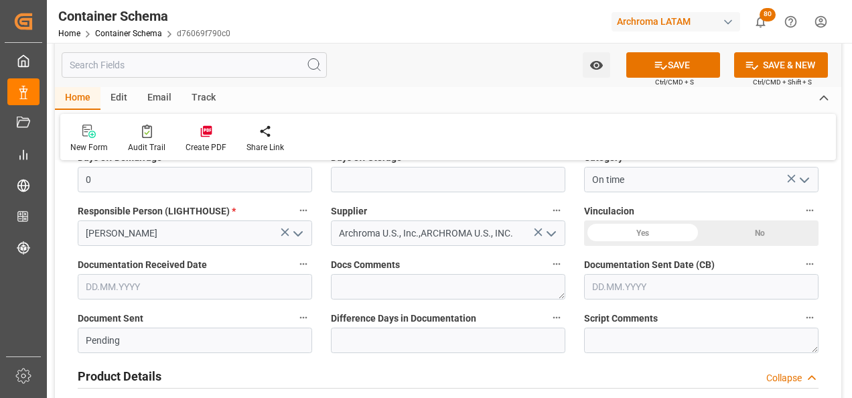
scroll to position [402, 0]
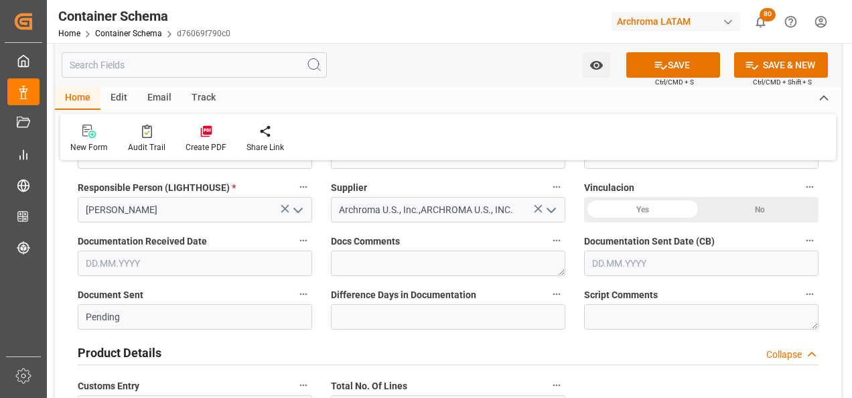
click at [144, 265] on input "text" at bounding box center [195, 263] width 235 height 25
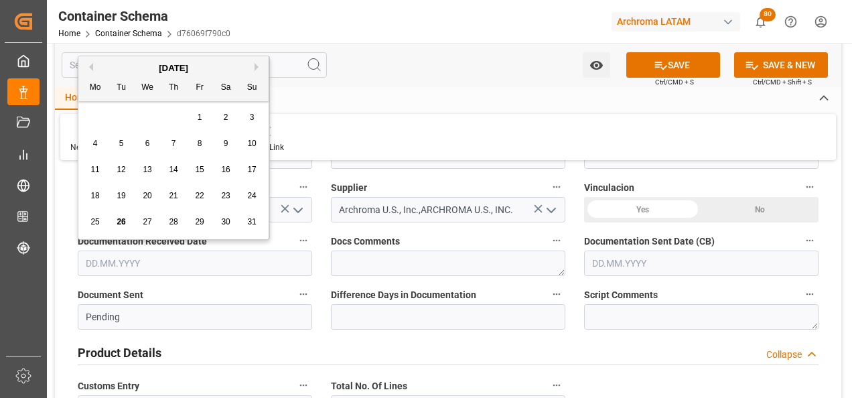
click at [83, 159] on div "11 12 13 14 15 16 17" at bounding box center [173, 170] width 183 height 26
click at [122, 220] on span "26" at bounding box center [121, 221] width 9 height 9
type input "[DATE]"
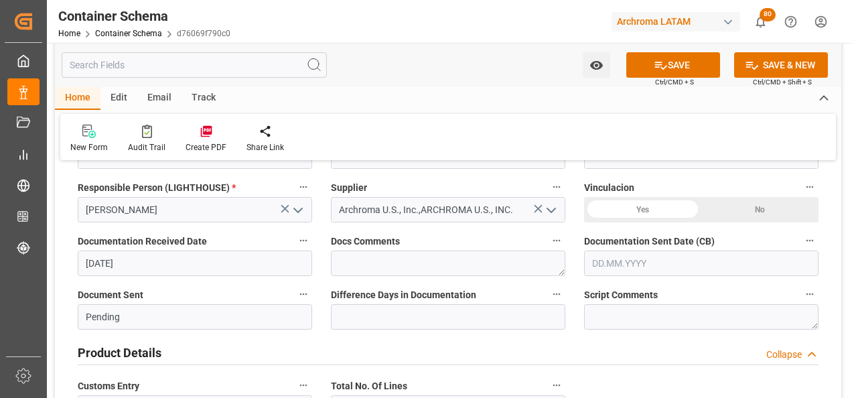
click at [601, 266] on input "text" at bounding box center [701, 263] width 235 height 25
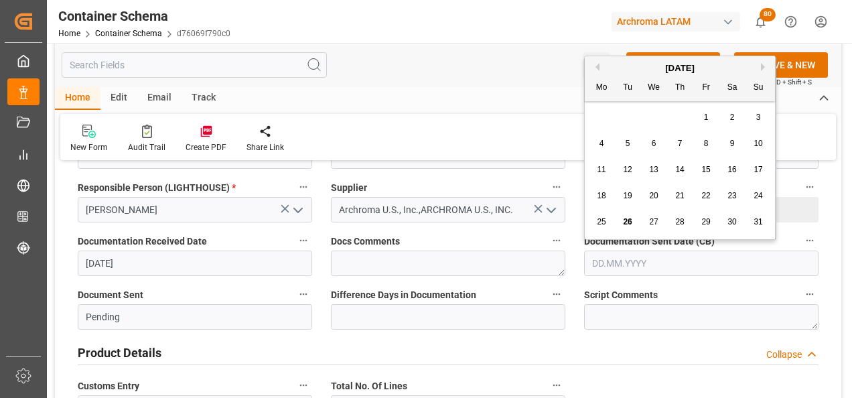
click at [589, 212] on div "25 26 27 28 29 30 31" at bounding box center [680, 222] width 183 height 26
click at [629, 219] on span "26" at bounding box center [627, 221] width 9 height 9
type input "[DATE]"
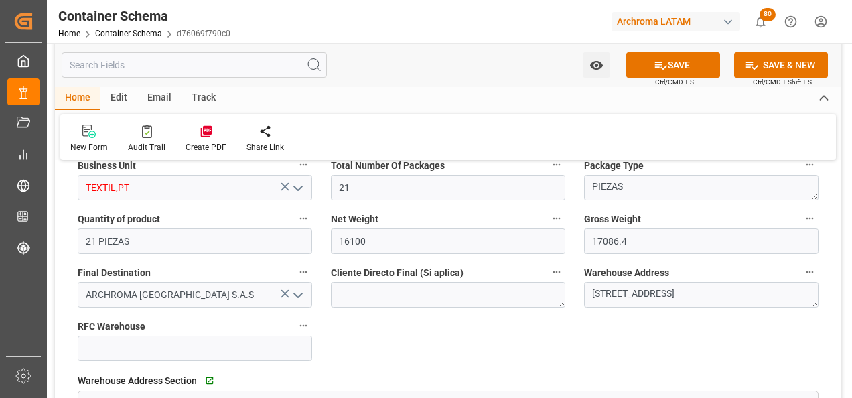
scroll to position [871, 0]
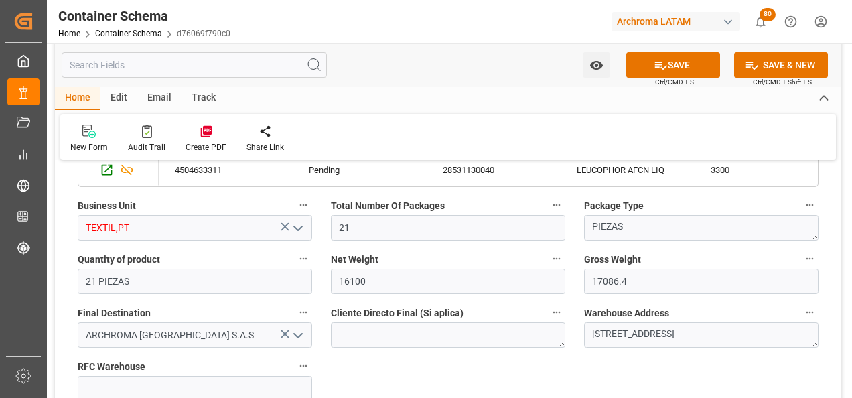
click at [300, 230] on icon "open menu" at bounding box center [298, 228] width 16 height 16
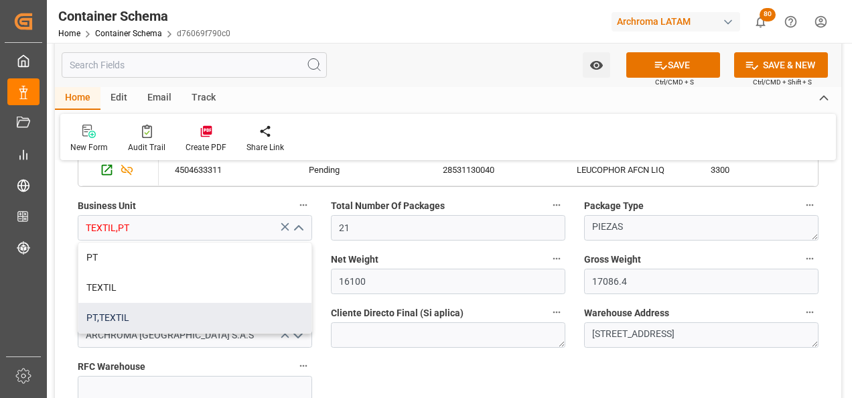
click at [242, 309] on div "PT,TEXTIL" at bounding box center [194, 318] width 233 height 30
type input "PT,TEXTIL"
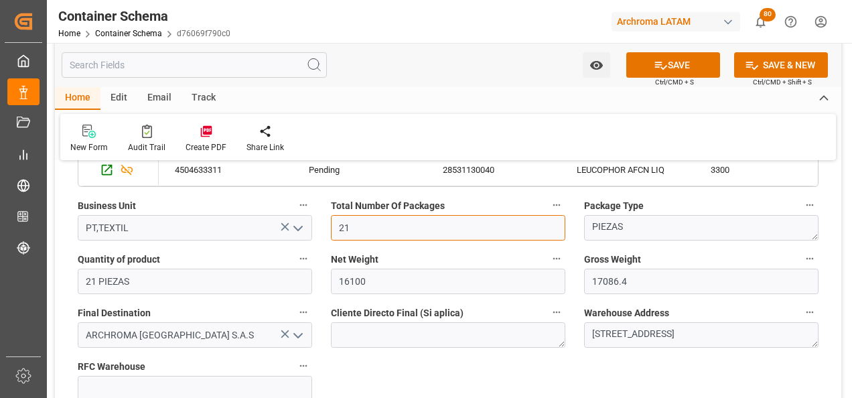
drag, startPoint x: 371, startPoint y: 227, endPoint x: 298, endPoint y: 227, distance: 73.1
type input "17"
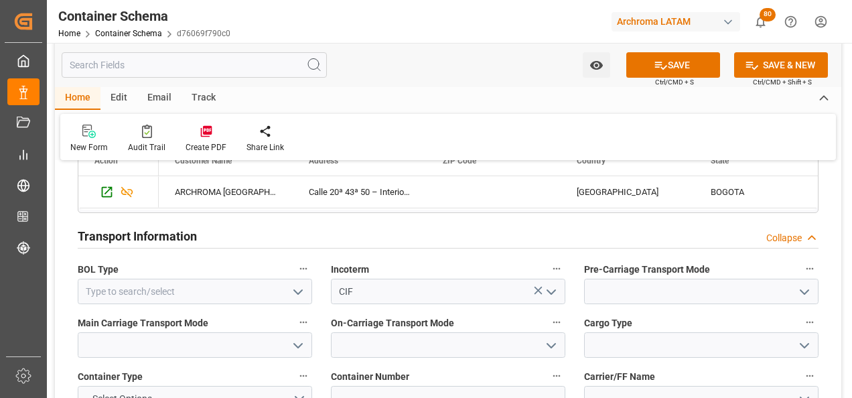
scroll to position [1206, 0]
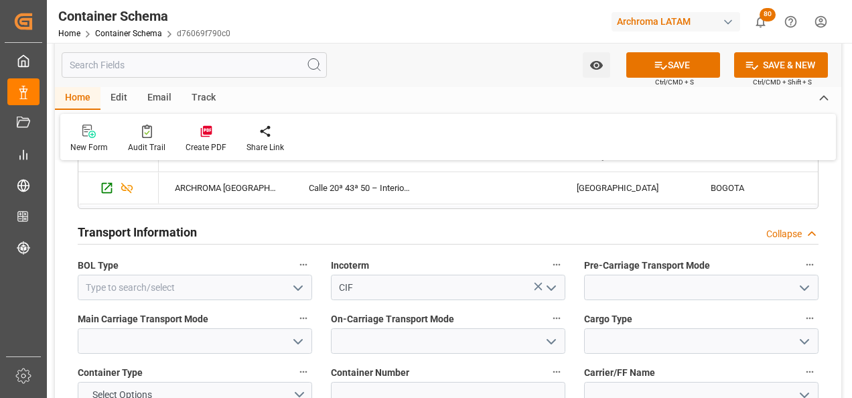
click at [294, 287] on icon "open menu" at bounding box center [298, 288] width 16 height 16
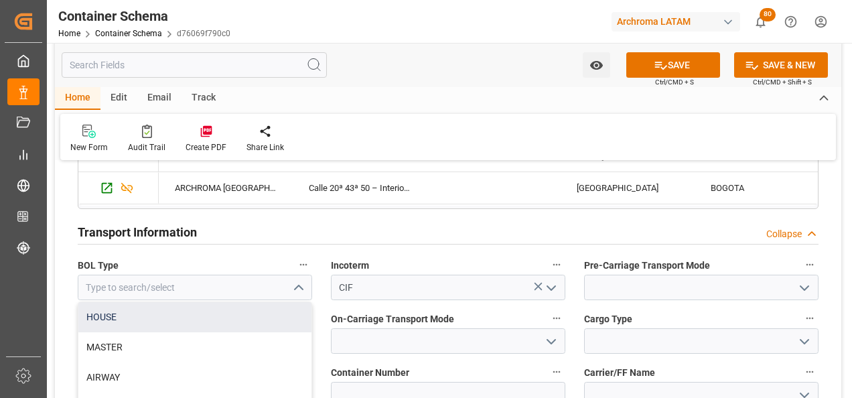
click at [186, 321] on div "HOUSE" at bounding box center [194, 317] width 233 height 30
type input "HOUSE"
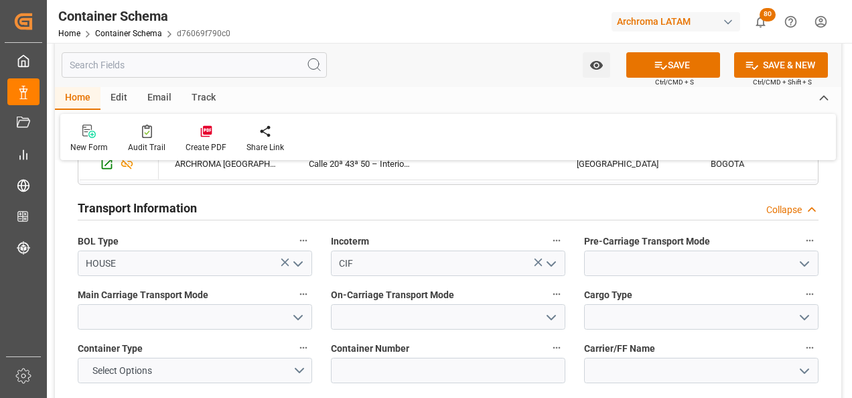
scroll to position [1273, 0]
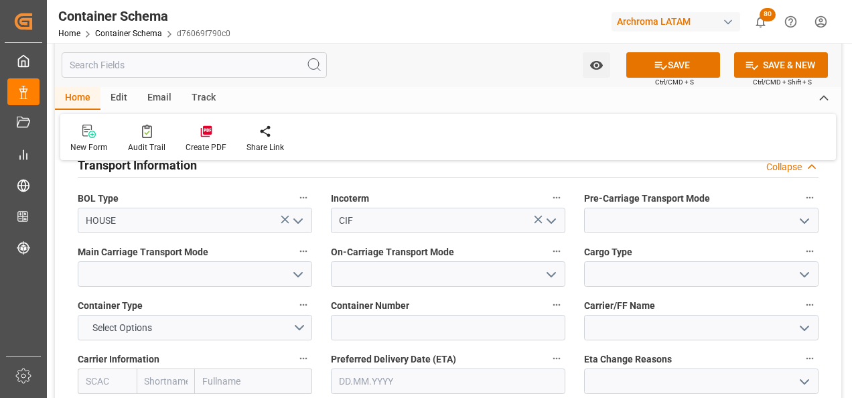
click at [795, 218] on button "open menu" at bounding box center [804, 220] width 20 height 21
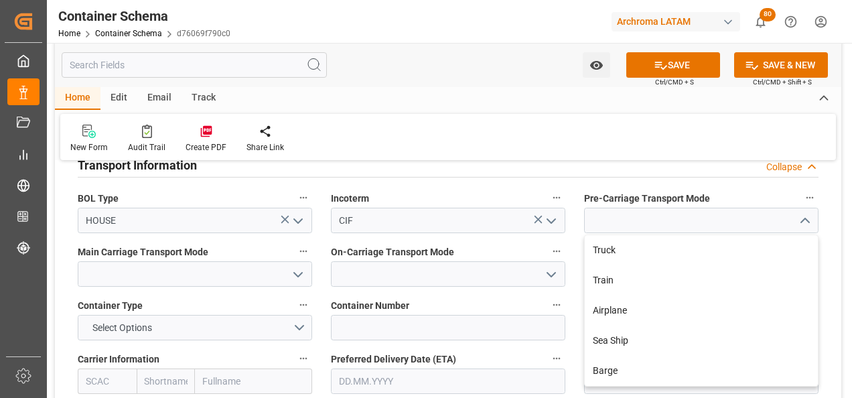
click at [747, 241] on div "Truck" at bounding box center [701, 250] width 233 height 30
type input "Truck"
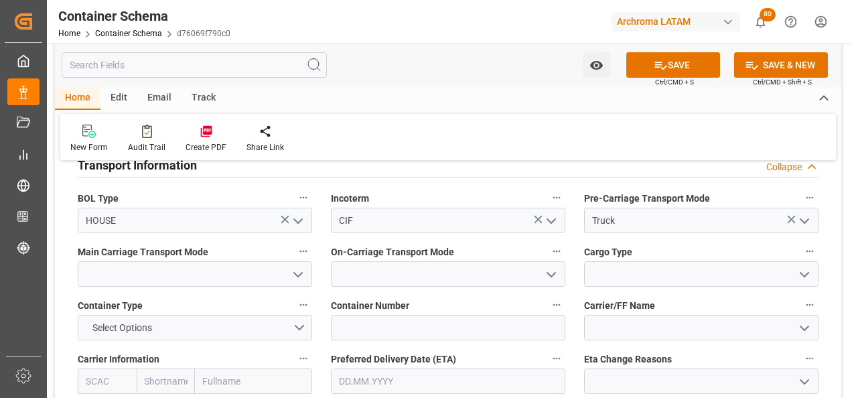
click at [302, 273] on polyline "open menu" at bounding box center [298, 275] width 8 height 4
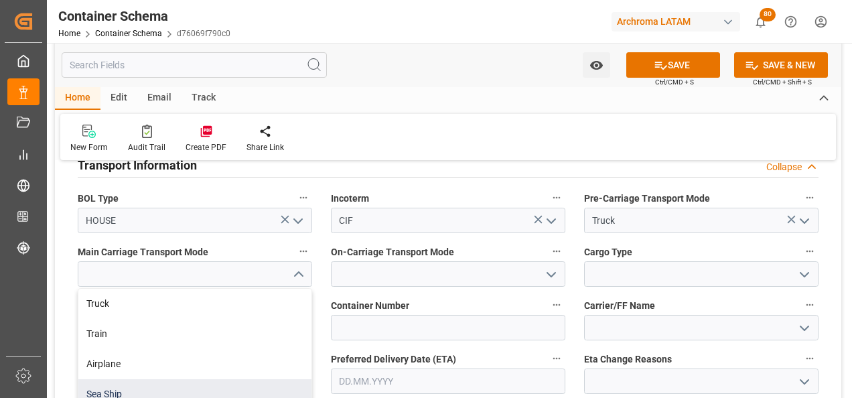
click at [221, 379] on div "Sea Ship" at bounding box center [194, 394] width 233 height 30
type input "Sea Ship"
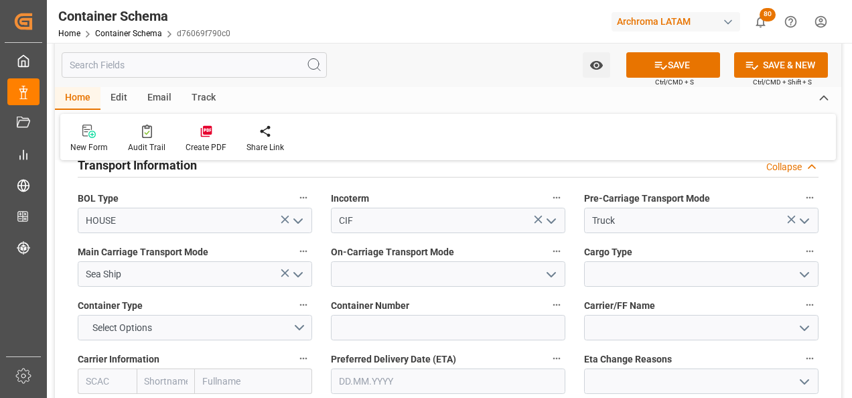
click at [546, 274] on icon "open menu" at bounding box center [552, 275] width 16 height 16
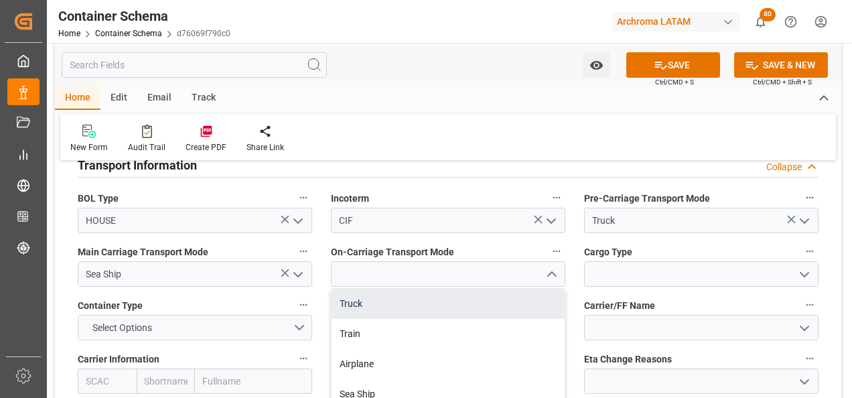
click at [478, 304] on div "Truck" at bounding box center [448, 304] width 233 height 30
type input "Truck"
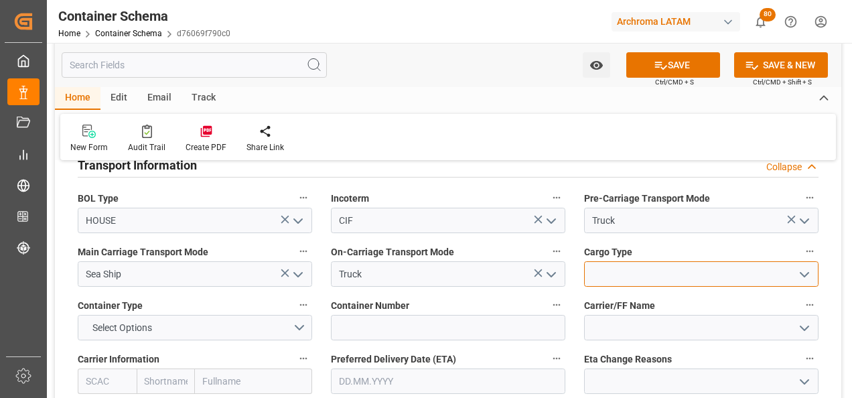
click at [816, 273] on input at bounding box center [701, 273] width 235 height 25
click at [808, 275] on icon "open menu" at bounding box center [805, 275] width 16 height 16
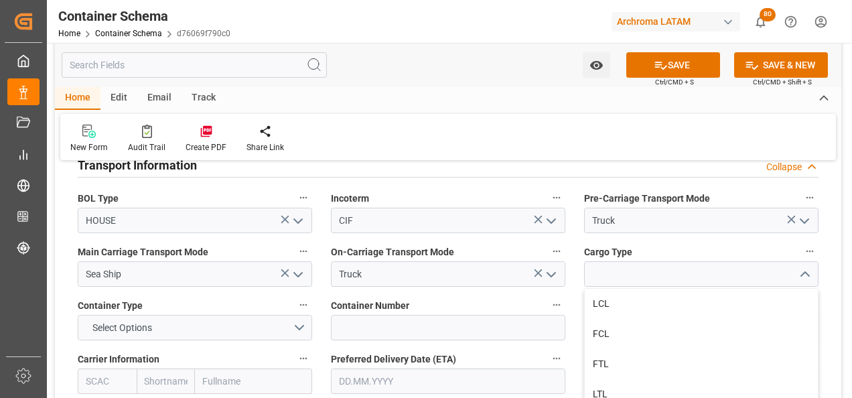
click at [582, 302] on div "Carrier/FF Name" at bounding box center [701, 319] width 253 height 54
click at [590, 301] on span "Carrier/FF Name" at bounding box center [619, 306] width 71 height 14
click at [802, 301] on button "Carrier/FF Name" at bounding box center [810, 304] width 17 height 17
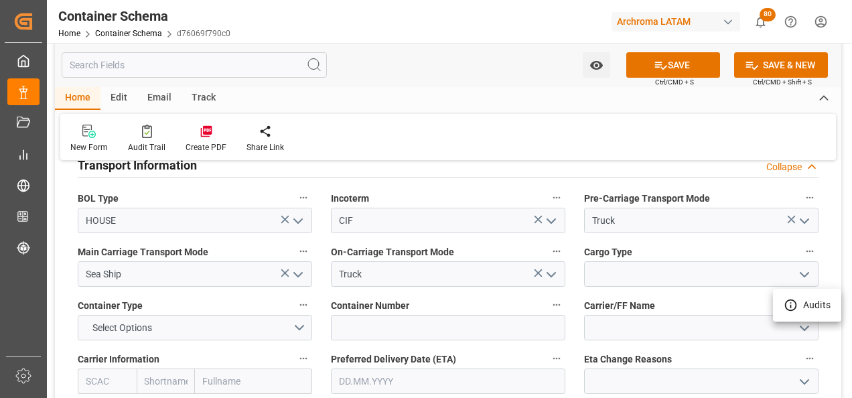
click at [807, 274] on div at bounding box center [426, 199] width 852 height 398
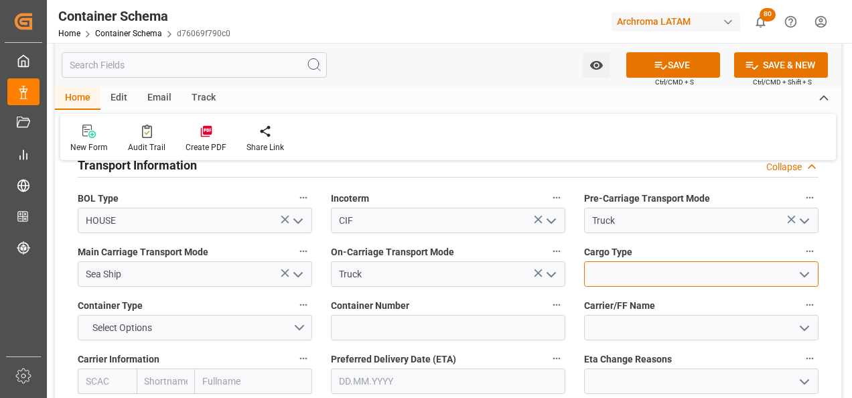
click at [814, 277] on input at bounding box center [701, 273] width 235 height 25
click at [812, 277] on icon "open menu" at bounding box center [805, 275] width 16 height 16
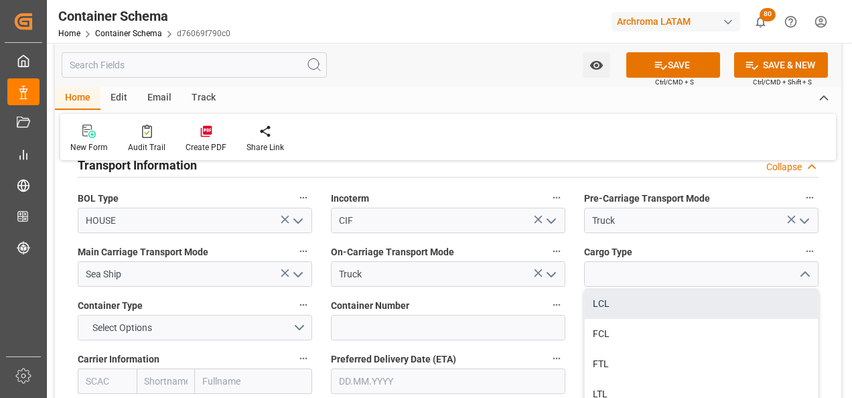
click at [696, 306] on div "LCL" at bounding box center [701, 304] width 233 height 30
type input "LCL"
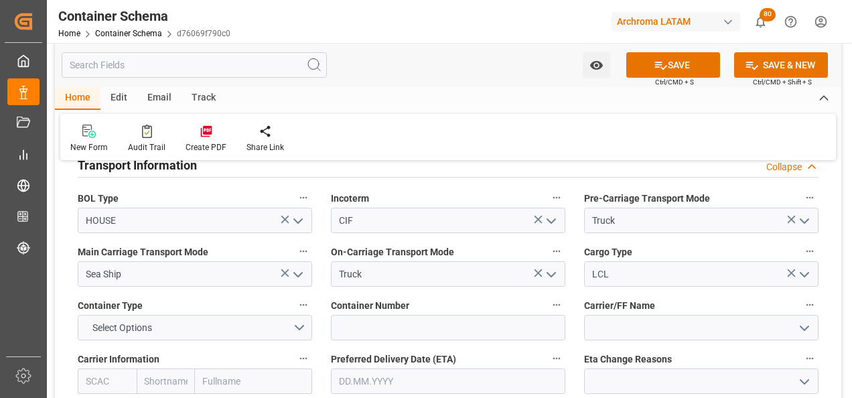
scroll to position [1340, 0]
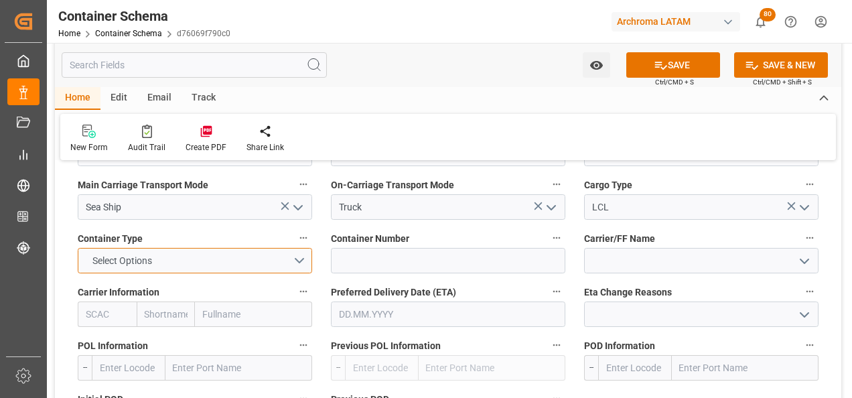
click at [299, 253] on button "Select Options" at bounding box center [195, 260] width 235 height 25
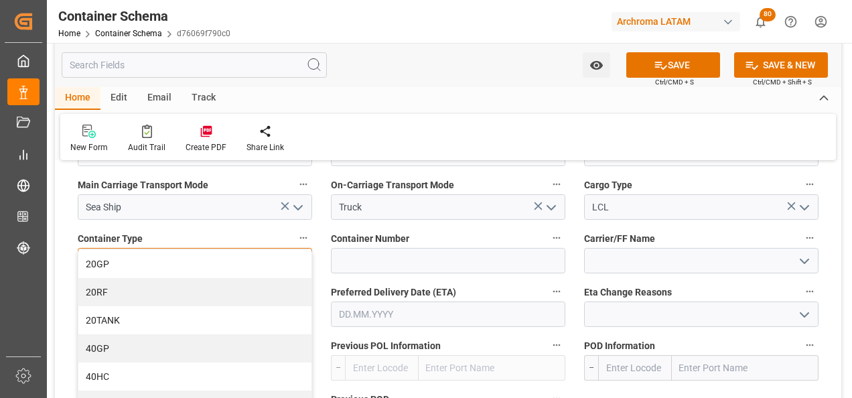
click at [182, 367] on div "40HC" at bounding box center [194, 377] width 233 height 28
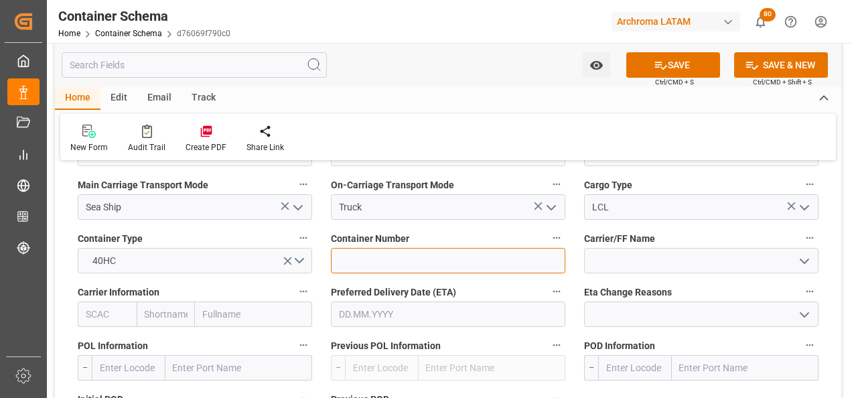
click at [444, 266] on input at bounding box center [448, 260] width 235 height 25
click at [418, 258] on input at bounding box center [448, 260] width 235 height 25
paste input "DAYU6135038"
type input "DAYU6135038"
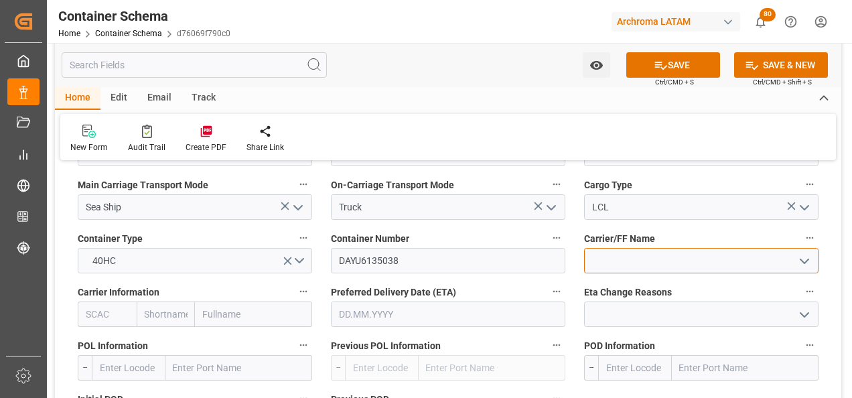
click at [634, 257] on input at bounding box center [701, 260] width 235 height 25
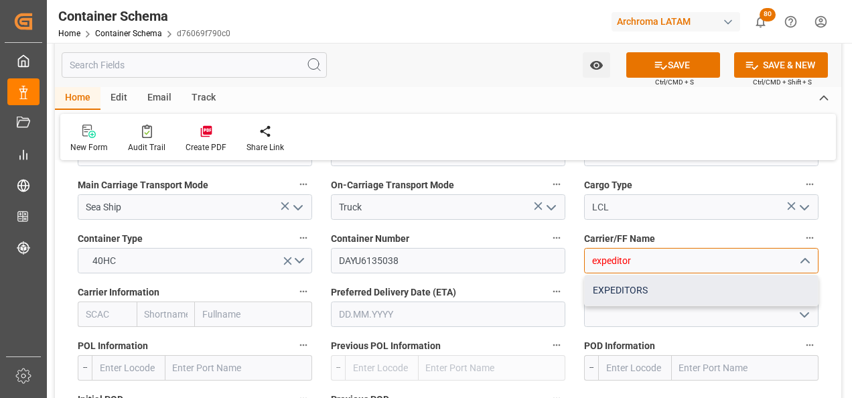
click at [676, 295] on div "EXPEDITORS" at bounding box center [701, 290] width 233 height 30
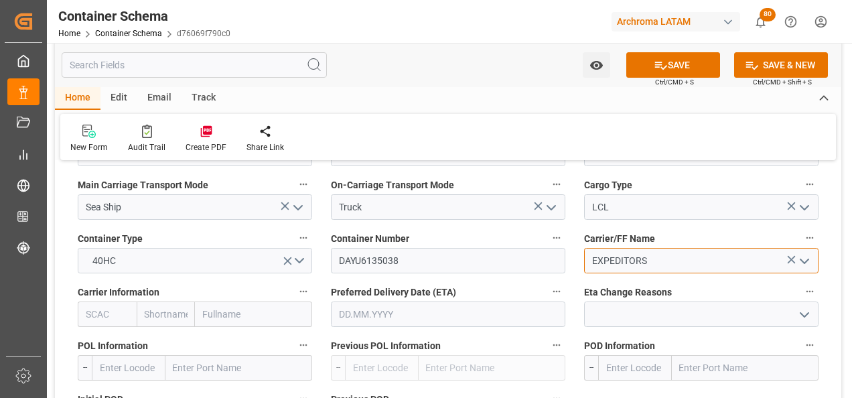
type input "EXPEDITORS"
click at [216, 310] on input "text" at bounding box center [253, 314] width 117 height 25
type input "HA"
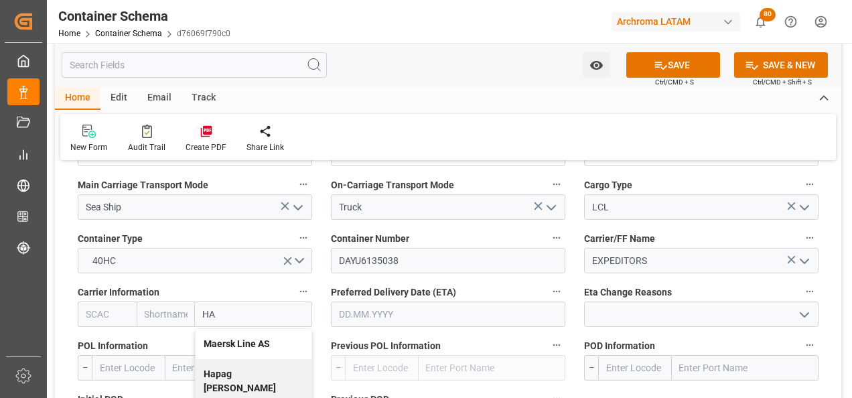
click at [227, 374] on b "Hapag Lloyd Aktiengesellschaft" at bounding box center [244, 388] width 80 height 39
type input "HLCU"
type input "Hapag Lloyd"
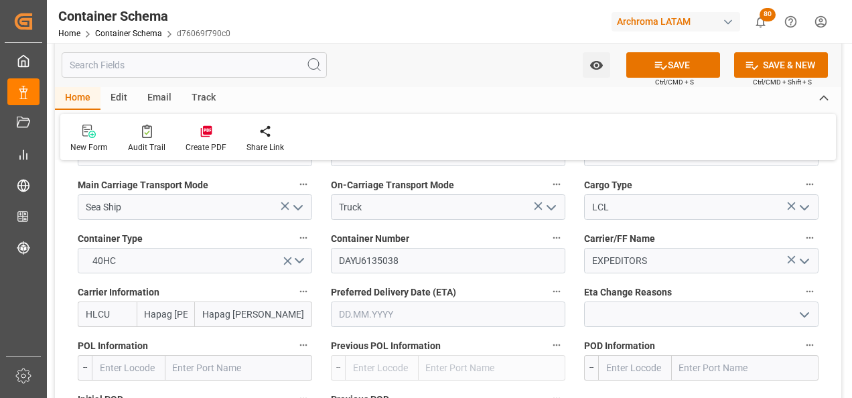
type input "Hapag Lloyd Aktiengesellschaft"
click at [446, 316] on input "text" at bounding box center [448, 314] width 235 height 25
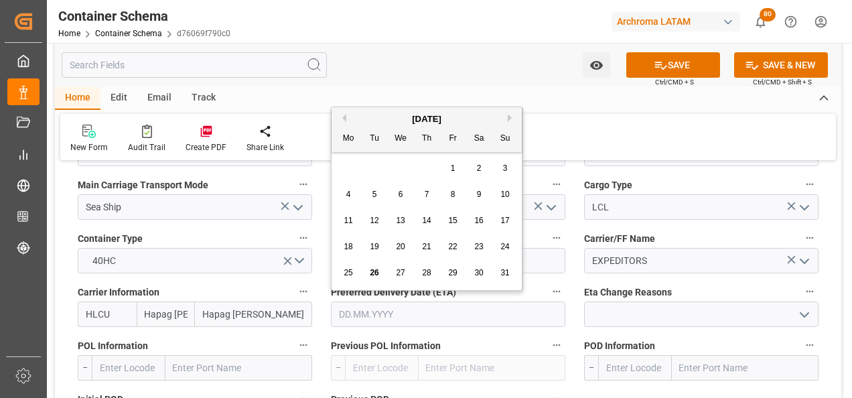
click at [497, 270] on div "31" at bounding box center [505, 273] width 17 height 16
type input "31.08.2025"
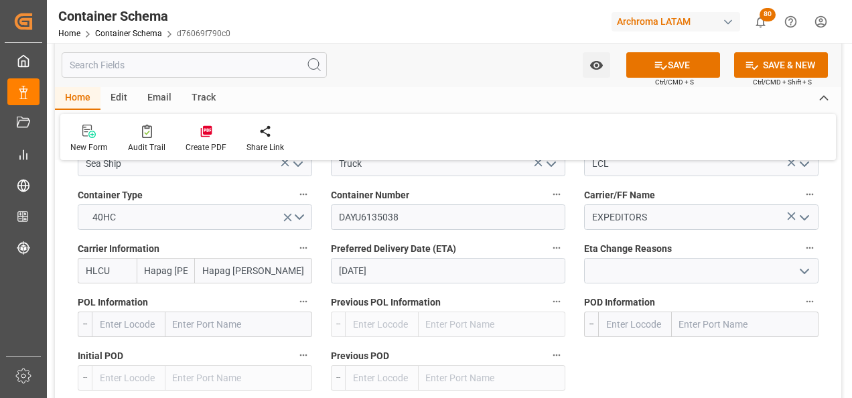
scroll to position [1407, 0]
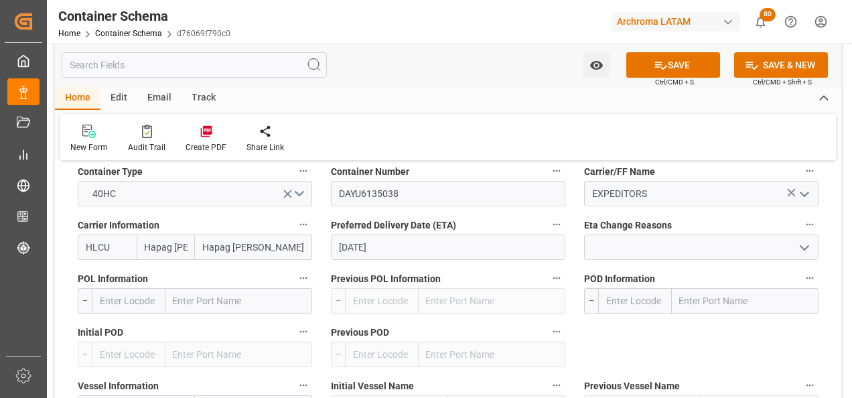
click at [239, 305] on input "text" at bounding box center [239, 300] width 147 height 25
click at [185, 302] on input "text" at bounding box center [239, 300] width 147 height 25
type input "CHARLES"
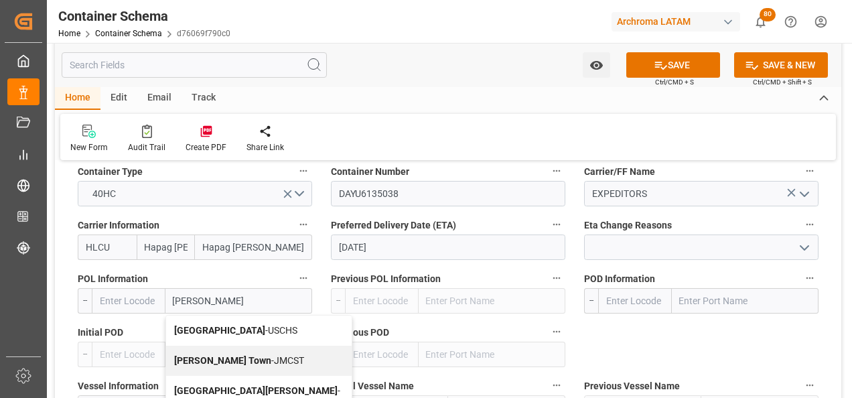
click at [233, 330] on span "Charleston - USCHS" at bounding box center [235, 330] width 123 height 11
type input "USCHS"
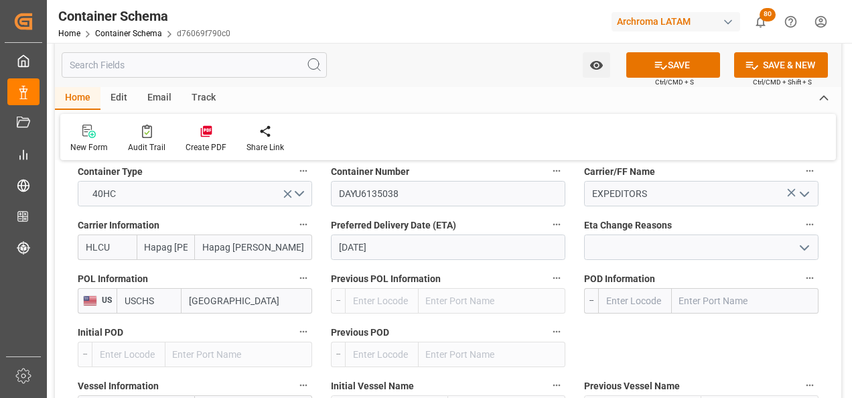
type input "Charleston"
click at [709, 296] on input "text" at bounding box center [745, 300] width 147 height 25
type input "CARTAGE"
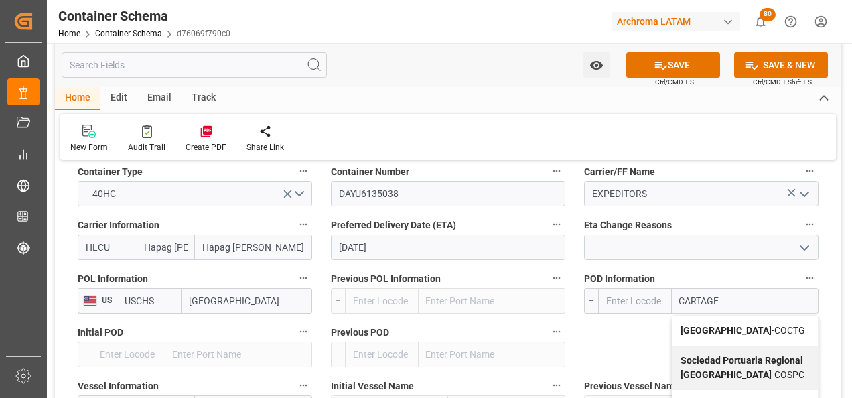
click at [719, 332] on b "Cartagena" at bounding box center [726, 330] width 91 height 11
type input "COCTG"
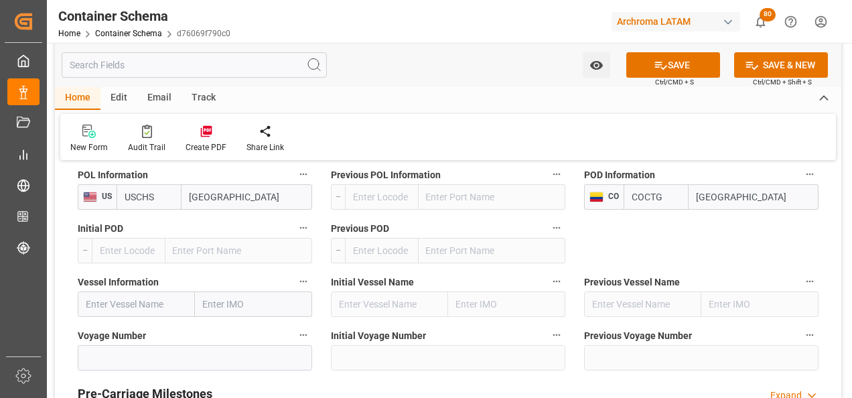
scroll to position [1541, 0]
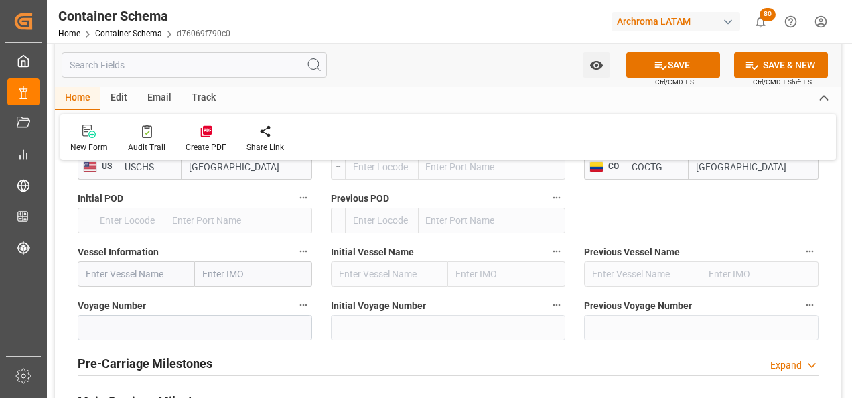
type input "Cartagena"
click at [155, 271] on input "text" at bounding box center [136, 273] width 117 height 25
click at [135, 274] on input "text" at bounding box center [136, 273] width 117 height 25
paste input "BSG BAHAMAS"
click at [133, 310] on div "BSG BAHAMAS - 9439498" at bounding box center [136, 311] width 116 height 44
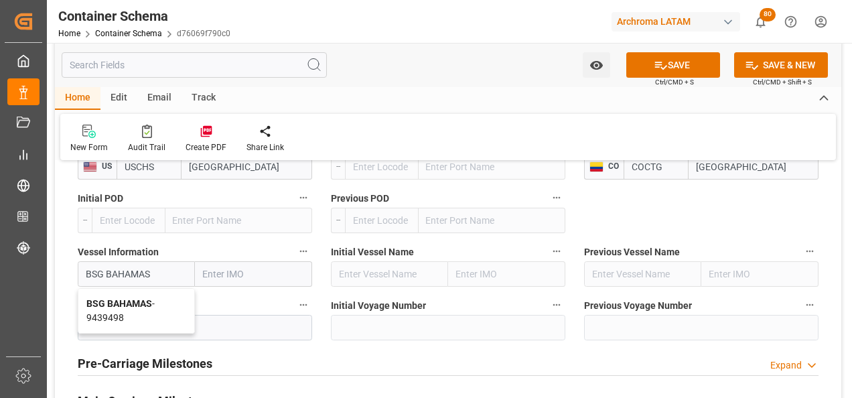
type input "BSG BAHAMAS"
type input "9439498"
type input "BSG BAHAMAS"
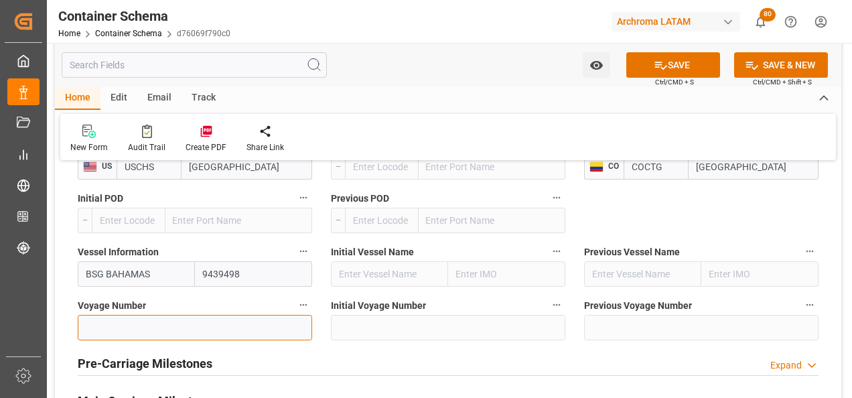
click at [126, 328] on input at bounding box center [195, 327] width 235 height 25
click at [187, 336] on input at bounding box center [195, 327] width 235 height 25
paste input "534S"
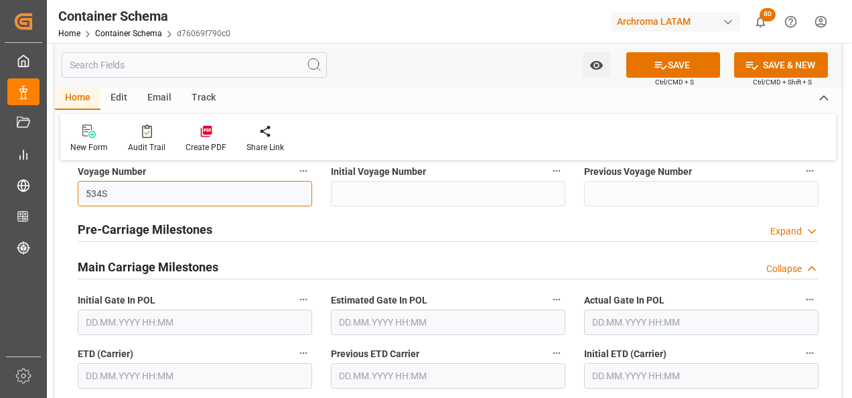
scroll to position [1742, 0]
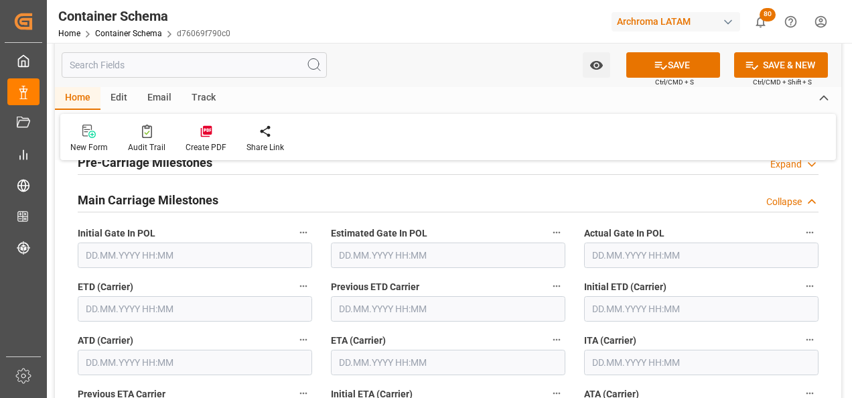
type input "534S"
click at [101, 306] on input "text" at bounding box center [195, 308] width 235 height 25
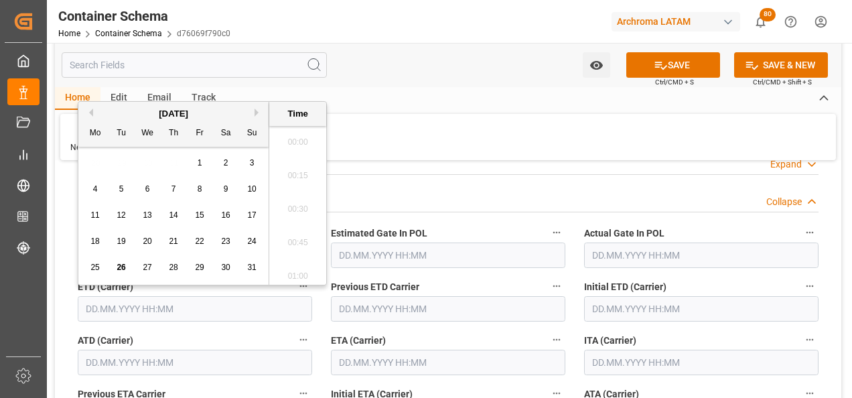
scroll to position [2283, 0]
click at [120, 269] on span "26" at bounding box center [121, 267] width 9 height 9
click at [297, 212] on li "09:00" at bounding box center [297, 205] width 57 height 34
type input "26.08.2025 09:00"
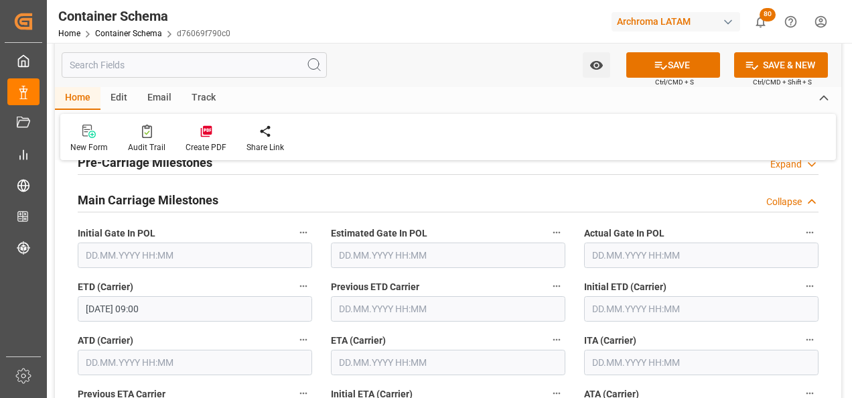
click at [409, 363] on input "text" at bounding box center [448, 362] width 235 height 25
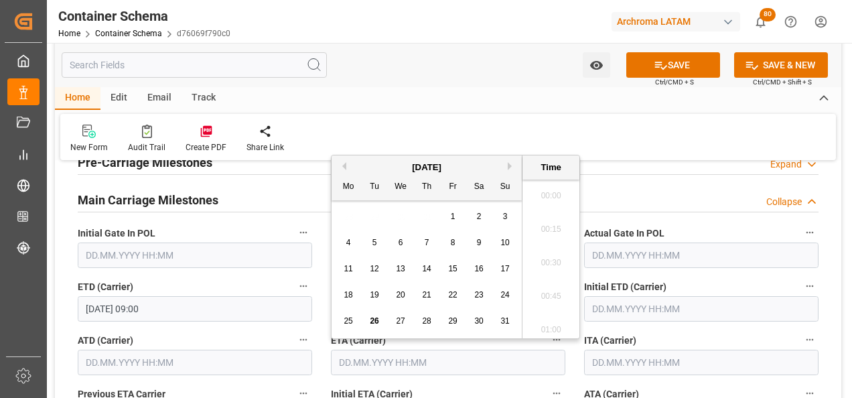
scroll to position [2283, 0]
click at [501, 320] on span "31" at bounding box center [505, 320] width 9 height 9
click at [559, 198] on li "14:00" at bounding box center [551, 192] width 57 height 34
type input "31.08.2025 14:00"
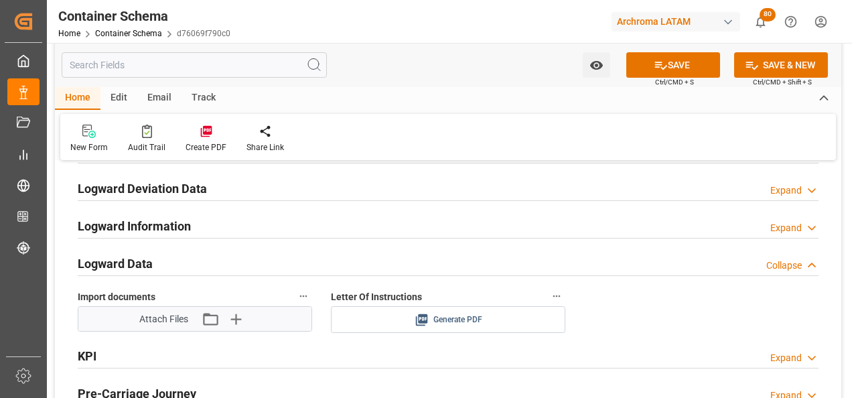
scroll to position [2212, 0]
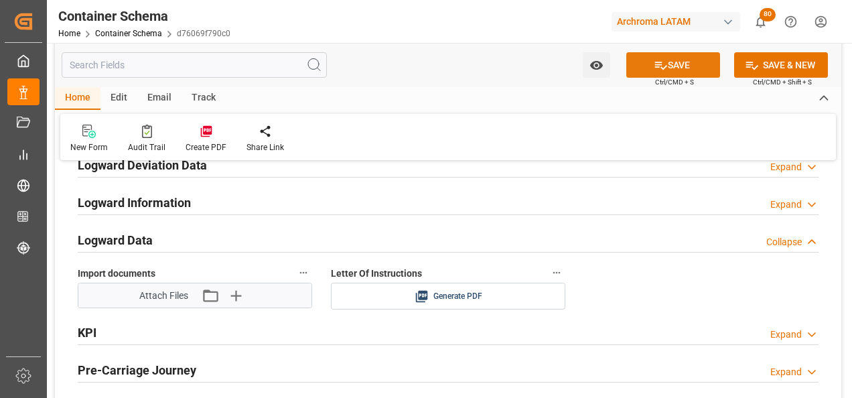
click at [664, 66] on icon at bounding box center [661, 66] width 12 height 8
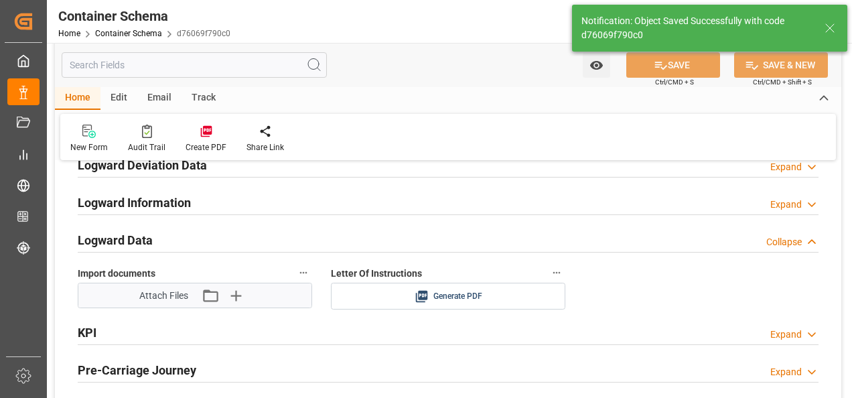
type input "Document Sent"
type input "17 PIEZAS"
type input "COCTG"
type input "Cartagena"
type input "BSG BAHAMAS"
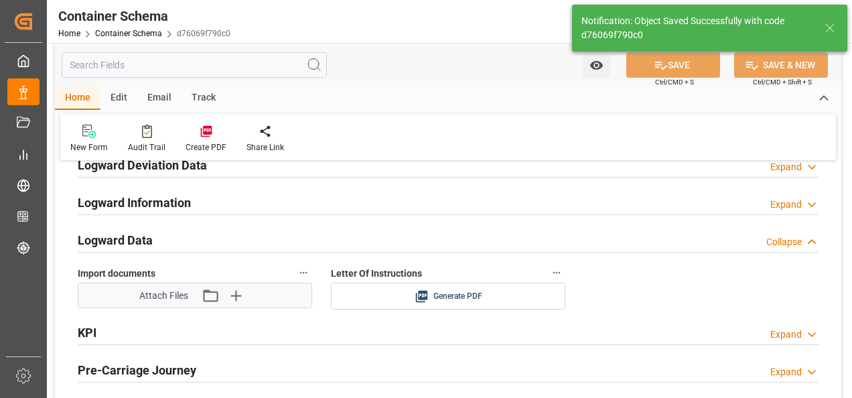
type input "9439498"
type input "534S"
type input "31.08.2025 14:00"
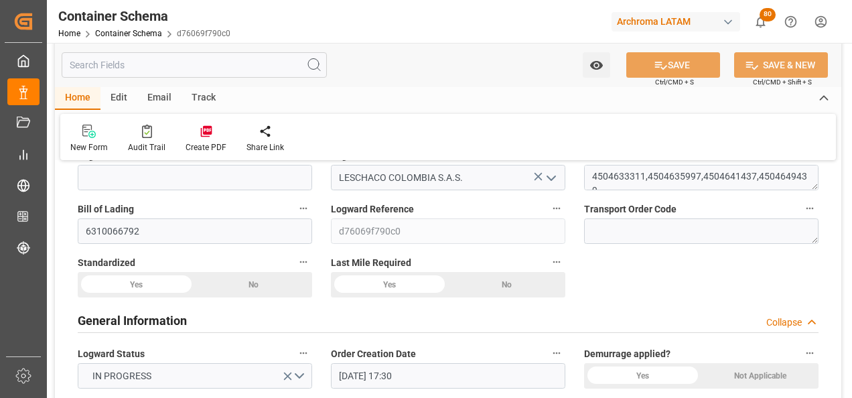
scroll to position [134, 0]
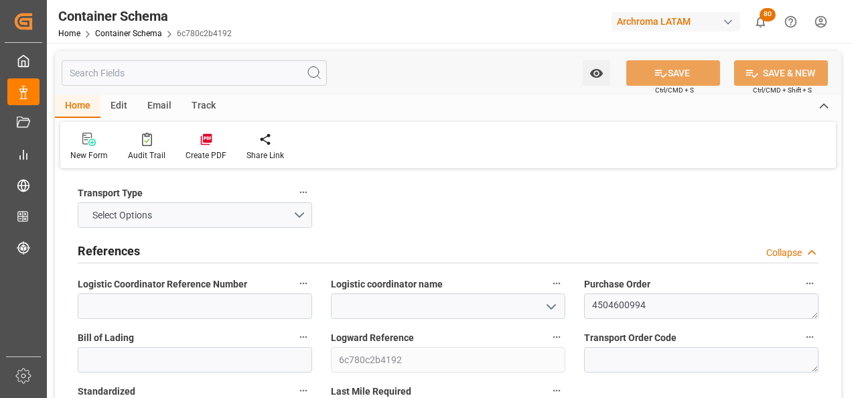
type input "0"
type input "1"
type input "15"
type input "3000"
type input "3170"
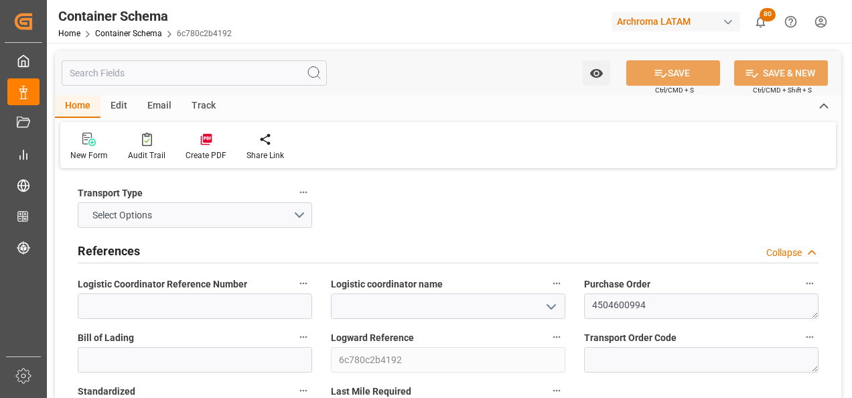
click at [554, 302] on icon "open menu" at bounding box center [552, 307] width 16 height 16
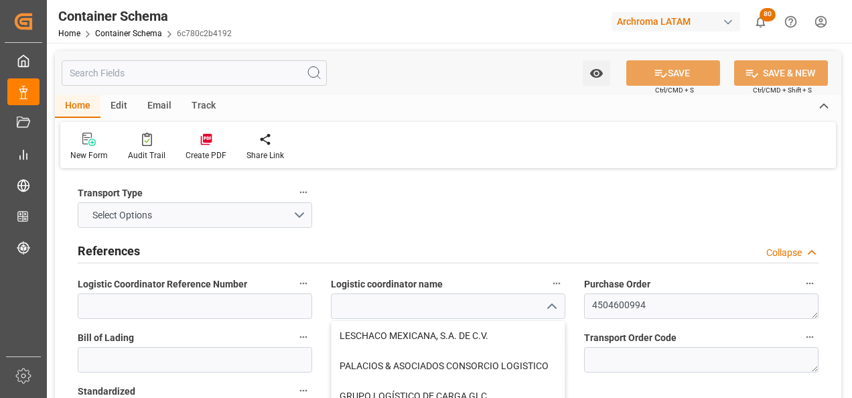
scroll to position [134, 0]
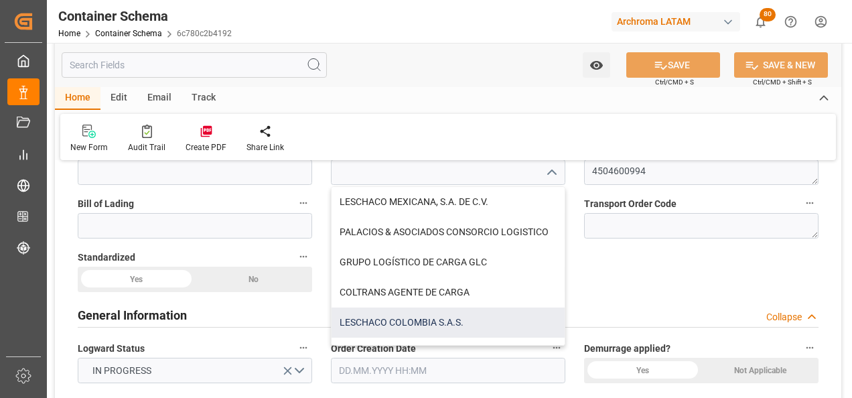
click at [462, 323] on div "LESCHACO COLOMBIA S.A.S." at bounding box center [448, 323] width 233 height 30
type input "LESCHACO COLOMBIA S.A.S."
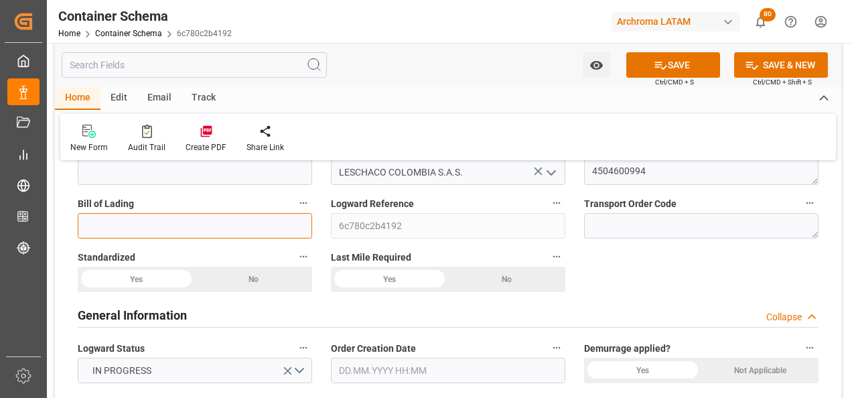
click at [230, 226] on input at bounding box center [195, 225] width 235 height 25
click at [251, 222] on input at bounding box center [195, 225] width 235 height 25
paste input "TOLE25/278"
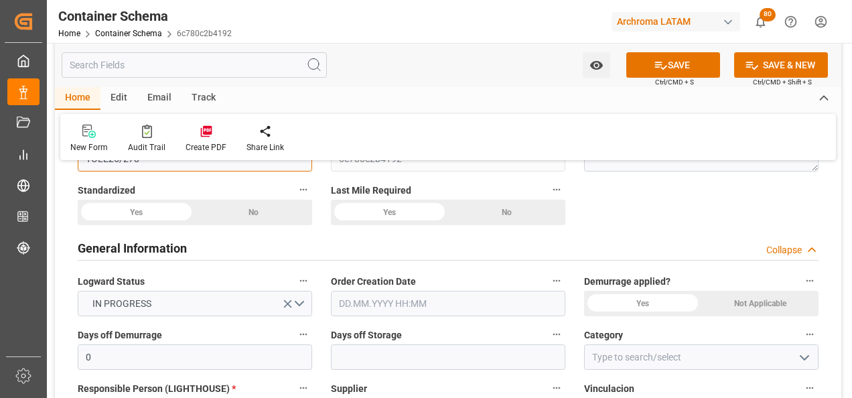
scroll to position [268, 0]
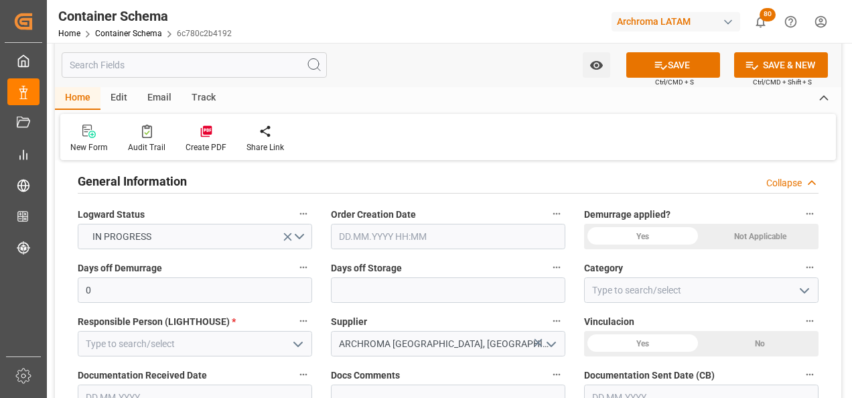
type input "TOLE25/278"
click at [357, 239] on input "text" at bounding box center [448, 236] width 235 height 25
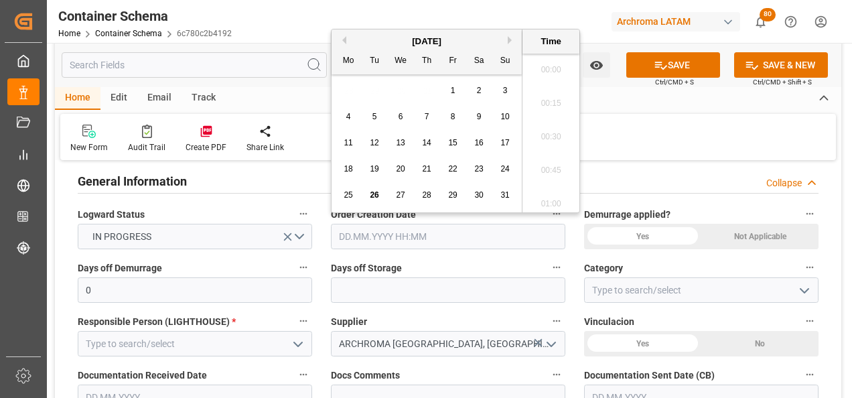
scroll to position [2317, 0]
click at [340, 94] on div "28 29 30 31 1 2 3" at bounding box center [427, 91] width 183 height 26
click at [370, 195] on span "26" at bounding box center [374, 194] width 9 height 9
click at [541, 139] on li "17:45" at bounding box center [551, 133] width 57 height 34
type input "[DATE] 17:45"
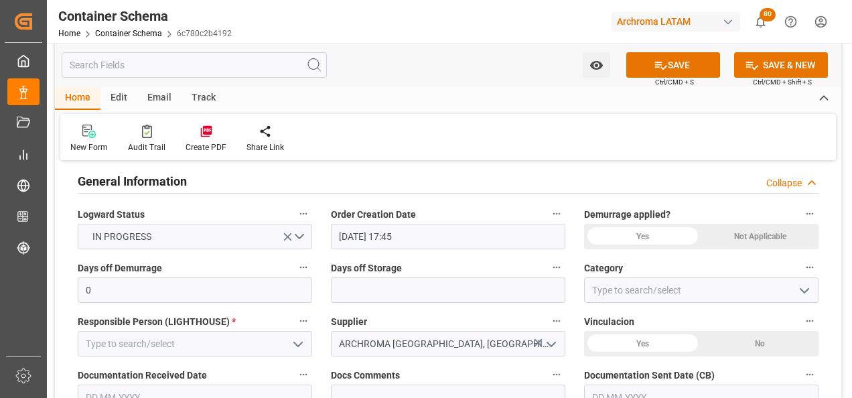
click at [799, 281] on button "open menu" at bounding box center [804, 290] width 20 height 21
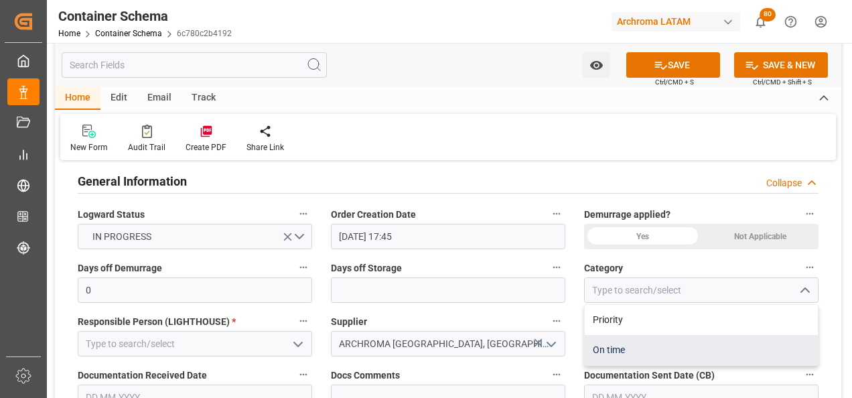
click at [694, 348] on div "On time" at bounding box center [701, 350] width 233 height 30
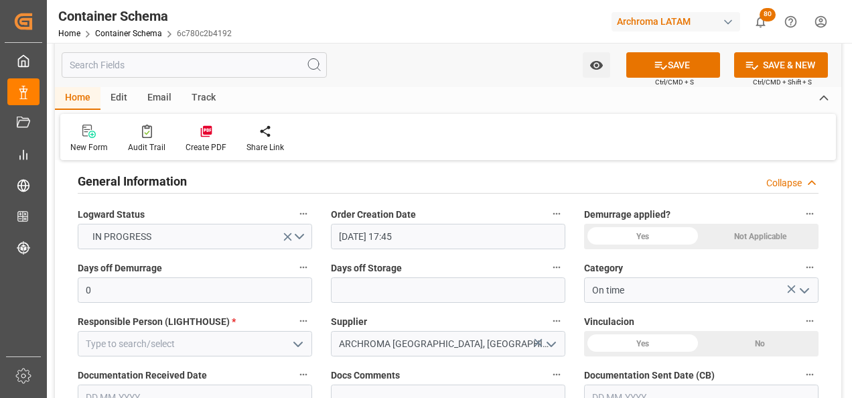
click at [807, 294] on icon "open menu" at bounding box center [805, 291] width 16 height 16
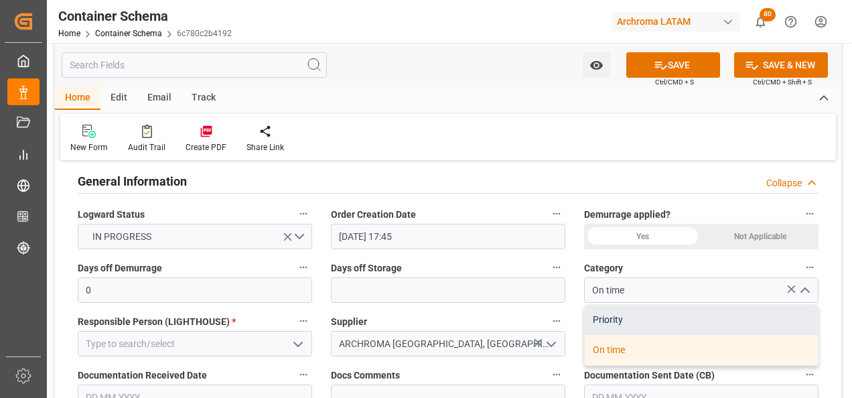
click at [673, 324] on div "Priority" at bounding box center [701, 320] width 233 height 30
type input "Priority"
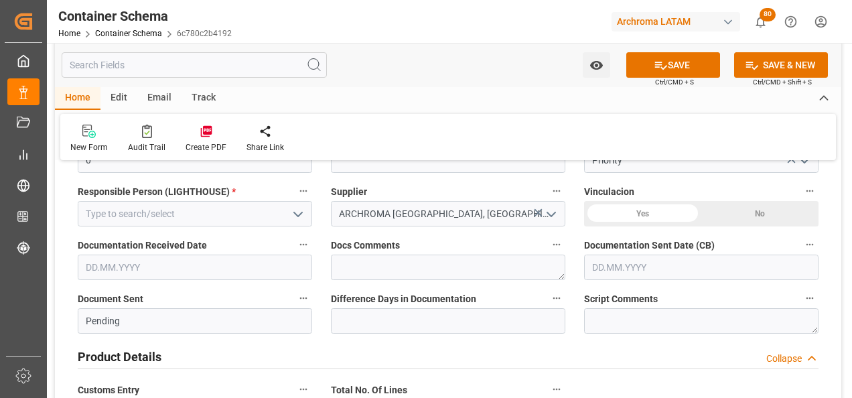
scroll to position [402, 0]
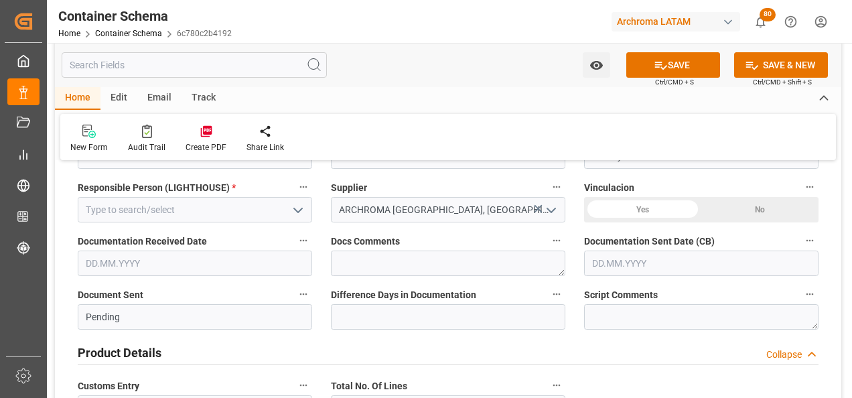
click at [290, 200] on button "open menu" at bounding box center [297, 210] width 20 height 21
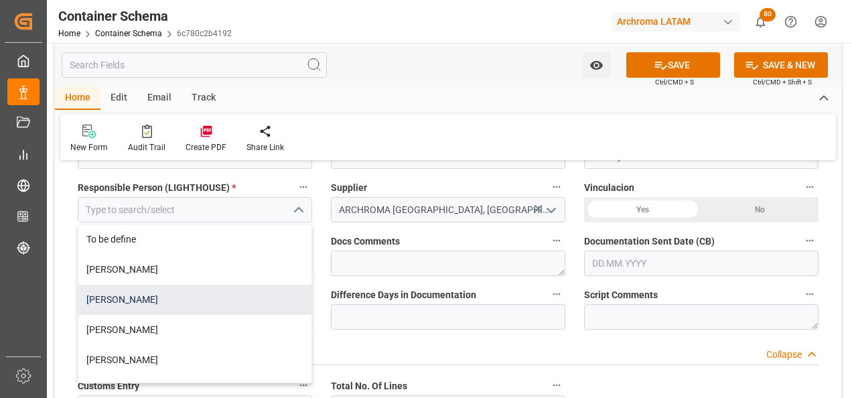
click at [209, 300] on div "[PERSON_NAME]" at bounding box center [194, 300] width 233 height 30
type input "[PERSON_NAME]"
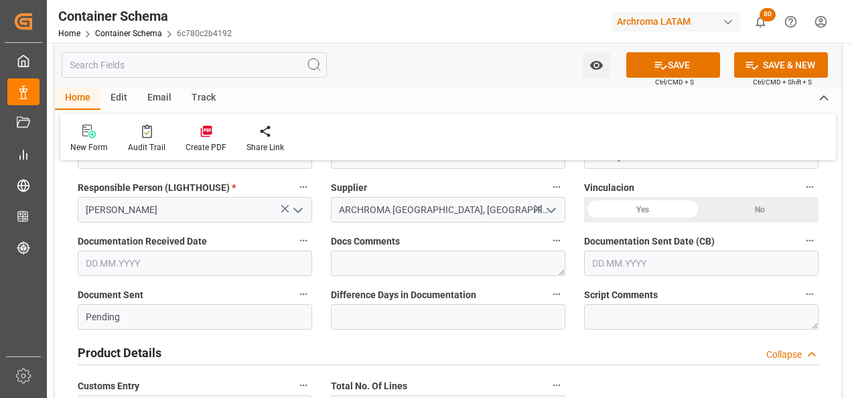
click at [243, 266] on input "text" at bounding box center [195, 263] width 235 height 25
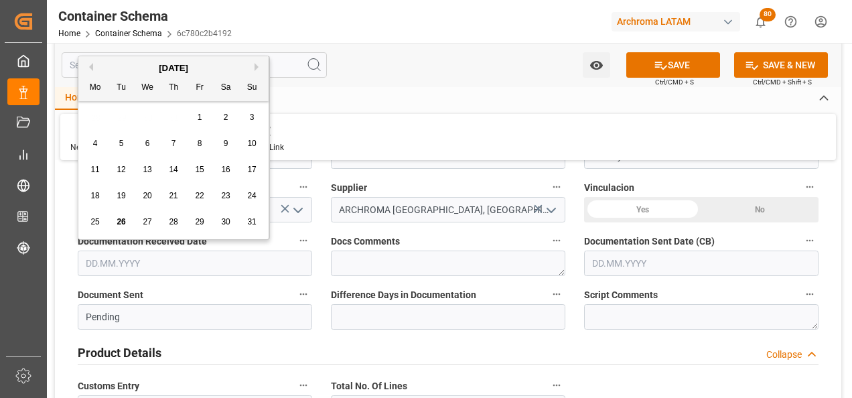
click at [90, 111] on div "28 29 30 31 1 2 3" at bounding box center [173, 118] width 183 height 26
click at [122, 217] on span "26" at bounding box center [121, 221] width 9 height 9
type input "[DATE]"
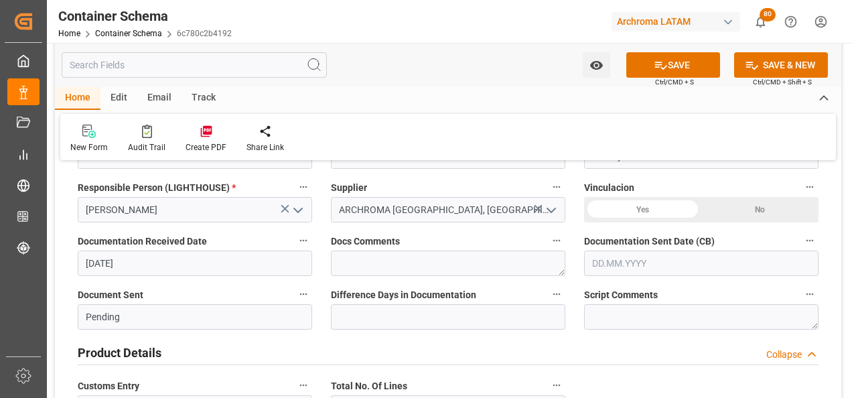
click at [634, 272] on input "text" at bounding box center [701, 263] width 235 height 25
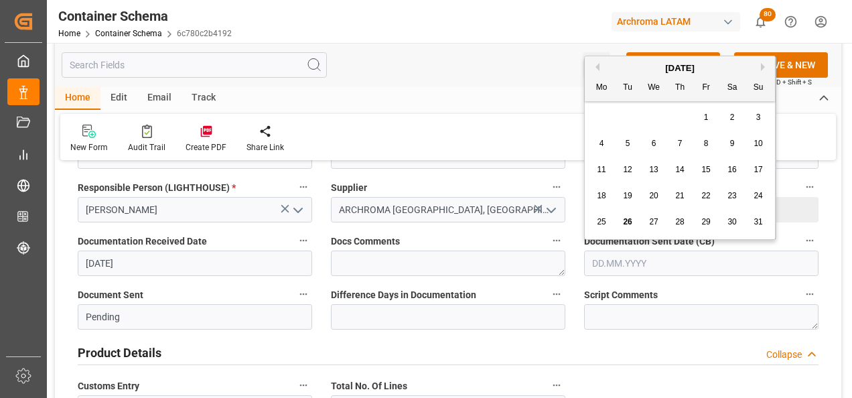
click at [596, 125] on div "28 29 30 31 1 2 3" at bounding box center [680, 118] width 183 height 26
click at [629, 220] on span "26" at bounding box center [627, 221] width 9 height 9
type input "[DATE]"
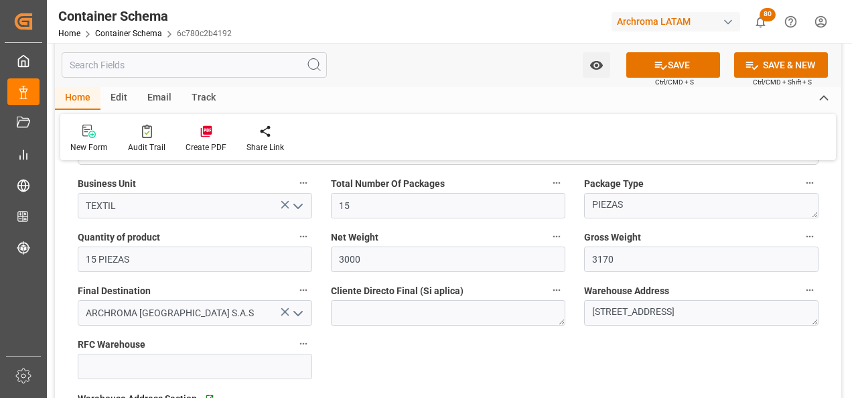
scroll to position [804, 0]
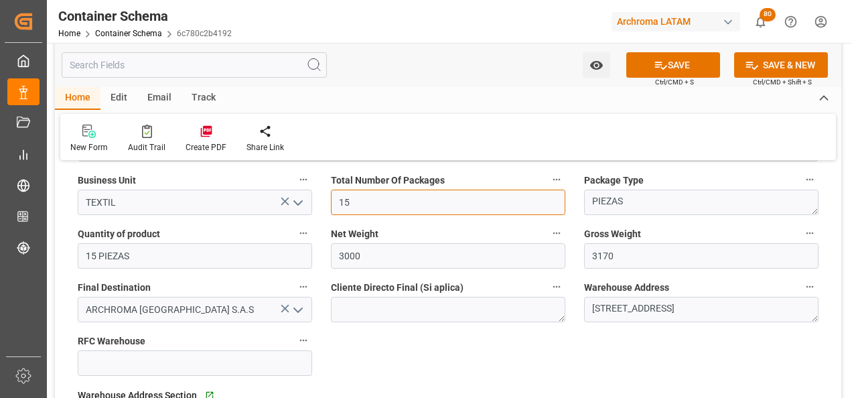
drag, startPoint x: 353, startPoint y: 208, endPoint x: 332, endPoint y: 208, distance: 20.8
click at [328, 207] on div "Total Number Of Packages 15" at bounding box center [448, 193] width 253 height 54
type input "4"
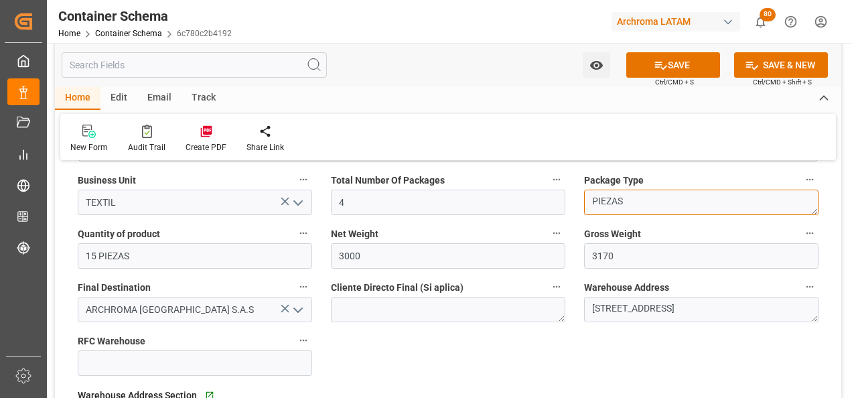
drag, startPoint x: 583, startPoint y: 208, endPoint x: 503, endPoint y: 216, distance: 80.2
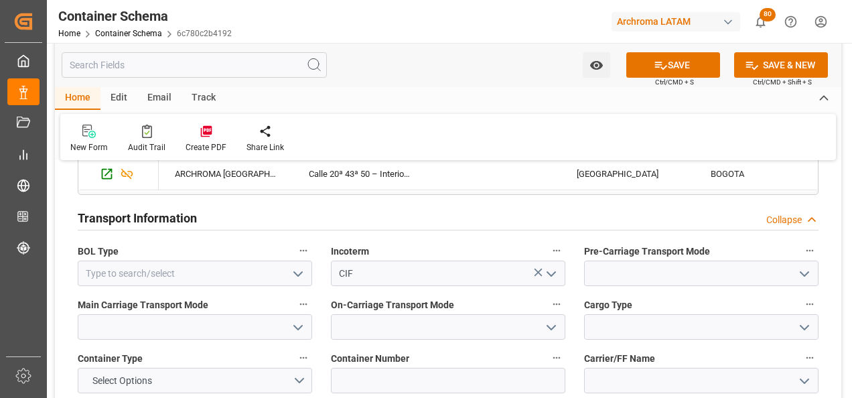
scroll to position [1206, 0]
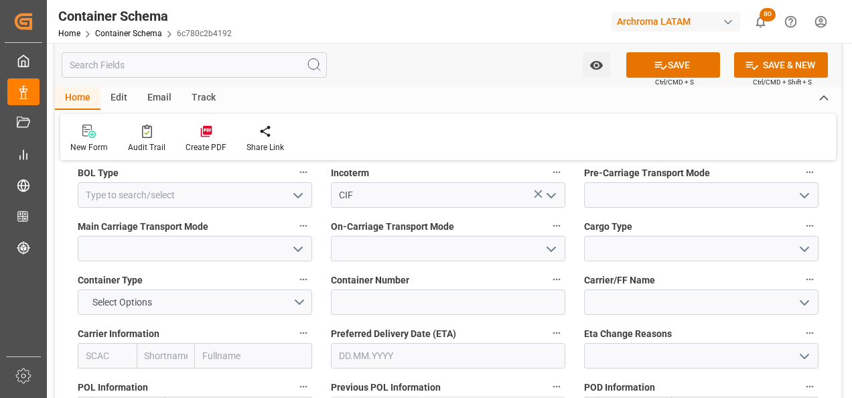
type textarea "PALLET"
click at [295, 200] on icon "open menu" at bounding box center [298, 196] width 16 height 16
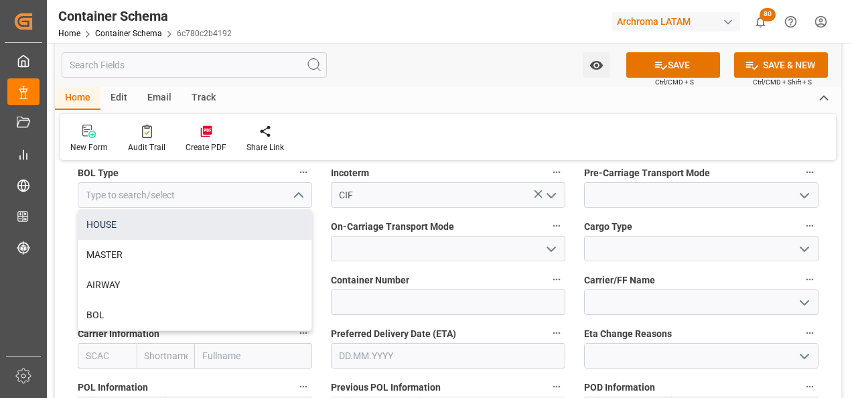
click at [210, 238] on div "HOUSE" at bounding box center [194, 225] width 233 height 30
type input "HOUSE"
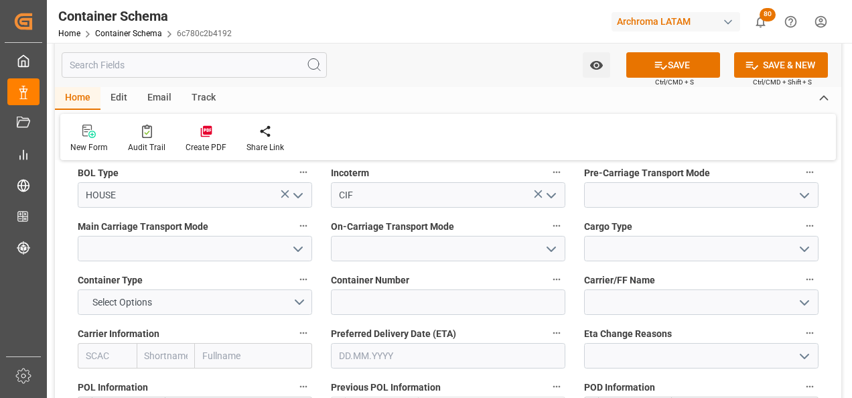
click at [799, 198] on icon "open menu" at bounding box center [805, 196] width 16 height 16
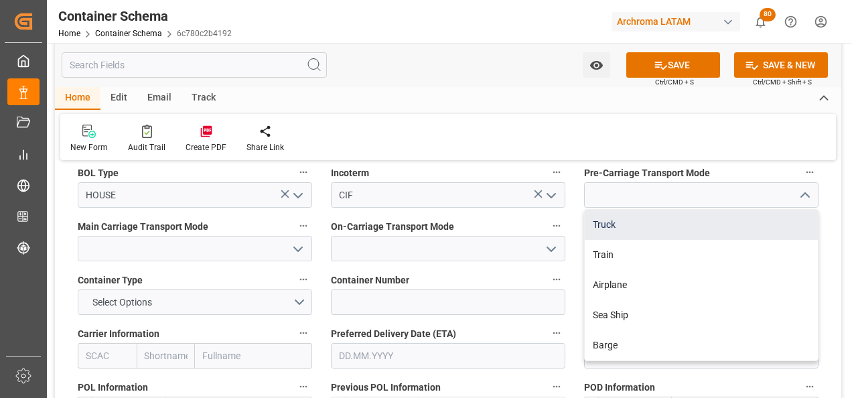
click at [743, 222] on div "Truck" at bounding box center [701, 225] width 233 height 30
type input "Truck"
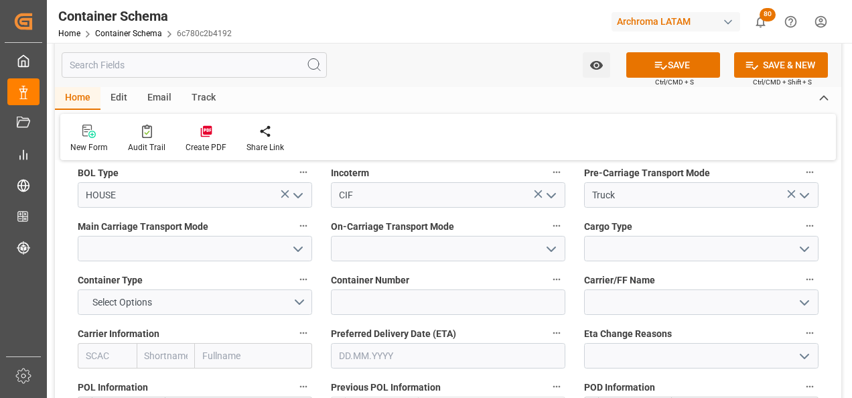
click at [295, 256] on icon "open menu" at bounding box center [298, 249] width 16 height 16
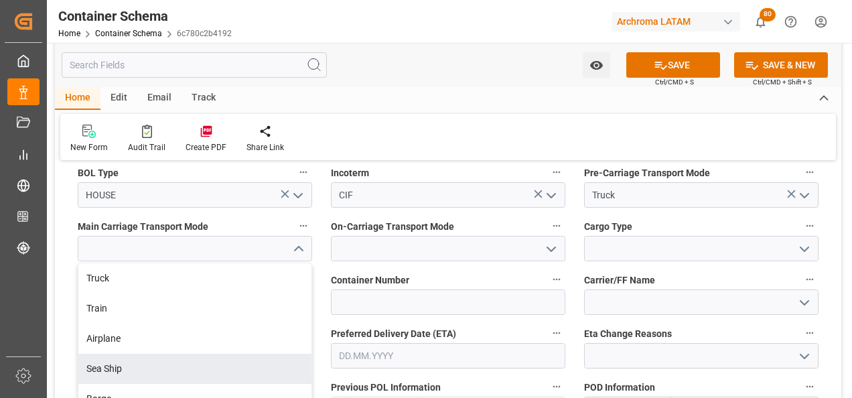
click at [205, 359] on div "Sea Ship" at bounding box center [194, 369] width 233 height 30
type input "Sea Ship"
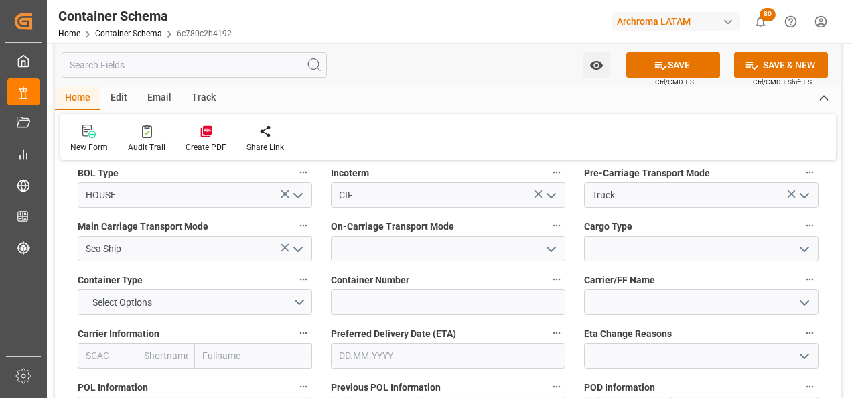
click at [549, 247] on icon "open menu" at bounding box center [552, 249] width 16 height 16
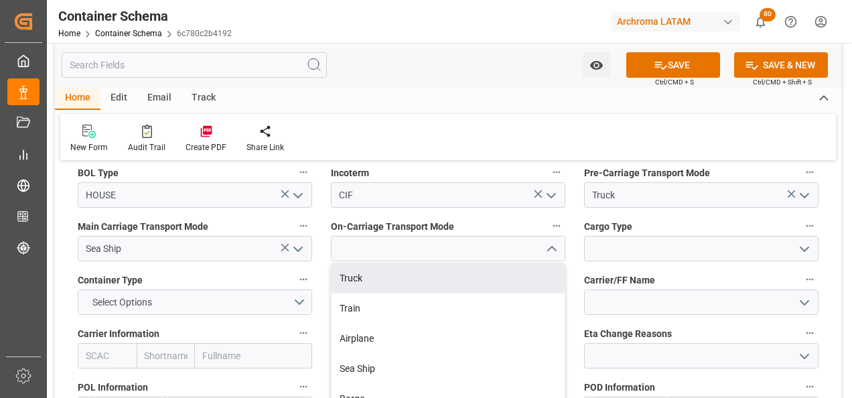
click at [510, 277] on div "Truck" at bounding box center [448, 278] width 233 height 30
type input "Truck"
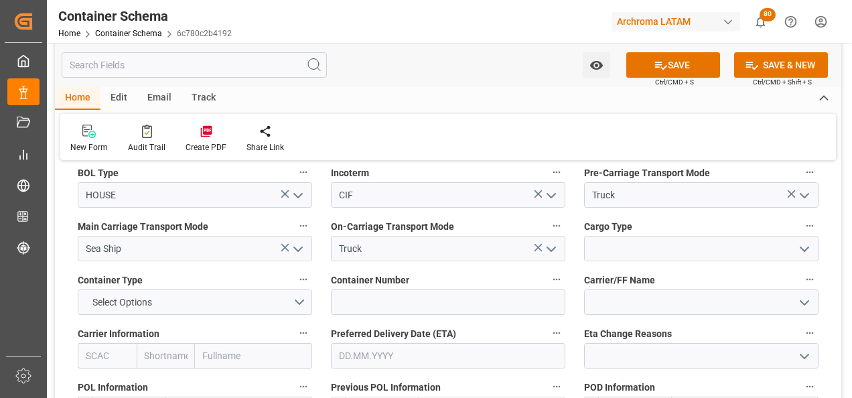
click at [800, 245] on icon "open menu" at bounding box center [805, 249] width 16 height 16
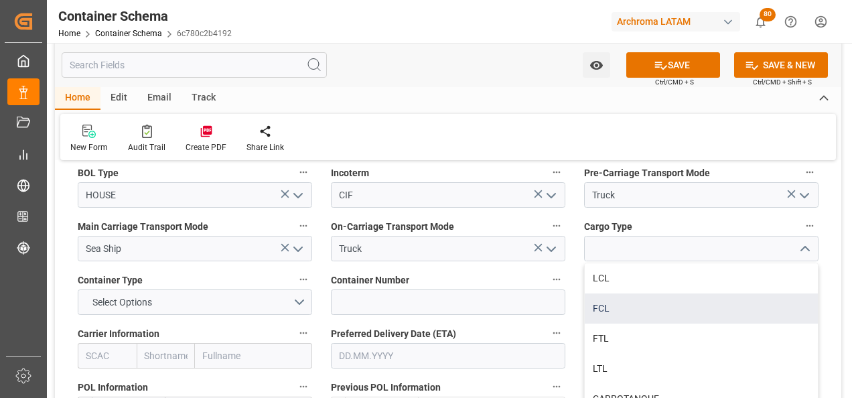
click at [632, 304] on div "FCL" at bounding box center [701, 309] width 233 height 30
type input "FCL"
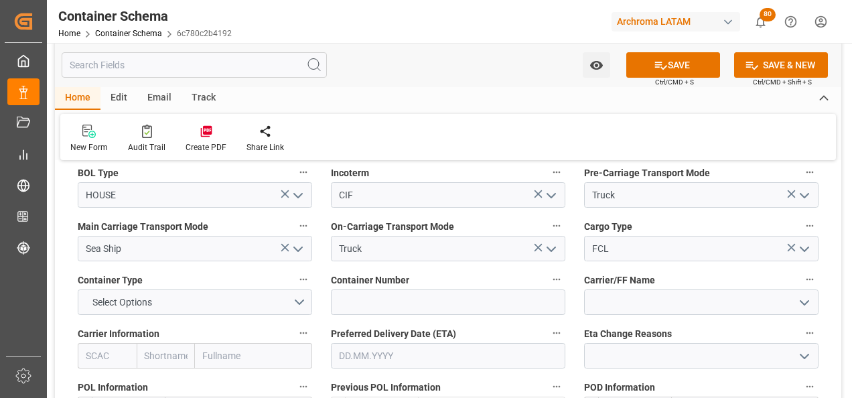
click at [227, 359] on input "text" at bounding box center [253, 355] width 117 height 25
type input "ONE"
click at [235, 385] on b "Ocean Network Express" at bounding box center [236, 392] width 65 height 25
type input "ONEY"
type input "ONE"
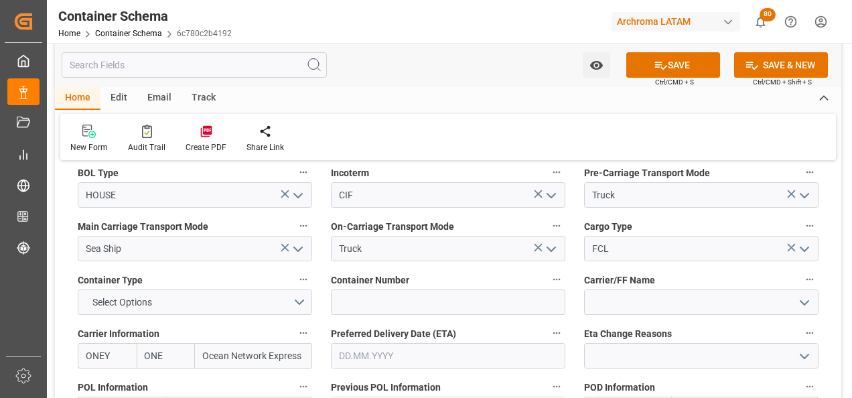
type input "Ocean Network Express"
click at [361, 300] on input at bounding box center [448, 302] width 235 height 25
paste input "ONEU1406670"
type input "ONEU1406670"
click at [676, 300] on input at bounding box center [701, 302] width 235 height 25
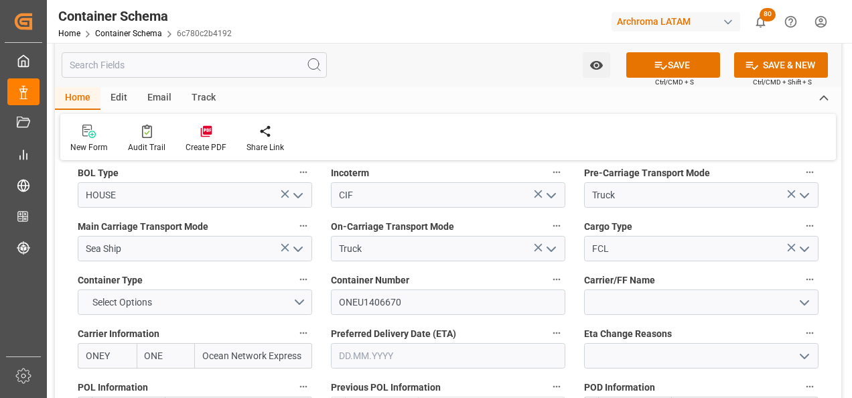
click at [390, 360] on input "text" at bounding box center [448, 355] width 235 height 25
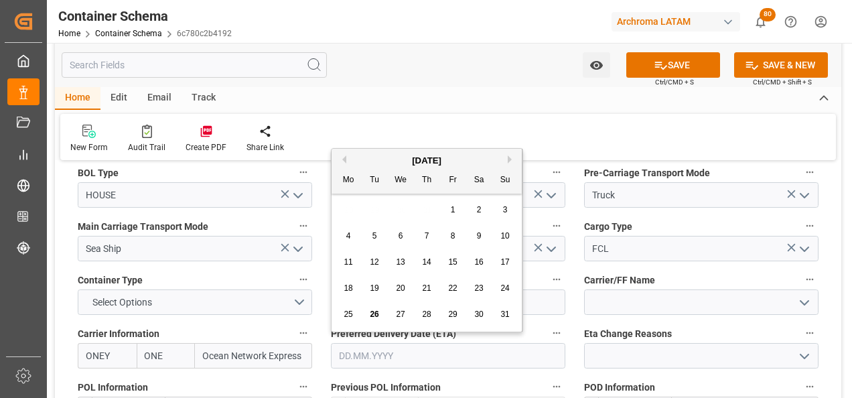
click at [350, 206] on div "28 29 30 31 1 2 3" at bounding box center [427, 210] width 183 height 26
click at [513, 159] on button "Next Month" at bounding box center [512, 159] width 8 height 8
click at [475, 211] on div "6" at bounding box center [479, 210] width 17 height 16
type input "06.09.2025"
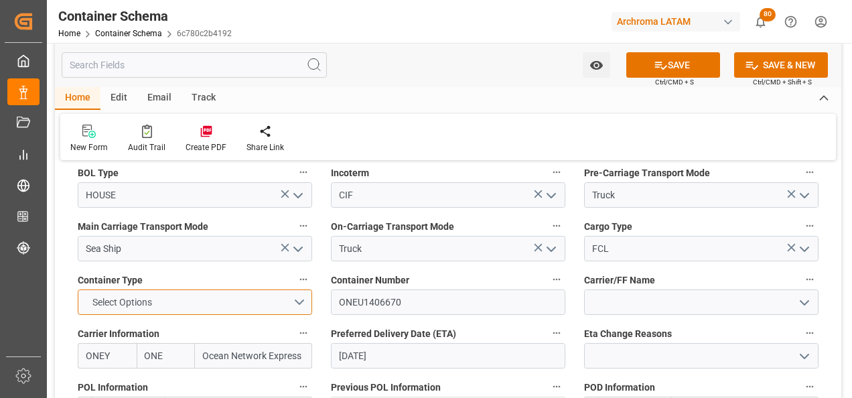
click at [299, 298] on button "Select Options" at bounding box center [195, 302] width 235 height 25
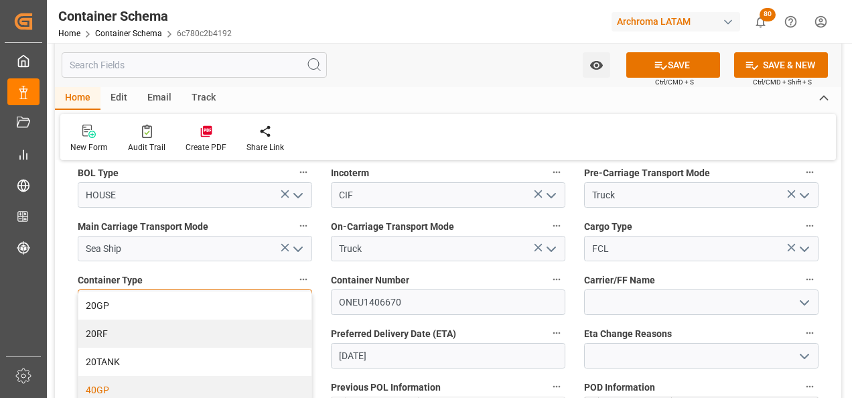
scroll to position [67, 0]
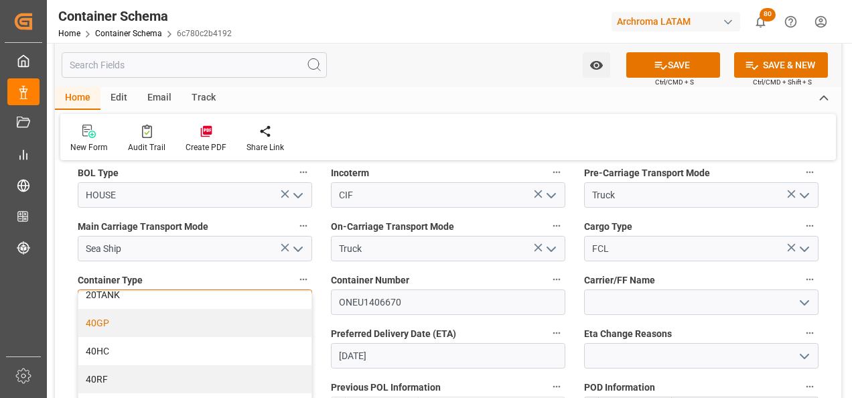
click at [151, 329] on div "40GP" at bounding box center [194, 323] width 233 height 28
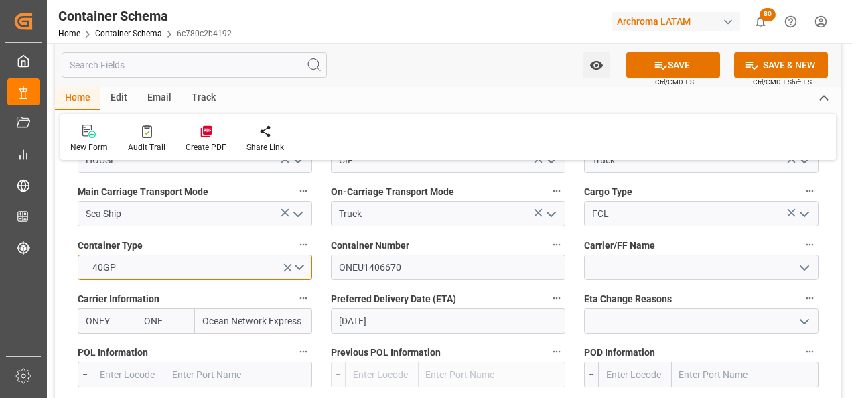
scroll to position [1273, 0]
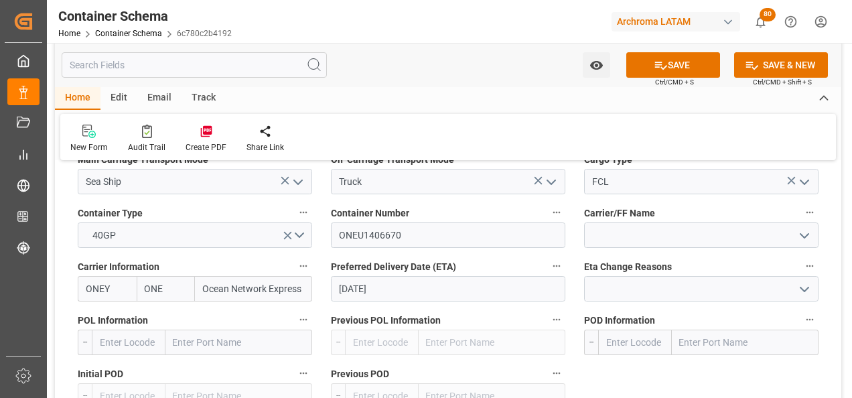
click at [244, 340] on input "text" at bounding box center [239, 342] width 147 height 25
type input "callao"
click at [236, 369] on div "Callao - PECLL" at bounding box center [238, 372] width 145 height 30
type input "PECLL"
type input "Callao"
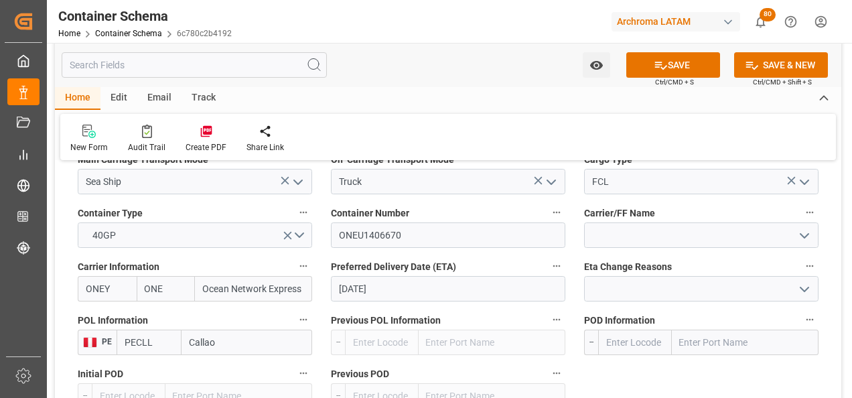
click at [692, 348] on input "text" at bounding box center [745, 342] width 147 height 25
type input "BUENA"
click at [702, 361] on div "Buenaventura - COBUN" at bounding box center [745, 372] width 145 height 30
type input "COBUN"
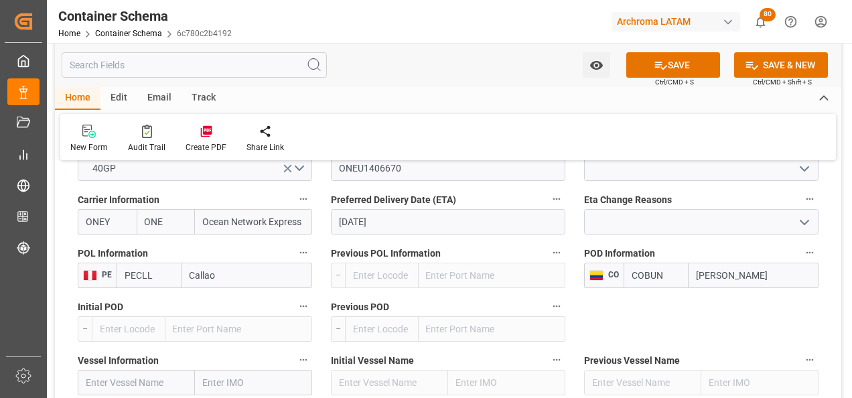
scroll to position [1407, 0]
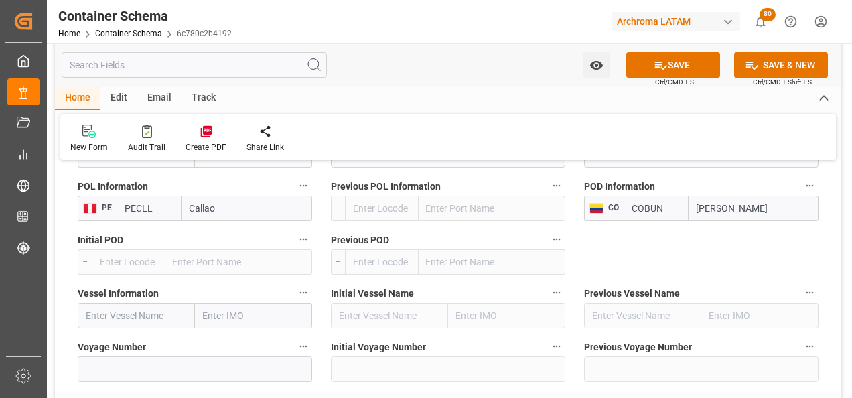
type input "Buenaventura"
click at [134, 319] on input "text" at bounding box center [136, 315] width 117 height 25
click at [154, 322] on input "text" at bounding box center [136, 315] width 117 height 25
paste input "RDO ACE"
click at [152, 343] on span "RDO ACE - 9779771" at bounding box center [125, 345] width 78 height 11
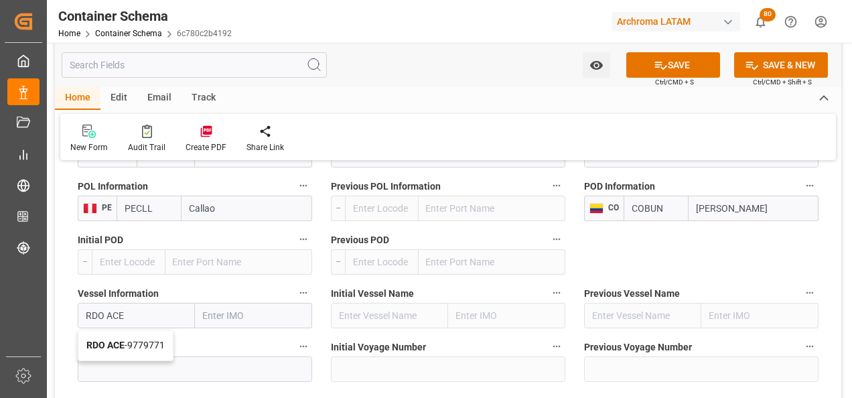
type input "RDO ACE"
type input "9779771"
type input "RDO ACE"
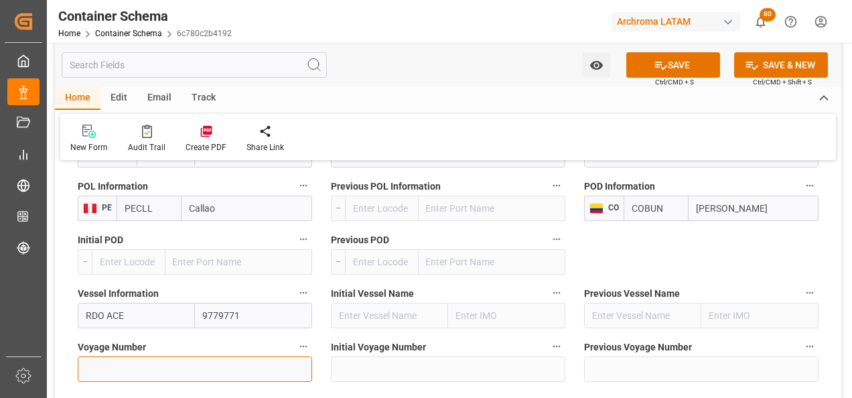
click at [192, 377] on input at bounding box center [195, 369] width 235 height 25
paste input "2528E"
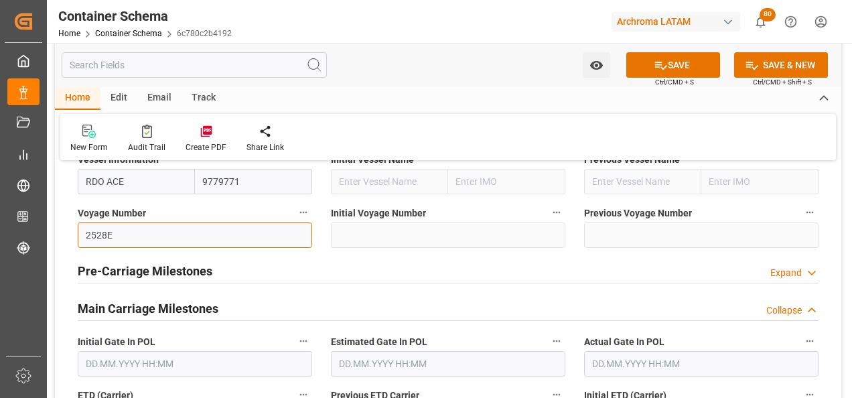
scroll to position [1608, 0]
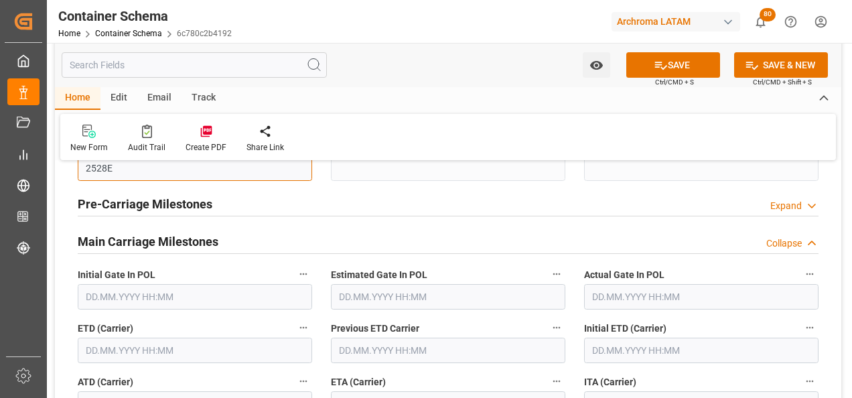
type input "2528E"
click at [130, 348] on input "text" at bounding box center [195, 350] width 235 height 25
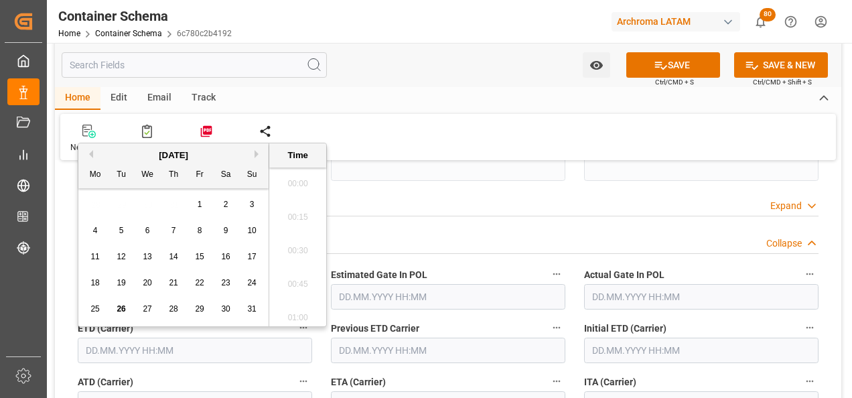
scroll to position [2317, 0]
click at [202, 310] on span "29" at bounding box center [199, 308] width 9 height 9
click at [304, 220] on li "15:00" at bounding box center [297, 213] width 57 height 34
type input "29.08.2025 15:00"
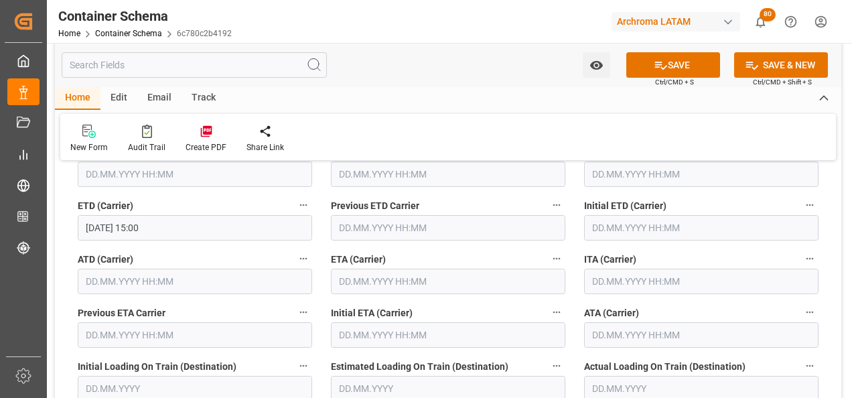
scroll to position [1742, 0]
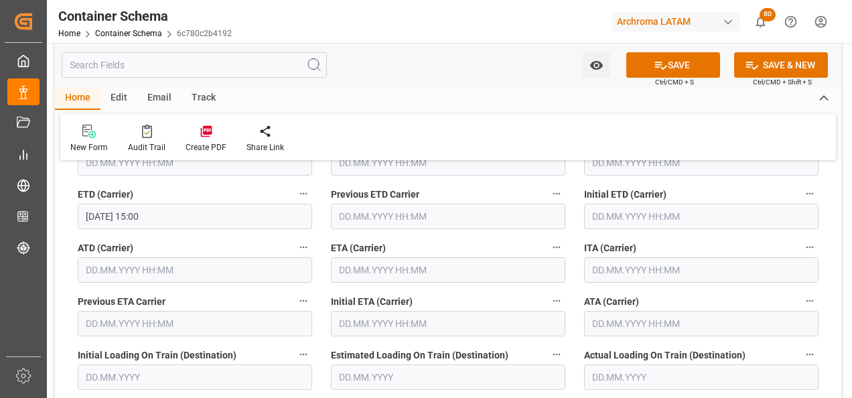
click at [367, 272] on input "text" at bounding box center [448, 269] width 235 height 25
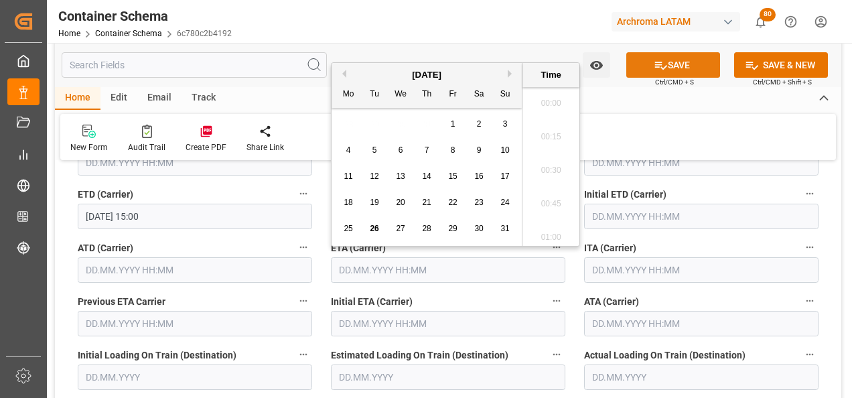
scroll to position [2317, 0]
click at [509, 78] on div "August 2025" at bounding box center [427, 74] width 190 height 13
click at [509, 76] on button "Next Month" at bounding box center [512, 74] width 8 height 8
click at [477, 125] on span "6" at bounding box center [479, 123] width 5 height 9
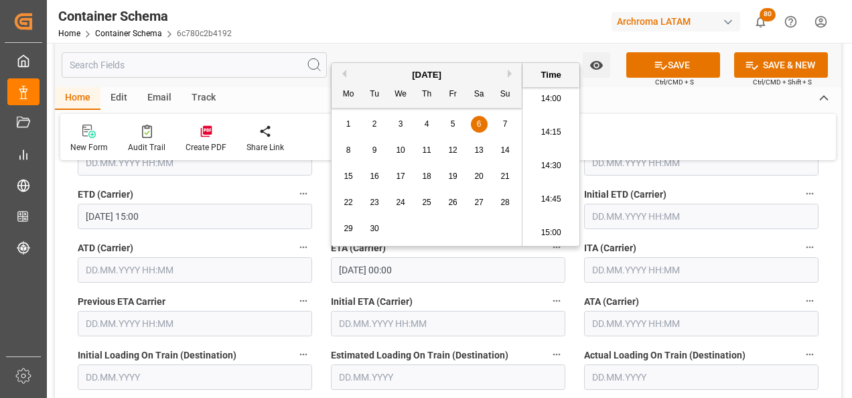
scroll to position [1848, 0]
click at [559, 136] on li "14:00" at bounding box center [551, 133] width 57 height 34
type input "06.09.2025 14:00"
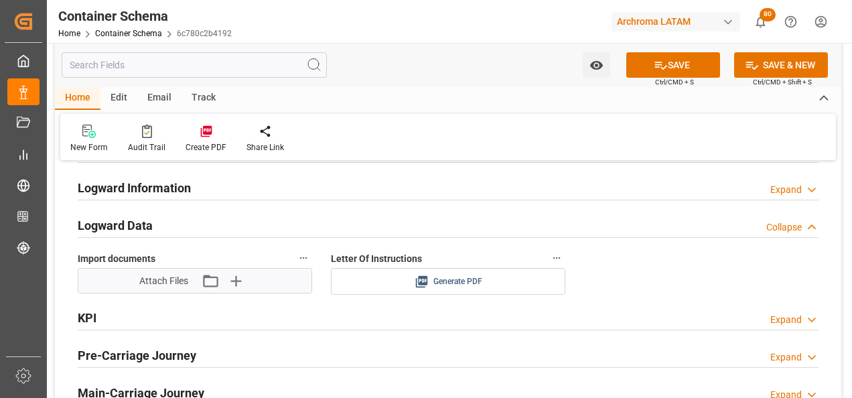
scroll to position [2145, 0]
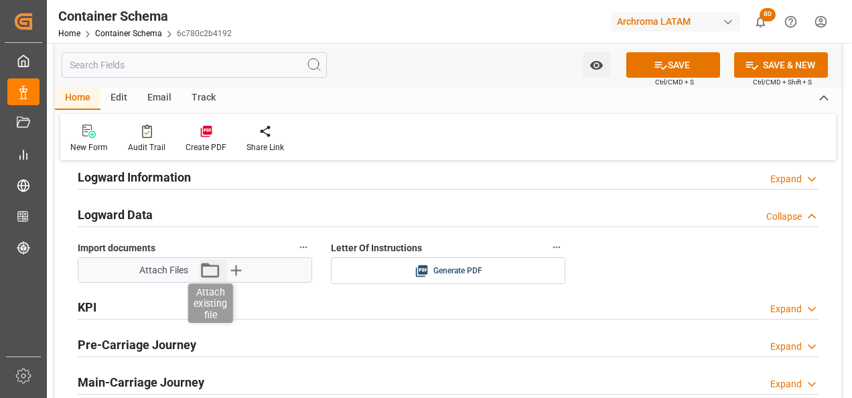
click at [212, 277] on icon "button" at bounding box center [210, 270] width 18 height 15
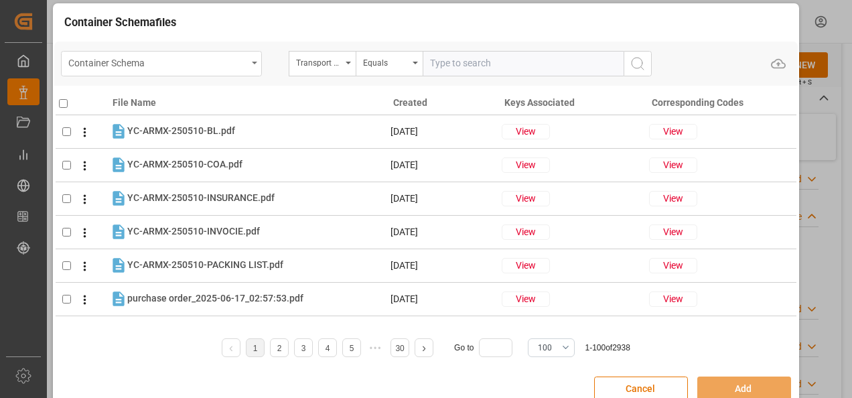
click at [240, 61] on div "Container Schema" at bounding box center [157, 62] width 179 height 17
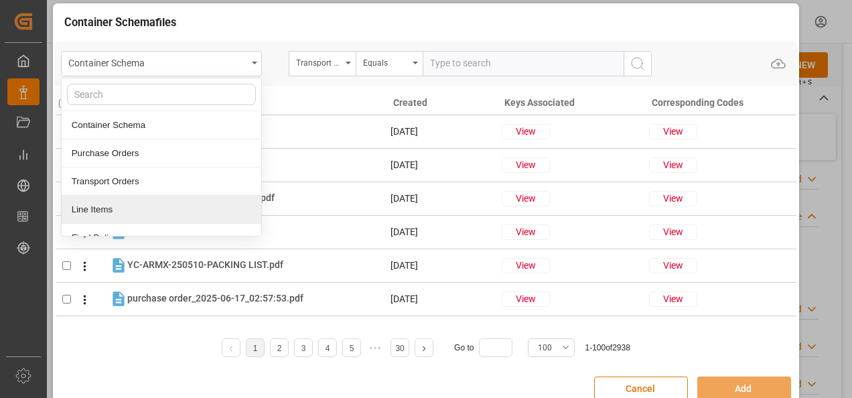
click at [185, 198] on div "Line Items" at bounding box center [162, 210] width 200 height 28
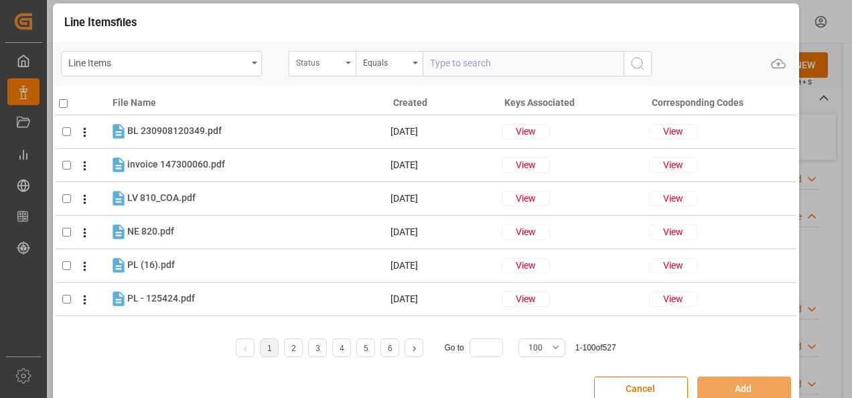
click at [322, 68] on div "Status" at bounding box center [319, 61] width 46 height 15
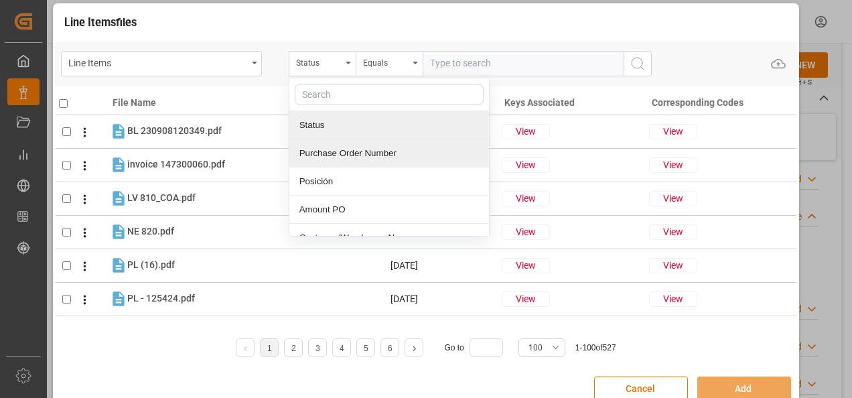
click at [342, 153] on div "Purchase Order Number" at bounding box center [390, 153] width 200 height 28
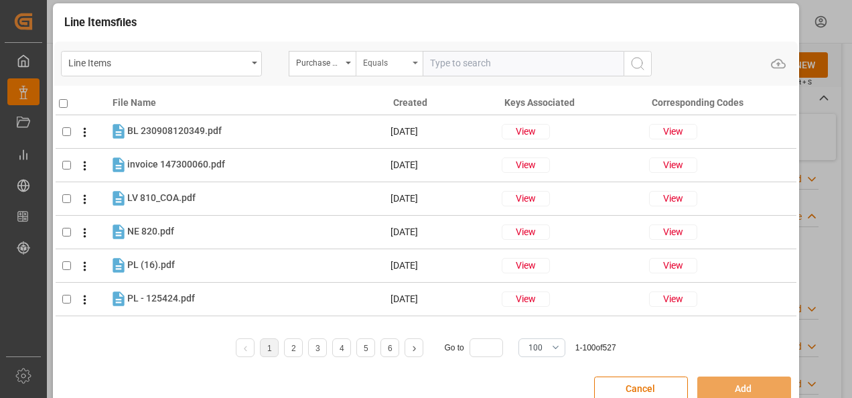
click at [378, 62] on div "Equals" at bounding box center [386, 61] width 46 height 15
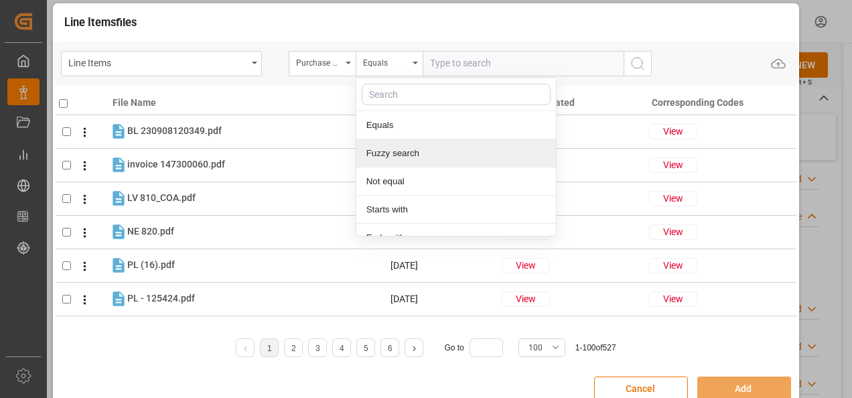
click at [401, 149] on div "Fuzzy search" at bounding box center [457, 153] width 200 height 28
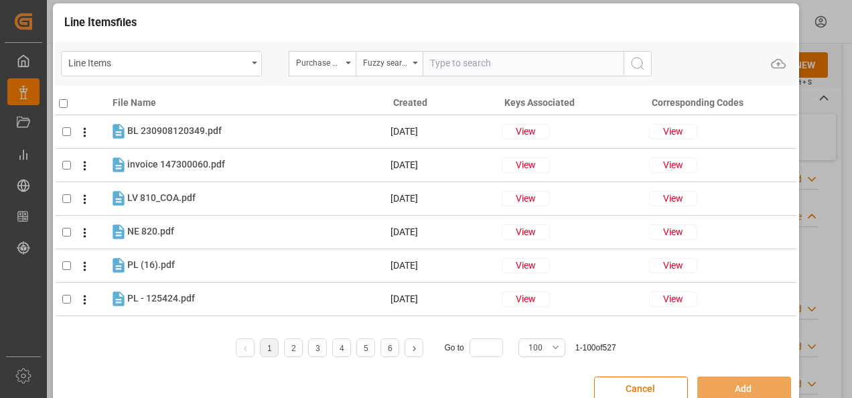
click at [478, 67] on input "text" at bounding box center [523, 63] width 201 height 25
paste input "4504600994"
type input "4504600994"
click at [628, 64] on button "search button" at bounding box center [638, 63] width 28 height 25
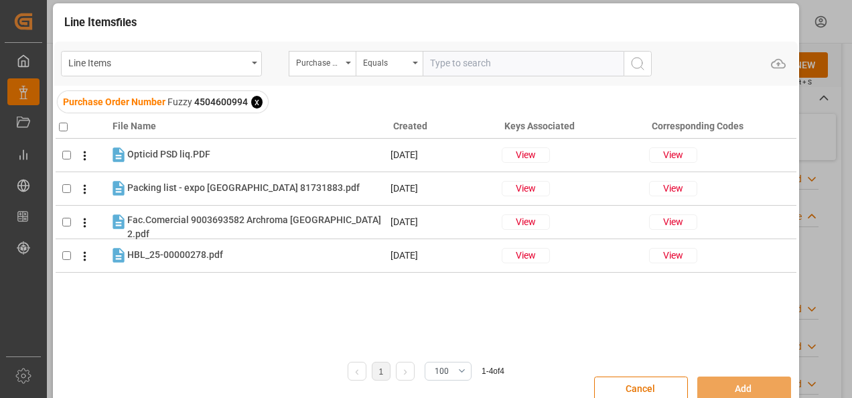
click at [59, 126] on th at bounding box center [83, 123] width 54 height 29
click at [62, 128] on input "checkbox" at bounding box center [63, 127] width 9 height 9
checkbox input "true"
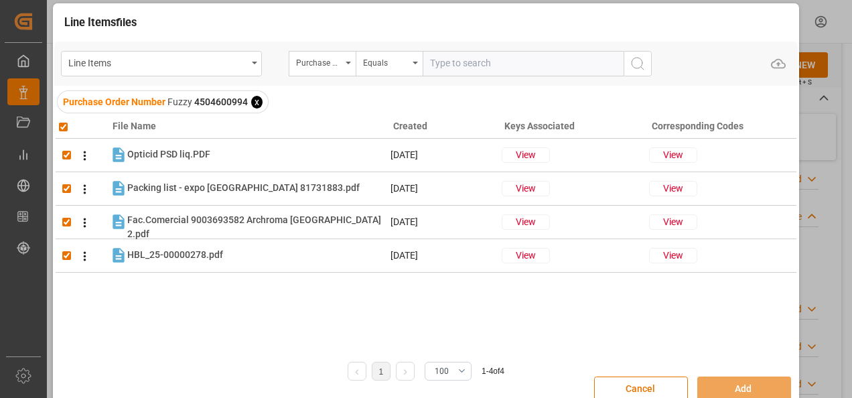
checkbox input "true"
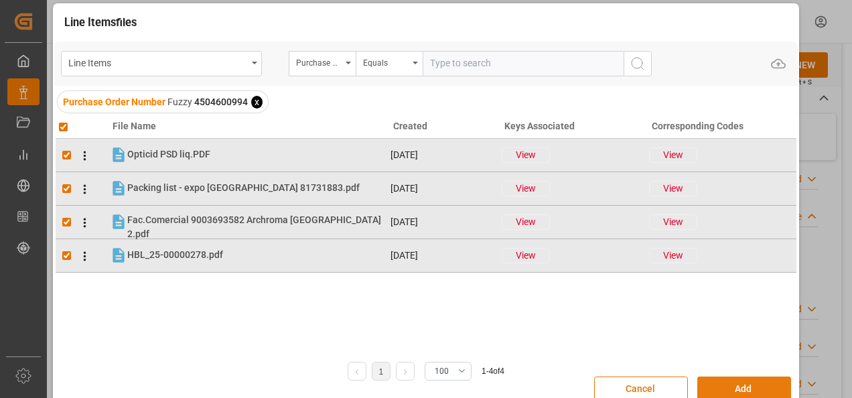
click at [750, 381] on button "Add" at bounding box center [745, 389] width 94 height 25
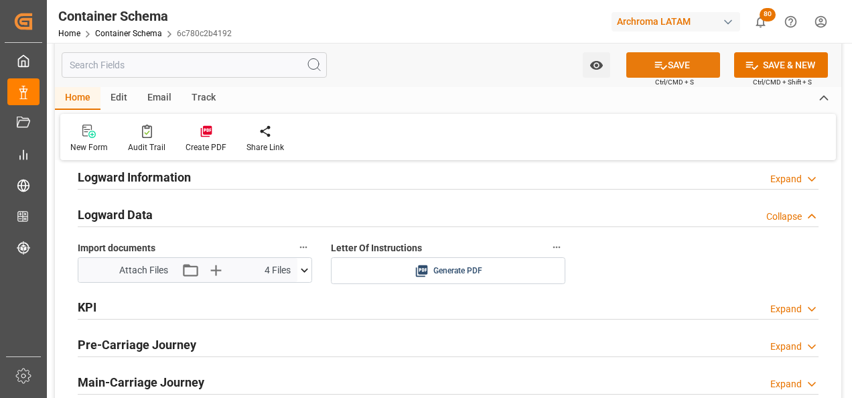
click at [659, 68] on icon at bounding box center [661, 65] width 14 height 14
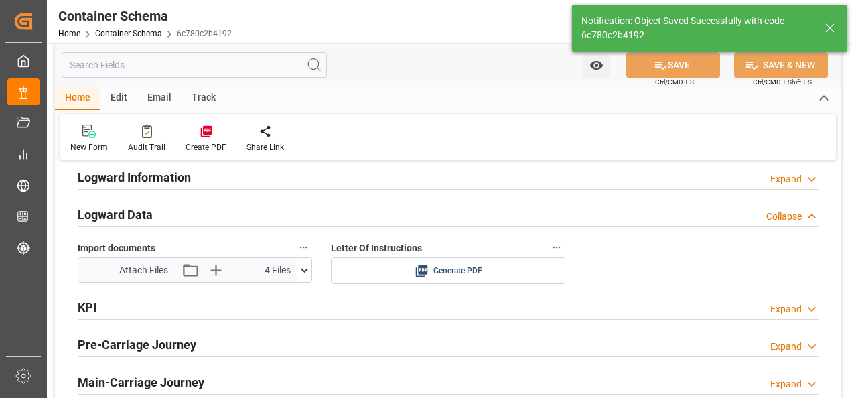
type input "Document Sent"
type input "4 PALLET"
type input "COBUN"
type input "Buenaventura"
type input "RDO ACE"
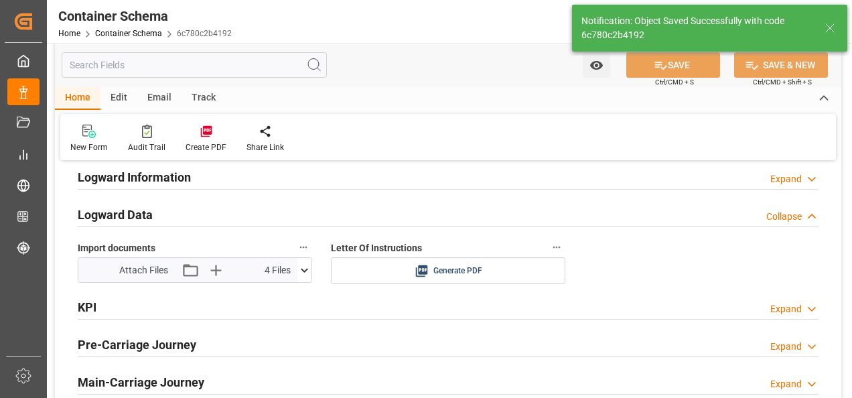
type input "9779771"
type input "2528E"
type input "06.09.2025 14:00"
click at [159, 98] on div "Email" at bounding box center [159, 98] width 44 height 23
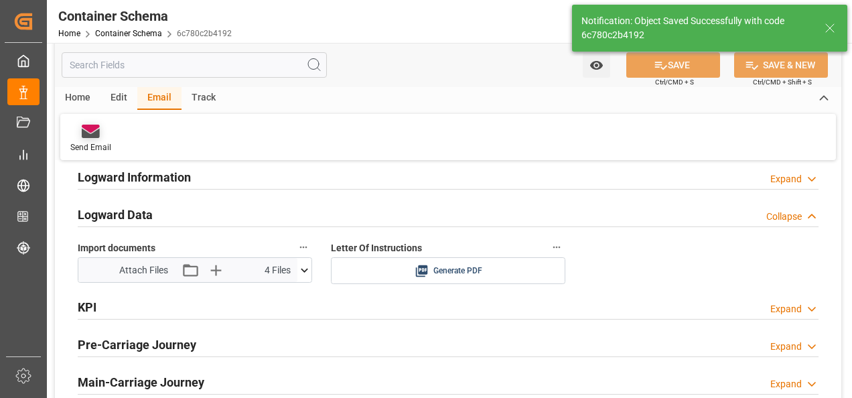
click at [94, 141] on div "Send Email" at bounding box center [90, 138] width 61 height 29
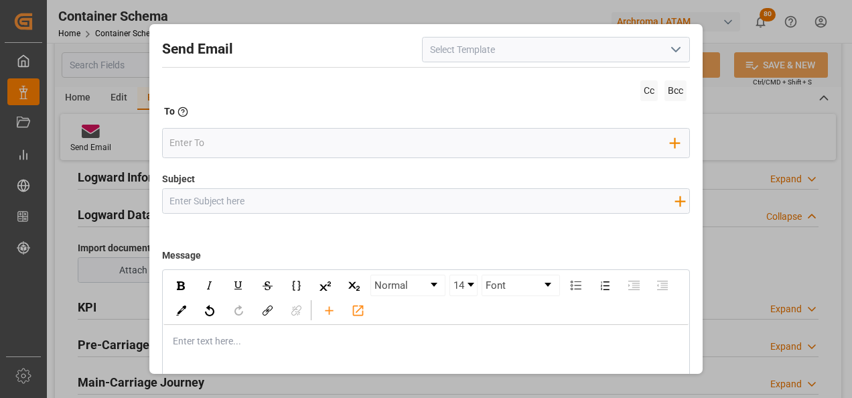
click at [674, 52] on icon "open menu" at bounding box center [676, 50] width 16 height 16
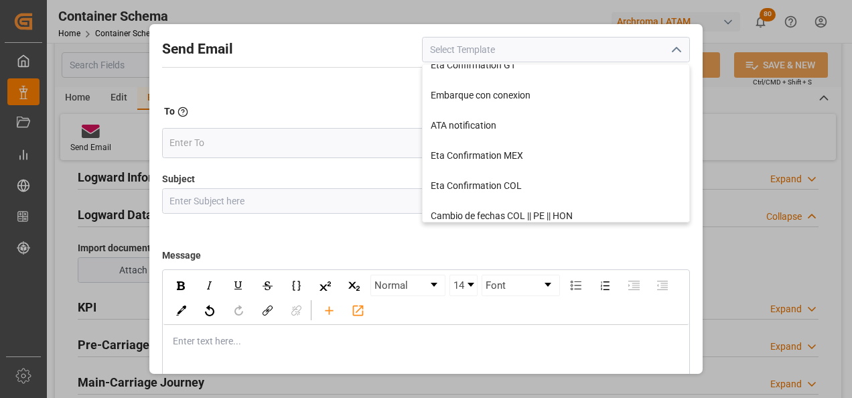
scroll to position [20, 0]
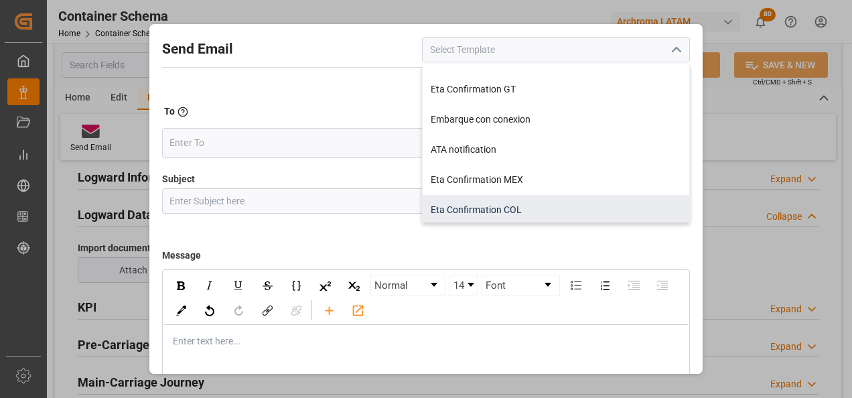
click at [516, 202] on div "Eta Confirmation COL" at bounding box center [556, 210] width 267 height 30
type input "Eta Confirmation COL"
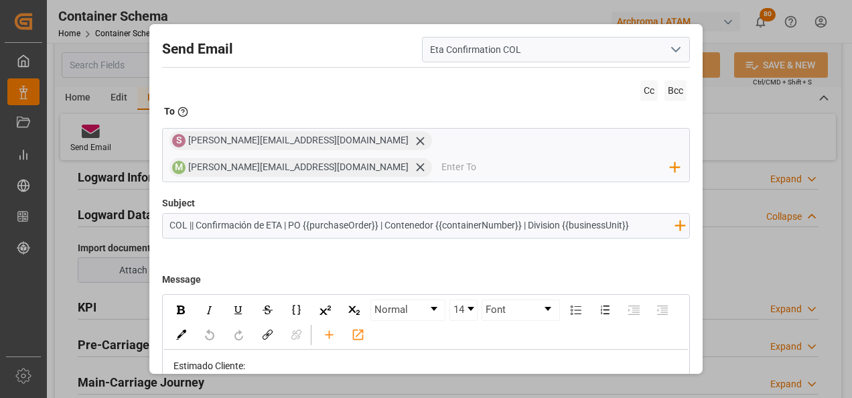
drag, startPoint x: 285, startPoint y: 200, endPoint x: 198, endPoint y: 200, distance: 87.1
click at [198, 214] on input "COL || Confirmación de ETA | PO {{purchaseOrder}} | Contenedor {{containerNumbe…" at bounding box center [422, 225] width 519 height 23
type input "COL || DOCUMENTOS | PO {{purchaseOrder}} | Contenedor {{containerNumber}} | Div…"
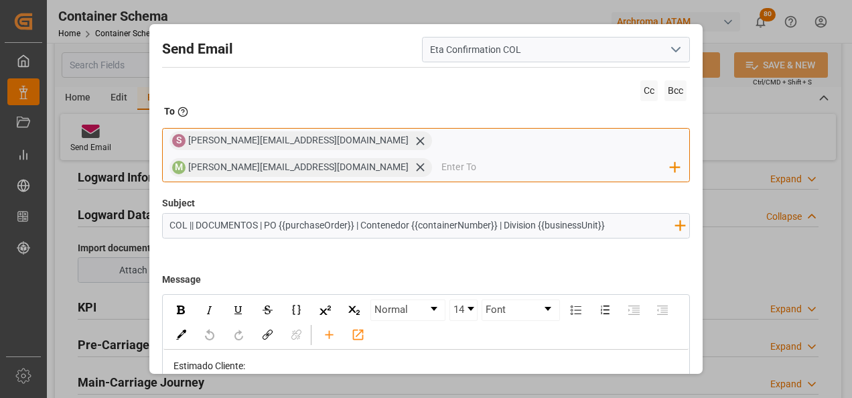
click at [527, 157] on input "email" at bounding box center [556, 167] width 229 height 20
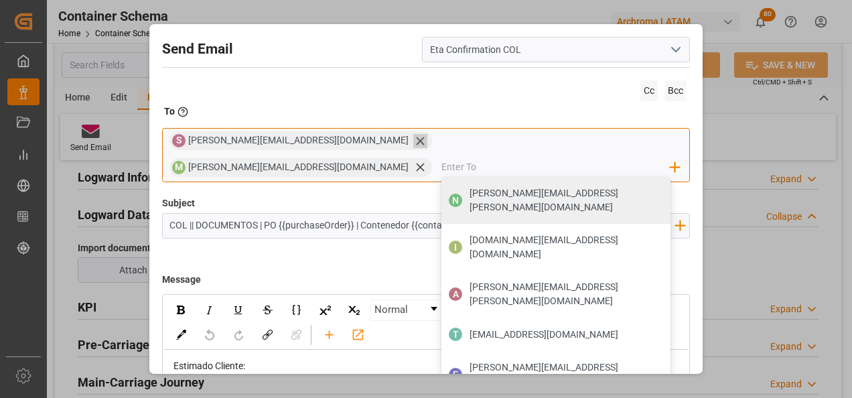
click at [416, 142] on icon at bounding box center [420, 141] width 8 height 8
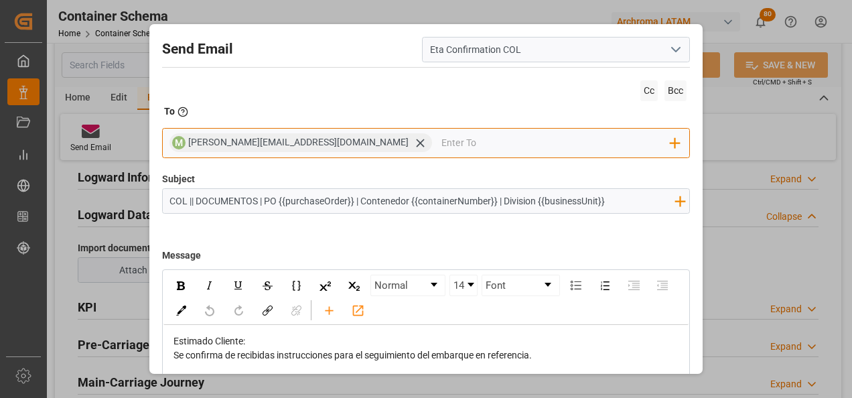
click at [442, 146] on input "email" at bounding box center [556, 143] width 229 height 20
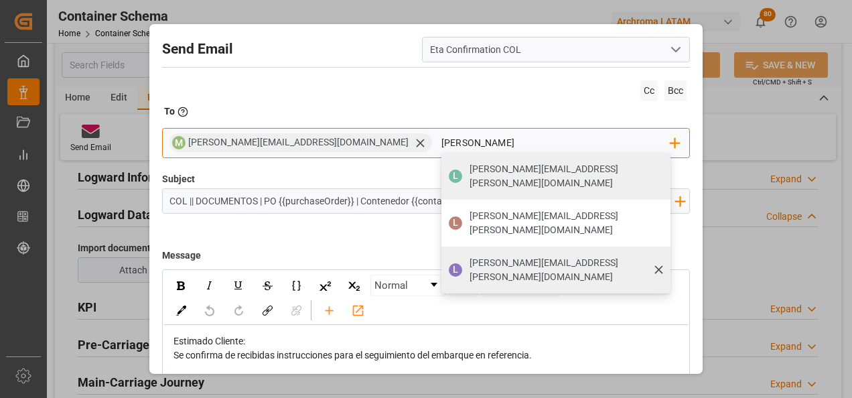
type input "luis"
click at [470, 256] on span "luis.montoya@leschaco.com" at bounding box center [566, 270] width 192 height 28
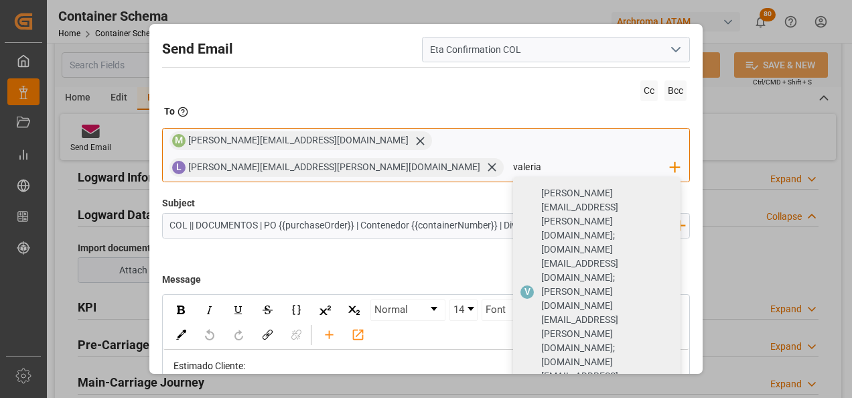
type input "valeria"
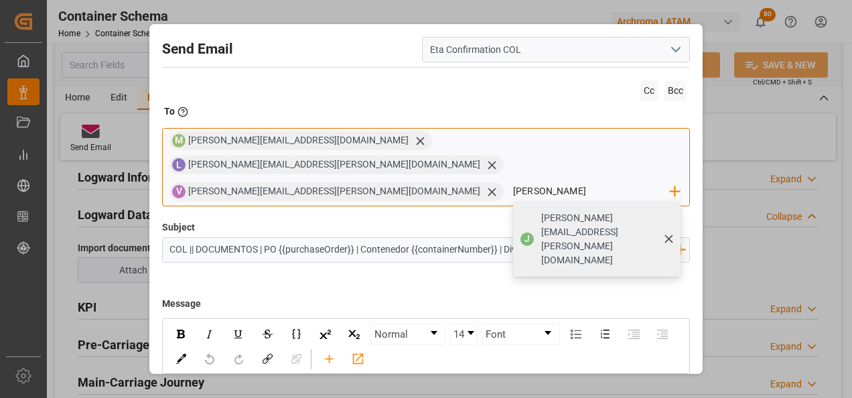
type input "jona"
click at [541, 211] on span "jonathan.rodriguez@leschaco.com" at bounding box center [606, 239] width 130 height 56
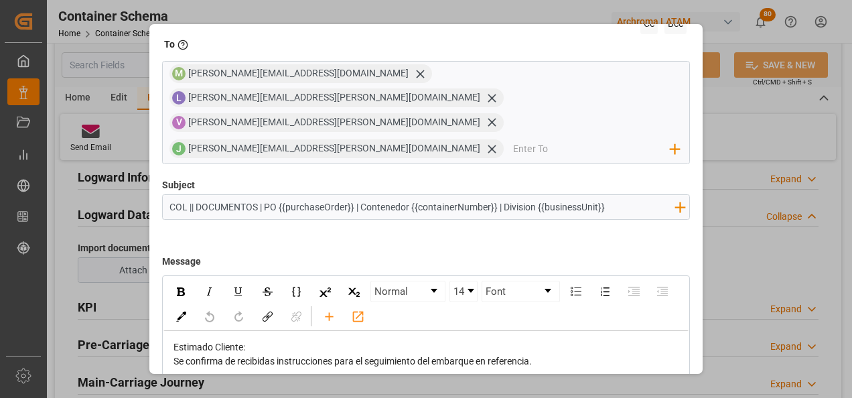
scroll to position [96, 0]
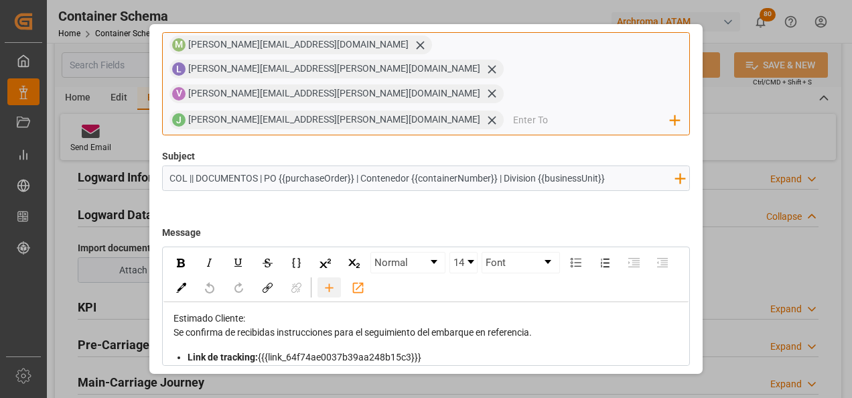
click at [336, 281] on icon "rdw-toolbar" at bounding box center [329, 288] width 14 height 14
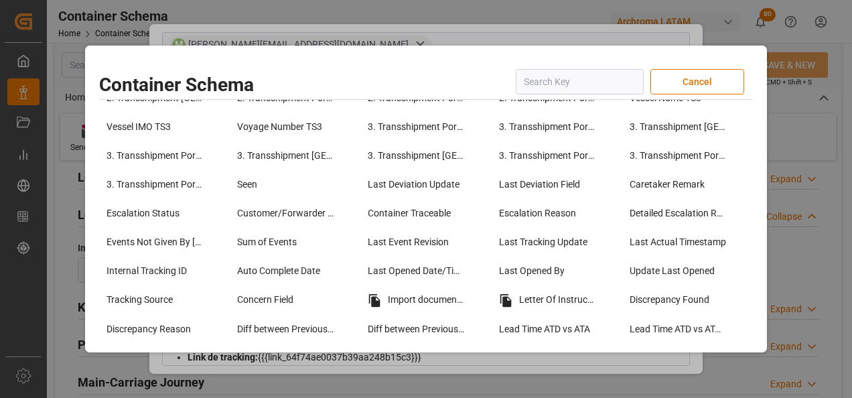
scroll to position [1072, 0]
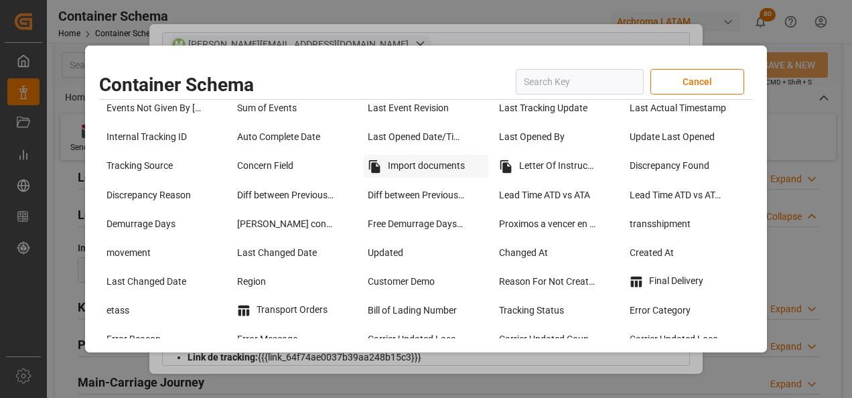
click at [412, 170] on div "Import documents" at bounding box center [426, 166] width 124 height 23
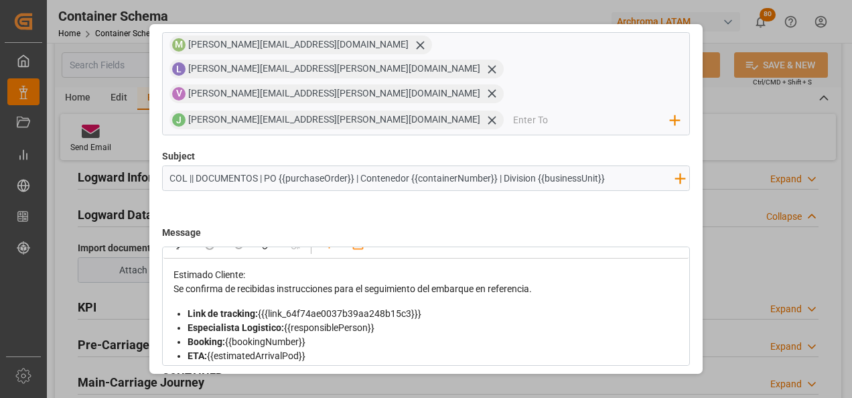
scroll to position [67, 0]
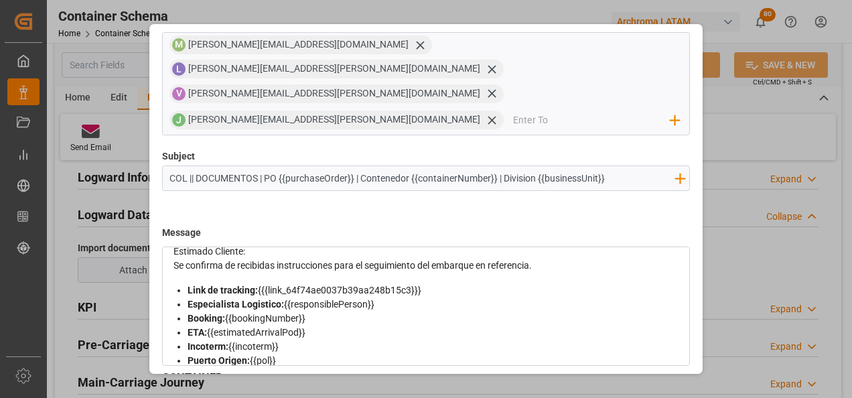
click at [331, 245] on div "Estimado Cliente:" at bounding box center [427, 252] width 507 height 14
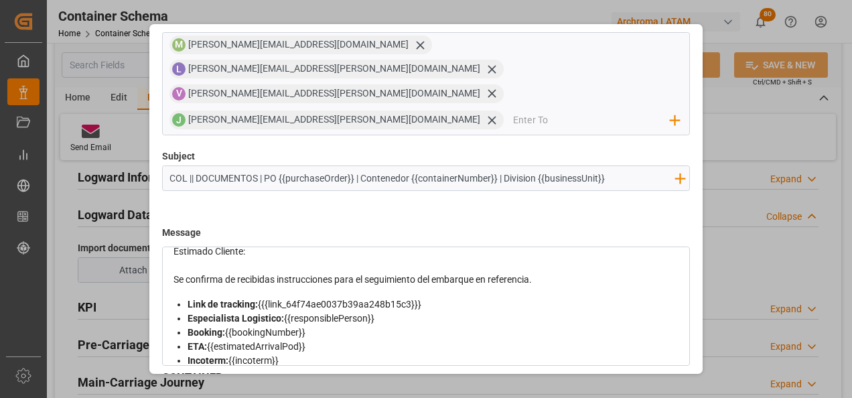
click at [548, 273] on div "Se confirma de recibidas instrucciones para el seguimiento del embarque en refe…" at bounding box center [427, 280] width 507 height 14
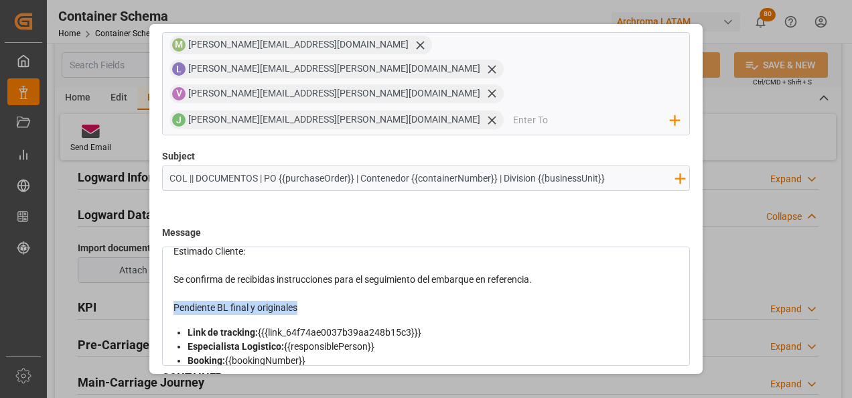
drag, startPoint x: 302, startPoint y: 259, endPoint x: 172, endPoint y: 253, distance: 129.5
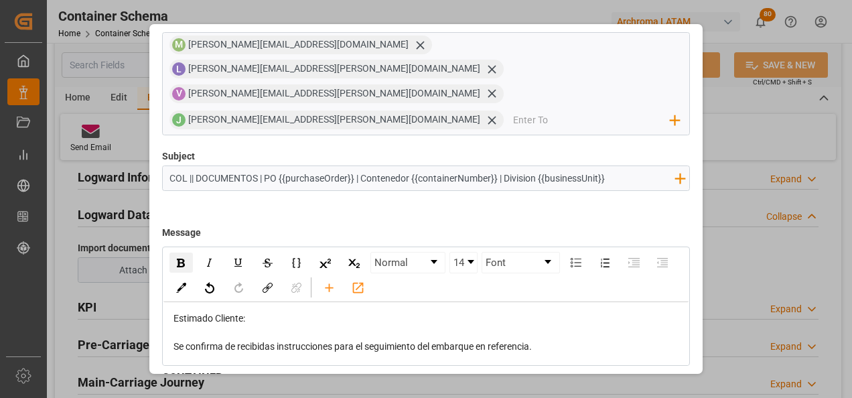
click at [179, 259] on img "rdw-inline-control" at bounding box center [181, 263] width 8 height 9
click at [238, 257] on img "rdw-inline-control" at bounding box center [238, 262] width 11 height 11
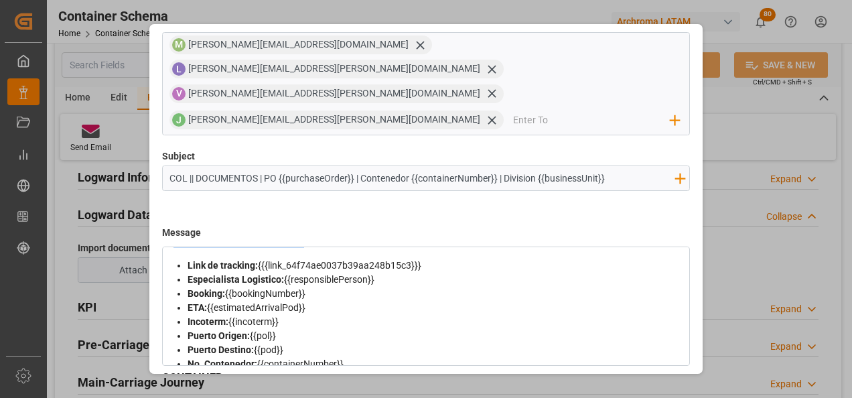
scroll to position [67, 0]
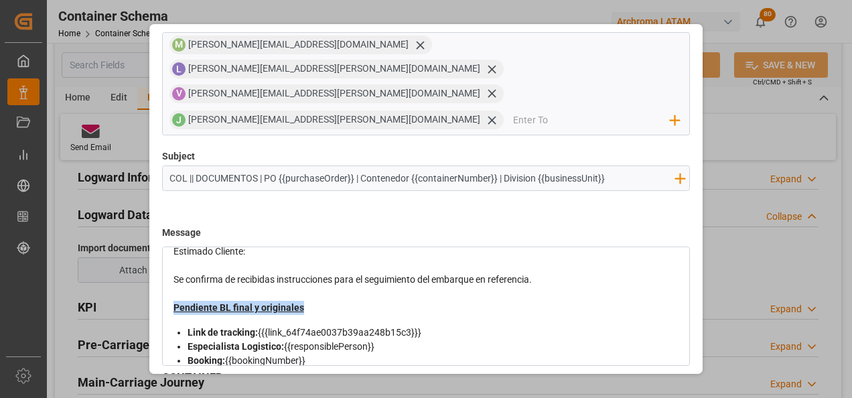
click at [305, 301] on div "Pendiente BL final y originales" at bounding box center [427, 308] width 507 height 14
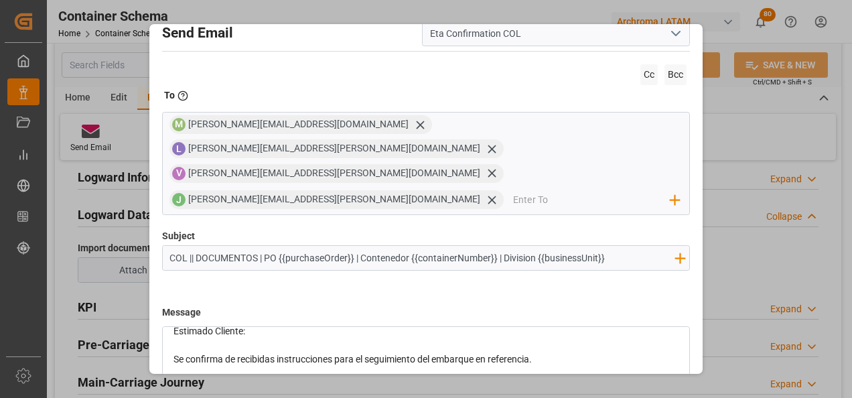
scroll to position [150, 0]
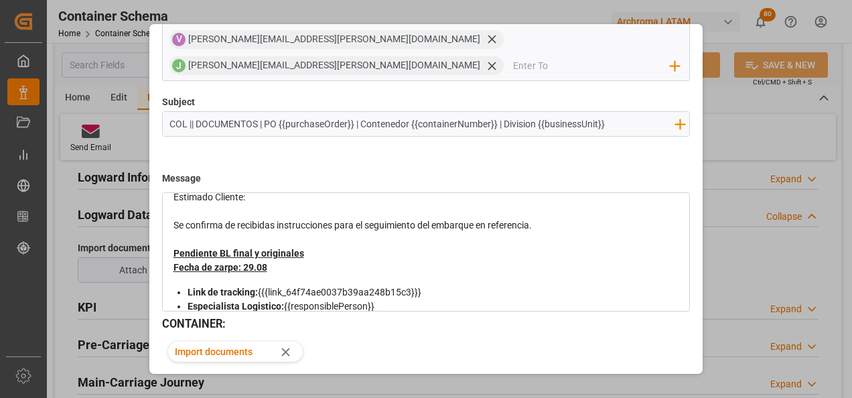
click at [661, 385] on button "Send" at bounding box center [643, 397] width 94 height 25
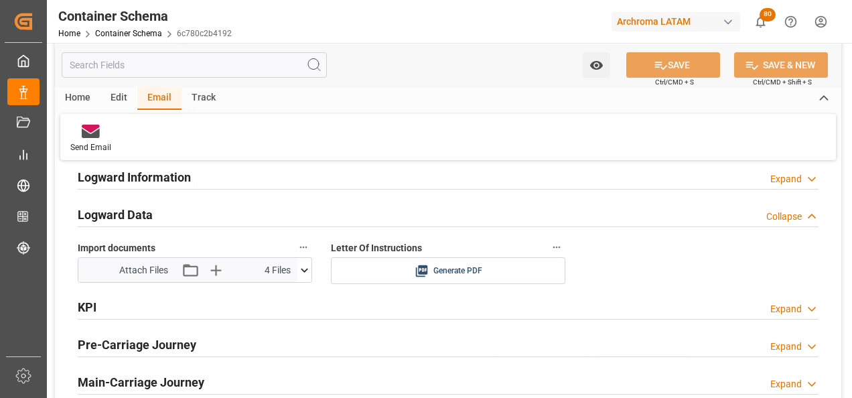
scroll to position [72, 0]
click at [143, 35] on link "Container Schema" at bounding box center [128, 33] width 67 height 9
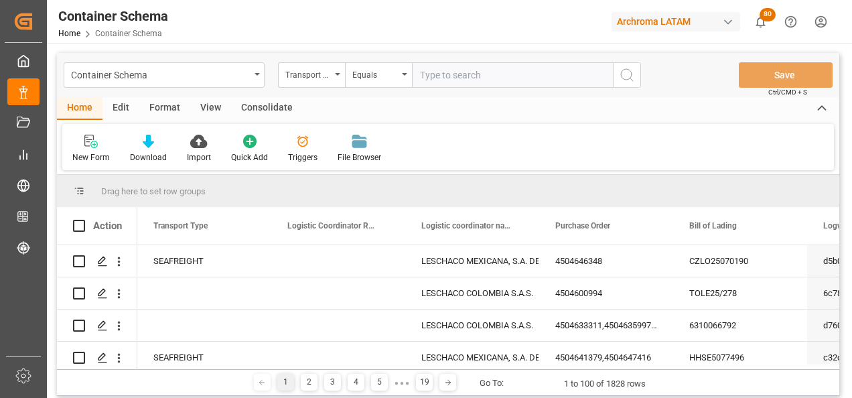
click at [330, 77] on div "Transport Type" at bounding box center [308, 73] width 46 height 15
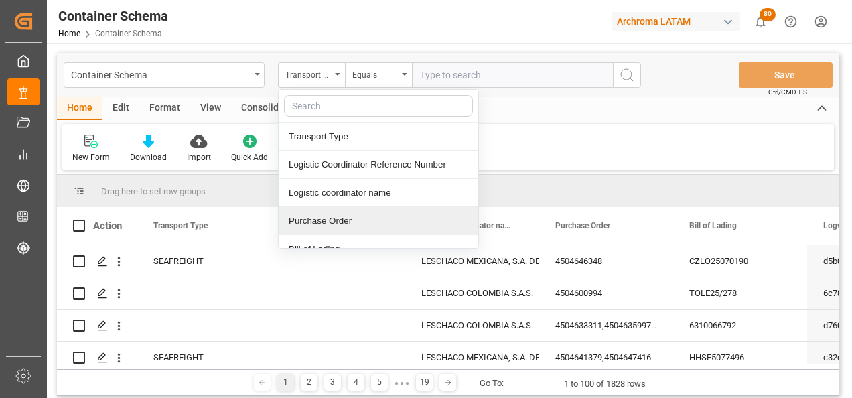
click at [326, 213] on div "Purchase Order" at bounding box center [379, 221] width 200 height 28
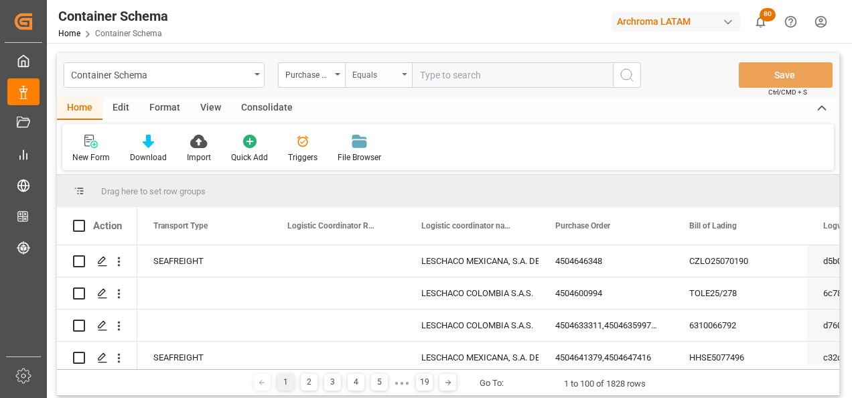
click at [365, 77] on div "Equals" at bounding box center [376, 73] width 46 height 15
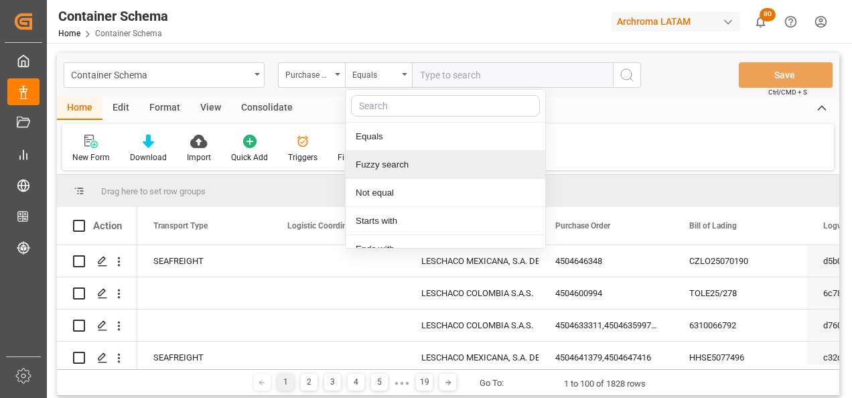
click at [400, 166] on div "Fuzzy search" at bounding box center [446, 165] width 200 height 28
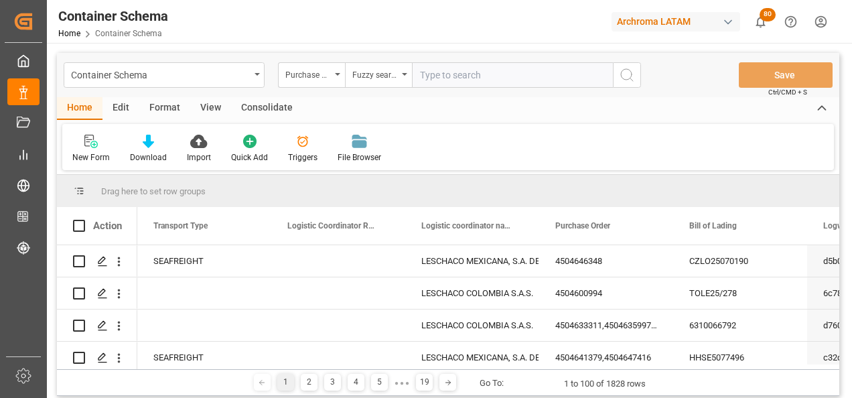
paste input "4504621578"
type input "4504621578"
click at [633, 75] on icon "search button" at bounding box center [627, 75] width 16 height 16
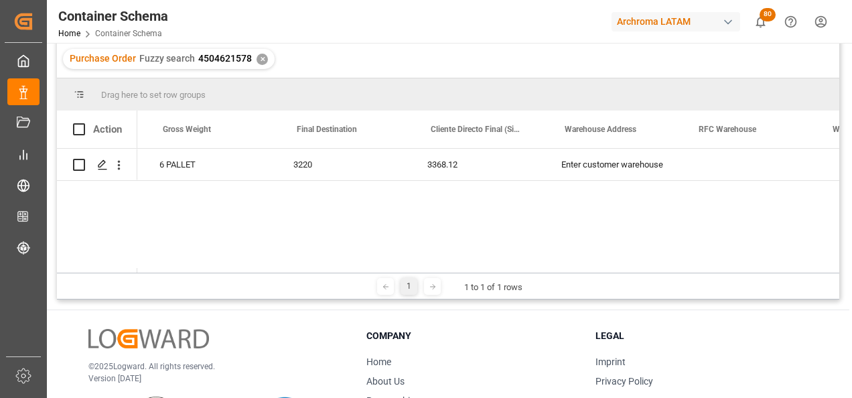
scroll to position [0, 4393]
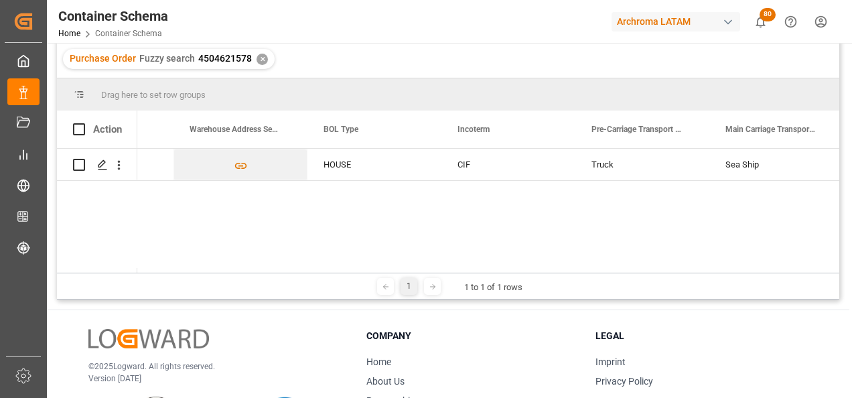
click at [233, 273] on div "1 1 to 1 of 1 rows" at bounding box center [448, 286] width 783 height 27
click at [241, 275] on div "1 1 to 1 of 1 rows" at bounding box center [448, 286] width 783 height 27
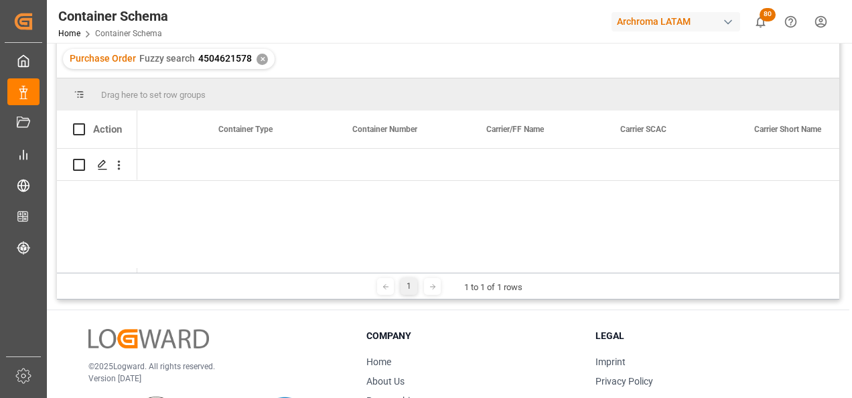
click at [259, 52] on div "Purchase Order Fuzzy search 4504621578 ✕" at bounding box center [169, 59] width 212 height 20
click at [259, 60] on div "✕" at bounding box center [262, 59] width 11 height 11
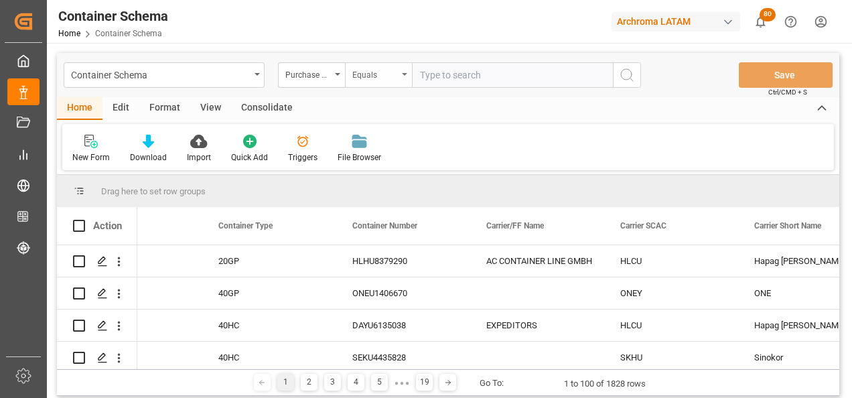
click at [401, 80] on div "Equals" at bounding box center [378, 74] width 67 height 25
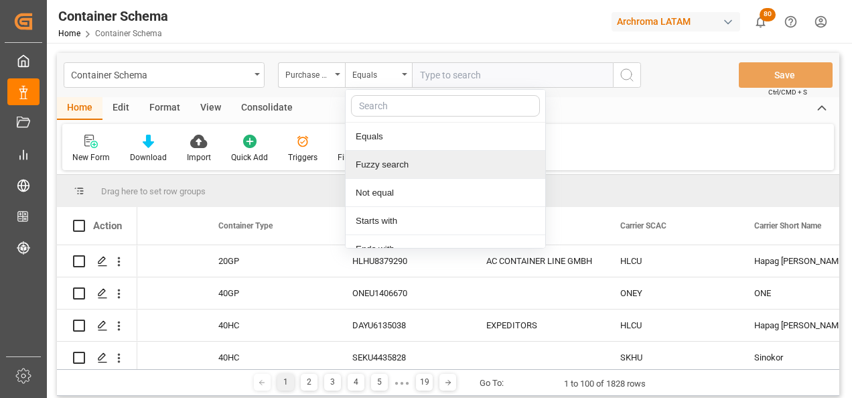
click at [396, 161] on div "Fuzzy search" at bounding box center [446, 165] width 200 height 28
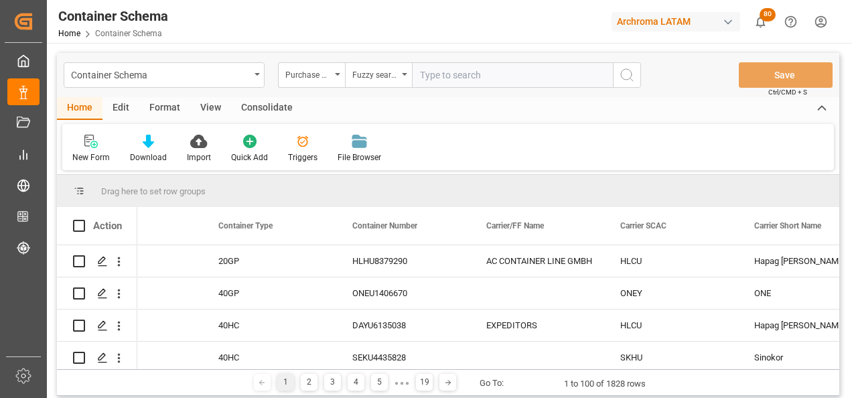
paste input "4504620737"
type input "4504620737"
click at [613, 74] on button "search button" at bounding box center [627, 74] width 28 height 25
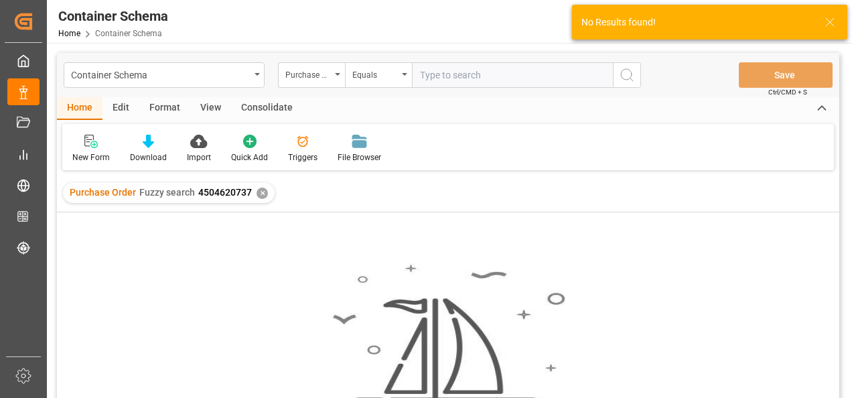
click at [261, 196] on div "✕" at bounding box center [262, 193] width 11 height 11
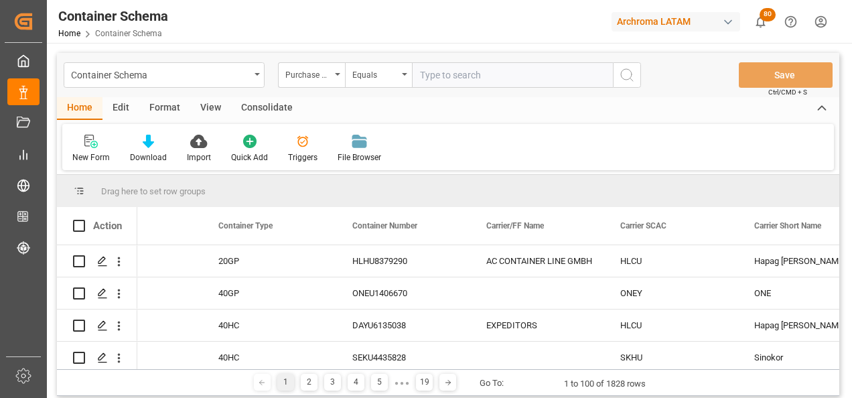
scroll to position [0, 5832]
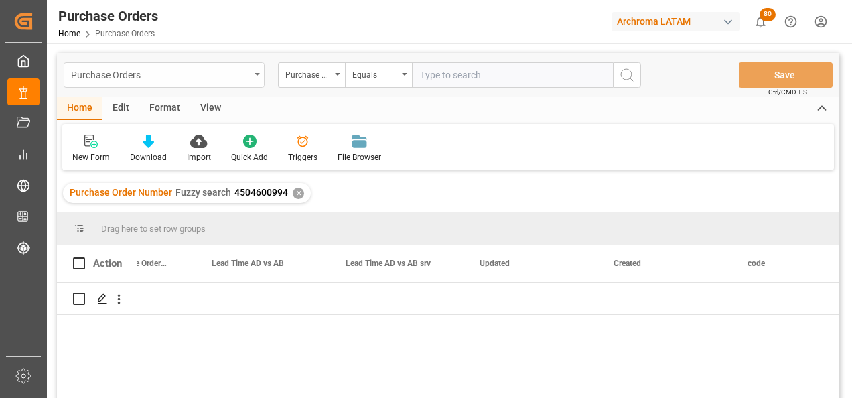
scroll to position [0, 3561]
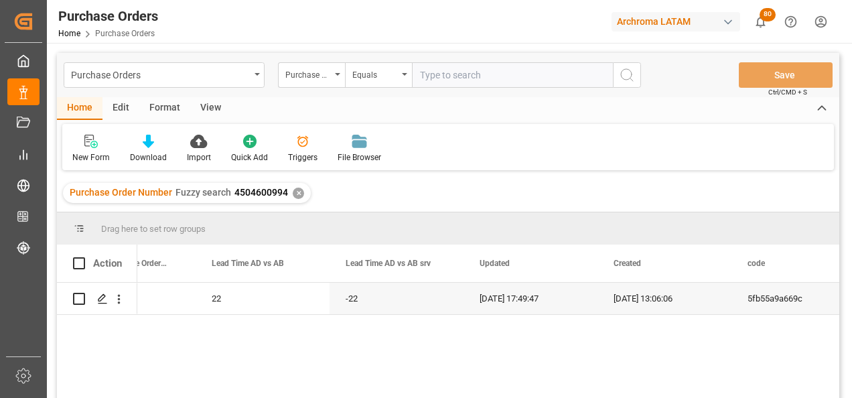
click at [296, 194] on div "✕" at bounding box center [298, 193] width 11 height 11
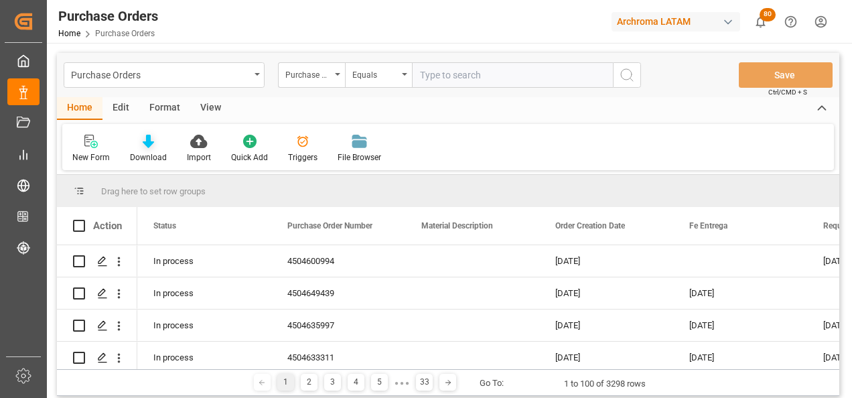
click at [138, 151] on div "Download" at bounding box center [148, 157] width 37 height 12
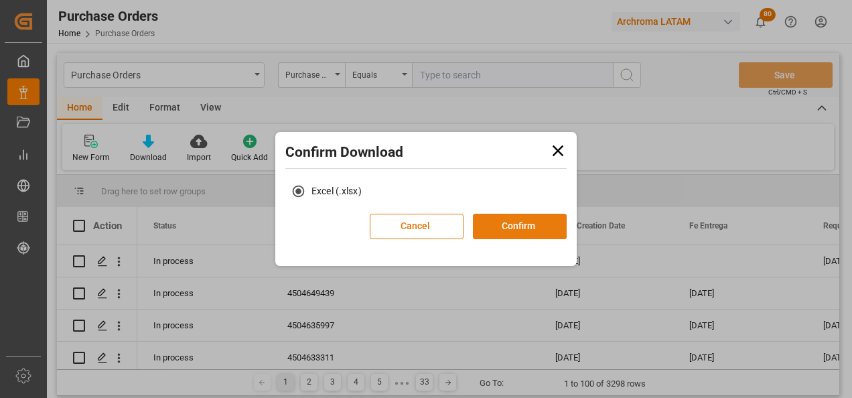
click at [503, 226] on button "Confirm" at bounding box center [520, 226] width 94 height 25
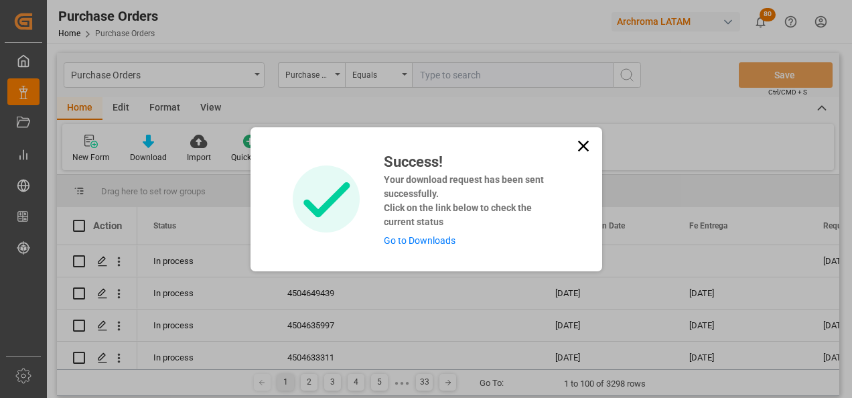
click at [442, 240] on link "Go to Downloads" at bounding box center [420, 240] width 72 height 11
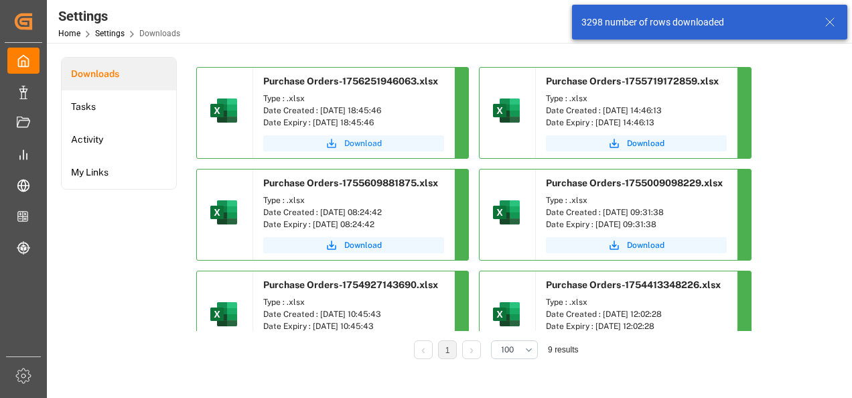
click at [365, 141] on span "Download" at bounding box center [363, 143] width 38 height 12
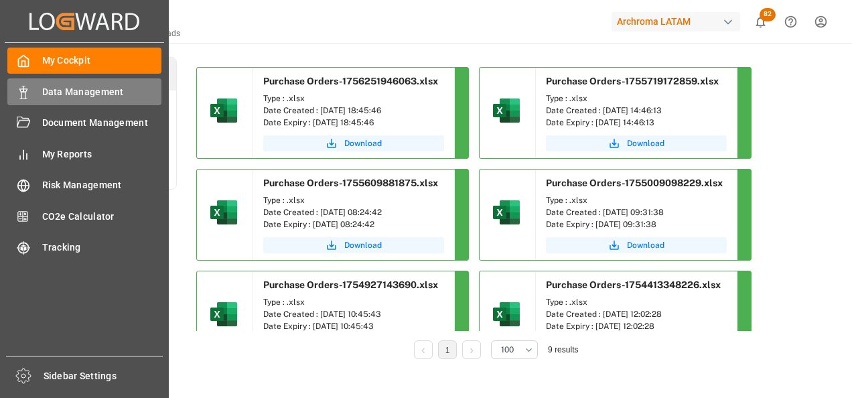
click at [15, 85] on div at bounding box center [18, 92] width 23 height 14
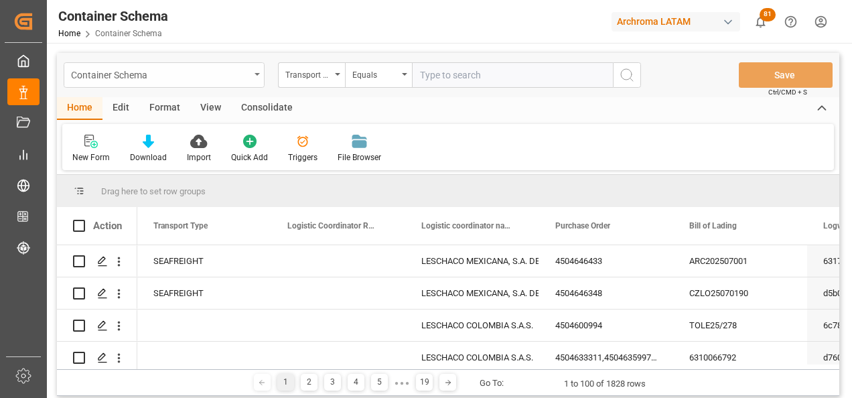
click at [247, 70] on div "Container Schema" at bounding box center [160, 74] width 179 height 17
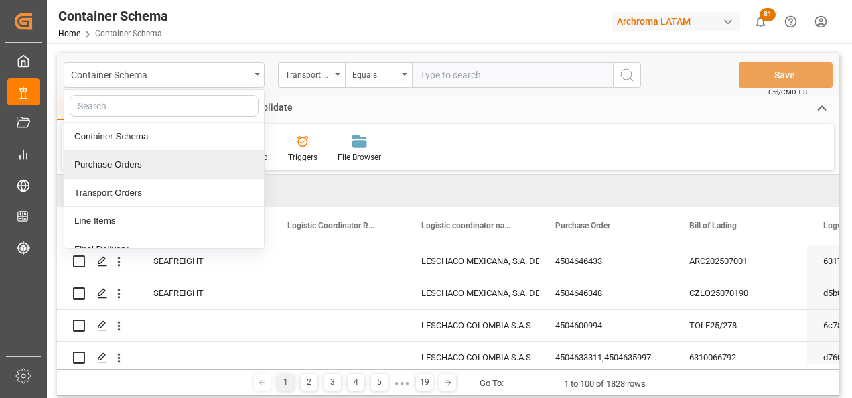
click at [132, 163] on div "Purchase Orders" at bounding box center [164, 165] width 200 height 28
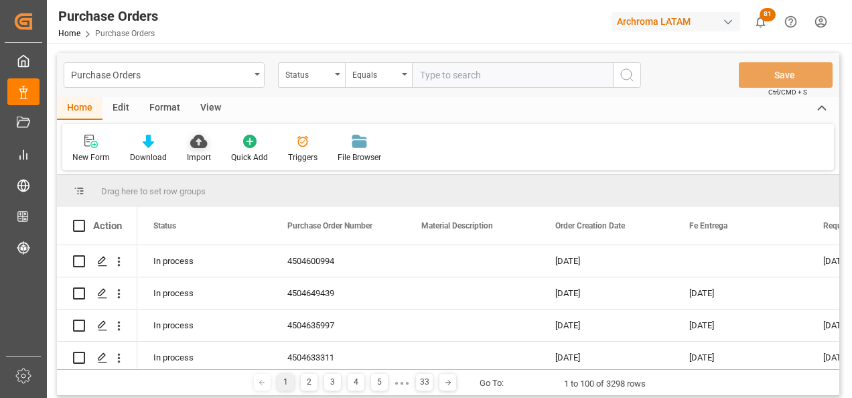
click at [199, 154] on div "Import" at bounding box center [199, 157] width 24 height 12
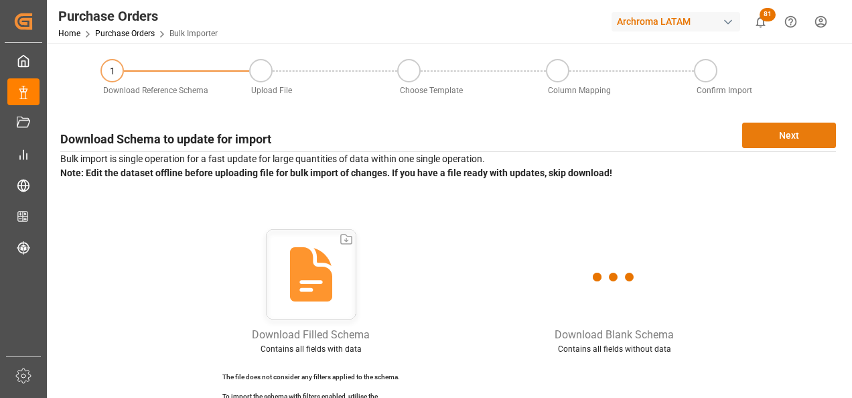
click at [787, 128] on button "Next" at bounding box center [790, 135] width 94 height 25
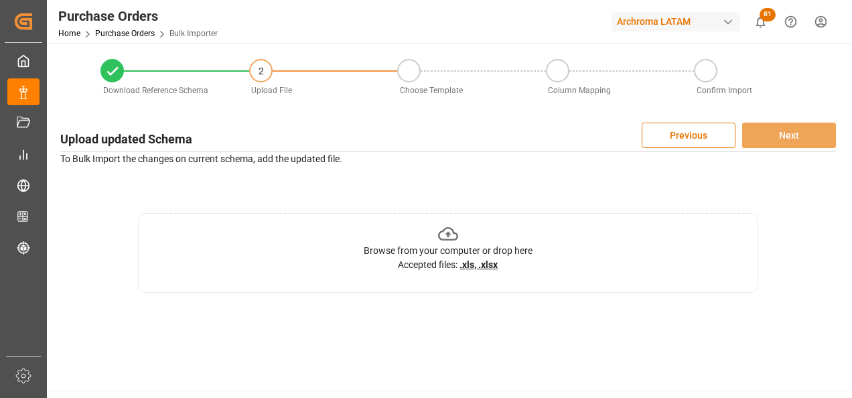
click at [604, 215] on div "Browse from your computer or drop here Accepted files: .xls, .xlsx" at bounding box center [448, 253] width 621 height 80
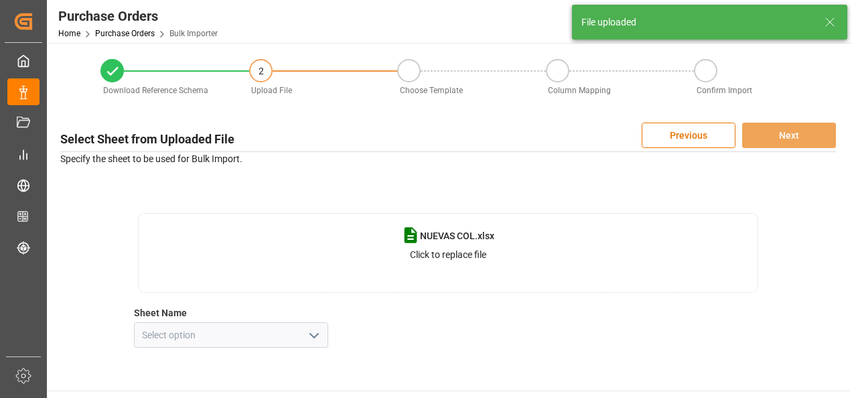
click at [308, 329] on icon "open menu" at bounding box center [314, 336] width 16 height 16
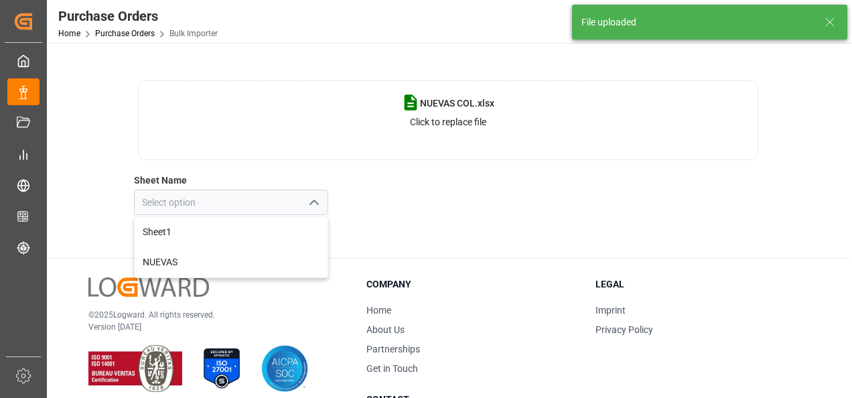
scroll to position [134, 0]
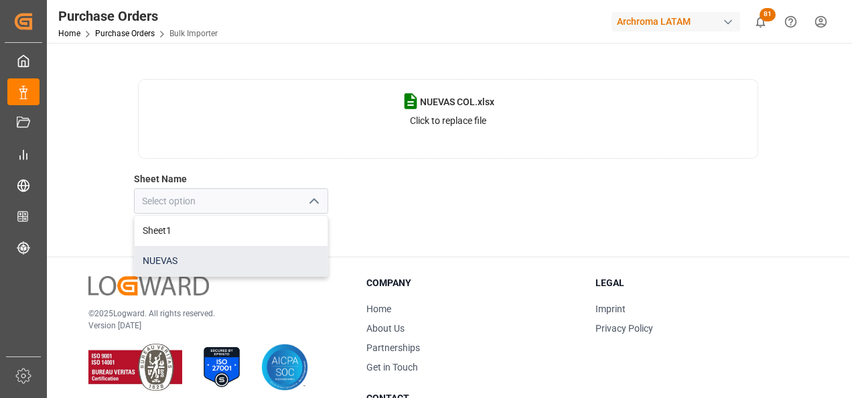
click at [227, 267] on div "NUEVAS" at bounding box center [231, 261] width 193 height 30
type input "NUEVAS"
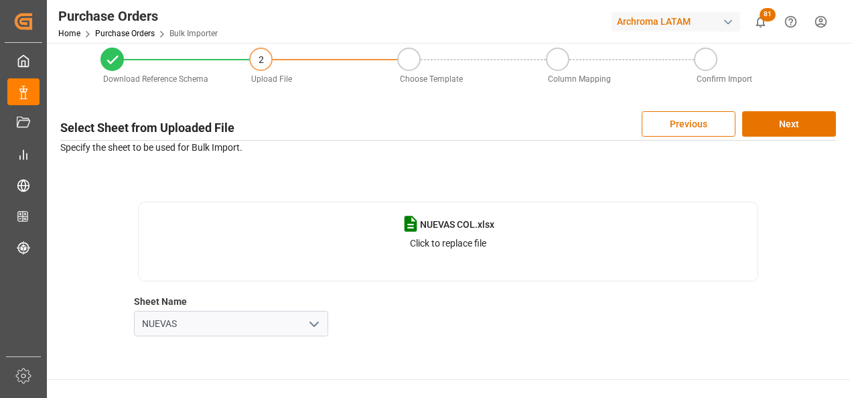
scroll to position [0, 0]
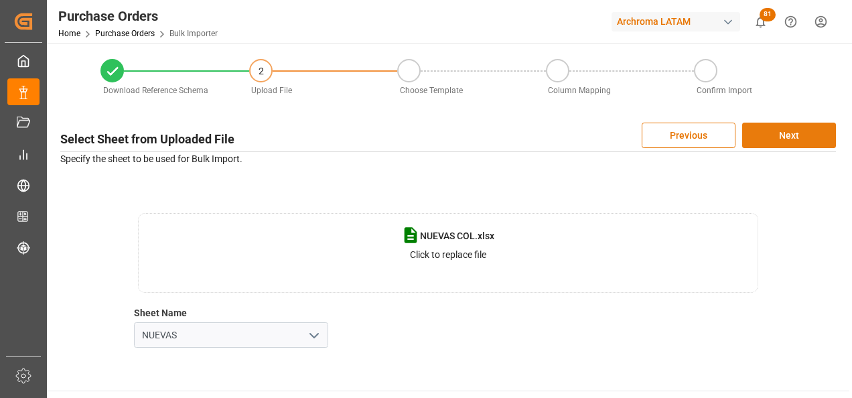
click at [775, 137] on button "Next" at bounding box center [790, 135] width 94 height 25
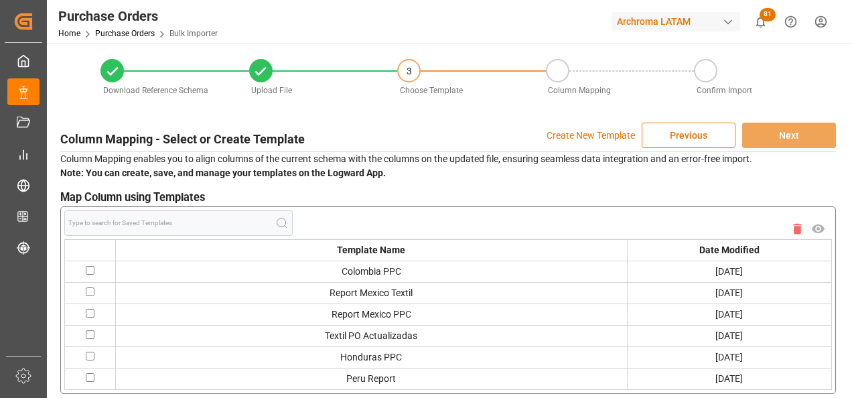
click at [598, 135] on p "Create New Template" at bounding box center [591, 135] width 88 height 25
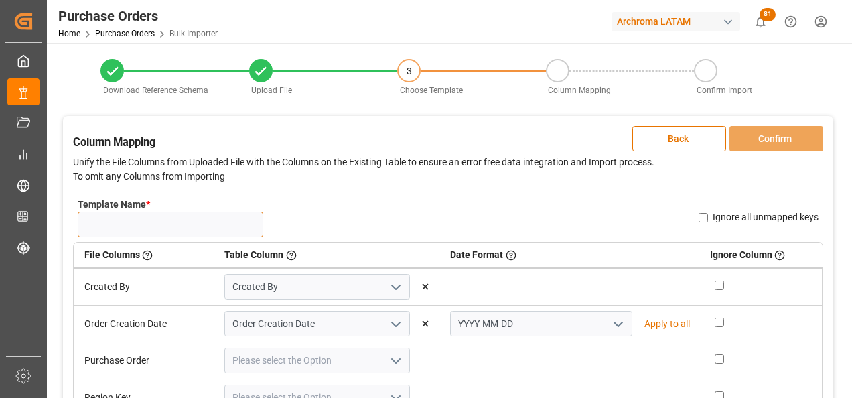
click at [224, 222] on input "Template Name *" at bounding box center [171, 224] width 186 height 25
click at [224, 222] on input "NUEVAS /" at bounding box center [171, 224] width 186 height 25
type input "NUEVAS 26/08"
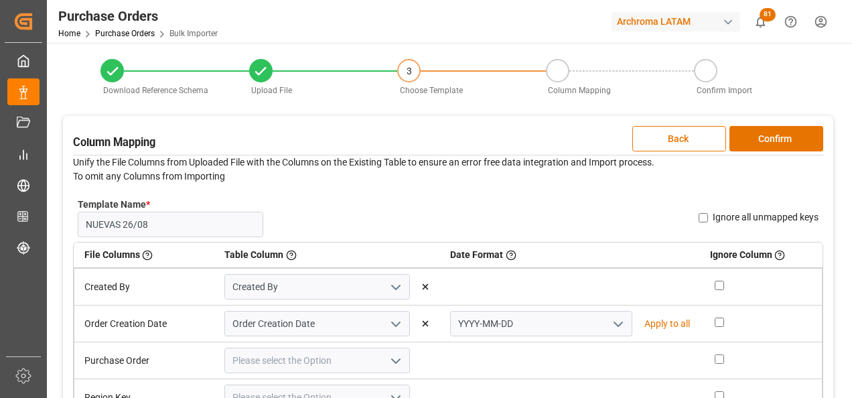
click at [616, 320] on button "open menu" at bounding box center [617, 324] width 20 height 21
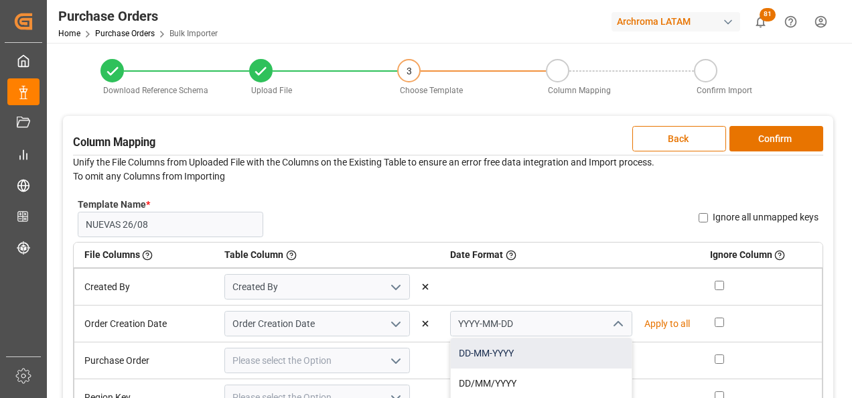
click at [574, 348] on div "DD-MM-YYYY" at bounding box center [541, 353] width 180 height 30
type input "DD-MM-YYYY"
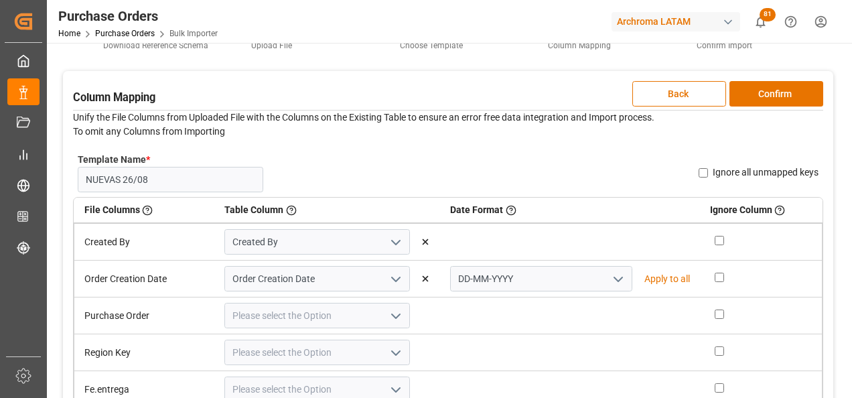
scroll to position [67, 0]
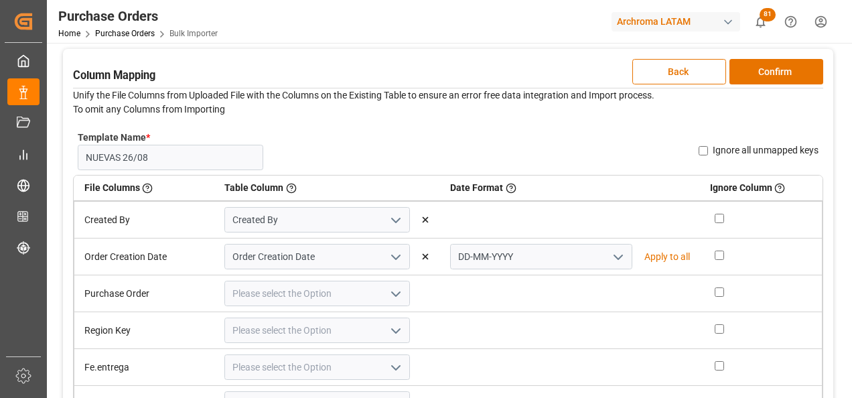
click at [395, 286] on icon "open menu" at bounding box center [396, 294] width 16 height 16
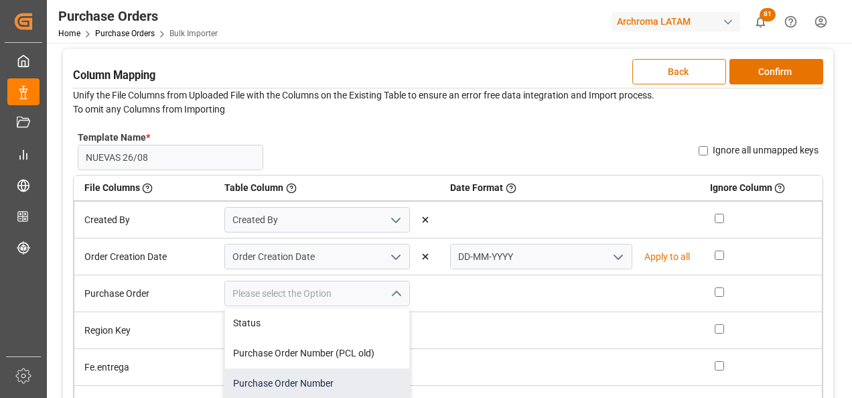
click at [356, 372] on div "Purchase Order Number" at bounding box center [317, 384] width 184 height 30
type input "Purchase Order Number"
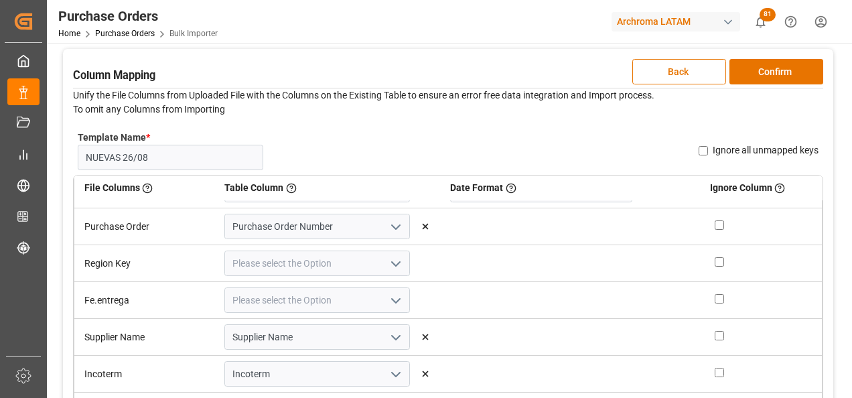
click at [394, 265] on icon "open menu" at bounding box center [396, 264] width 16 height 16
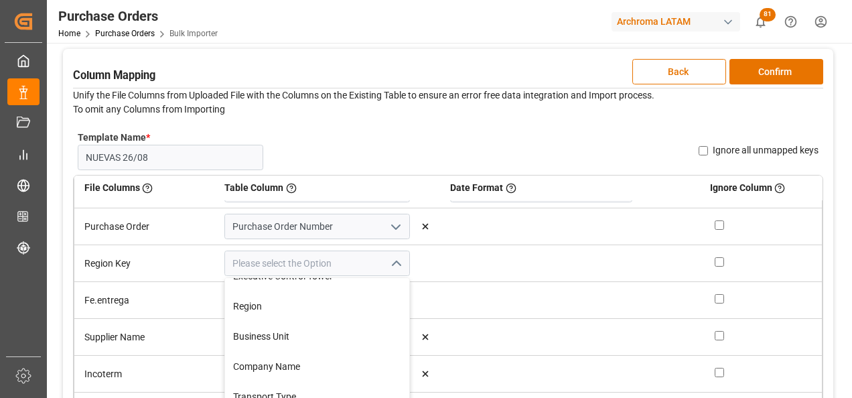
scroll to position [603, 0]
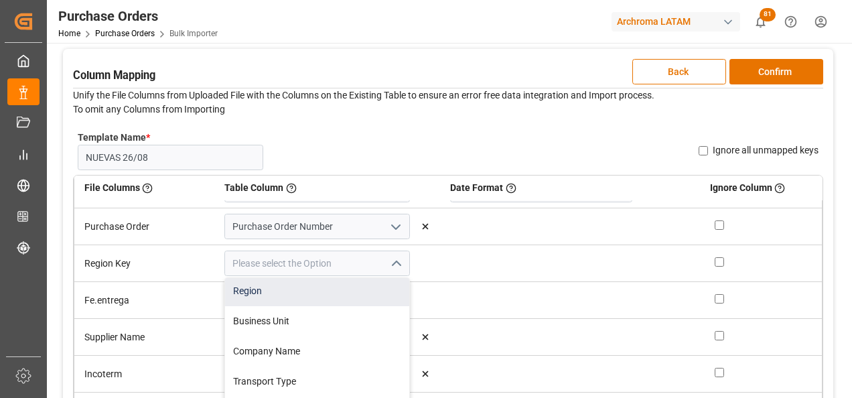
click at [340, 303] on div "Region" at bounding box center [317, 291] width 184 height 30
type input "Region"
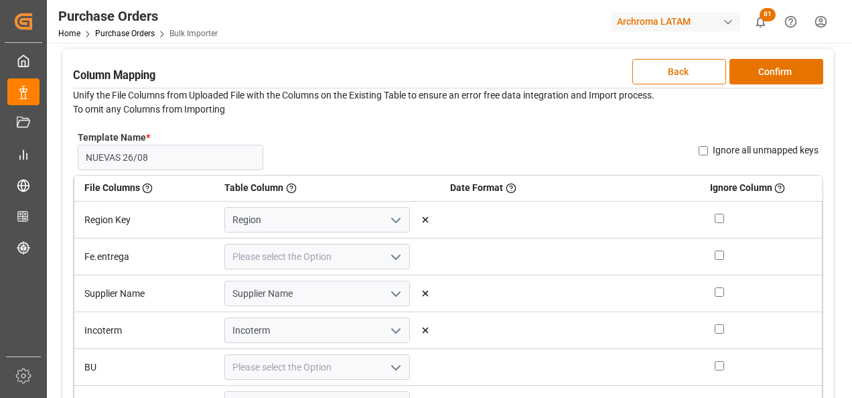
scroll to position [134, 0]
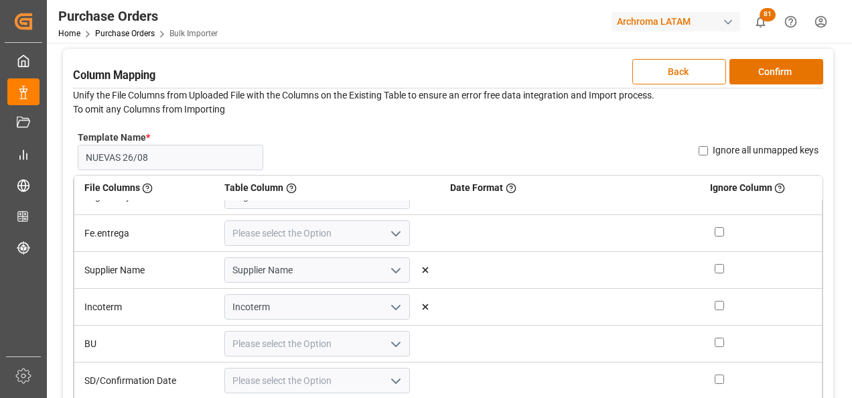
click at [390, 235] on icon "open menu" at bounding box center [396, 234] width 16 height 16
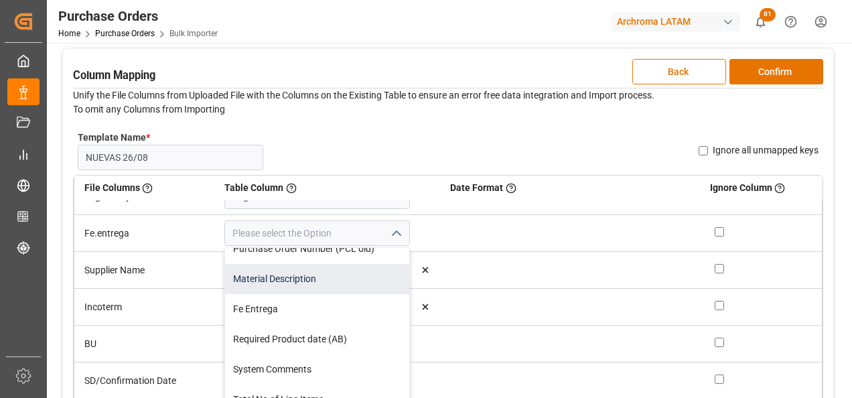
scroll to position [67, 0]
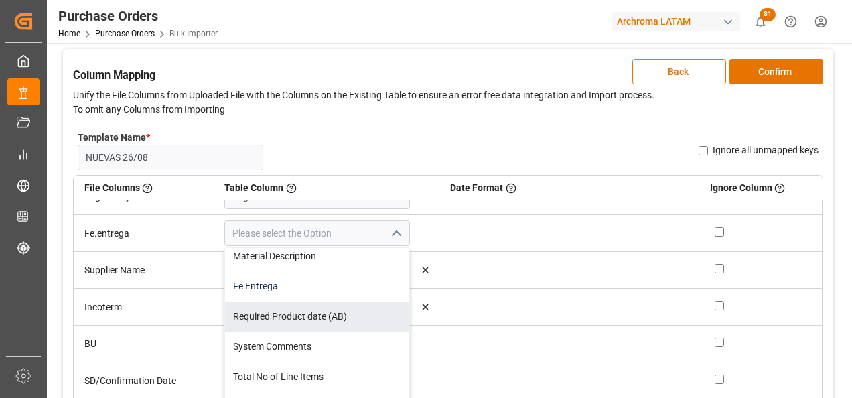
click at [336, 289] on div "Fe Entrega" at bounding box center [317, 286] width 184 height 30
type input "Fe Entrega"
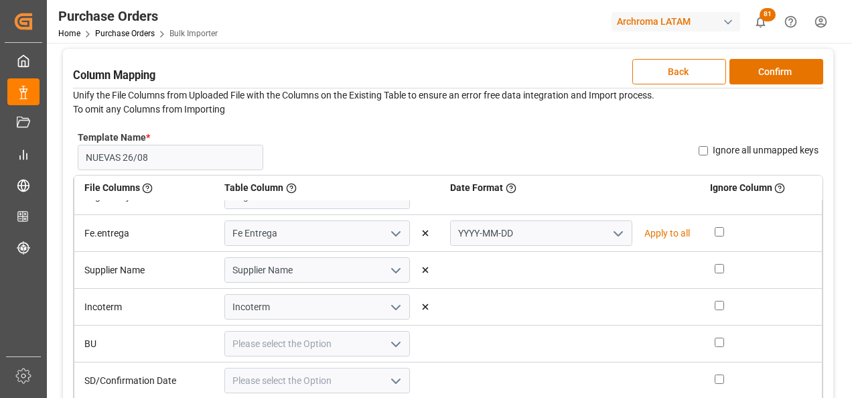
click at [611, 231] on icon "open menu" at bounding box center [619, 234] width 16 height 16
click at [590, 252] on div "DD-MM-YYYY" at bounding box center [541, 263] width 180 height 30
type input "DD-MM-YYYY"
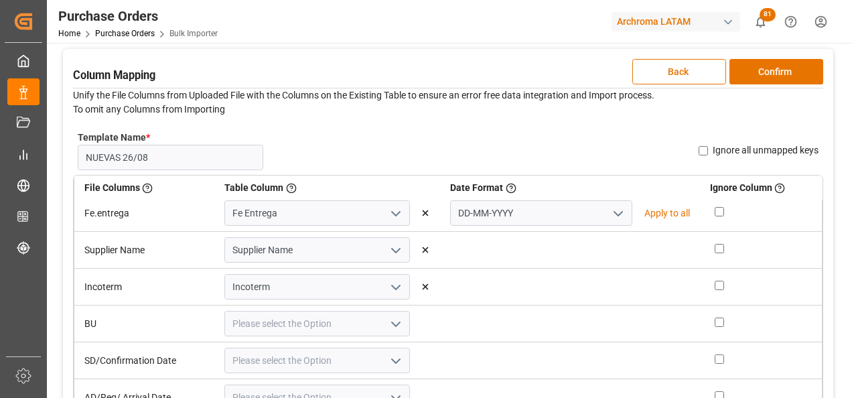
click at [392, 318] on icon "open menu" at bounding box center [396, 324] width 16 height 16
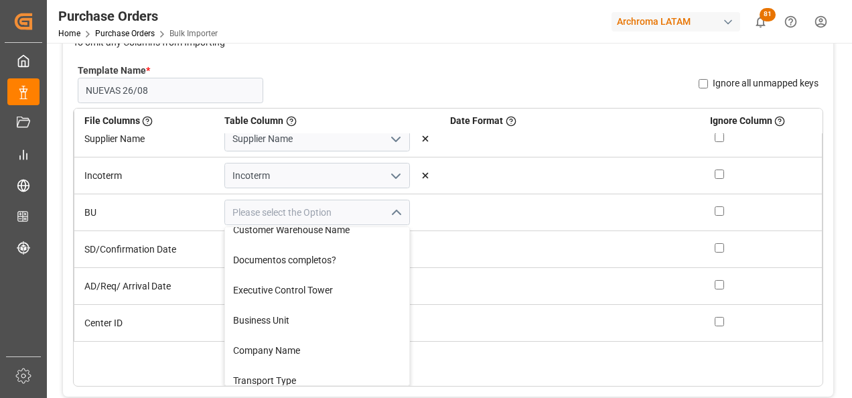
scroll to position [483, 0]
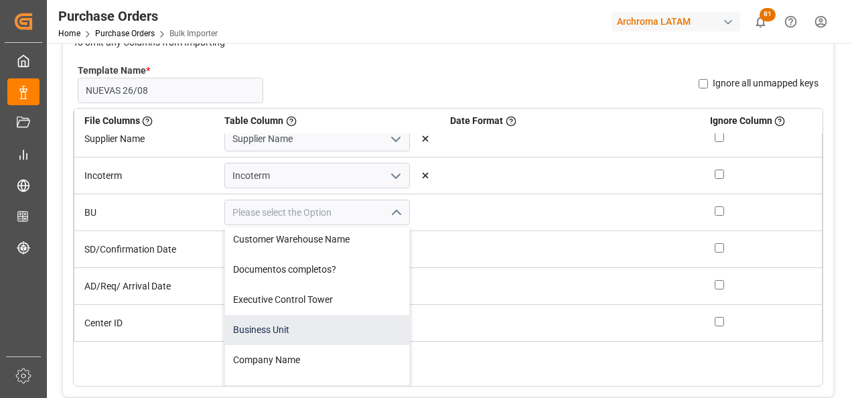
click at [336, 322] on div "Business Unit" at bounding box center [317, 330] width 184 height 30
type input "Business Unit"
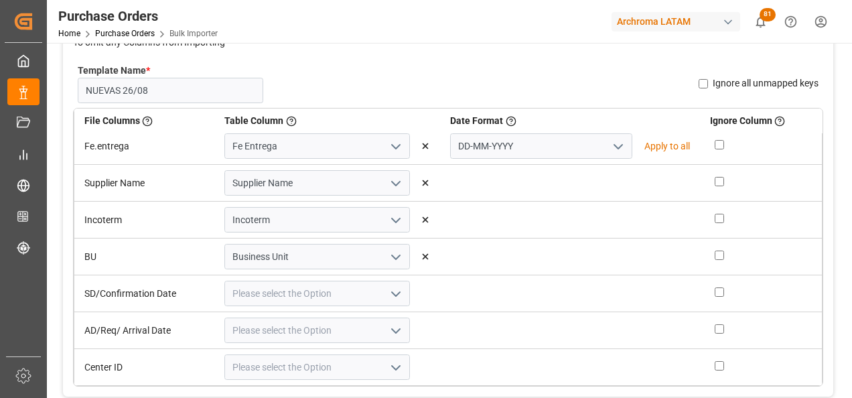
scroll to position [154, 0]
click at [388, 299] on icon "open menu" at bounding box center [396, 294] width 16 height 16
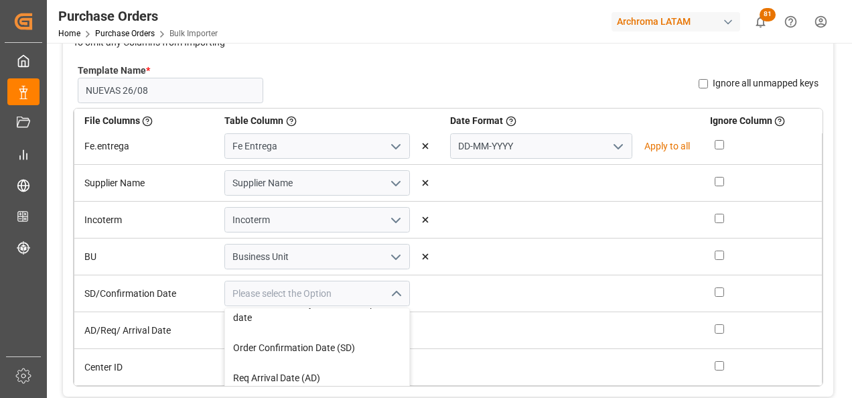
scroll to position [268, 0]
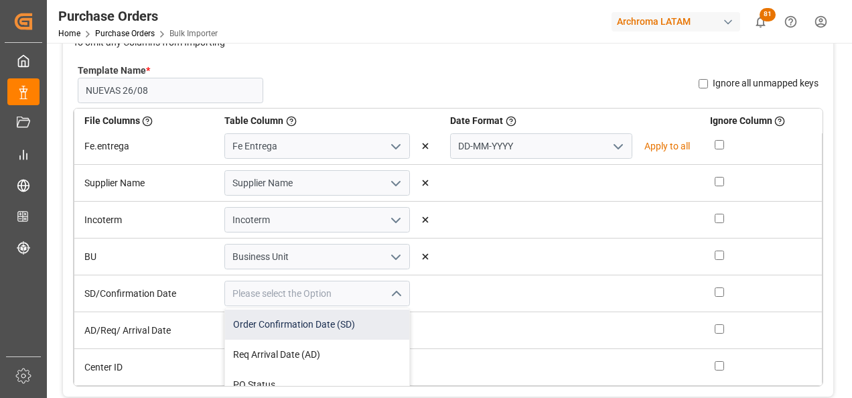
click at [350, 327] on div "Order Confirmation Date (SD)" at bounding box center [317, 325] width 184 height 30
type input "Order Confirmation Date (SD)"
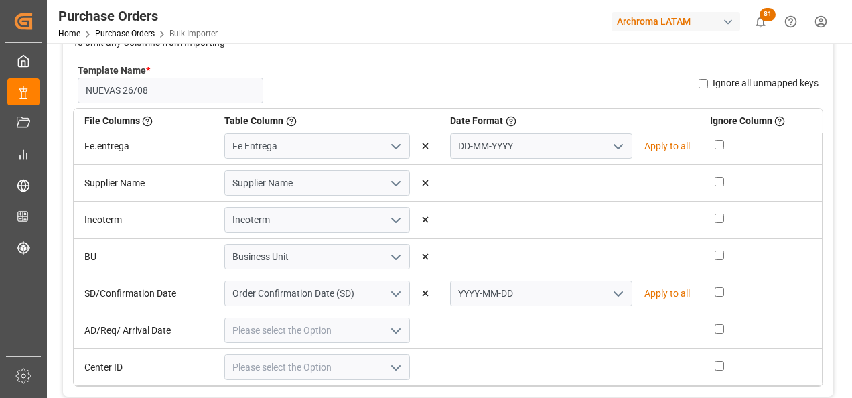
click at [611, 296] on icon "open menu" at bounding box center [619, 294] width 16 height 16
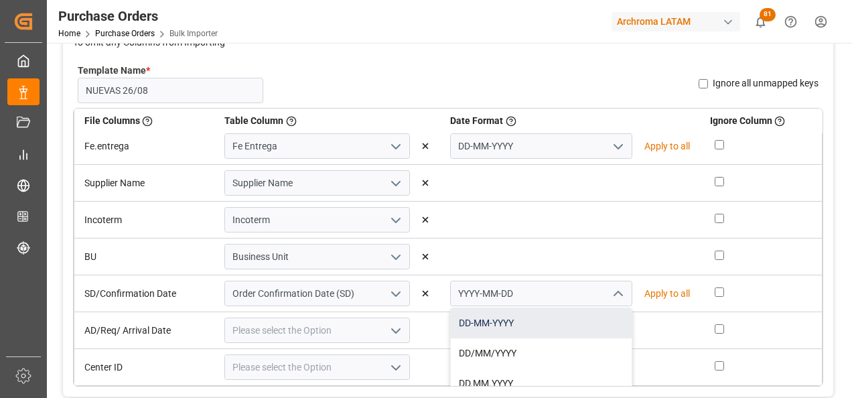
click at [571, 319] on div "DD-MM-YYYY" at bounding box center [541, 323] width 180 height 30
type input "DD-MM-YYYY"
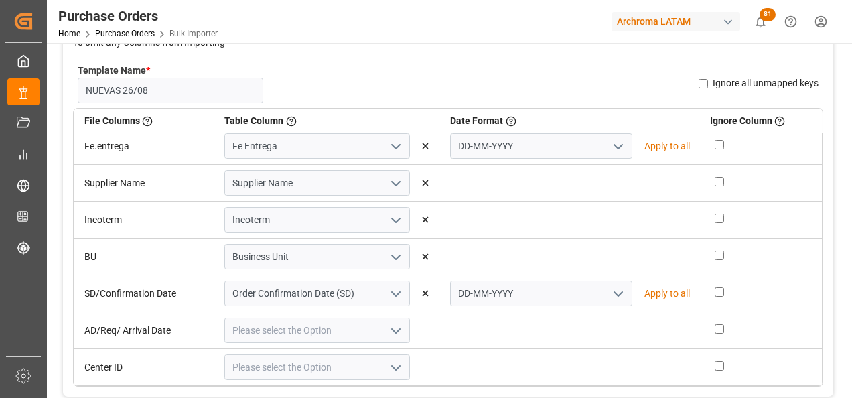
click at [398, 331] on icon "open menu" at bounding box center [396, 331] width 16 height 16
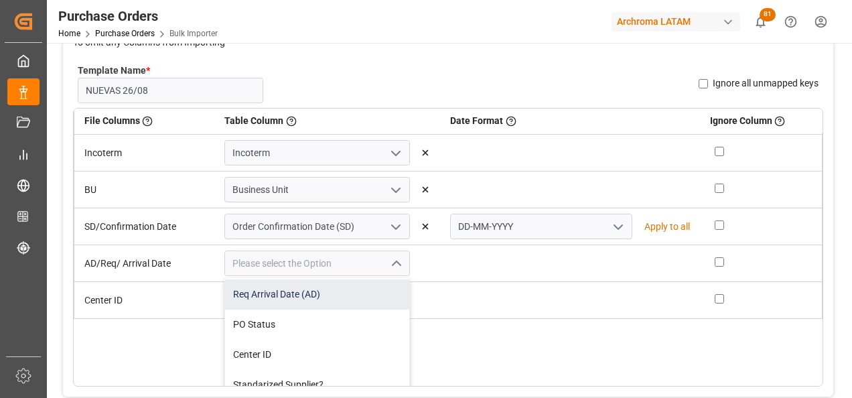
click at [331, 297] on div "Req Arrival Date (AD)" at bounding box center [317, 294] width 184 height 30
type input "Req Arrival Date (AD)"
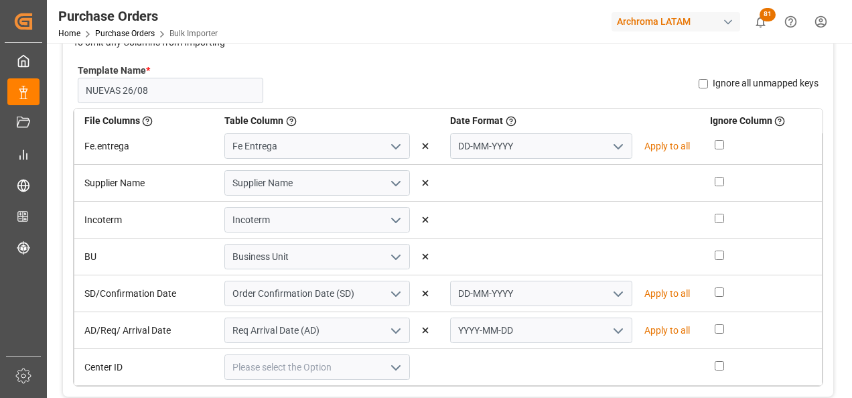
click at [611, 327] on icon "open menu" at bounding box center [619, 331] width 16 height 16
click at [585, 355] on div "DD-MM-YYYY" at bounding box center [541, 360] width 180 height 30
type input "DD-MM-YYYY"
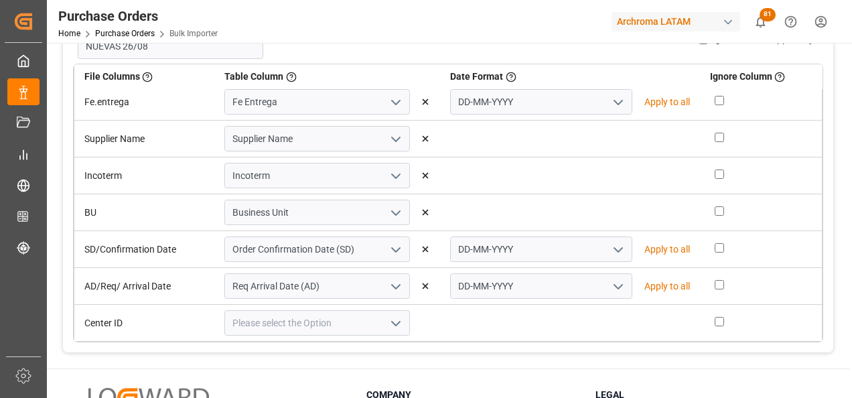
scroll to position [201, 0]
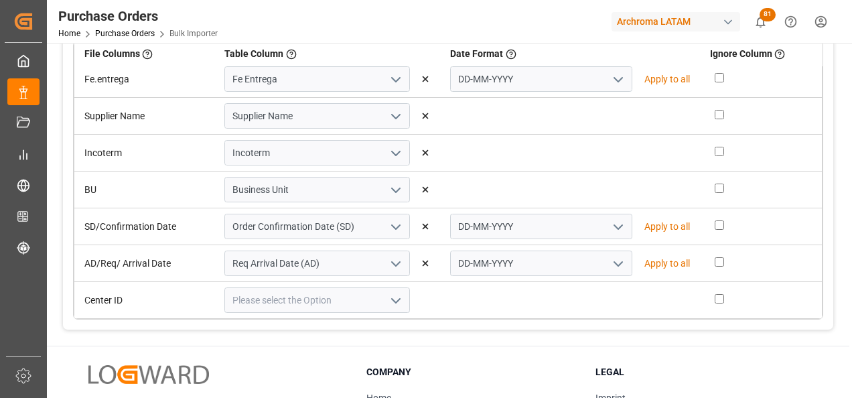
click at [389, 302] on icon "open menu" at bounding box center [396, 301] width 16 height 16
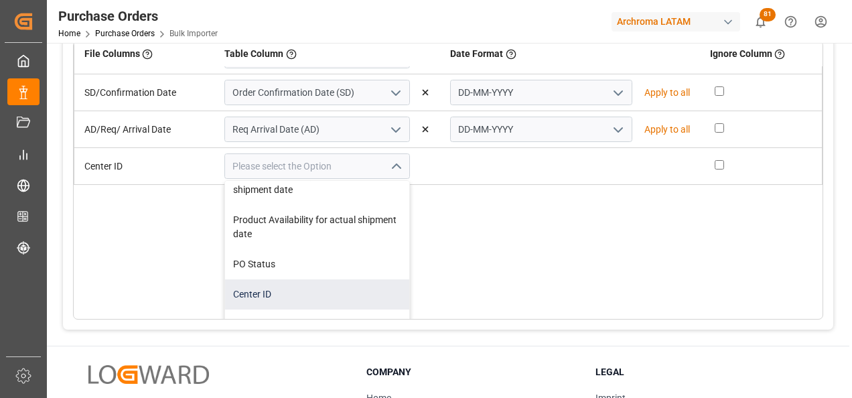
click at [327, 286] on div "Center ID" at bounding box center [317, 294] width 184 height 30
type input "Center ID"
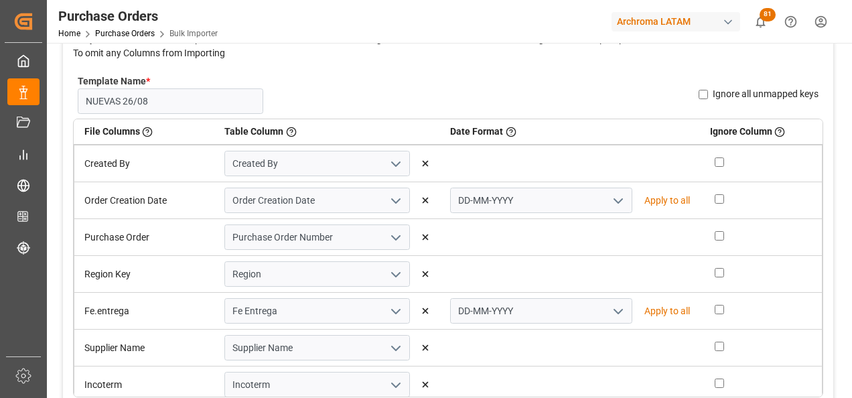
scroll to position [0, 0]
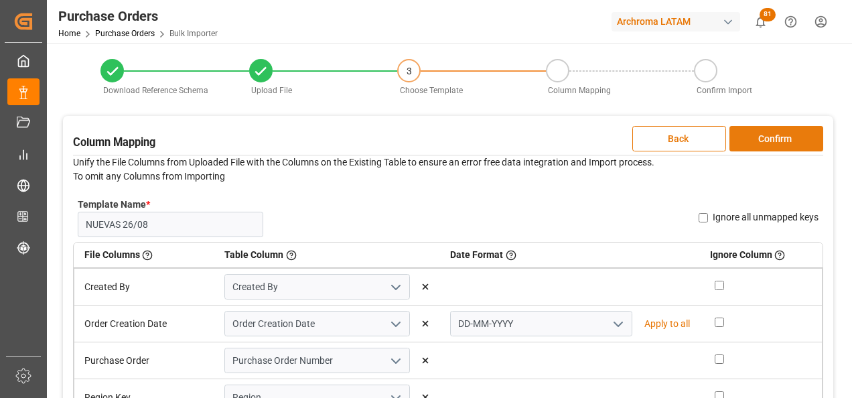
click at [781, 144] on button "Confirm" at bounding box center [777, 138] width 94 height 25
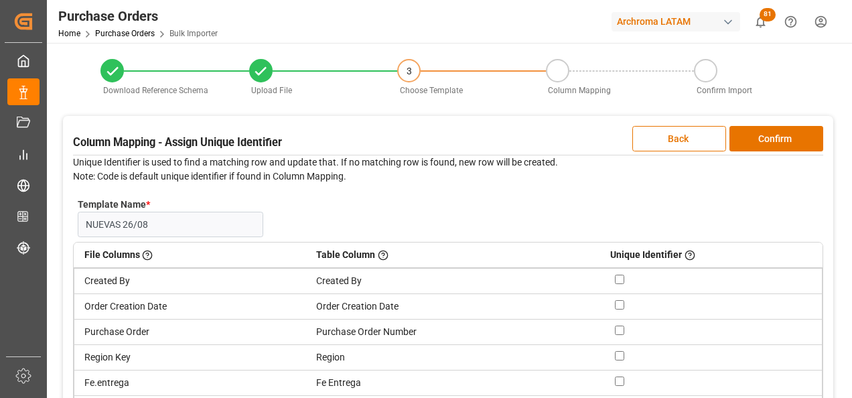
click at [618, 330] on input "checkbox" at bounding box center [619, 330] width 9 height 9
checkbox input "true"
click at [771, 145] on button "Confirm" at bounding box center [777, 138] width 94 height 25
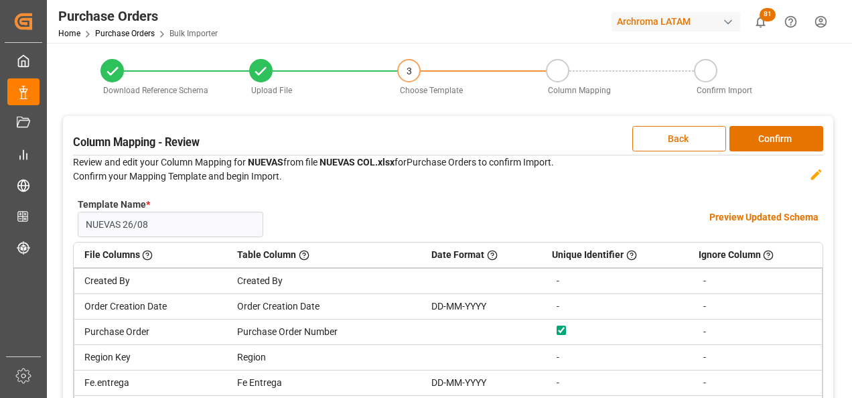
click at [762, 216] on h4 "Preview Updated Schema" at bounding box center [764, 217] width 109 height 14
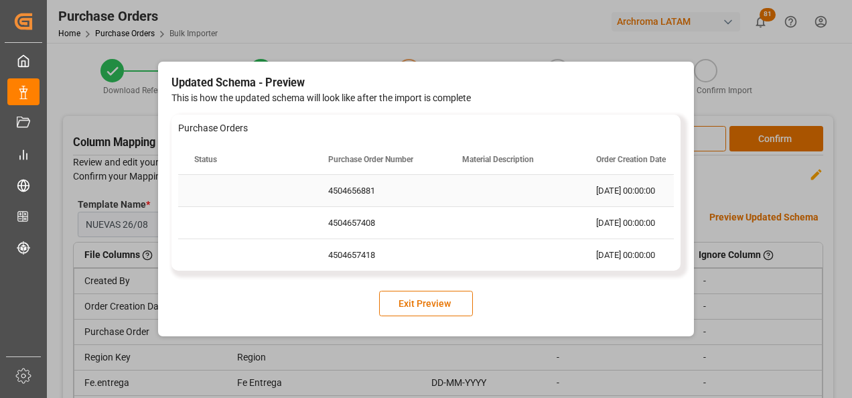
click at [484, 195] on div "Press SPACE to select this row." at bounding box center [513, 190] width 134 height 31
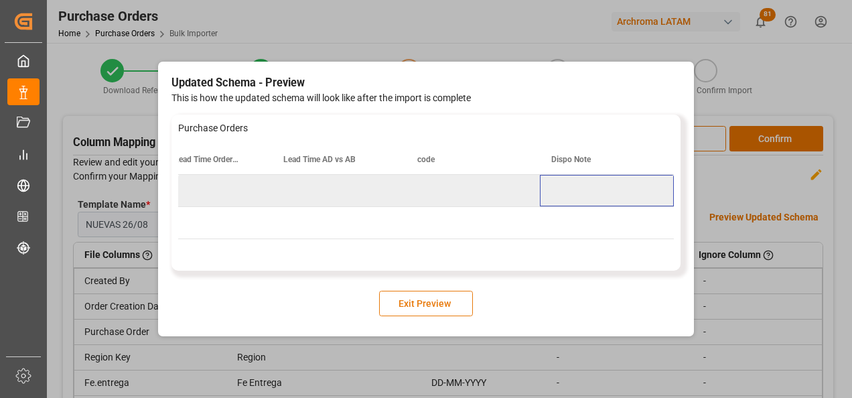
click at [454, 298] on button "Exit Preview" at bounding box center [426, 303] width 94 height 25
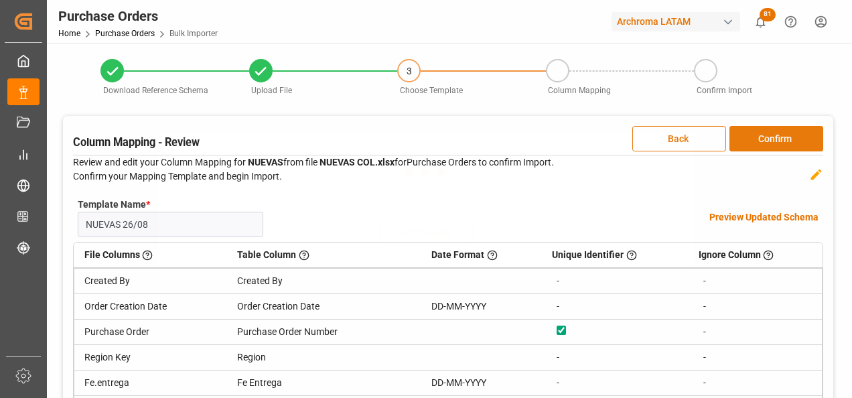
click at [767, 135] on button "Confirm" at bounding box center [777, 138] width 94 height 25
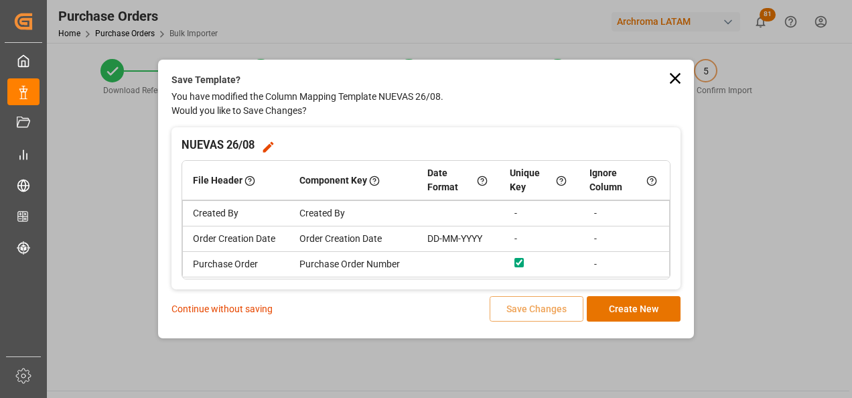
click at [248, 310] on p "Continue without saving" at bounding box center [222, 309] width 101 height 14
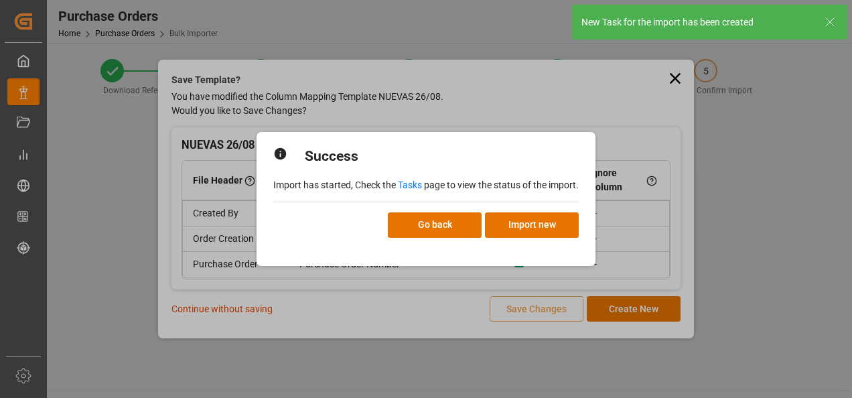
click at [415, 188] on link "Tasks" at bounding box center [410, 185] width 24 height 11
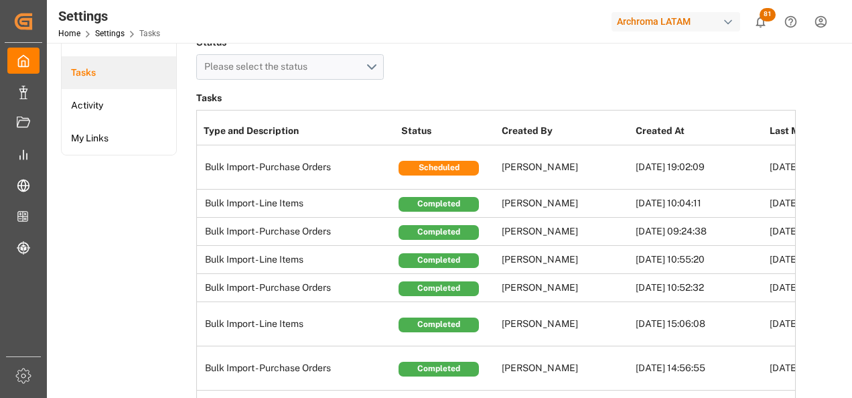
scroll to position [67, 0]
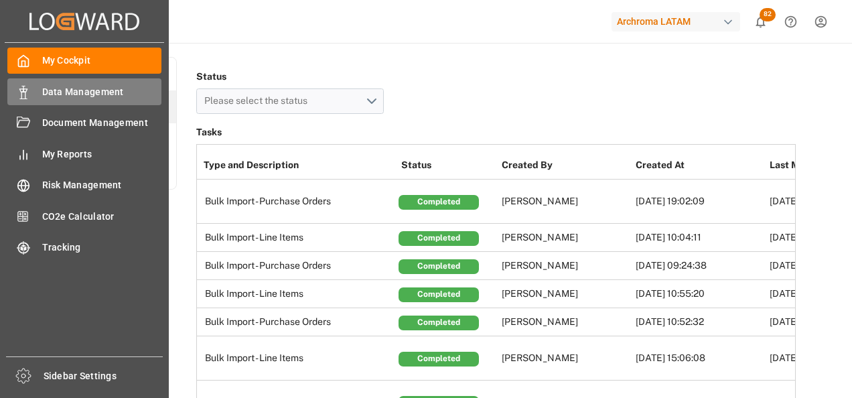
click at [28, 92] on icon at bounding box center [23, 92] width 13 height 13
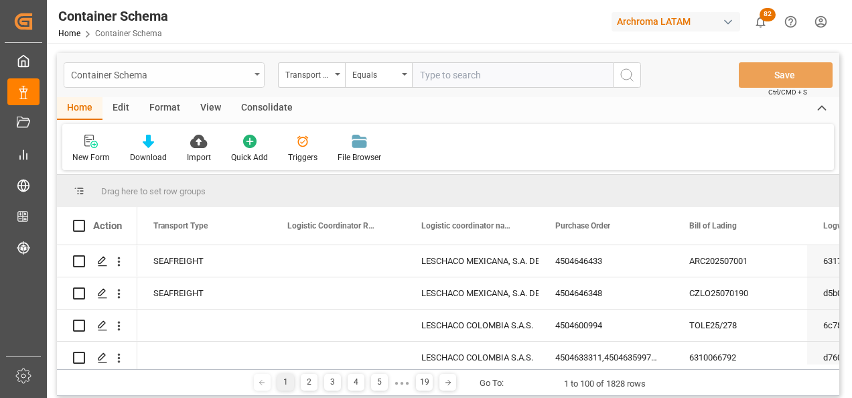
click at [256, 85] on div "Container Schema" at bounding box center [164, 74] width 201 height 25
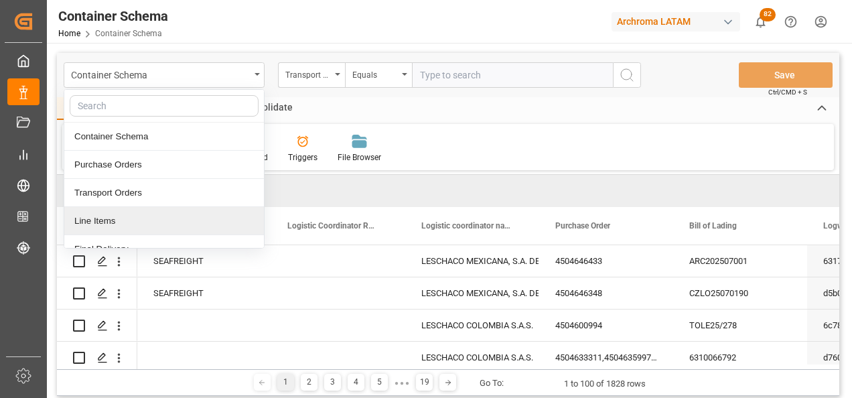
click at [192, 222] on div "Line Items" at bounding box center [164, 221] width 200 height 28
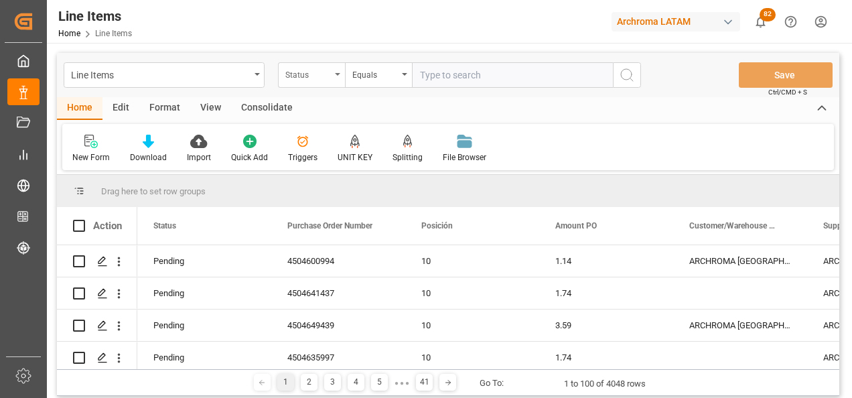
click at [334, 76] on div "Status" at bounding box center [311, 74] width 67 height 25
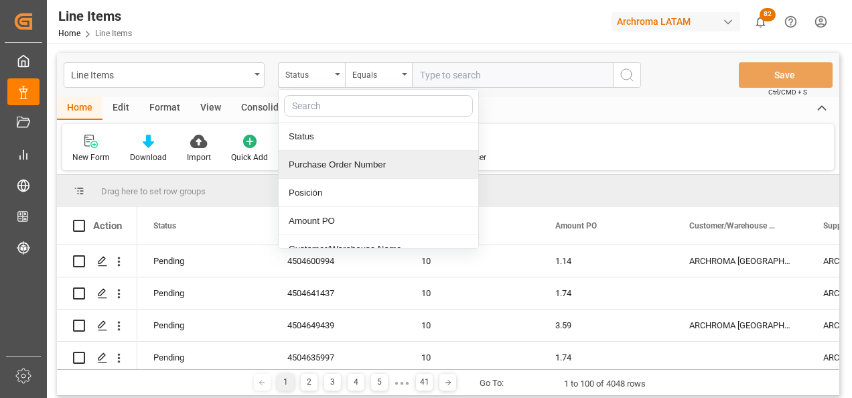
click at [335, 164] on div "Purchase Order Number" at bounding box center [379, 165] width 200 height 28
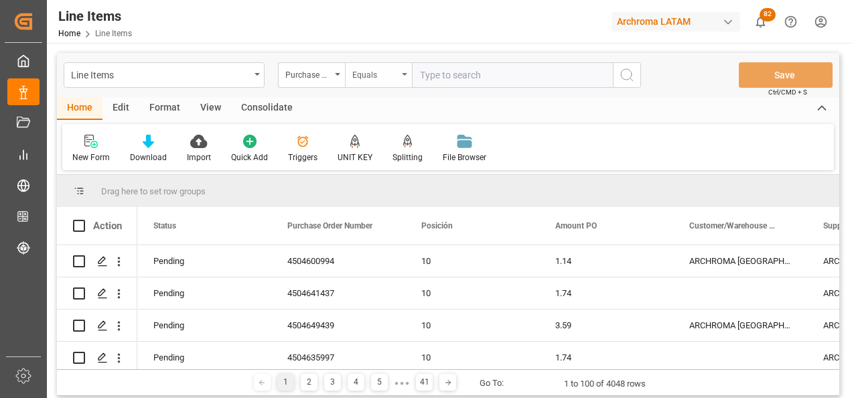
click at [381, 73] on div "Equals" at bounding box center [376, 73] width 46 height 15
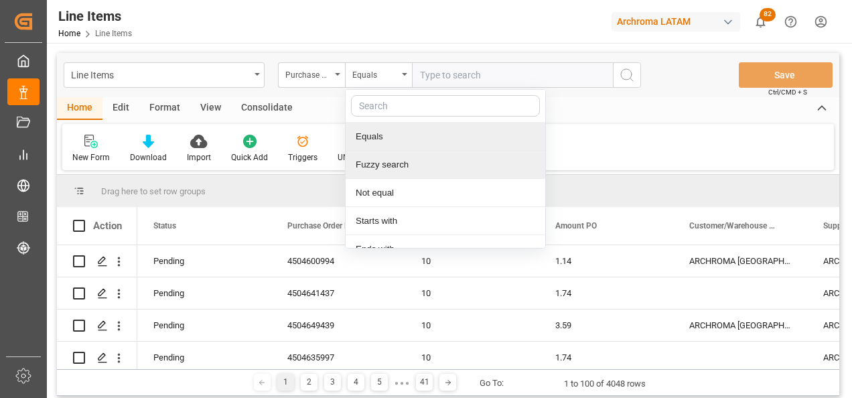
click at [406, 159] on div "Fuzzy search" at bounding box center [446, 165] width 200 height 28
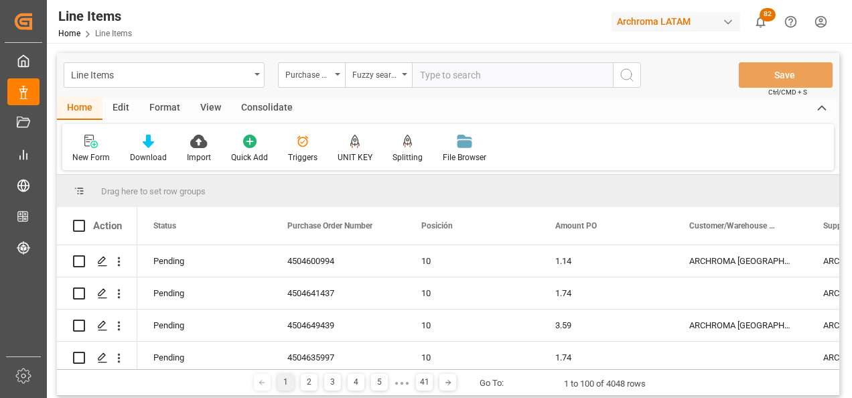
click at [560, 75] on input "text" at bounding box center [512, 74] width 201 height 25
click at [208, 151] on div "Import" at bounding box center [199, 157] width 24 height 12
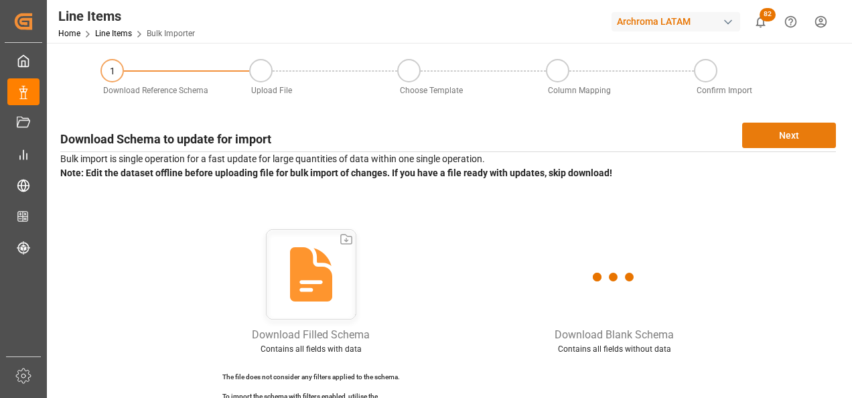
click at [774, 139] on button "Next" at bounding box center [790, 135] width 94 height 25
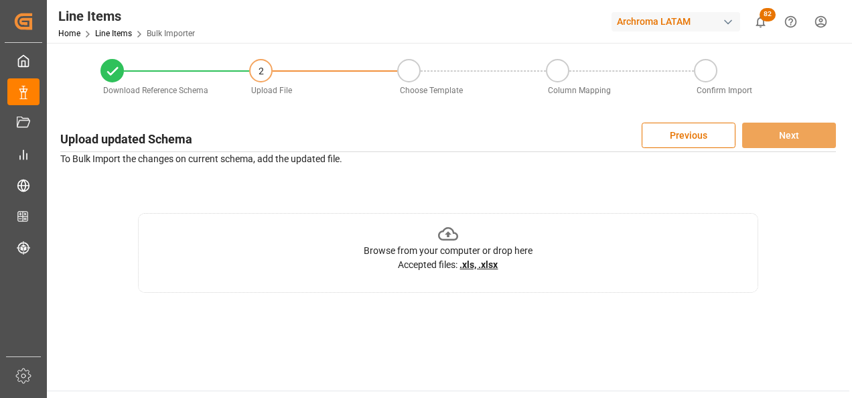
click at [488, 249] on div "Browse from your computer or drop here" at bounding box center [448, 251] width 169 height 14
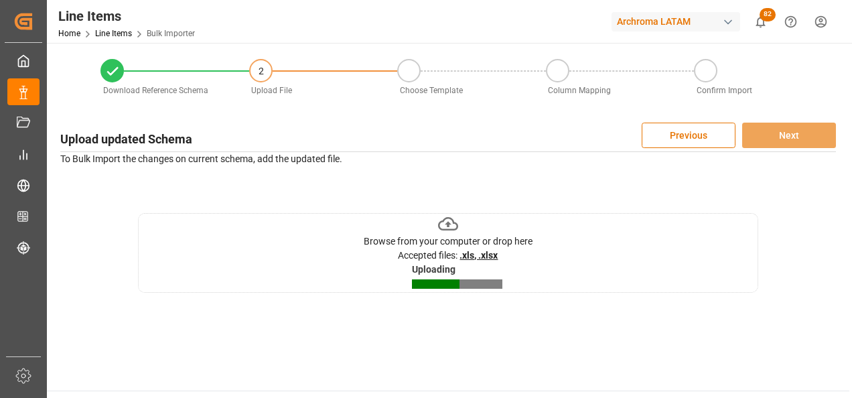
scroll to position [67, 0]
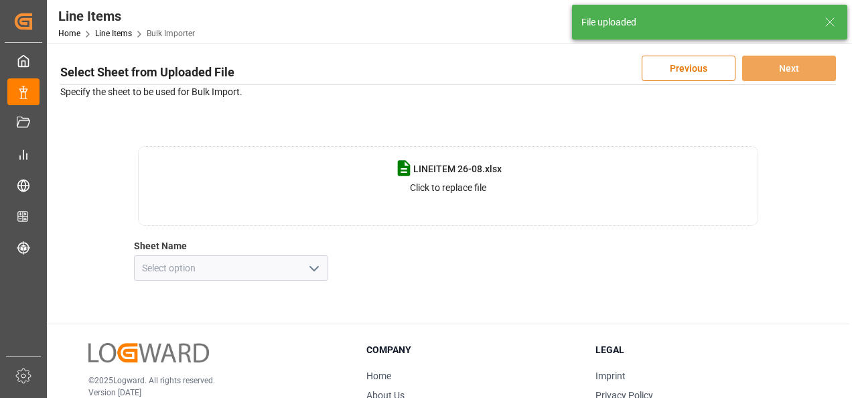
click at [320, 270] on icon "open menu" at bounding box center [314, 269] width 16 height 16
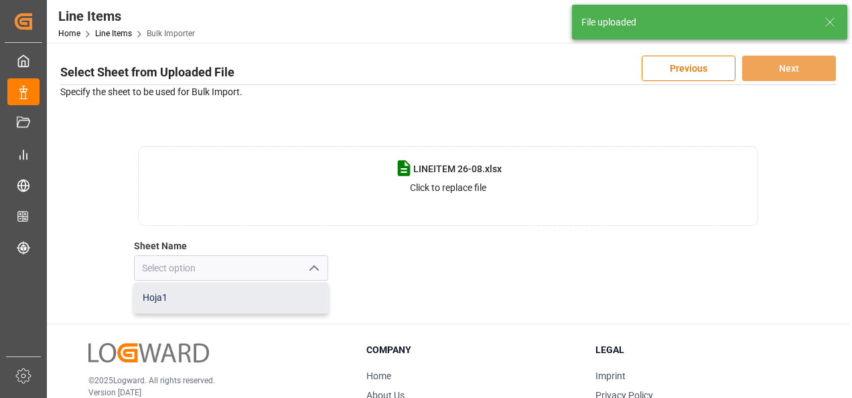
click at [277, 298] on div "Hoja1" at bounding box center [231, 298] width 193 height 30
type input "Hoja1"
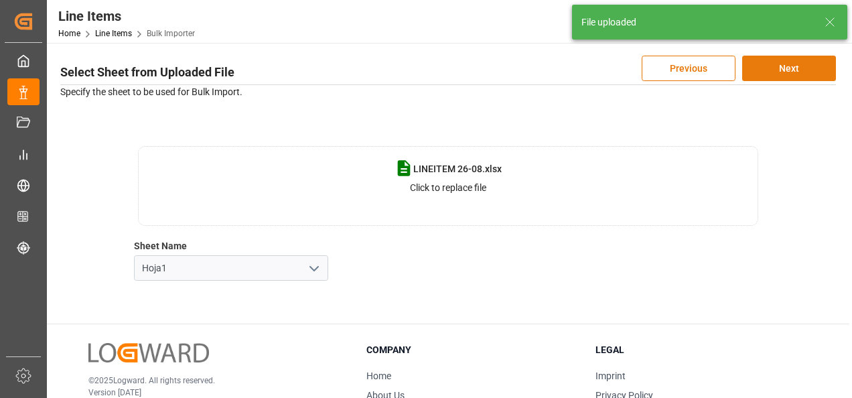
click at [771, 68] on button "Next" at bounding box center [790, 68] width 94 height 25
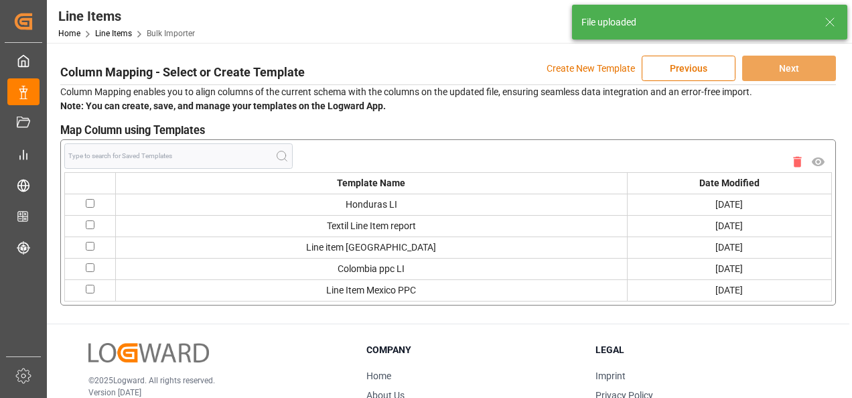
click at [606, 68] on p "Create New Template" at bounding box center [591, 68] width 88 height 25
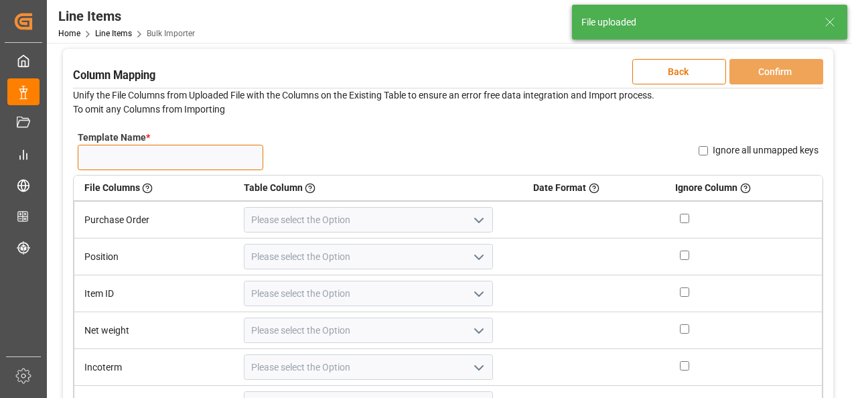
click at [204, 161] on input "Template Name *" at bounding box center [171, 157] width 186 height 25
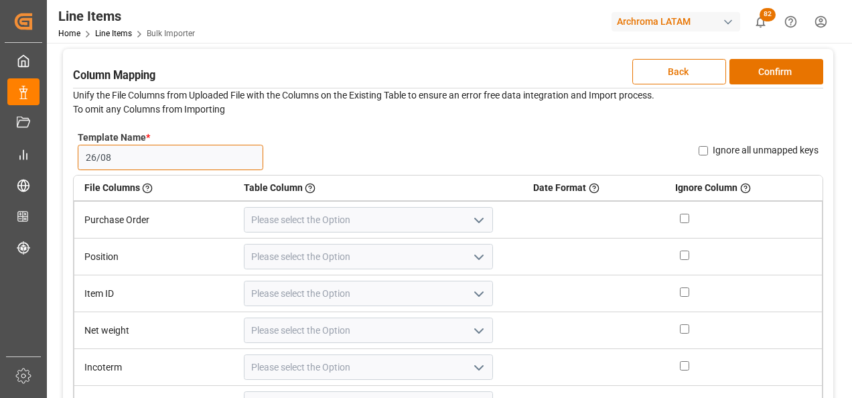
type input "26/08"
click at [471, 216] on icon "open menu" at bounding box center [479, 220] width 16 height 16
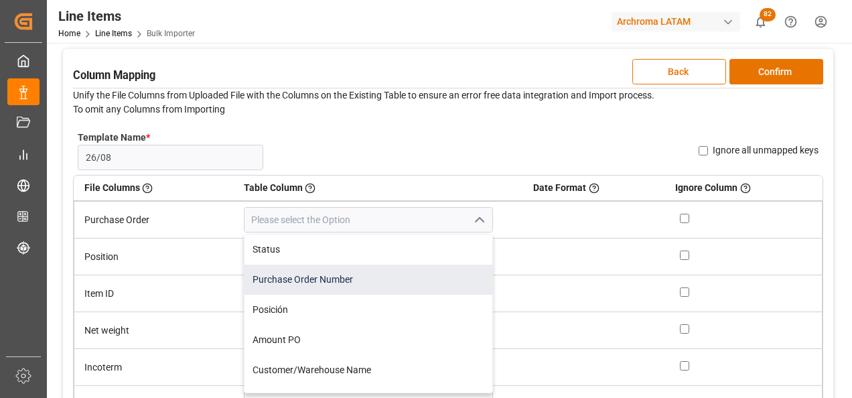
click at [371, 270] on div "Purchase Order Number" at bounding box center [369, 280] width 249 height 30
type input "Purchase Order Number"
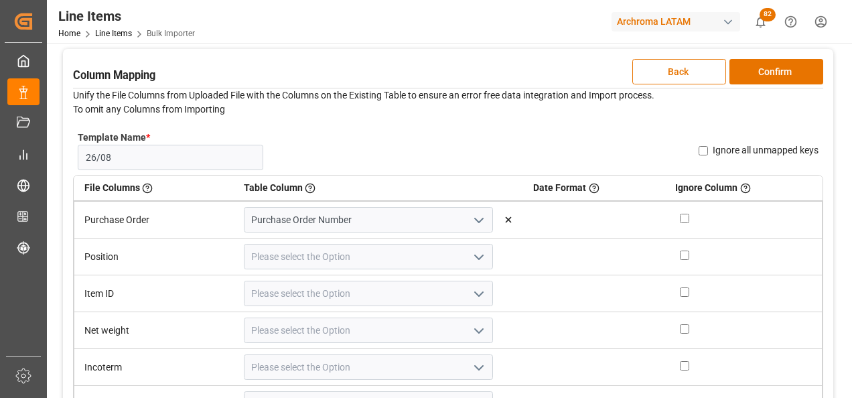
click at [471, 254] on icon "open menu" at bounding box center [479, 257] width 16 height 16
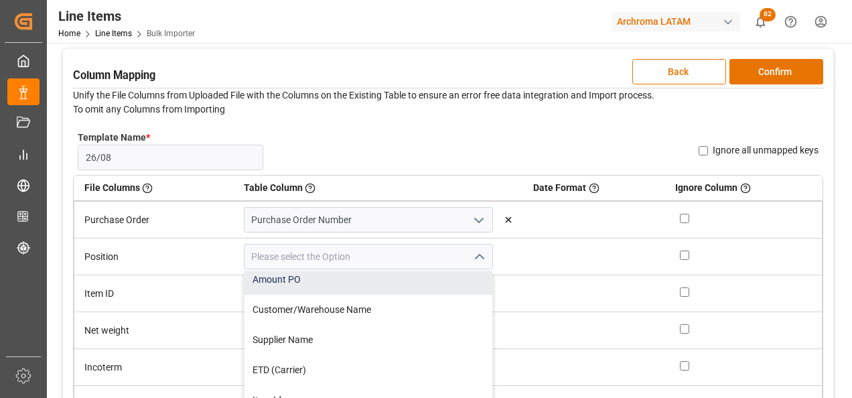
scroll to position [0, 0]
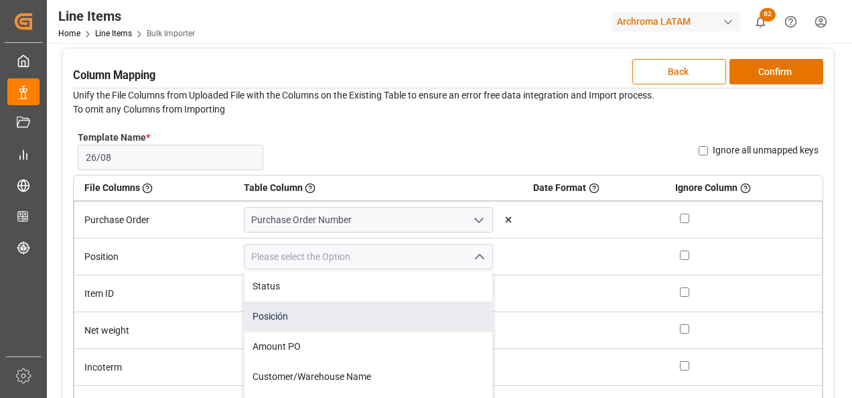
click at [389, 312] on div "Posición" at bounding box center [369, 317] width 249 height 30
type input "Posición"
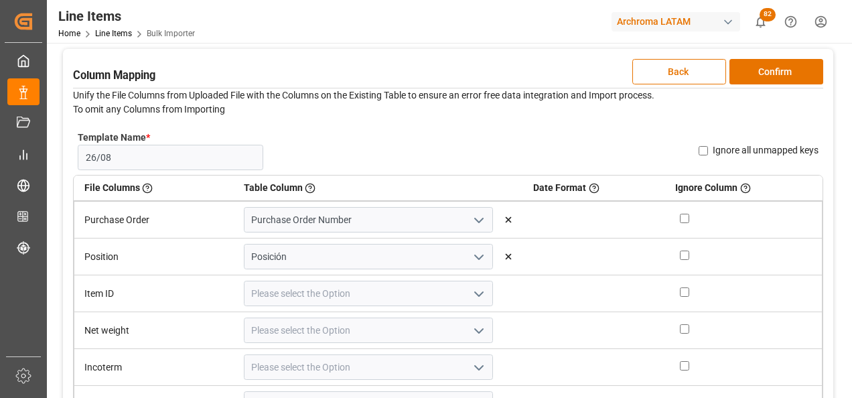
click at [468, 302] on button "open menu" at bounding box center [478, 293] width 20 height 21
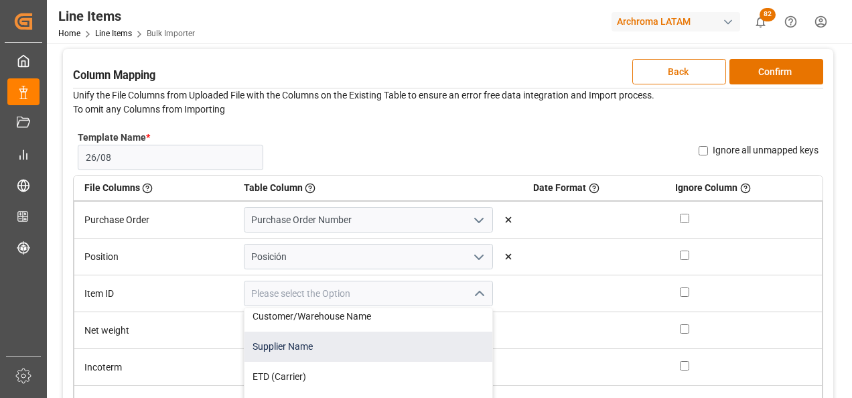
scroll to position [134, 0]
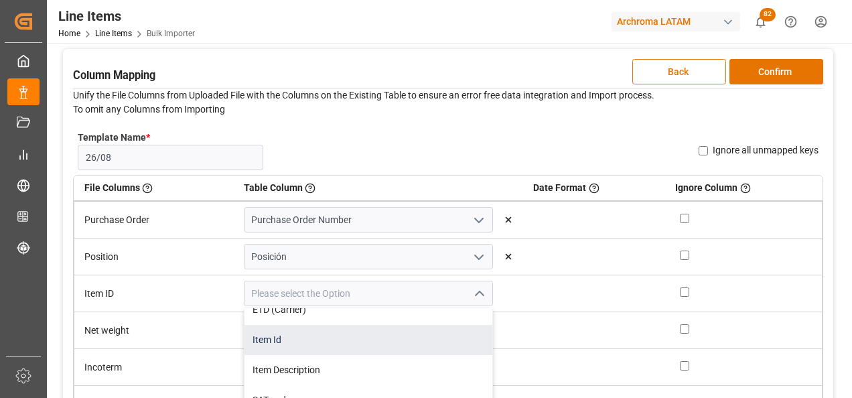
click at [355, 350] on div "Item Id" at bounding box center [369, 340] width 249 height 30
type input "Item Id"
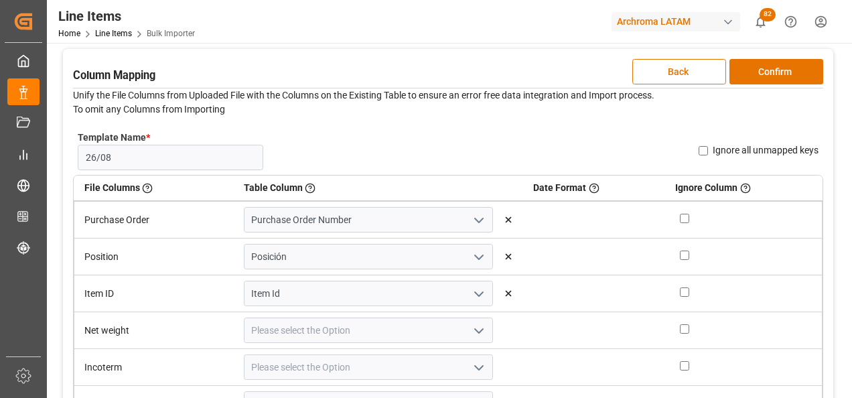
scroll to position [67, 0]
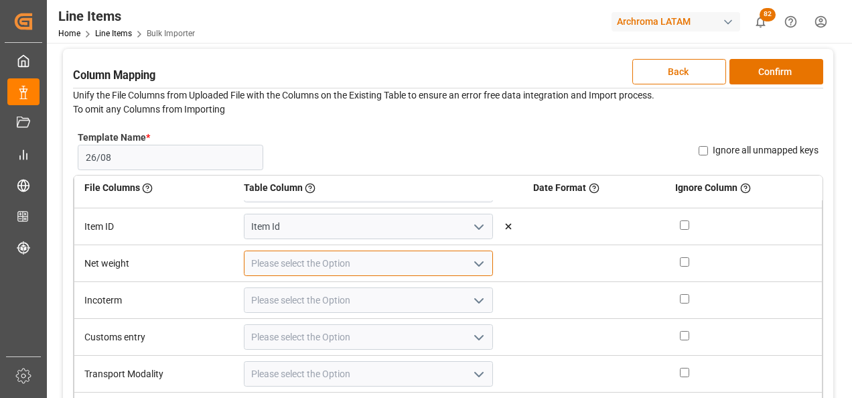
click at [450, 263] on input at bounding box center [369, 263] width 250 height 25
click at [471, 261] on icon "open menu" at bounding box center [479, 264] width 16 height 16
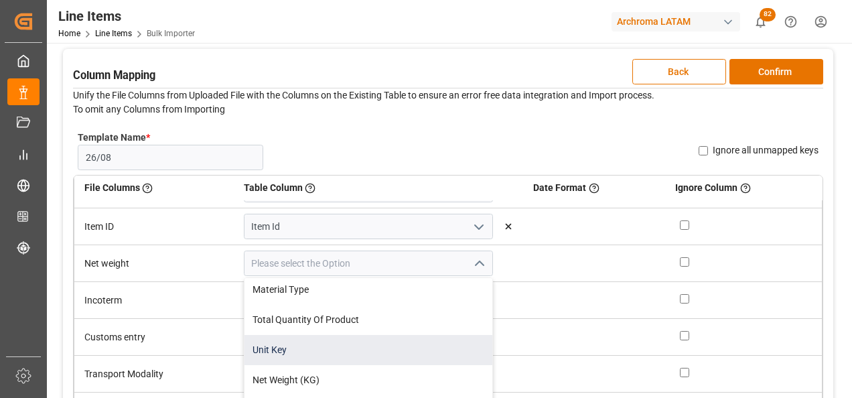
scroll to position [402, 0]
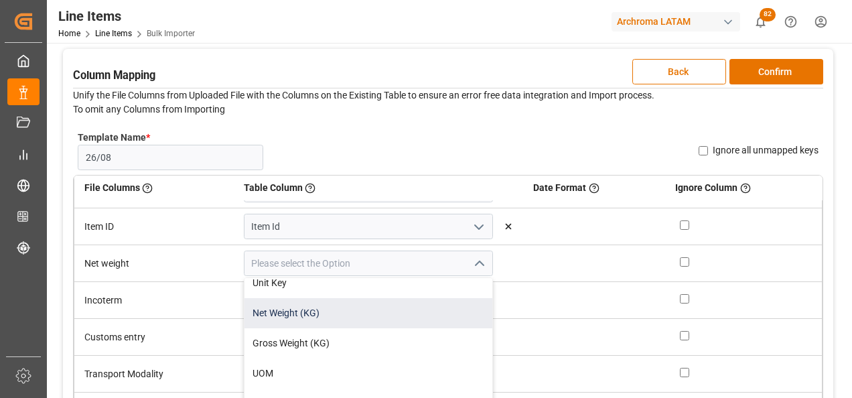
click at [387, 318] on div "Net Weight (KG)" at bounding box center [369, 313] width 249 height 30
type input "Net Weight (KG)"
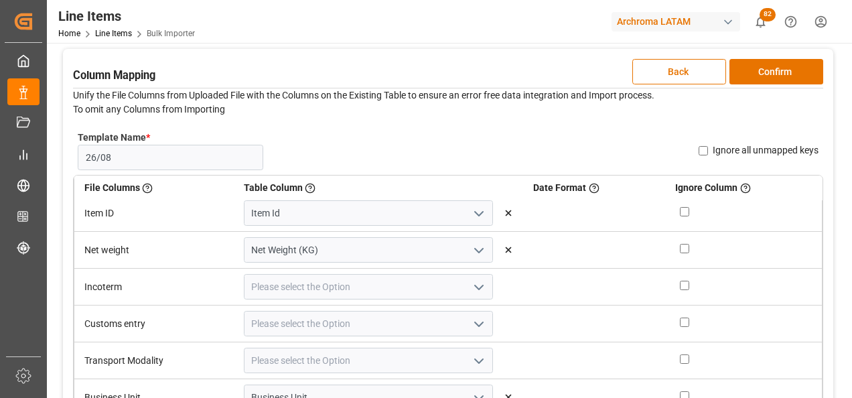
click at [471, 285] on icon "open menu" at bounding box center [479, 287] width 16 height 16
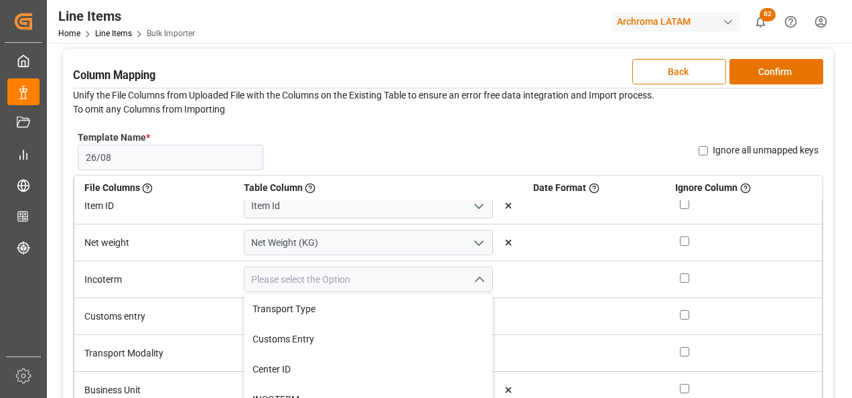
scroll to position [670, 0]
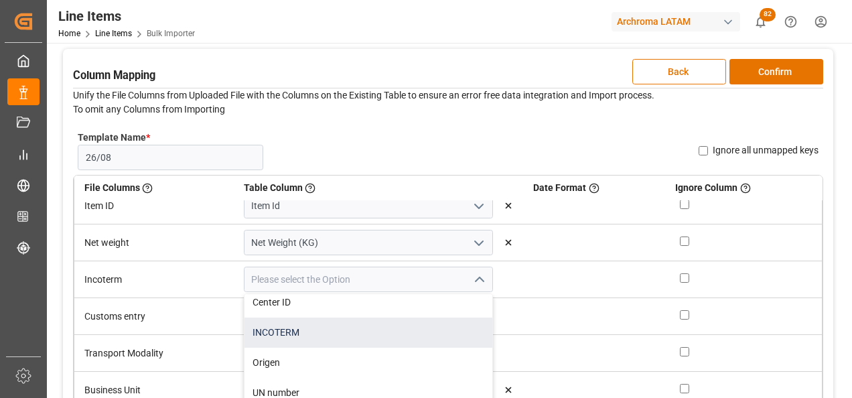
click at [387, 340] on div "INCOTERM" at bounding box center [369, 333] width 249 height 30
type input "INCOTERM"
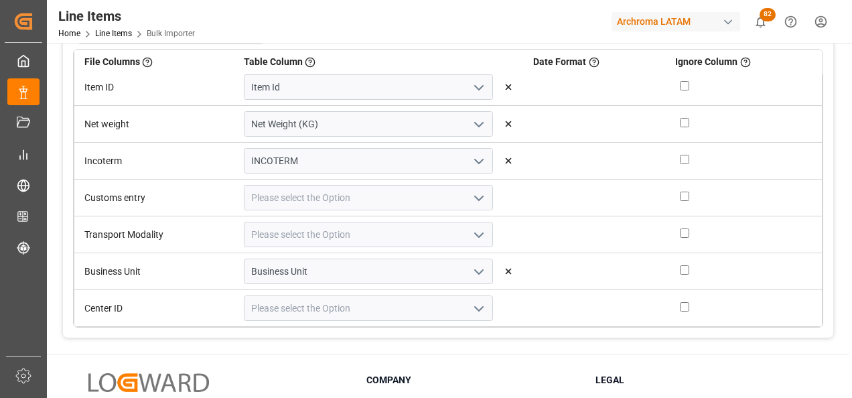
scroll to position [201, 0]
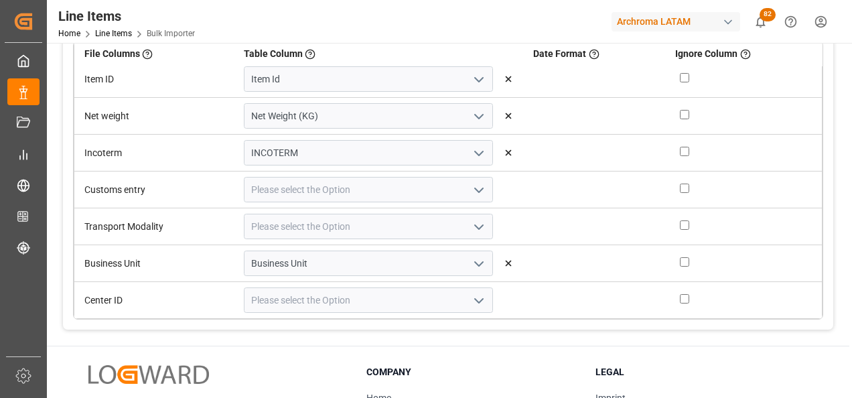
click at [471, 188] on icon "open menu" at bounding box center [479, 190] width 16 height 16
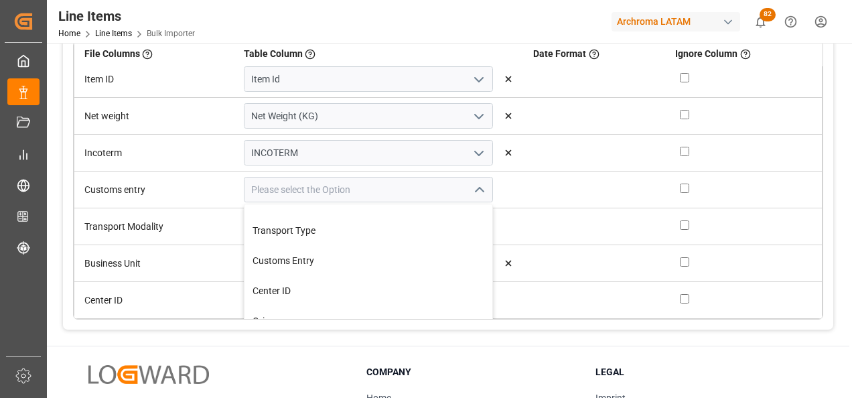
scroll to position [603, 0]
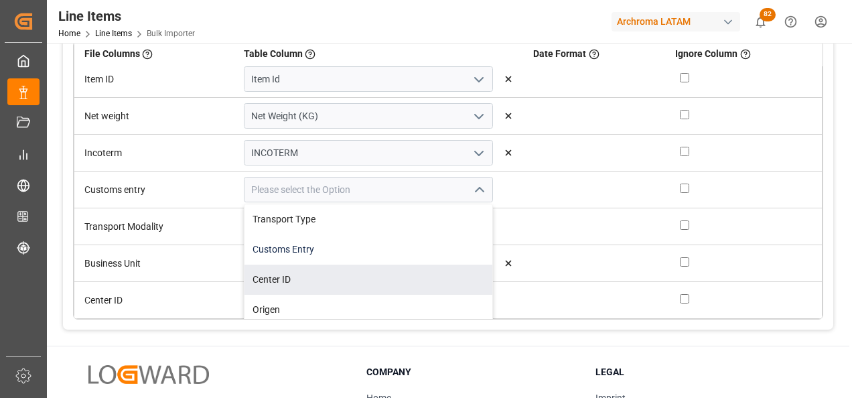
click at [352, 255] on div "Customs Entry" at bounding box center [369, 250] width 249 height 30
type input "Customs Entry"
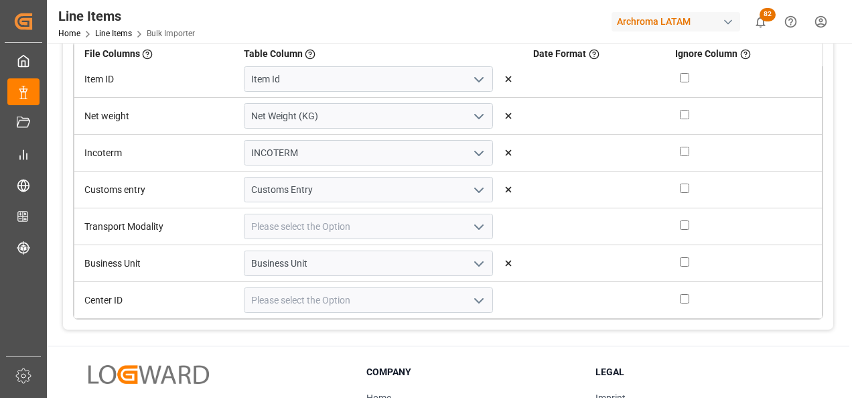
click at [475, 225] on polyline "open menu" at bounding box center [479, 227] width 8 height 4
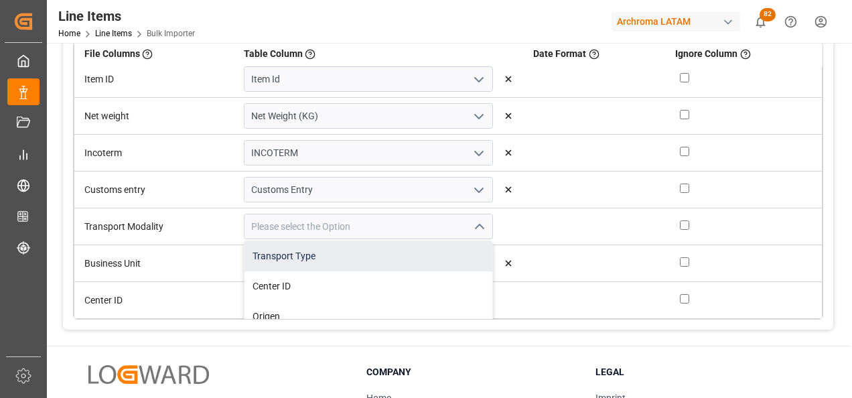
click at [354, 258] on div "Transport Type" at bounding box center [369, 256] width 249 height 30
type input "Transport Type"
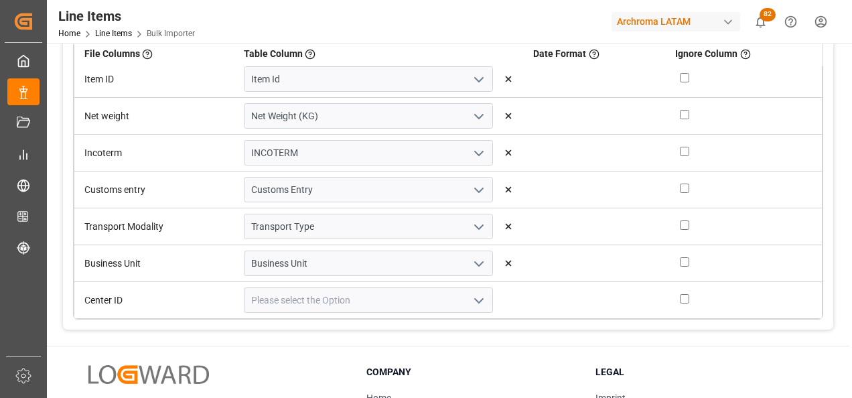
click at [471, 304] on icon "open menu" at bounding box center [479, 301] width 16 height 16
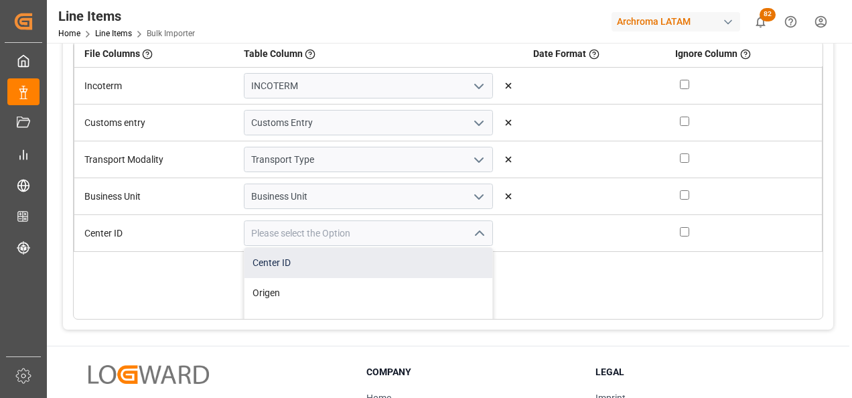
click at [362, 269] on div "Center ID" at bounding box center [369, 263] width 249 height 30
type input "Center ID"
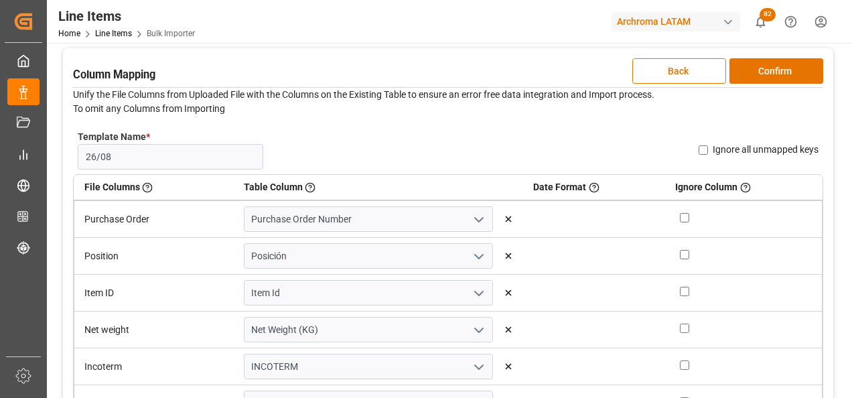
scroll to position [67, 0]
click at [779, 73] on button "Confirm" at bounding box center [777, 71] width 94 height 25
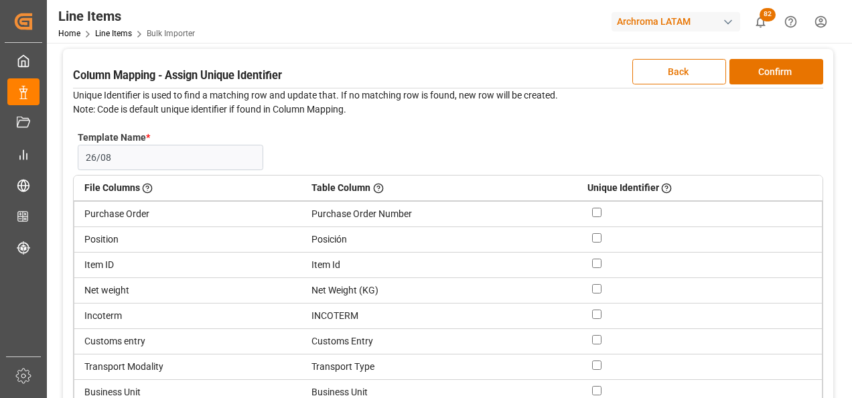
click at [596, 236] on input "checkbox" at bounding box center [596, 237] width 9 height 9
checkbox input "true"
click at [597, 211] on input "checkbox" at bounding box center [596, 212] width 9 height 9
checkbox input "true"
click at [750, 79] on button "Confirm" at bounding box center [777, 71] width 94 height 25
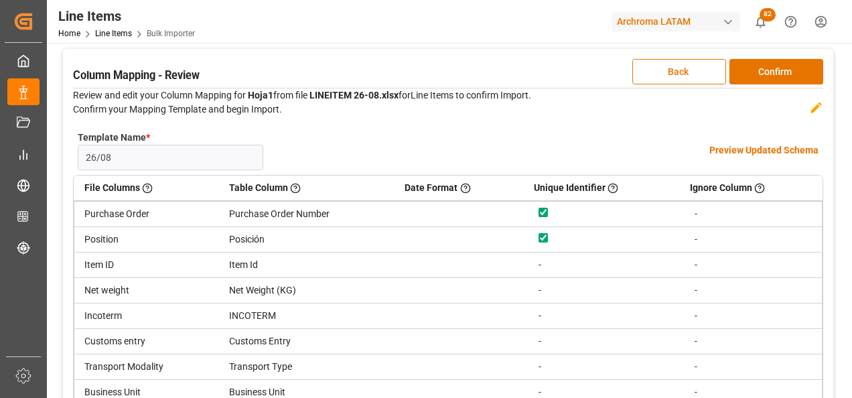
click at [751, 147] on h4 "Preview Updated Schema" at bounding box center [764, 150] width 109 height 14
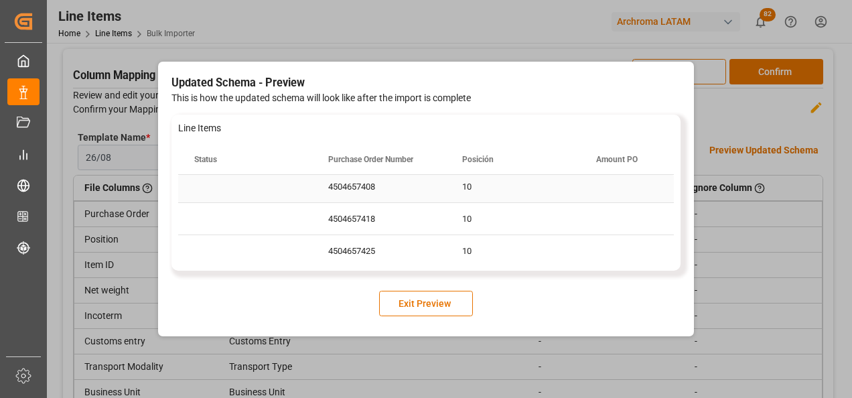
scroll to position [72, 0]
click at [548, 236] on div "10" at bounding box center [513, 247] width 134 height 31
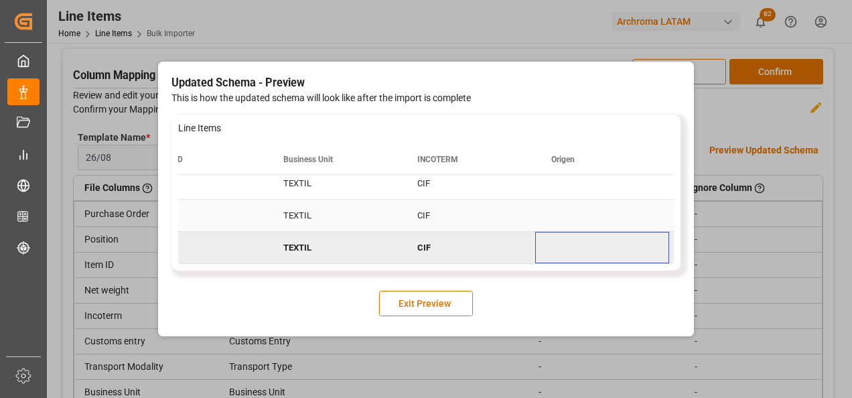
scroll to position [0, 0]
click at [420, 300] on button "Exit Preview" at bounding box center [426, 303] width 94 height 25
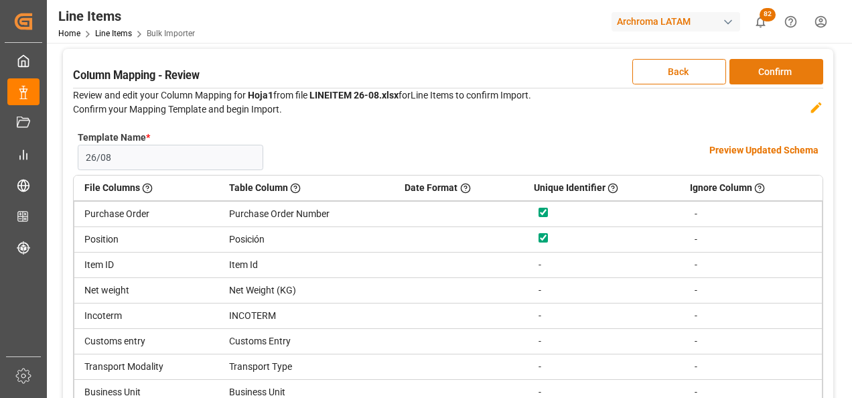
click at [789, 74] on button "Confirm" at bounding box center [777, 71] width 94 height 25
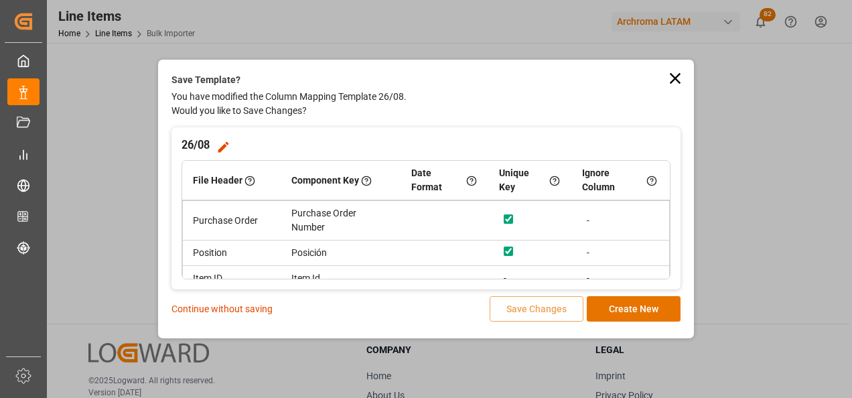
click at [251, 309] on p "Continue without saving" at bounding box center [222, 309] width 101 height 14
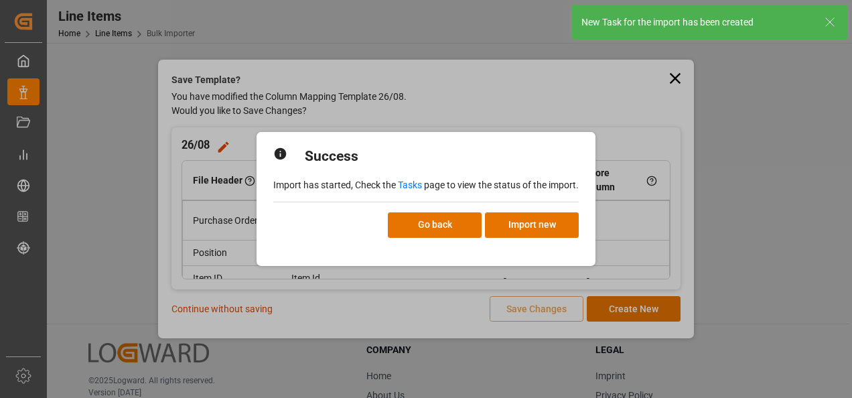
click at [416, 180] on link "Tasks" at bounding box center [410, 185] width 24 height 11
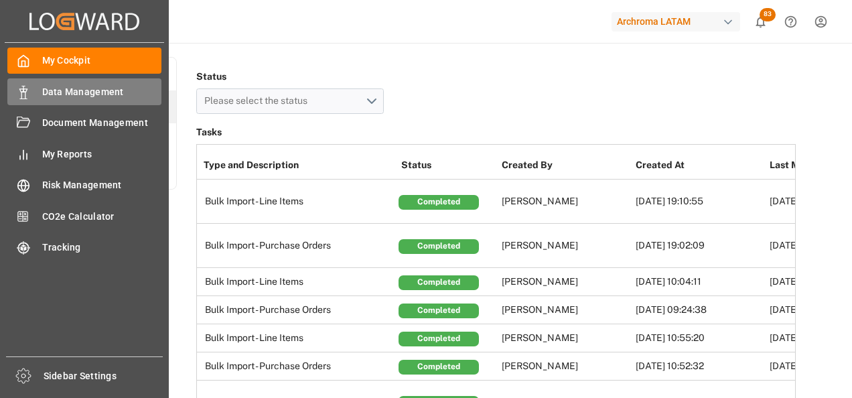
click at [31, 93] on div "Data Management Data Management" at bounding box center [84, 91] width 154 height 26
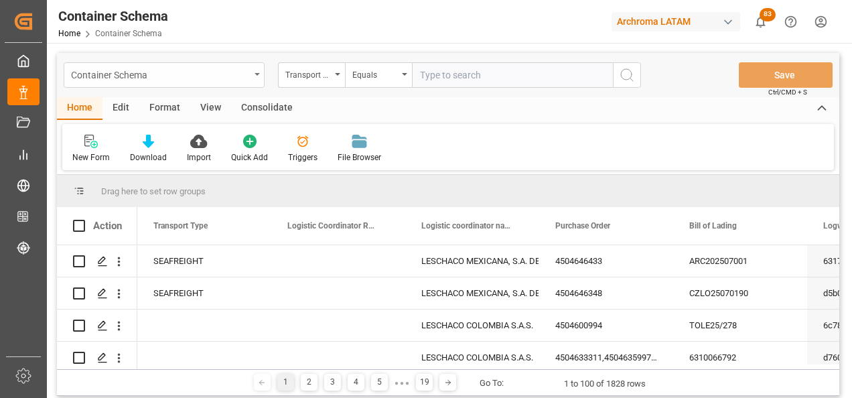
click at [241, 70] on div "Container Schema" at bounding box center [160, 74] width 179 height 17
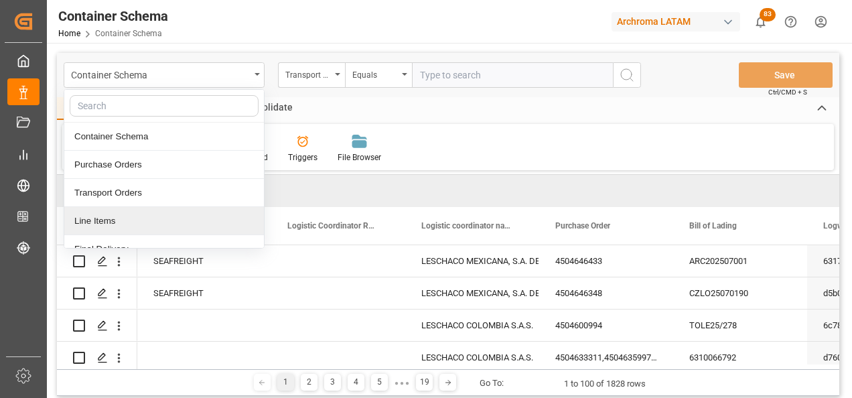
click at [176, 212] on div "Line Items" at bounding box center [164, 221] width 200 height 28
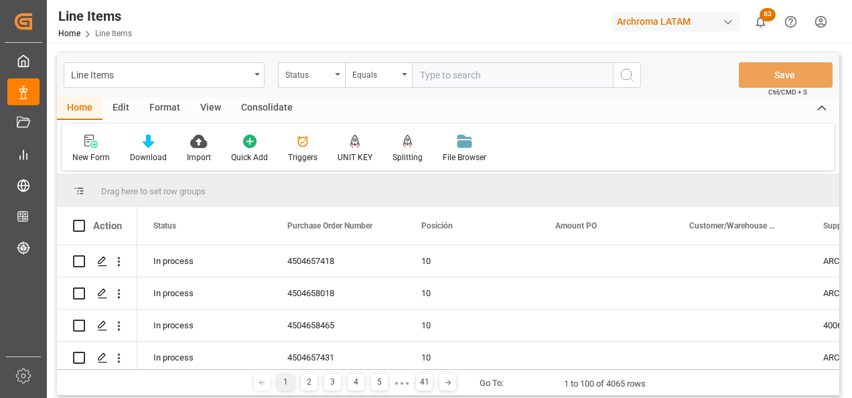
click at [335, 78] on div "Status" at bounding box center [311, 74] width 67 height 25
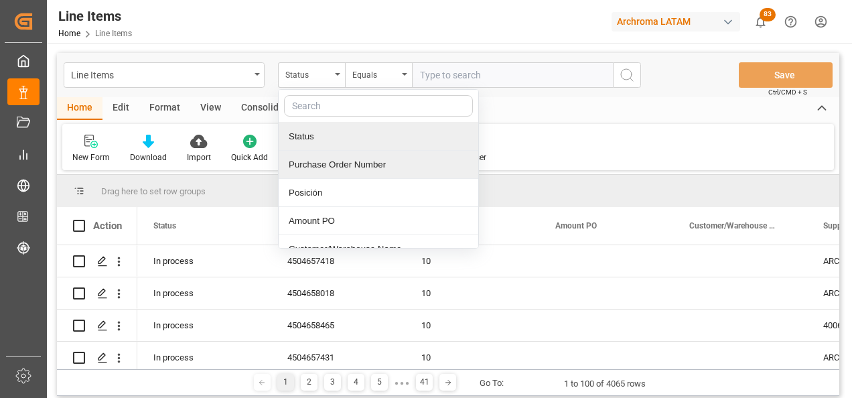
click at [323, 169] on div "Purchase Order Number" at bounding box center [379, 165] width 200 height 28
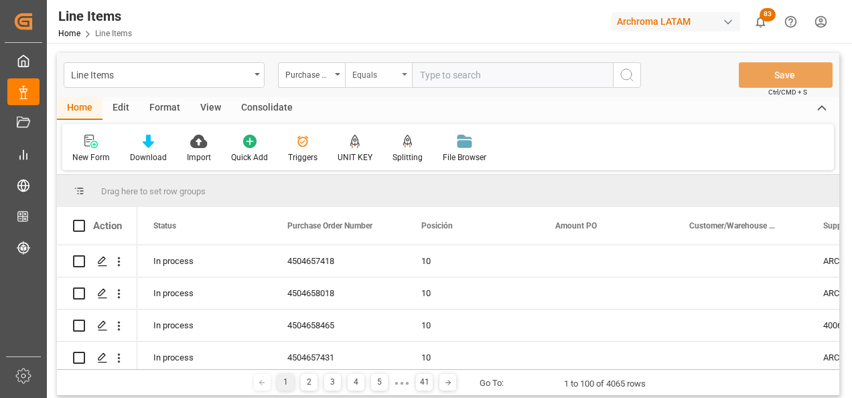
click at [369, 83] on div "Equals" at bounding box center [378, 74] width 67 height 25
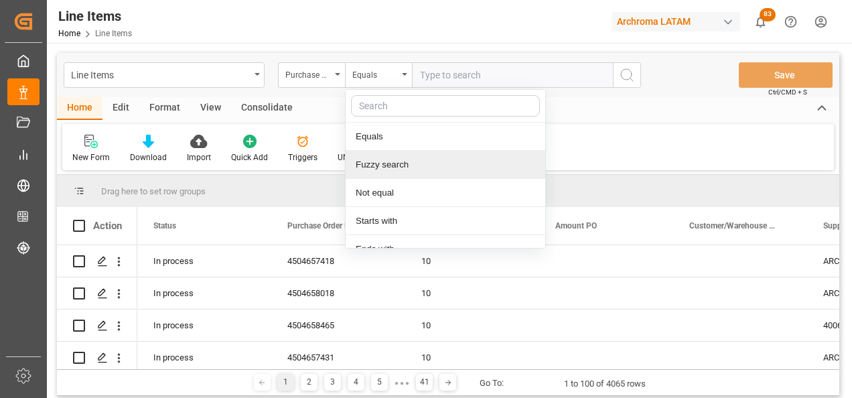
click at [389, 161] on div "Fuzzy search" at bounding box center [446, 165] width 200 height 28
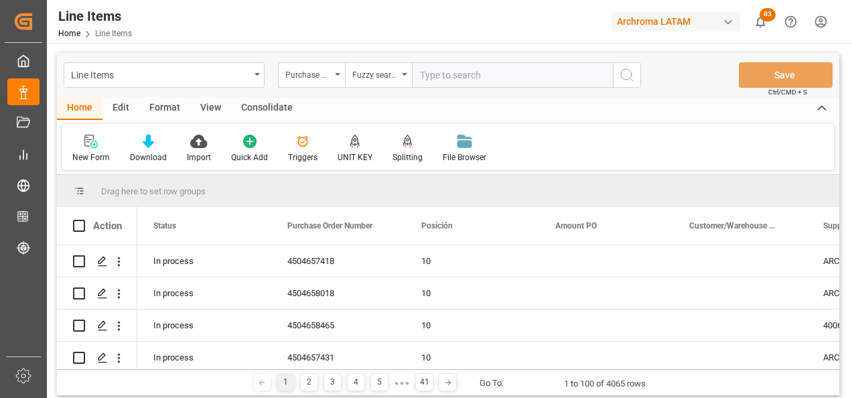
click at [520, 72] on input "text" at bounding box center [512, 74] width 201 height 25
paste input "4504656881"
type input "4504656881"
click at [409, 75] on div "Fuzzy search" at bounding box center [378, 74] width 67 height 25
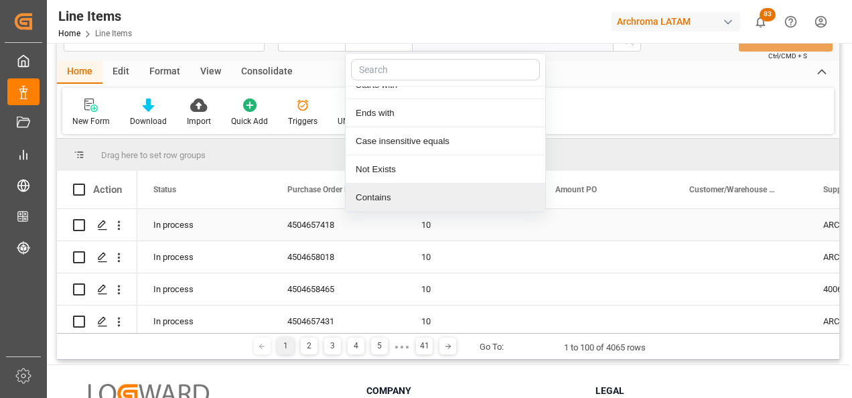
scroll to position [67, 0]
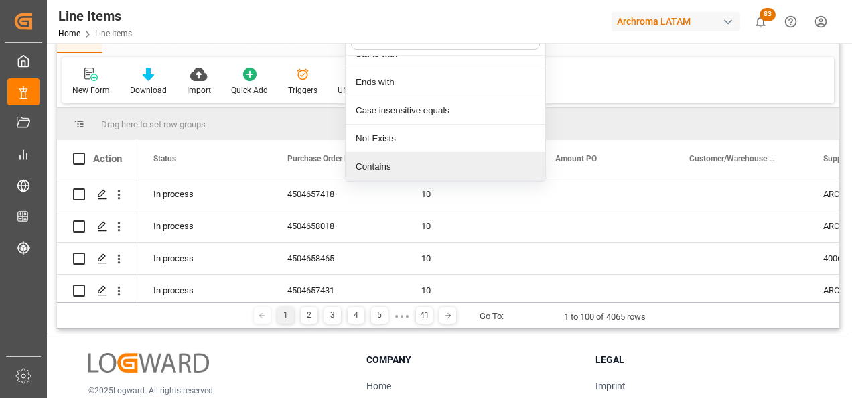
click at [401, 167] on div "Contains" at bounding box center [446, 167] width 200 height 28
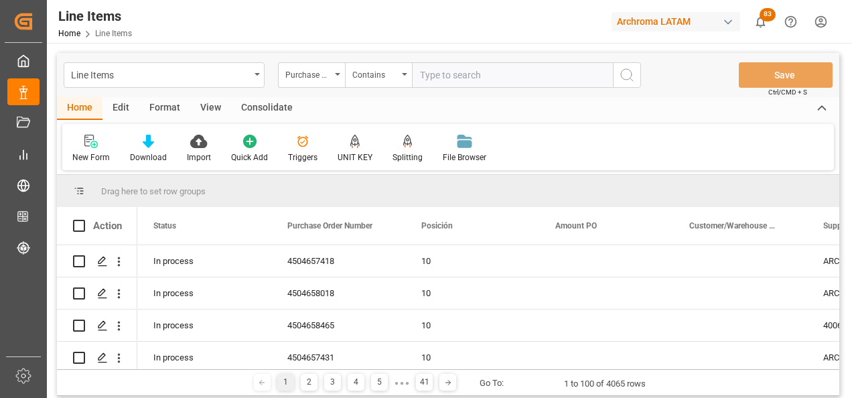
click at [444, 74] on input "text" at bounding box center [512, 74] width 201 height 25
paste input "4504656881"
click at [485, 76] on input "4504656881" at bounding box center [512, 74] width 201 height 25
paste input "4504657408"
click at [552, 80] on input "4504656881,4504657408," at bounding box center [512, 74] width 201 height 25
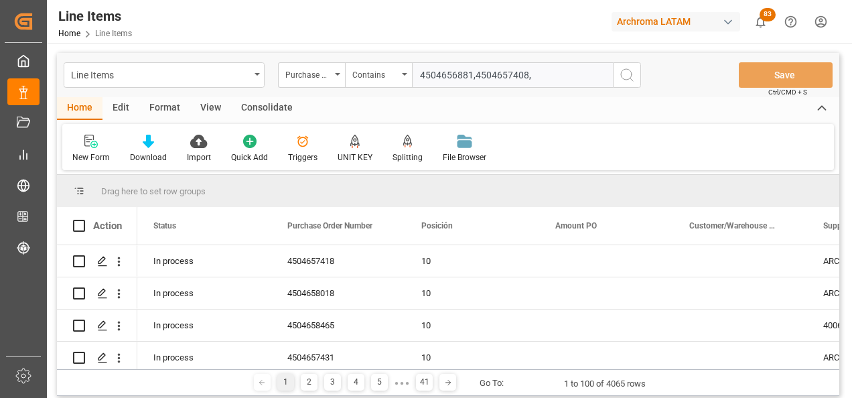
paste input "4504657418"
click at [588, 76] on input "4504656881,4504657408,4504657418," at bounding box center [512, 74] width 201 height 25
paste input "4504657425"
click at [574, 80] on input "4504656881,4504657408,4504657418,4504657425," at bounding box center [512, 74] width 201 height 25
paste input "4504657426"
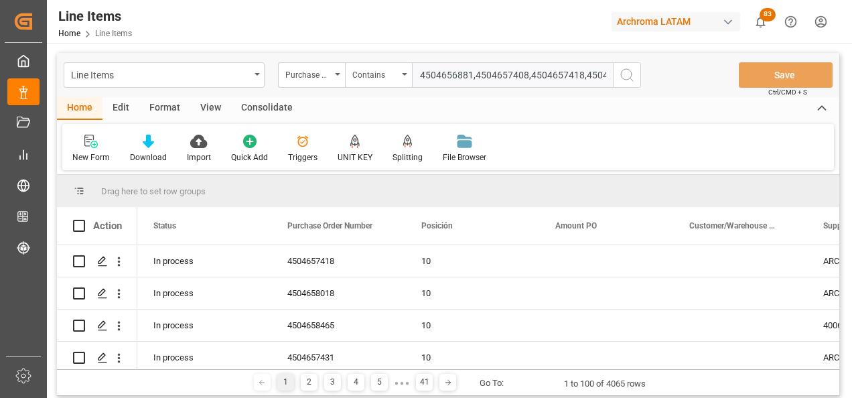
click at [506, 67] on input "4504656881,4504657408,4504657418,4504657425,4504657426" at bounding box center [512, 74] width 201 height 25
paste input "4504657427"
type input "4504656881,4504657408,4504657418,4504657425,4504657426,4504657427"
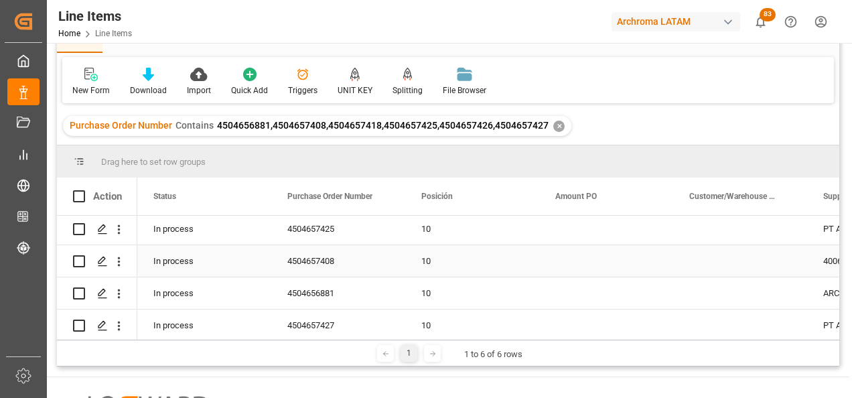
scroll to position [78, 0]
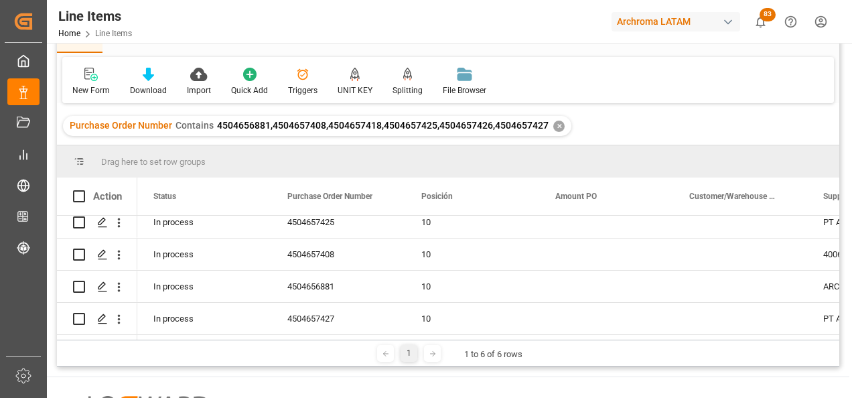
click at [558, 128] on div "✕" at bounding box center [559, 126] width 11 height 11
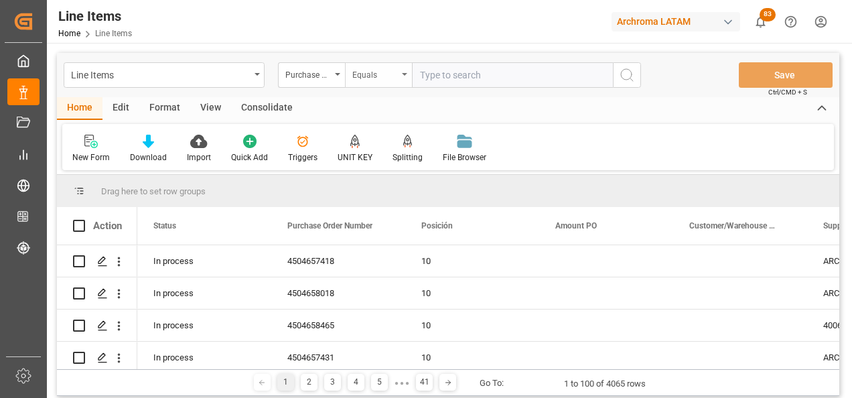
click at [367, 82] on div "Equals" at bounding box center [378, 74] width 67 height 25
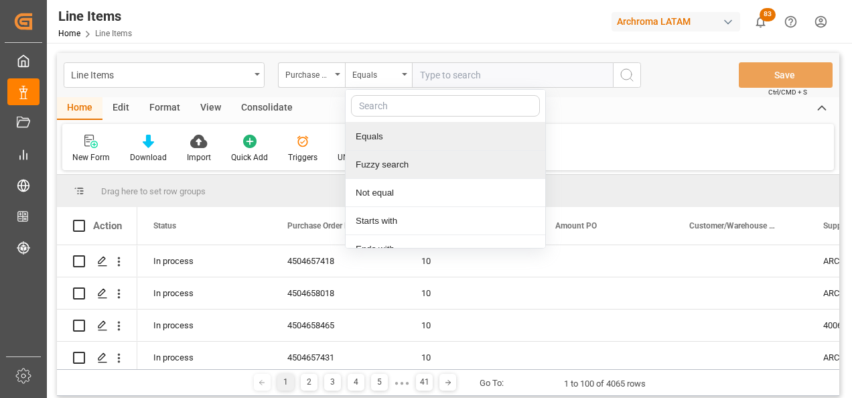
click at [395, 160] on div "Fuzzy search" at bounding box center [446, 165] width 200 height 28
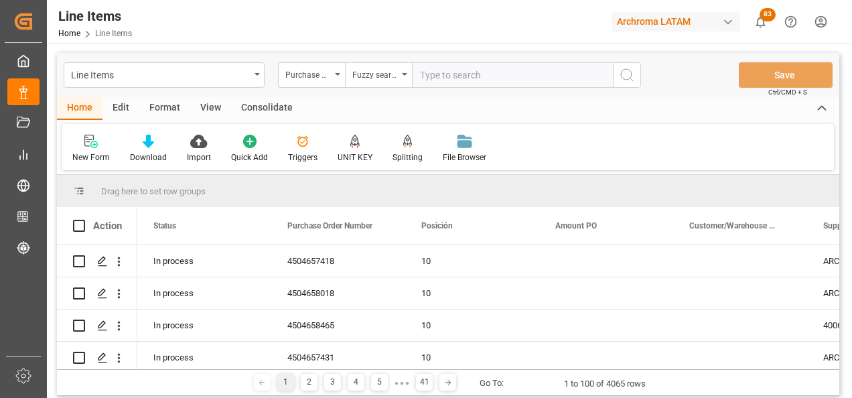
click at [505, 72] on input "text" at bounding box center [512, 74] width 201 height 25
paste input "4504657431"
type input "4504657431"
click at [620, 72] on icon "search button" at bounding box center [627, 75] width 16 height 16
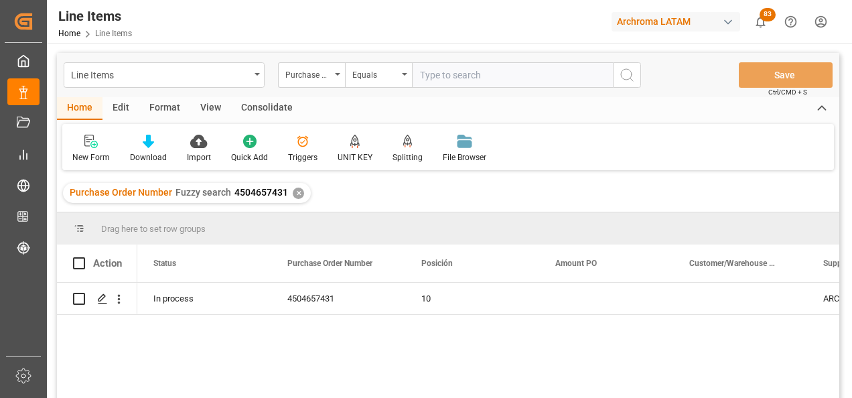
click at [294, 191] on div "✕" at bounding box center [298, 193] width 11 height 11
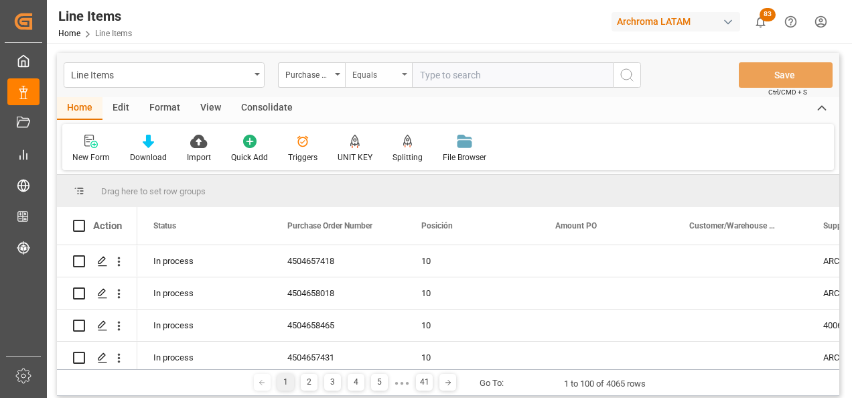
click at [408, 80] on div "Equals" at bounding box center [378, 74] width 67 height 25
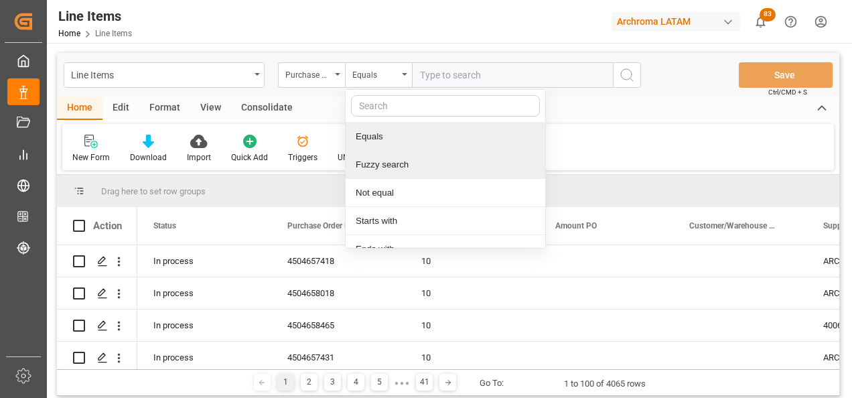
click at [413, 151] on div "Fuzzy search" at bounding box center [446, 165] width 200 height 28
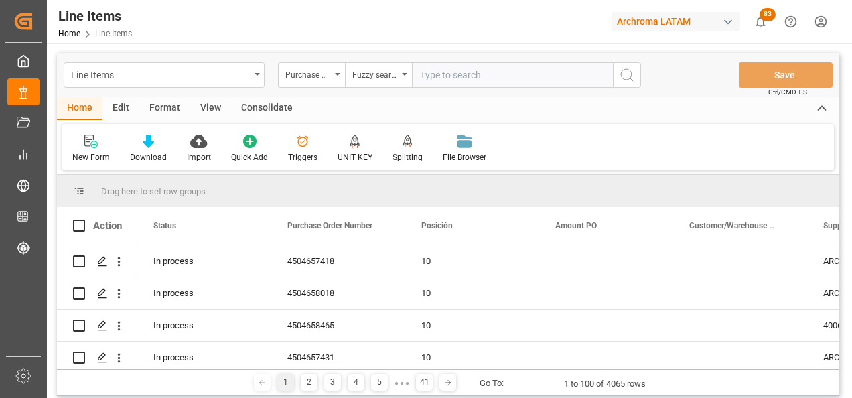
paste input "4504658012"
type input "4504658012"
click at [625, 82] on icon "search button" at bounding box center [627, 75] width 16 height 16
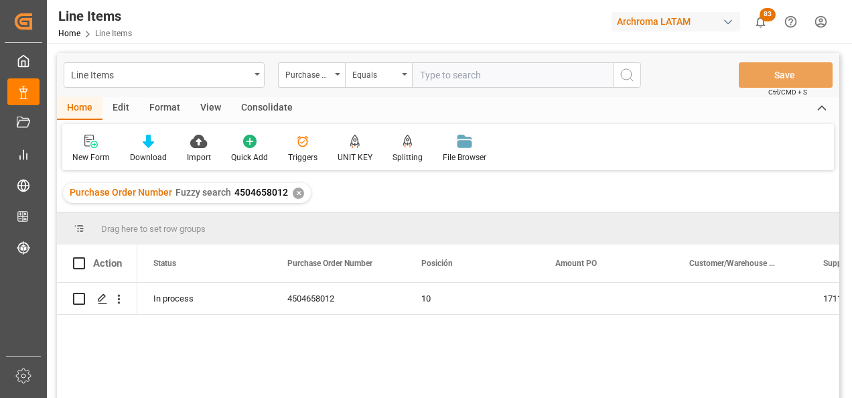
click at [296, 194] on div "✕" at bounding box center [298, 193] width 11 height 11
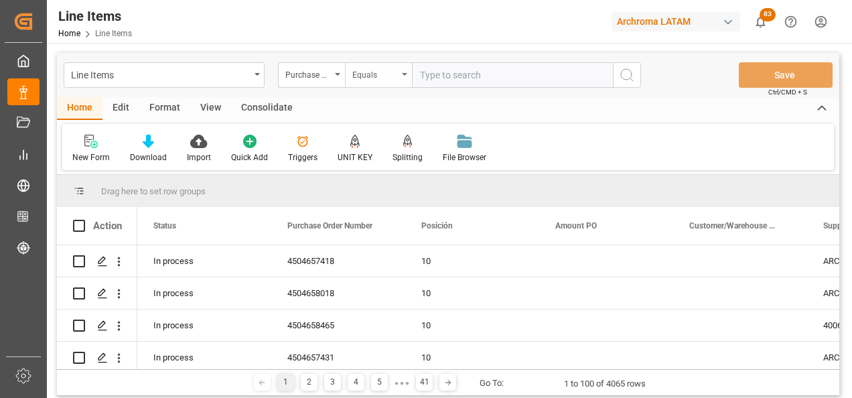
click at [395, 82] on div "Equals" at bounding box center [378, 74] width 67 height 25
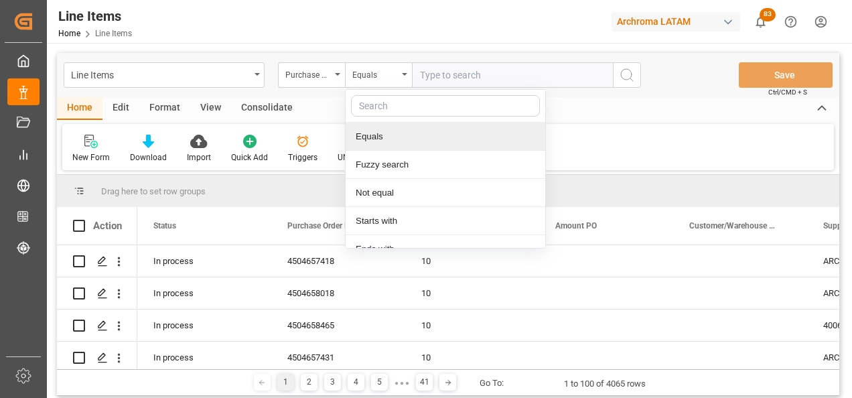
click at [431, 157] on div "Fuzzy search" at bounding box center [446, 165] width 200 height 28
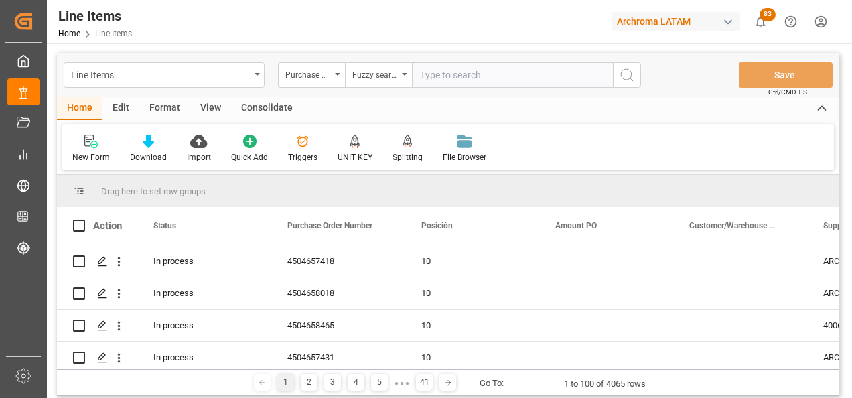
paste input "4504658018"
type input "4504658018"
click at [626, 85] on button "search button" at bounding box center [627, 74] width 28 height 25
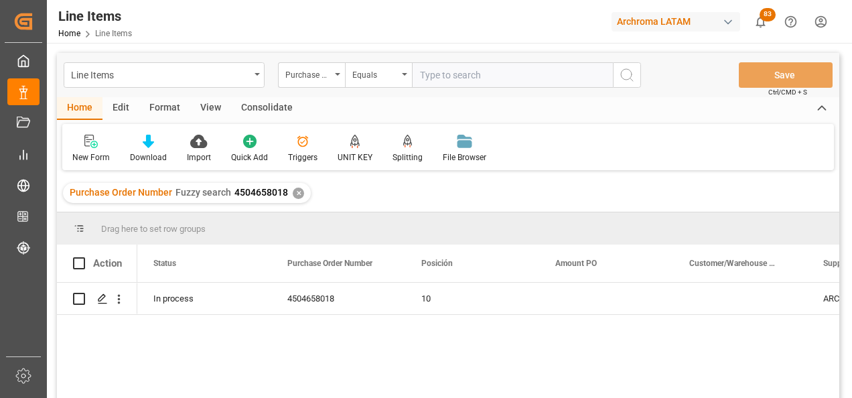
click at [296, 196] on div "✕" at bounding box center [298, 193] width 11 height 11
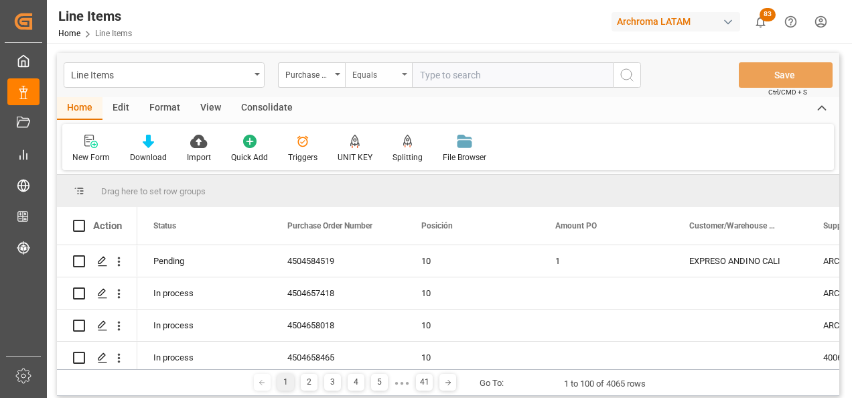
click at [401, 78] on div "Equals" at bounding box center [378, 74] width 67 height 25
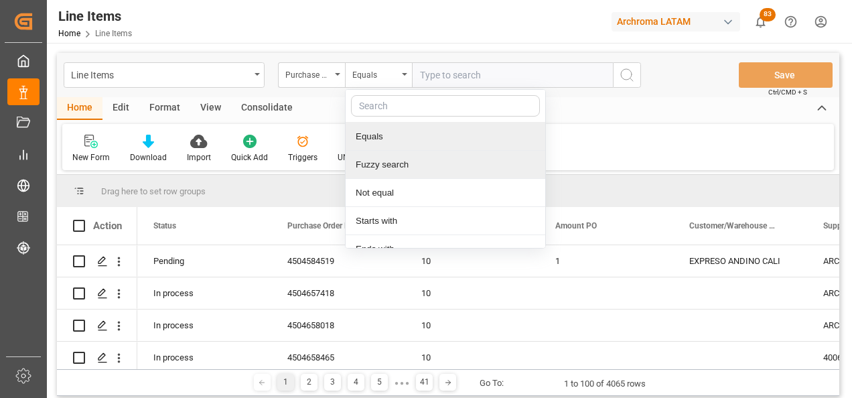
click at [409, 157] on div "Fuzzy search" at bounding box center [446, 165] width 200 height 28
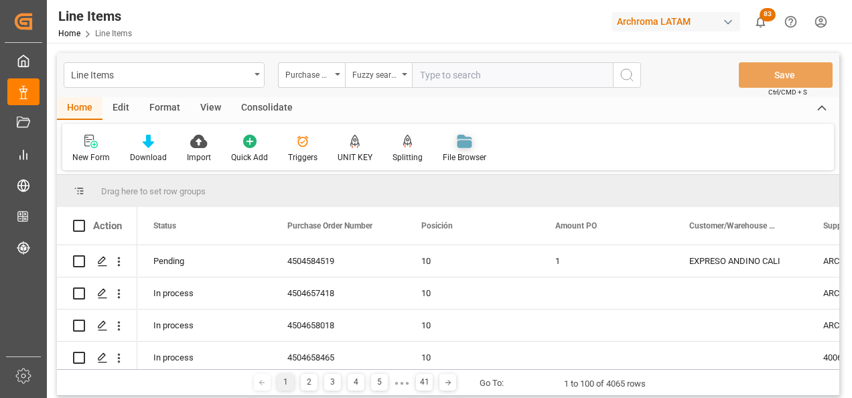
paste input "4504658020"
type input "4504658020"
click at [620, 78] on button "search button" at bounding box center [627, 74] width 28 height 25
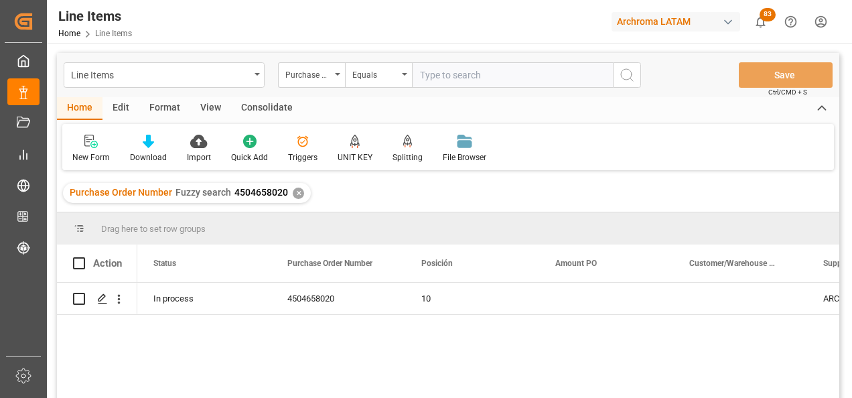
click at [293, 193] on div "✕" at bounding box center [298, 193] width 11 height 11
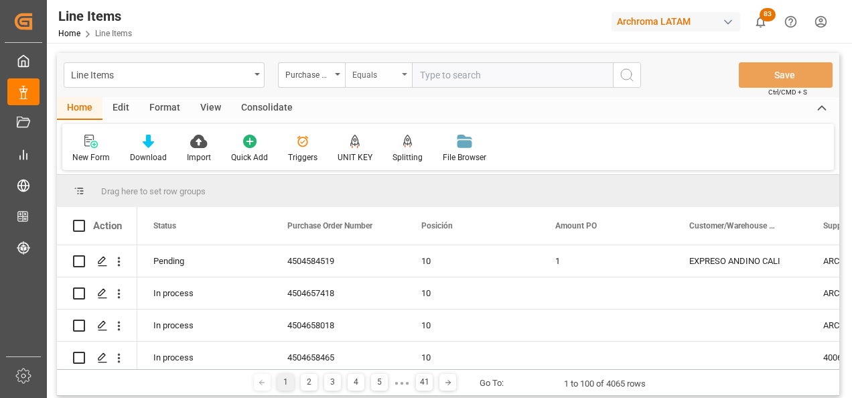
click at [395, 83] on div "Equals" at bounding box center [378, 74] width 67 height 25
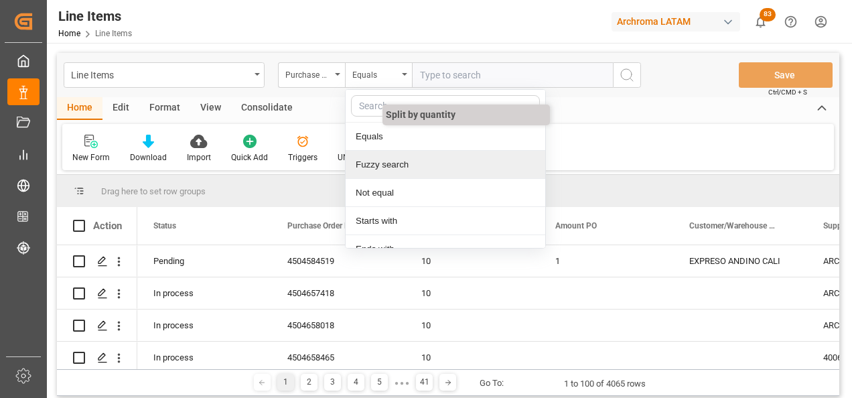
drag, startPoint x: 413, startPoint y: 159, endPoint x: 420, endPoint y: 158, distance: 6.7
click at [414, 159] on div "Fuzzy search" at bounding box center [446, 165] width 200 height 28
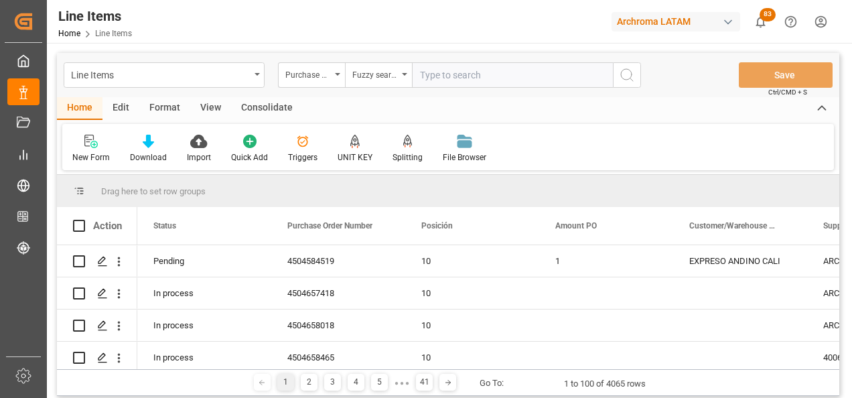
paste input "4504658043"
type input "4504658043"
click at [631, 77] on icon "search button" at bounding box center [627, 75] width 16 height 16
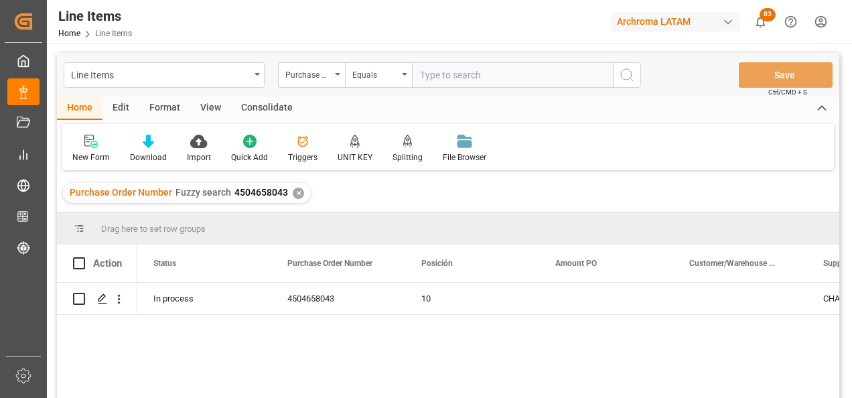
click at [300, 194] on div "✕" at bounding box center [298, 193] width 11 height 11
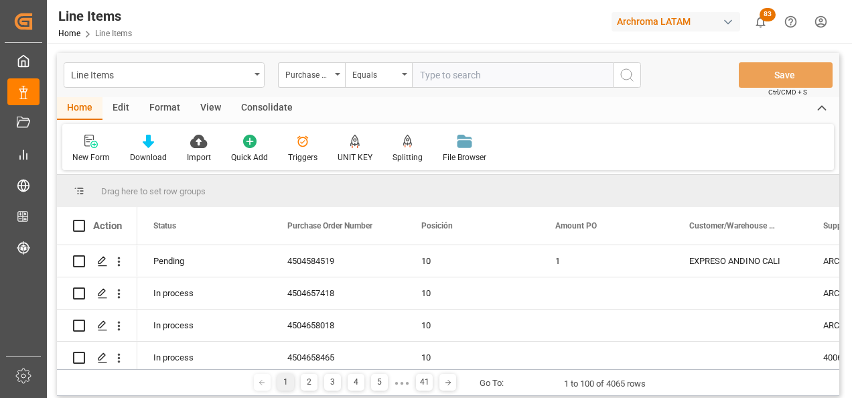
click at [407, 78] on div "Equals" at bounding box center [378, 74] width 67 height 25
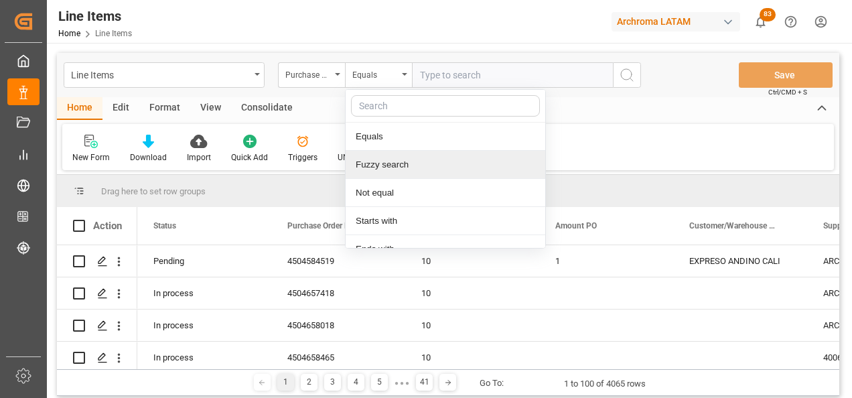
click at [417, 171] on div "Fuzzy search" at bounding box center [446, 165] width 200 height 28
paste input "4504658465"
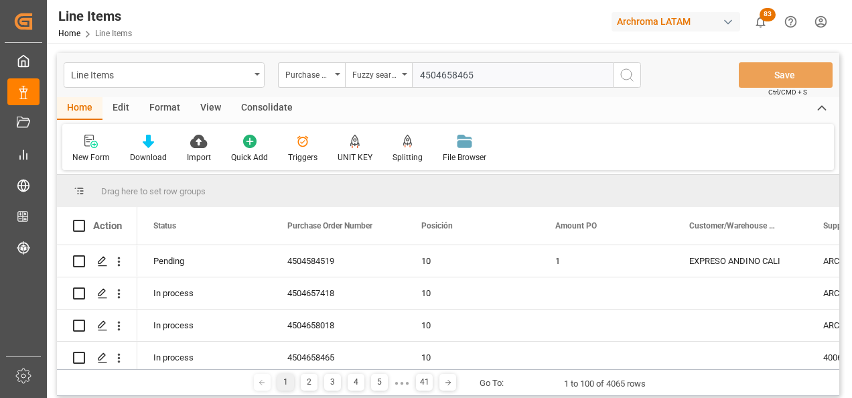
type input "4504658465"
click at [625, 80] on icon "search button" at bounding box center [627, 75] width 16 height 16
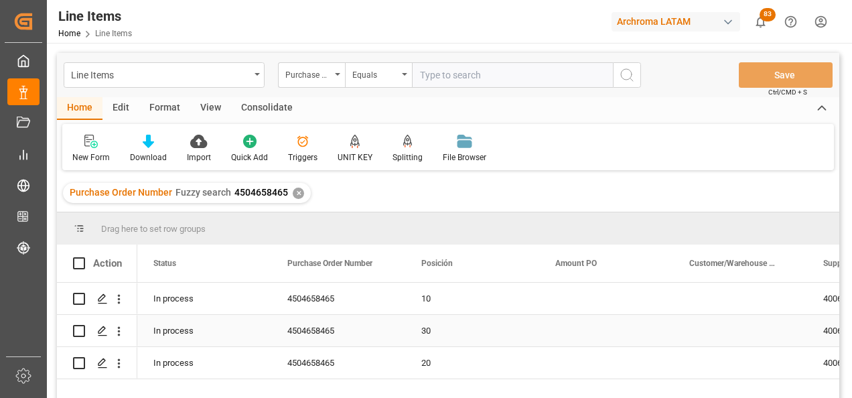
scroll to position [67, 0]
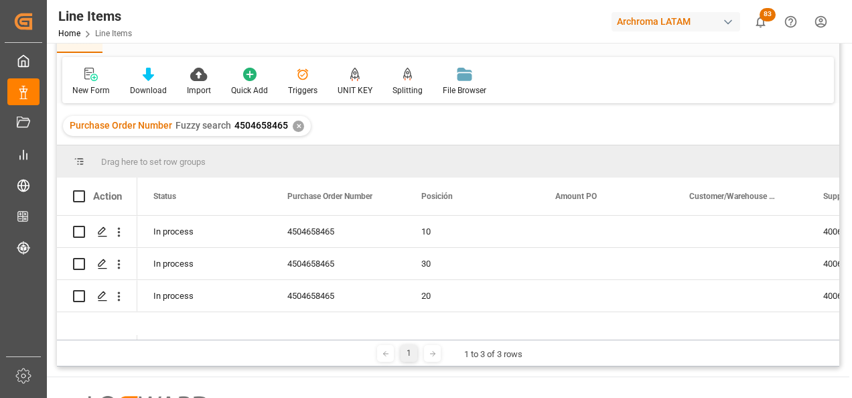
click at [296, 125] on div "✕" at bounding box center [298, 126] width 11 height 11
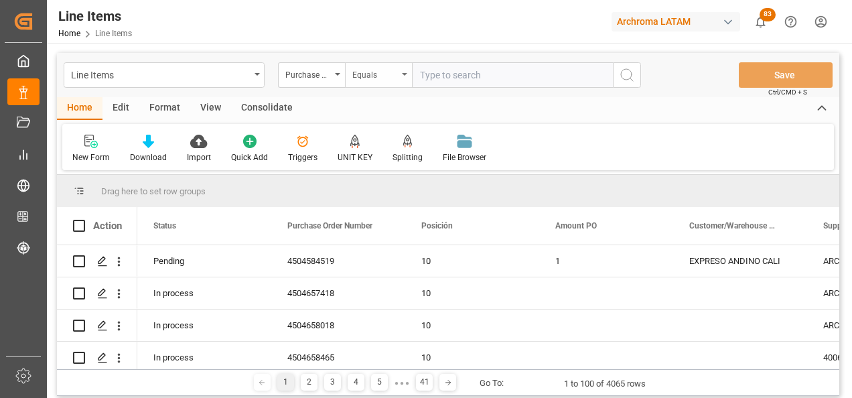
click at [399, 75] on div "Equals" at bounding box center [378, 74] width 67 height 25
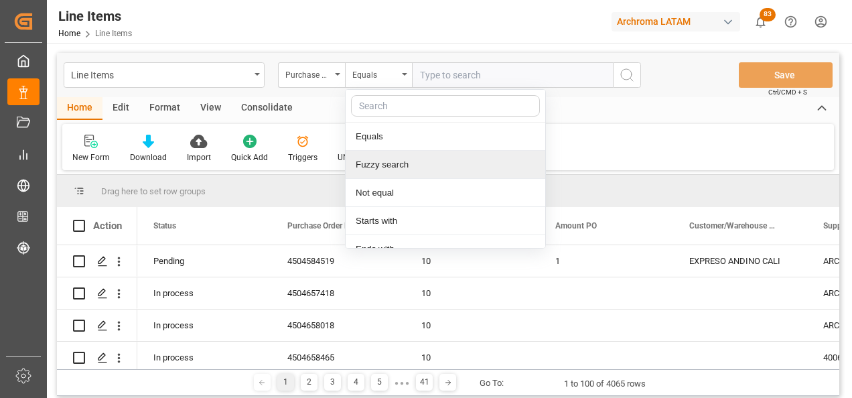
click at [405, 159] on div "Fuzzy search" at bounding box center [446, 165] width 200 height 28
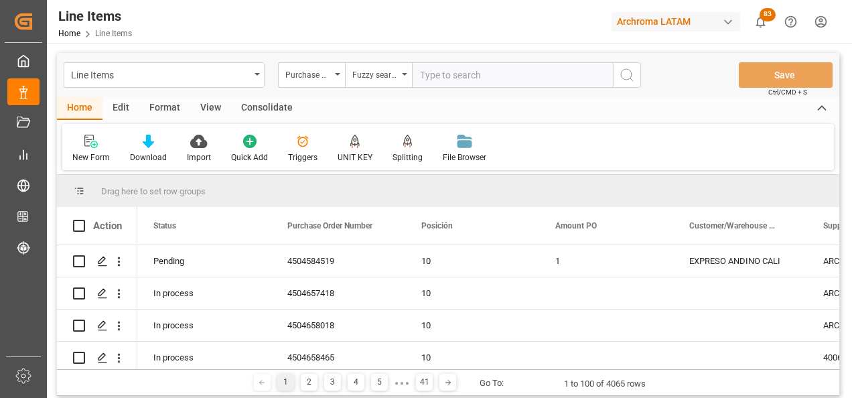
paste input "4504658500"
type input "4504658500"
click at [629, 82] on icon "search button" at bounding box center [627, 75] width 16 height 16
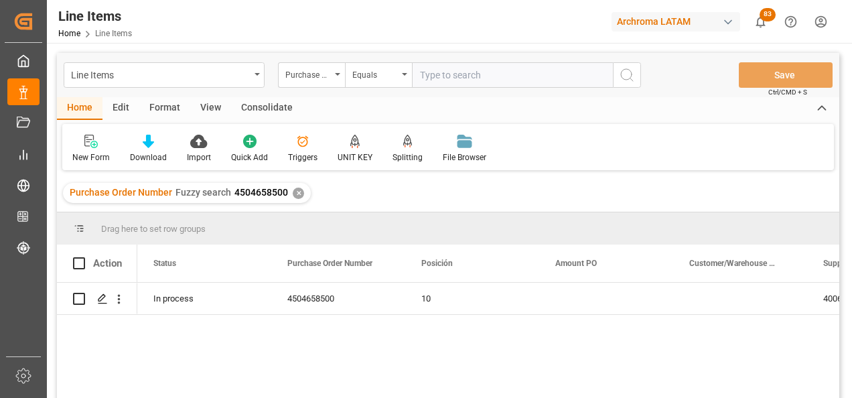
click at [287, 192] on div "Purchase Order Number Fuzzy search 4504658500 ✕" at bounding box center [187, 193] width 248 height 20
click at [294, 191] on div "✕" at bounding box center [298, 193] width 11 height 11
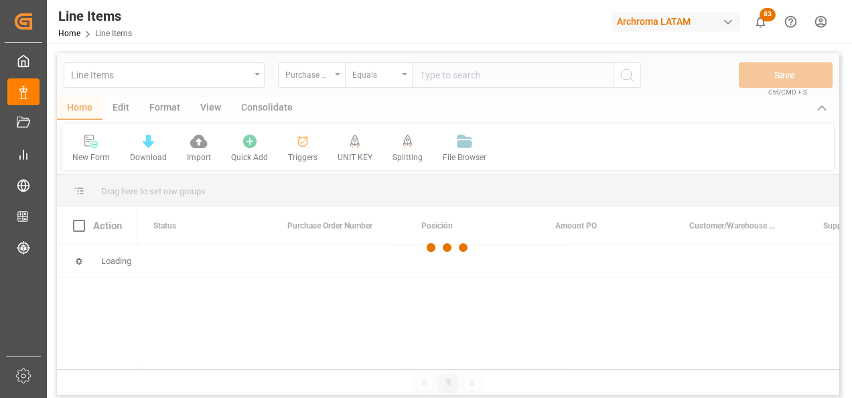
click at [396, 82] on div "Equals" at bounding box center [378, 74] width 67 height 25
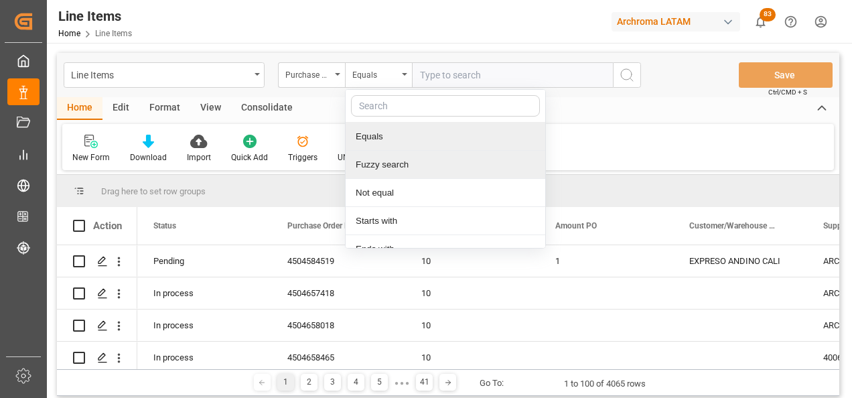
click at [401, 157] on div "Fuzzy search" at bounding box center [446, 165] width 200 height 28
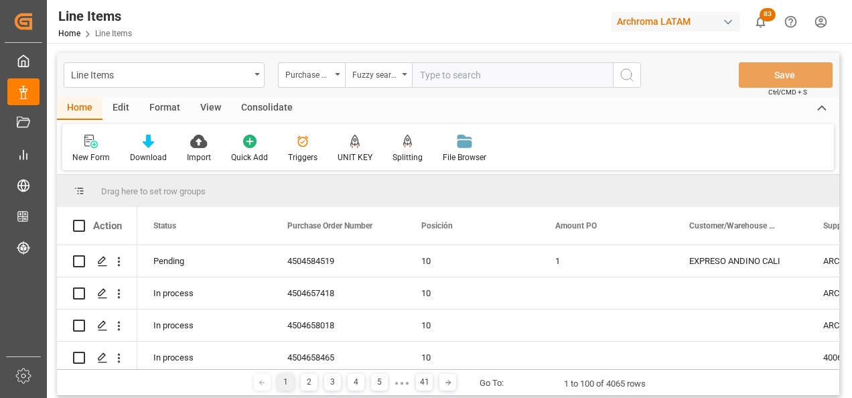
paste input "4504658503"
type input "4504658503"
click at [623, 77] on icon "search button" at bounding box center [627, 75] width 16 height 16
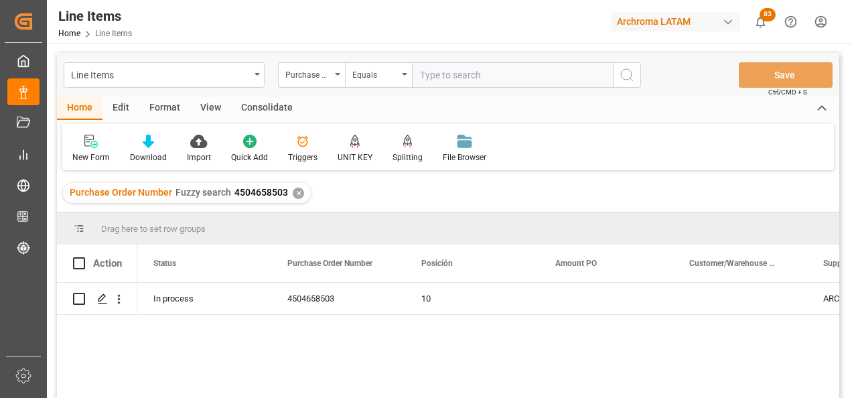
click at [298, 193] on div "✕" at bounding box center [298, 193] width 11 height 11
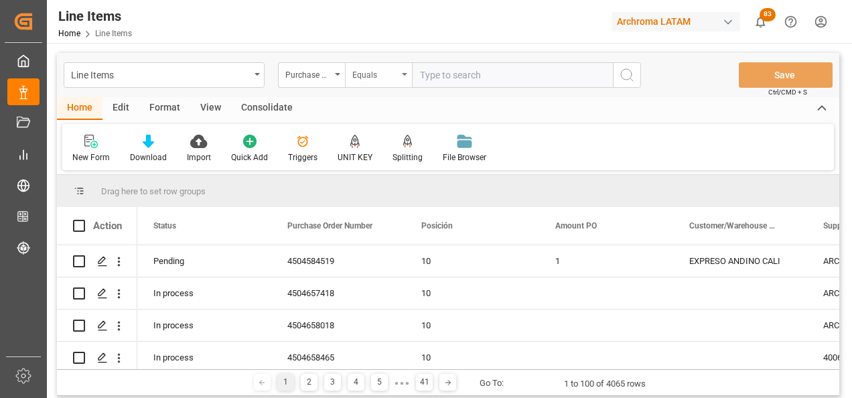
click at [405, 78] on div "Equals" at bounding box center [378, 74] width 67 height 25
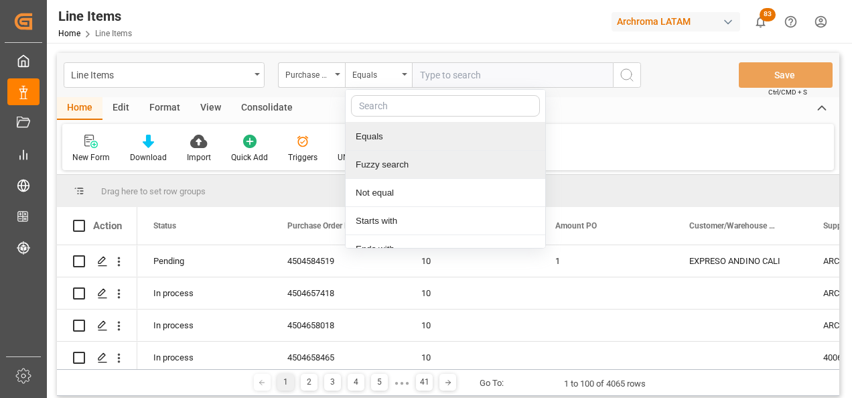
click at [412, 151] on div "Fuzzy search" at bounding box center [446, 165] width 200 height 28
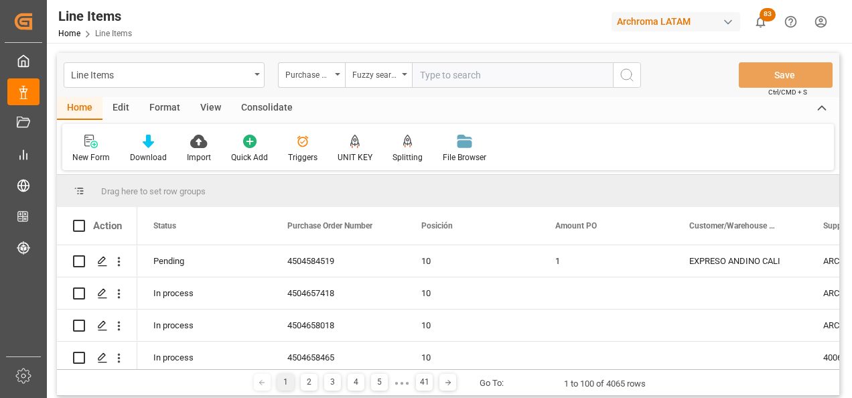
paste input "4504659322"
type input "4504659322"
click at [617, 81] on button "search button" at bounding box center [627, 74] width 28 height 25
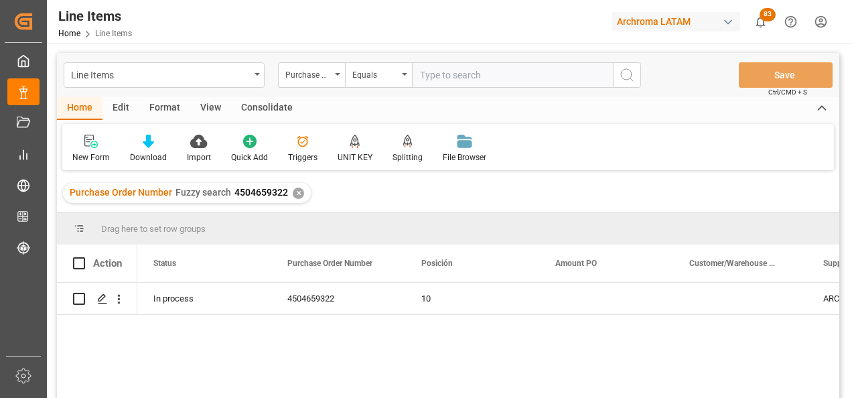
click at [299, 190] on div "✕" at bounding box center [298, 193] width 11 height 11
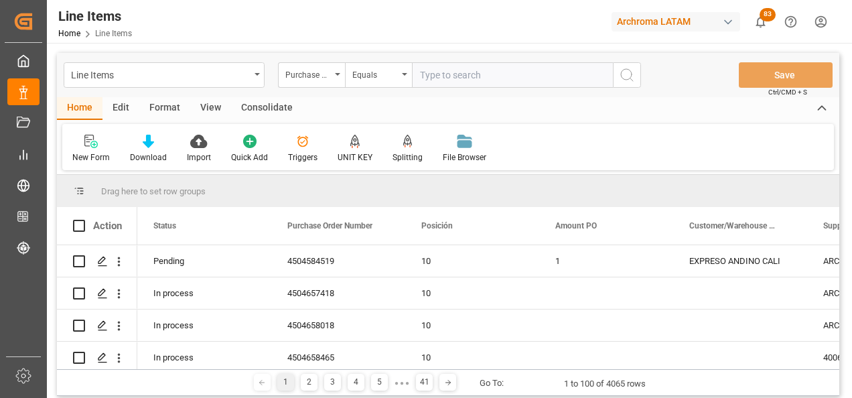
click at [266, 72] on div "Line Items Purchase Order Number Equals" at bounding box center [353, 74] width 578 height 25
click at [258, 75] on icon "open menu" at bounding box center [257, 74] width 5 height 3
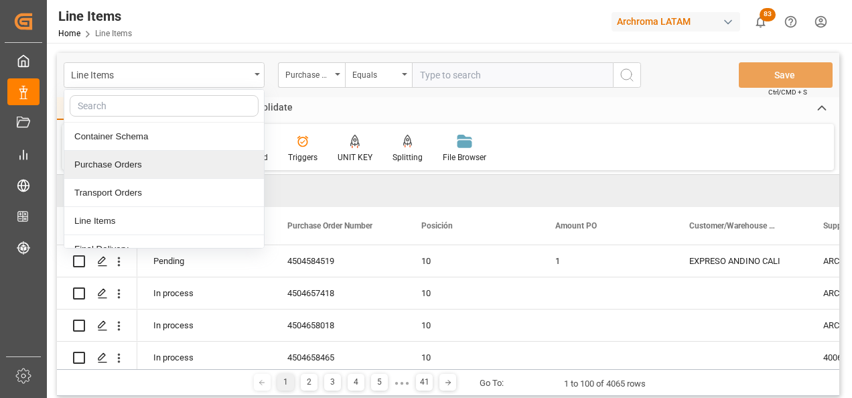
click at [146, 172] on div "Purchase Orders" at bounding box center [164, 165] width 200 height 28
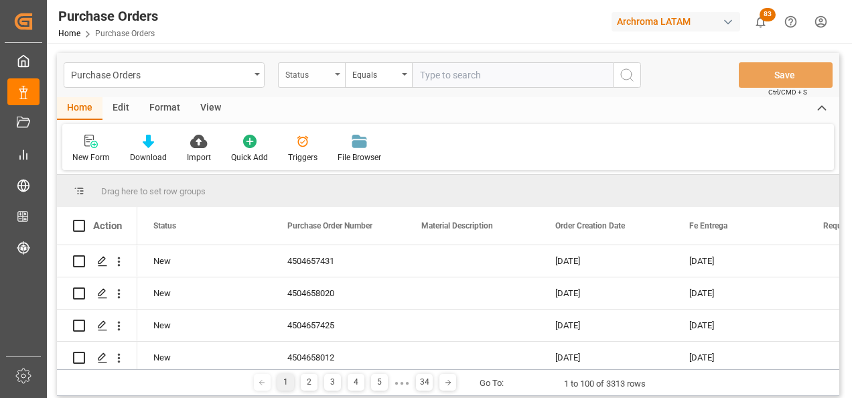
click at [332, 80] on div "Status" at bounding box center [311, 74] width 67 height 25
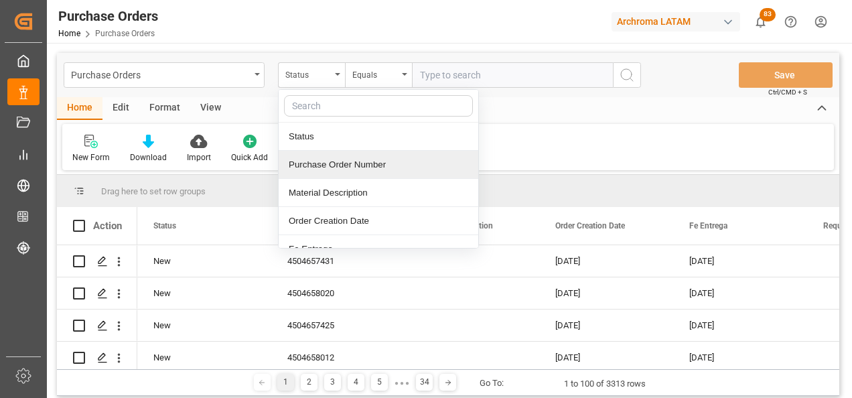
click at [343, 162] on div "Purchase Order Number" at bounding box center [379, 165] width 200 height 28
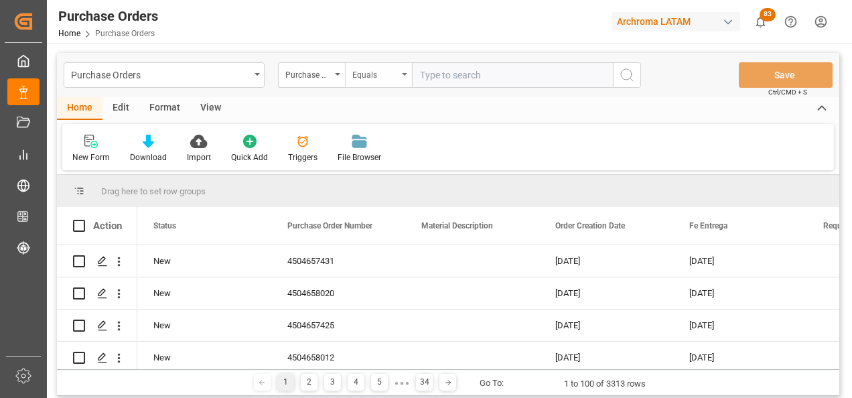
click at [375, 72] on div "Equals" at bounding box center [376, 73] width 46 height 15
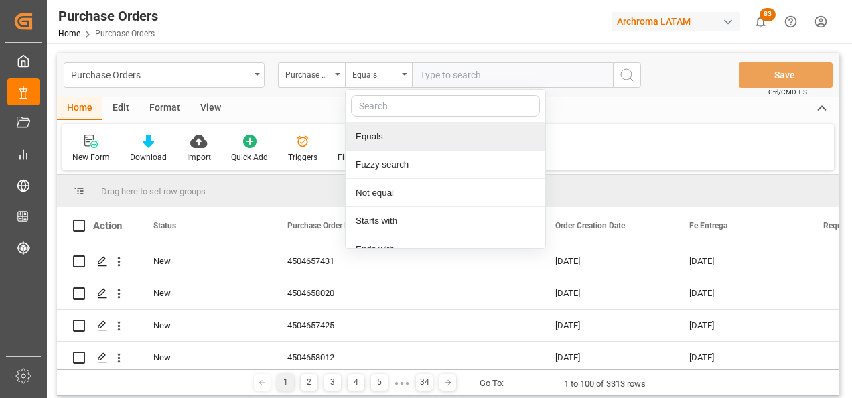
click at [393, 161] on div "Fuzzy search" at bounding box center [446, 165] width 200 height 28
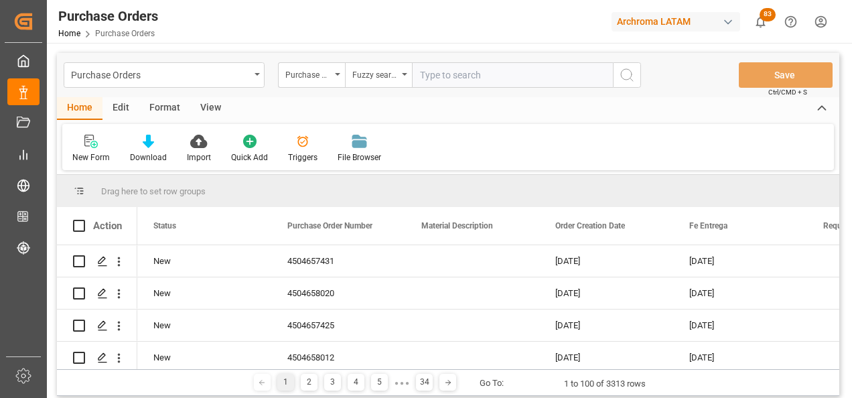
paste input "4504639614"
type input "4504639614"
click at [628, 68] on icon "search button" at bounding box center [627, 75] width 16 height 16
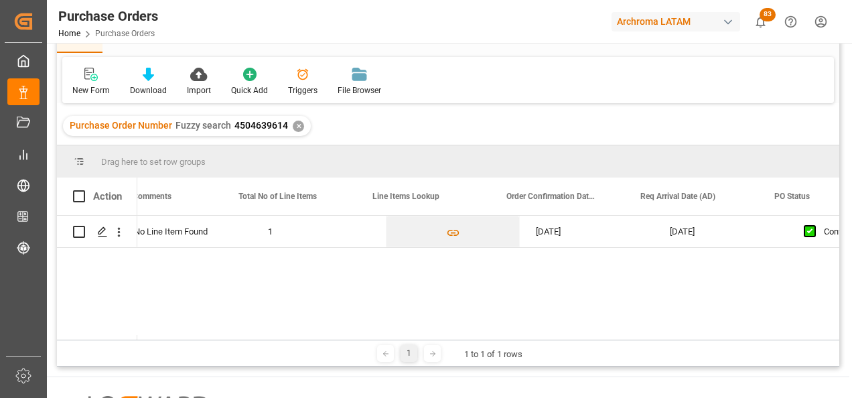
scroll to position [0, 1169]
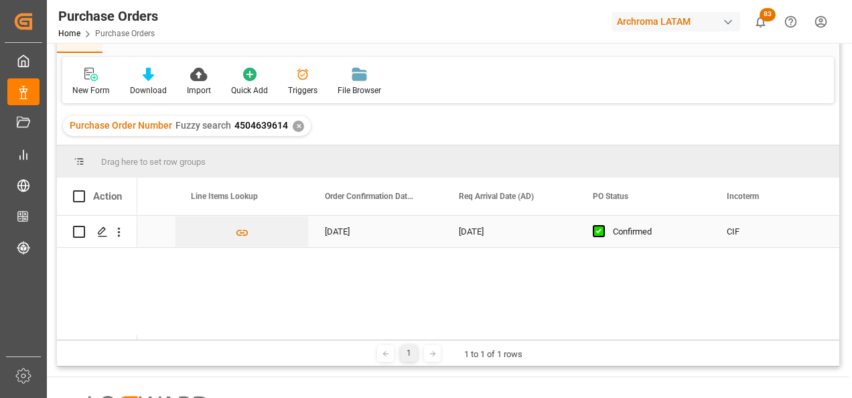
click at [515, 227] on div "05.09.2025" at bounding box center [510, 231] width 134 height 31
click at [535, 229] on div "05.09.2025" at bounding box center [510, 231] width 134 height 31
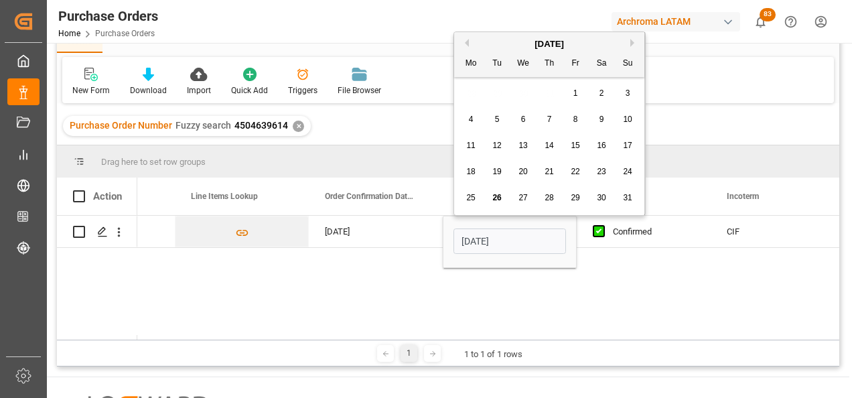
click at [633, 41] on button "Next Month" at bounding box center [635, 43] width 8 height 8
click at [601, 96] on span "6" at bounding box center [602, 92] width 5 height 9
type input "06.09.2025"
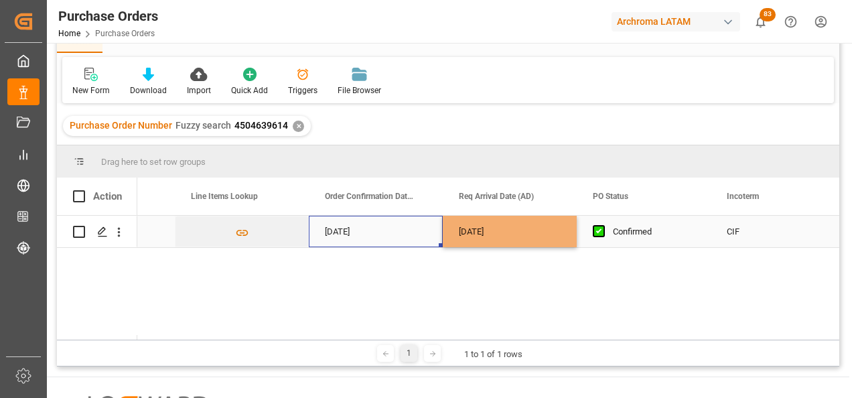
click at [387, 217] on div "31.08.2025" at bounding box center [376, 231] width 134 height 31
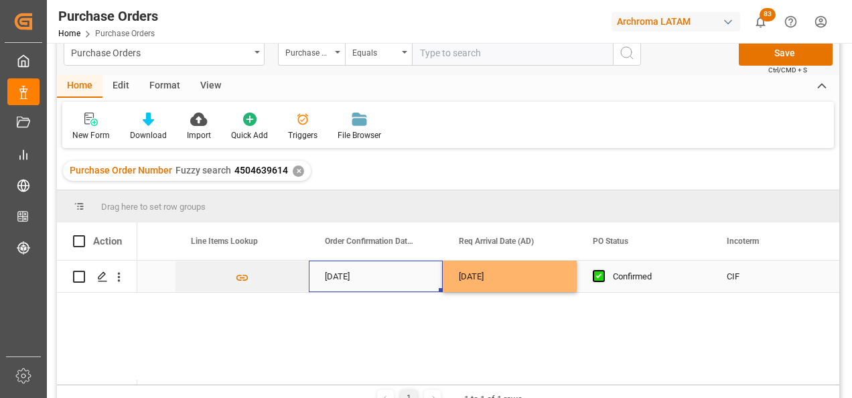
scroll to position [0, 0]
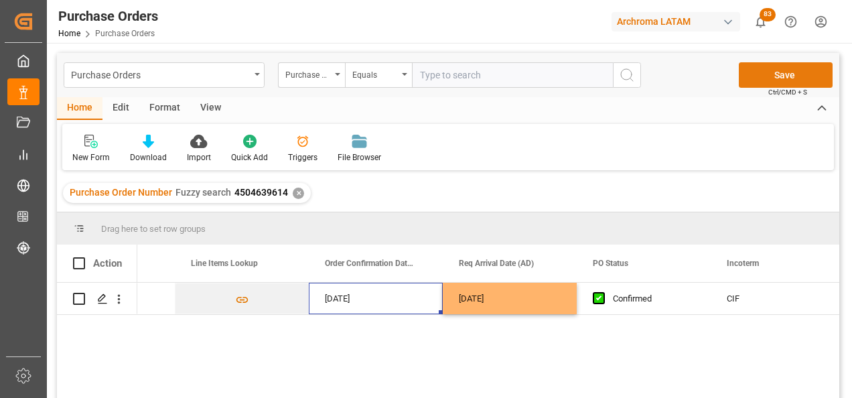
click at [785, 66] on button "Save" at bounding box center [786, 74] width 94 height 25
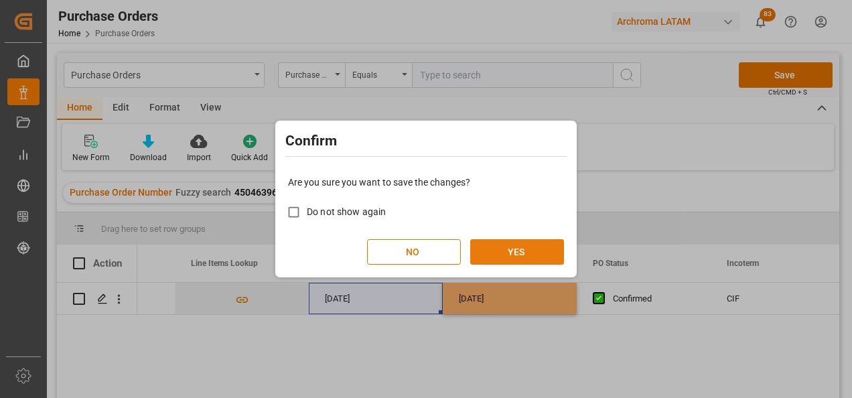
click at [538, 245] on button "YES" at bounding box center [517, 251] width 94 height 25
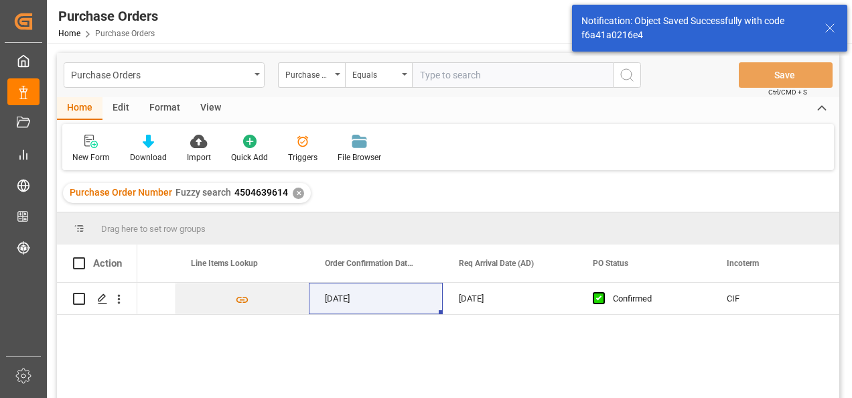
click at [296, 196] on div "✕" at bounding box center [298, 193] width 11 height 11
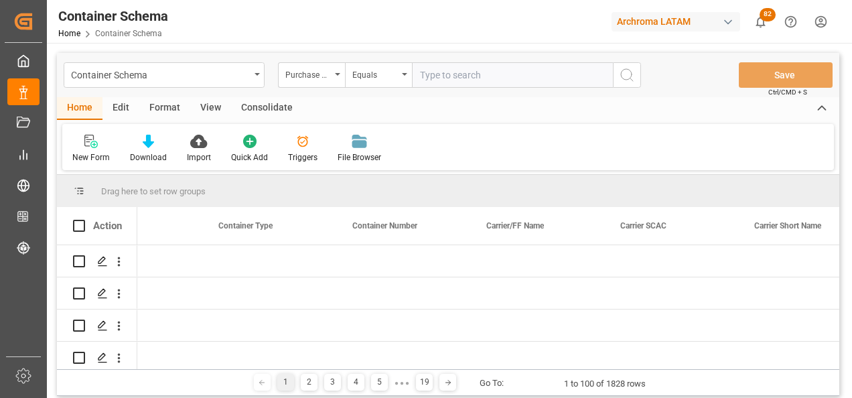
scroll to position [0, 5832]
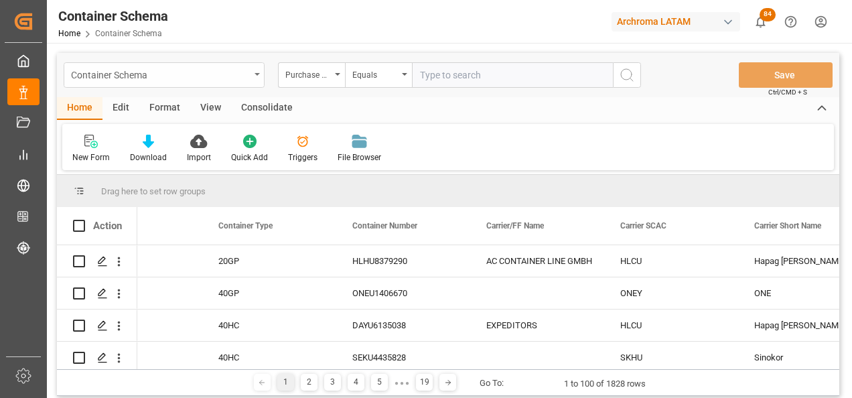
click at [257, 74] on icon "open menu" at bounding box center [257, 74] width 5 height 3
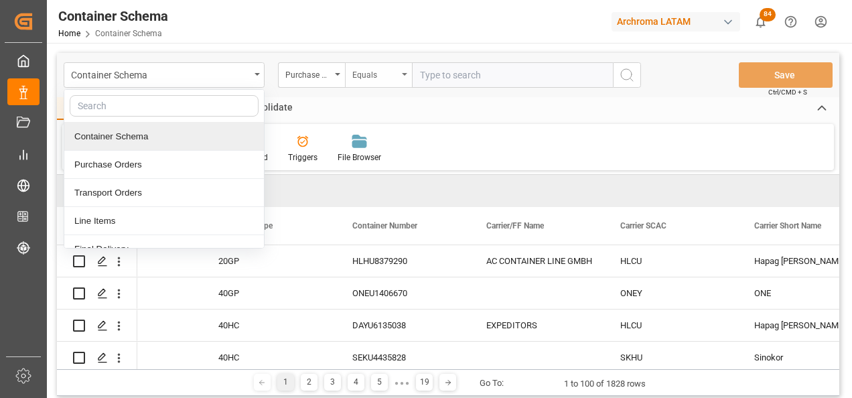
click at [377, 76] on div "Equals" at bounding box center [376, 73] width 46 height 15
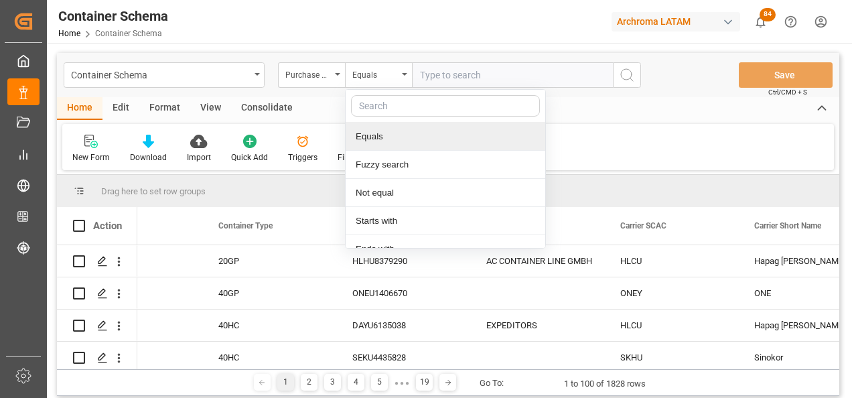
click at [381, 159] on div "Fuzzy search" at bounding box center [446, 165] width 200 height 28
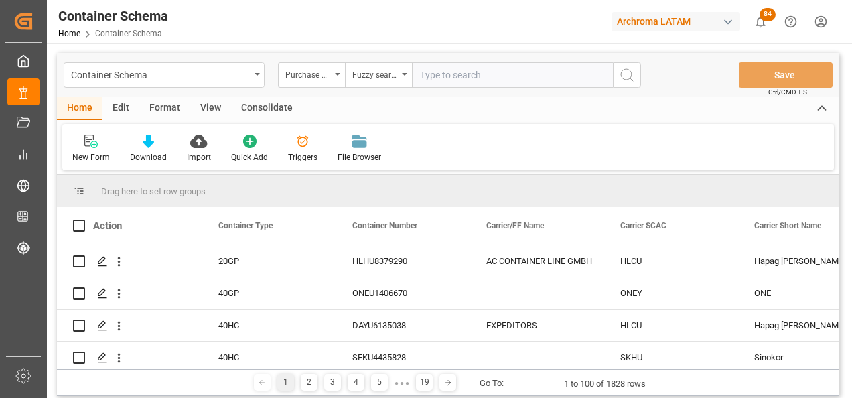
paste input "4504641302"
type input "4504641302"
click at [632, 82] on icon "search button" at bounding box center [627, 75] width 16 height 16
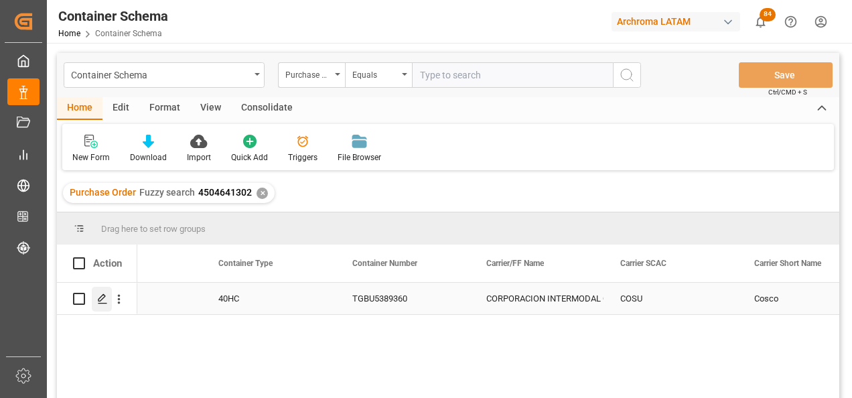
click at [104, 304] on line "Press SPACE to select this row." at bounding box center [103, 304] width 8 height 0
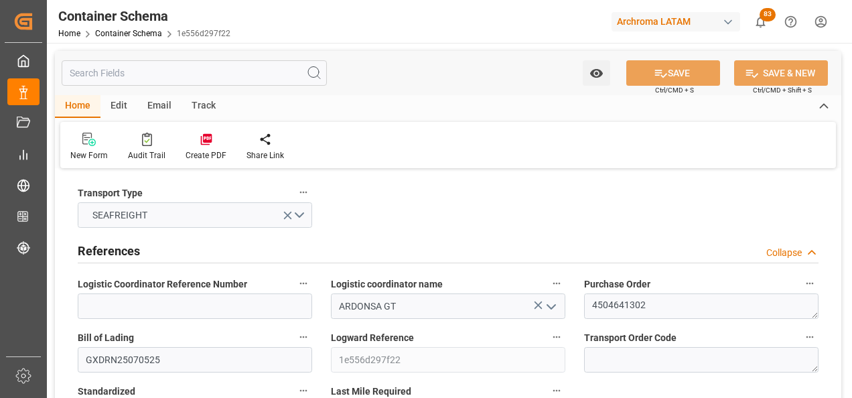
type input "0"
type input "1"
type input "800"
type input "860"
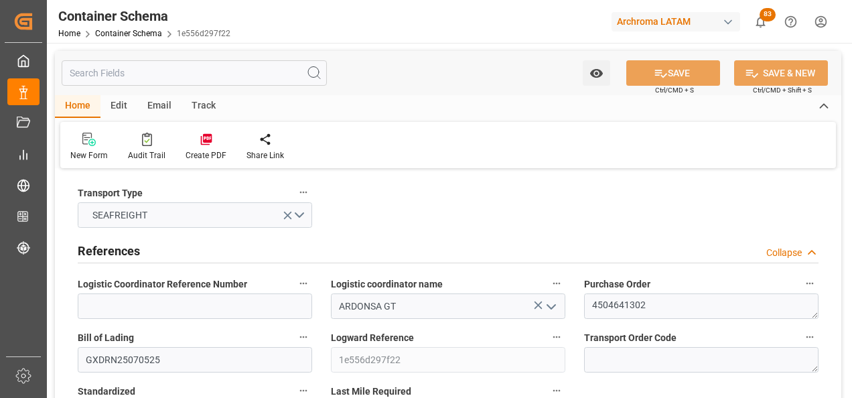
type input "Cosco"
type input "COSCO Shipping Co. Ltd."
type input "CNSGH"
type input "CNSHA"
type input "GTPRQ"
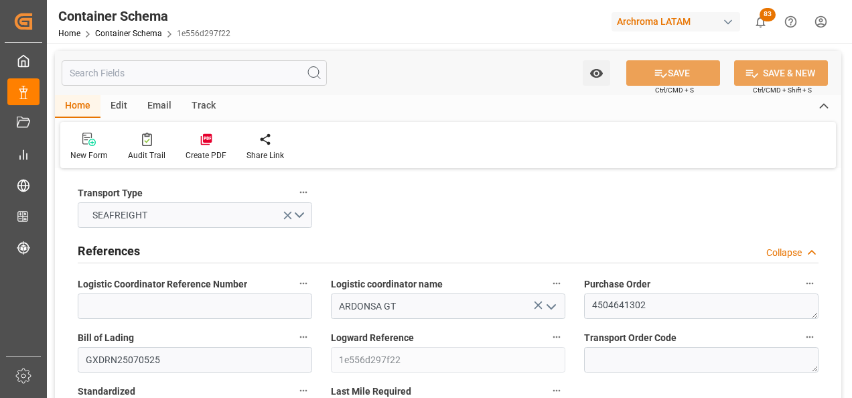
type input "GTPRQ"
type input "9850836"
type input "9928205"
type input "[DATE] 08:30"
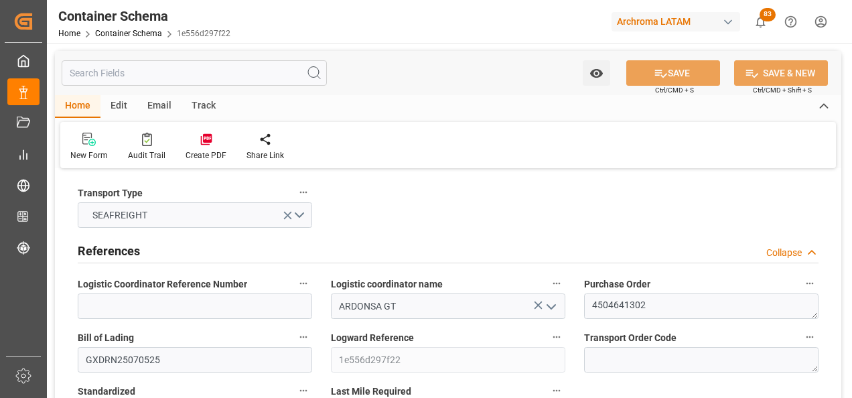
type input "[DATE]"
type input "[DATE] 12:00"
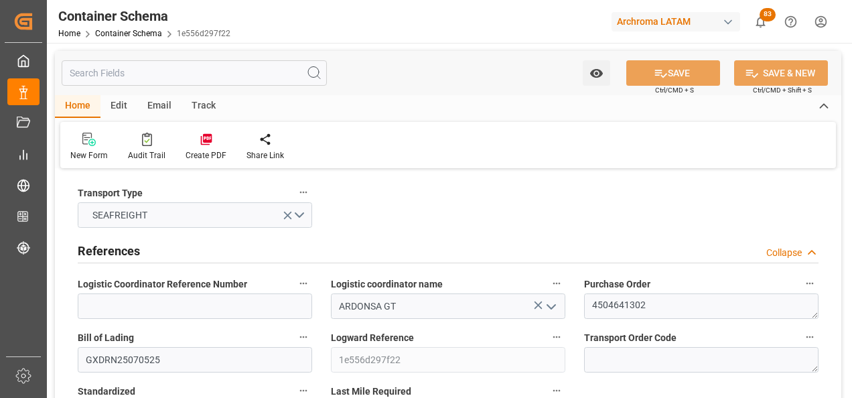
type input "[DATE] 12:00"
type input "[DATE] 00:00"
type input "[DATE] 12:00"
type input "[DATE] 00:00"
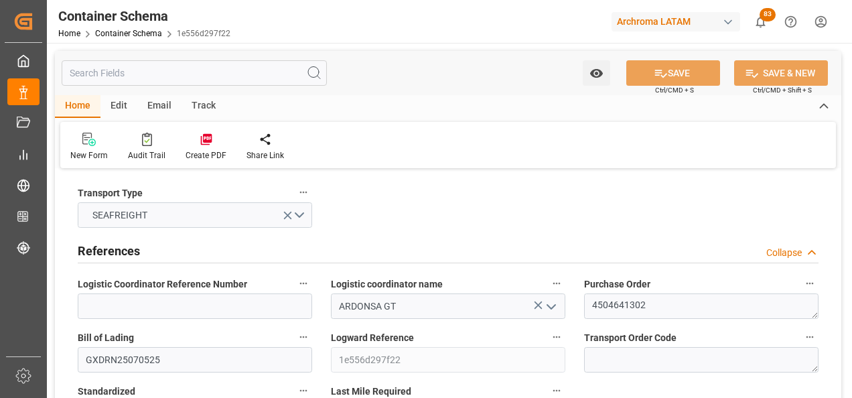
type input "[DATE] 12:00"
type input "[DATE] 00:00"
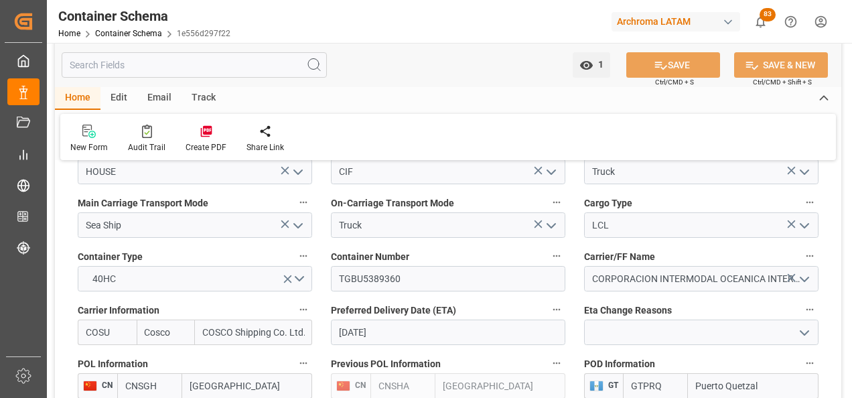
scroll to position [1206, 0]
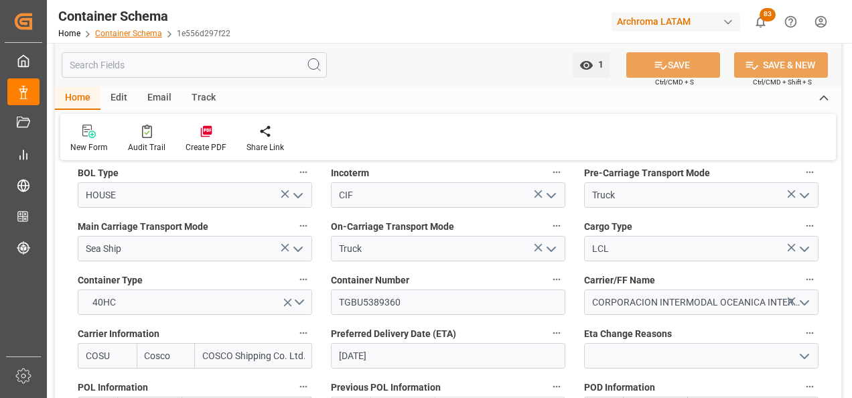
click at [134, 32] on link "Container Schema" at bounding box center [128, 33] width 67 height 9
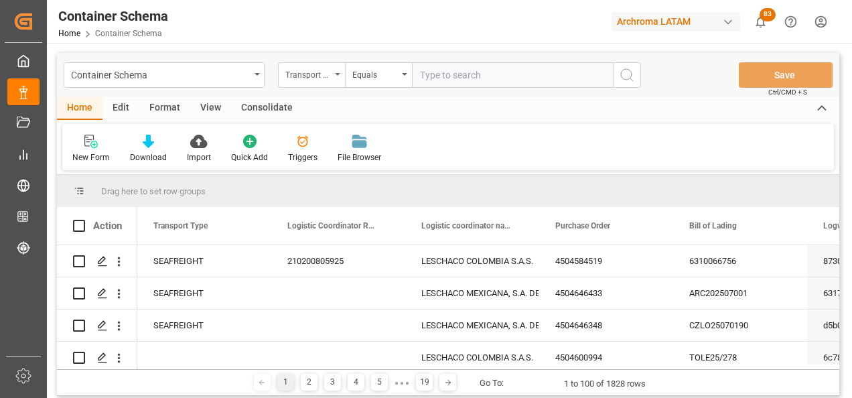
click at [302, 82] on div "Transport Type" at bounding box center [311, 74] width 67 height 25
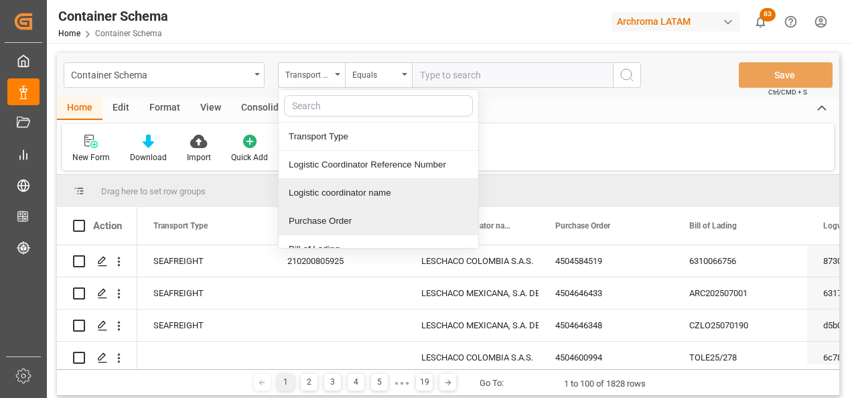
click at [339, 217] on div "Purchase Order" at bounding box center [379, 221] width 200 height 28
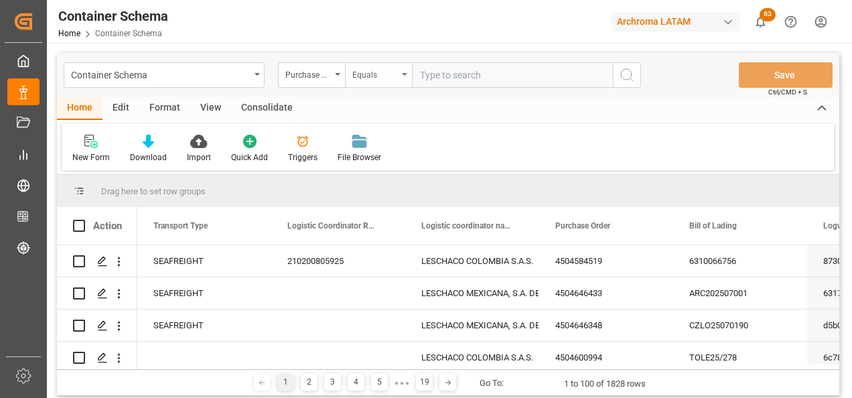
click at [367, 75] on div "Equals" at bounding box center [376, 73] width 46 height 15
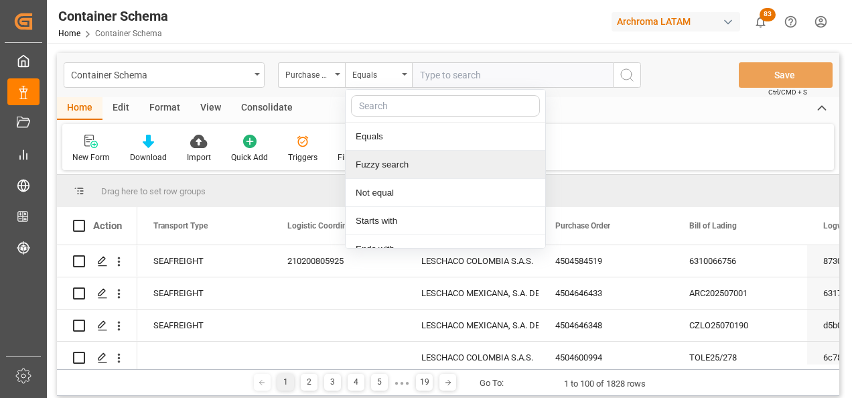
click at [385, 164] on div "Fuzzy search" at bounding box center [446, 165] width 200 height 28
paste input "4504603870"
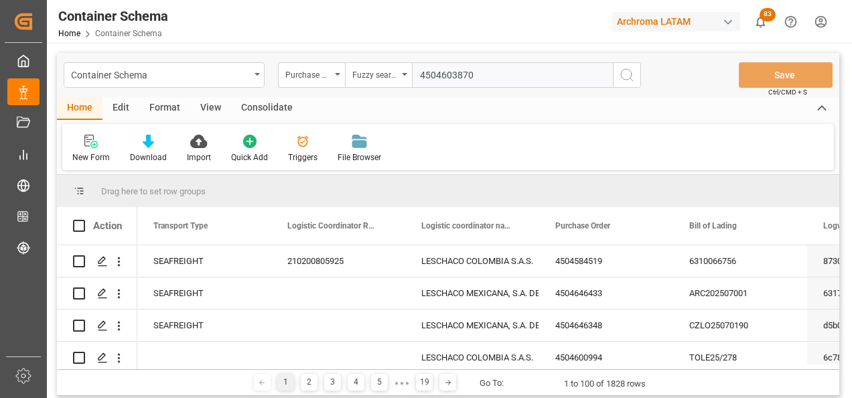
type input "4504603870"
click at [625, 78] on icon "search button" at bounding box center [627, 75] width 16 height 16
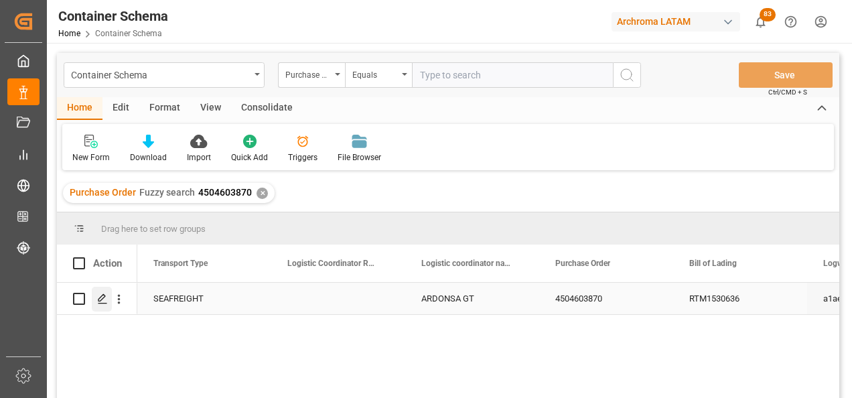
click at [103, 304] on icon "Press SPACE to select this row." at bounding box center [102, 299] width 11 height 11
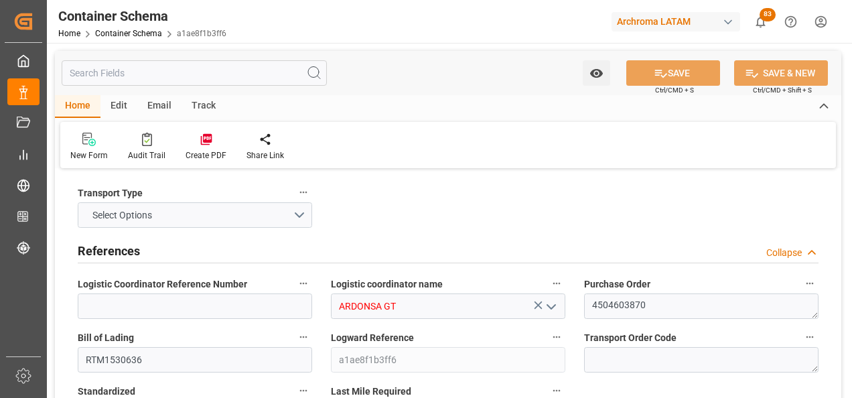
type input "0"
type input "1"
type input "56"
type input "13160"
type input "14140"
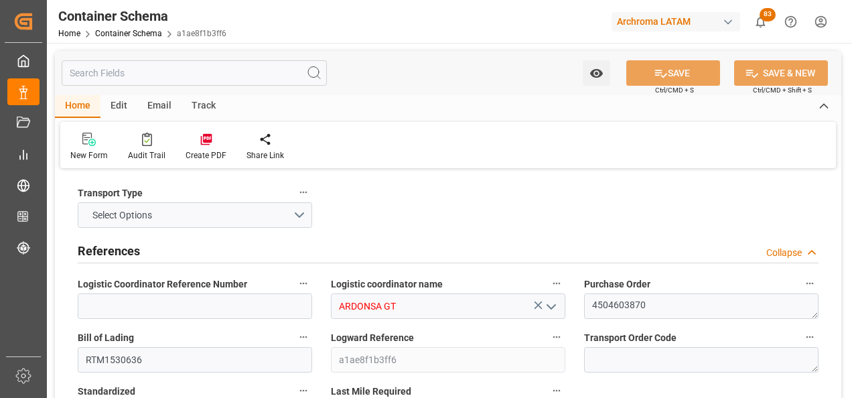
type input "CMACGM"
type input "CMA CGM Group"
type input "NLRTM"
type input "GTSTZ"
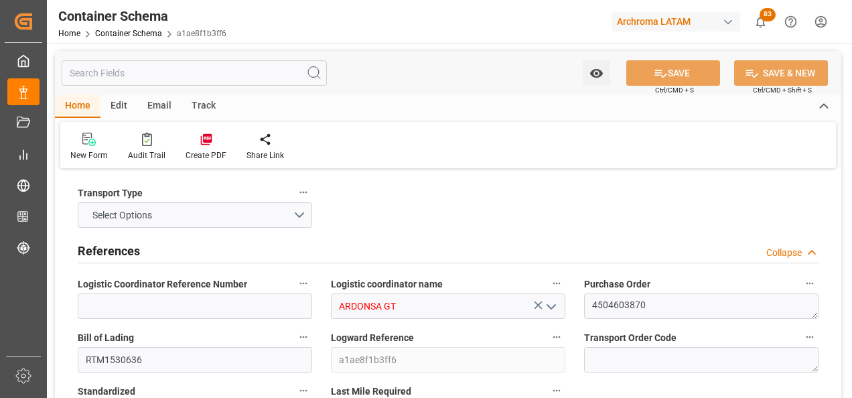
type input "9723277"
type input "[DATE] 11:00"
type input "[DATE]"
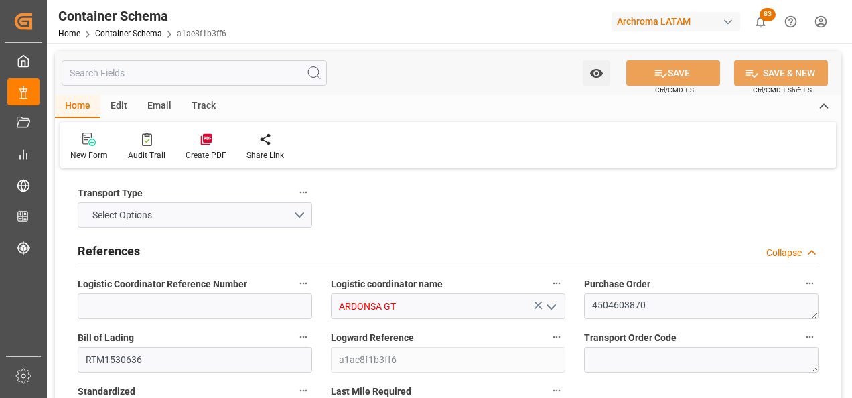
type input "[DATE]"
type input "[DATE] 21:20"
type input "[DATE] 16:30"
type input "[DATE] 16:24"
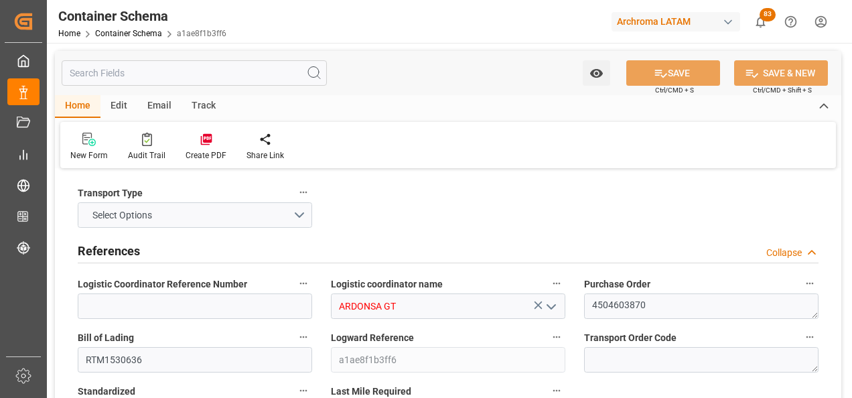
type input "[DATE] 00:00"
type input "[DATE] 06:00"
type input "[DATE] 00:00"
type input "[DATE] 06:00"
click at [154, 99] on div "Email" at bounding box center [159, 106] width 44 height 23
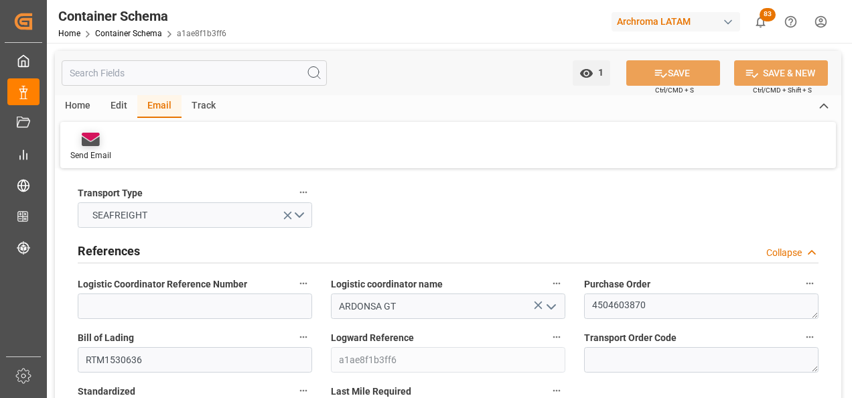
click at [92, 135] on icon at bounding box center [91, 137] width 18 height 8
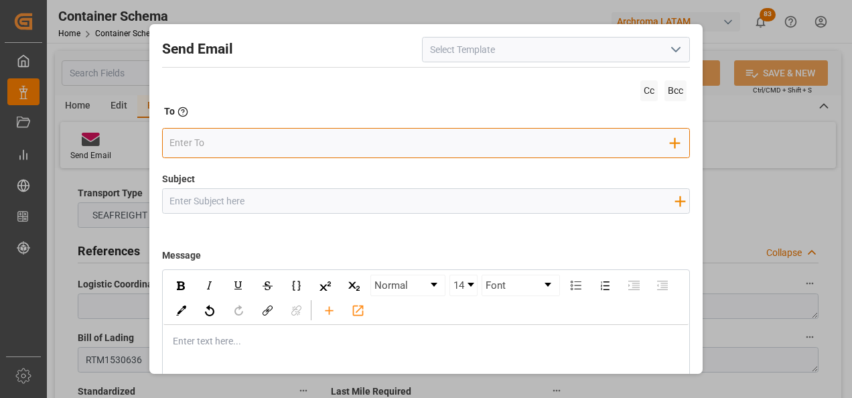
click at [447, 143] on input "email" at bounding box center [420, 143] width 501 height 20
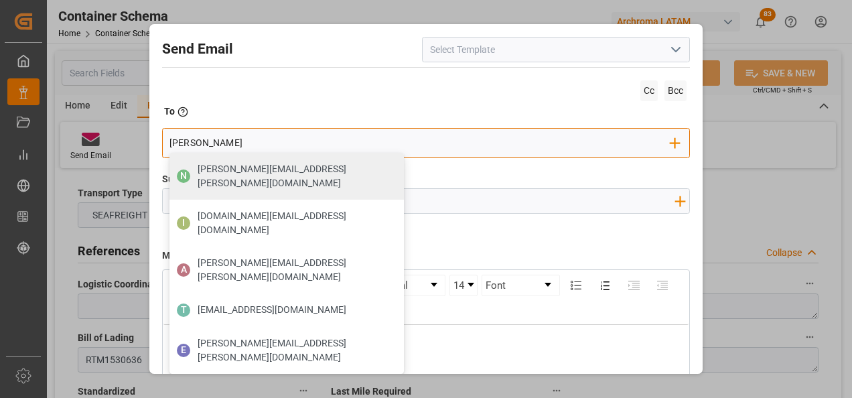
type input "gloria"
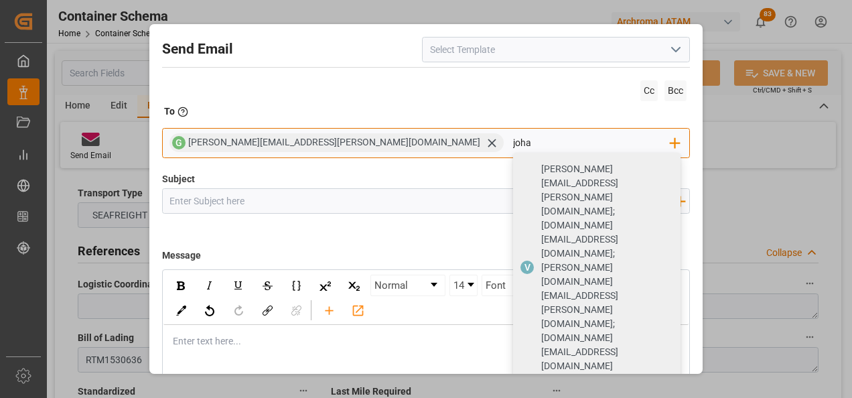
type input "[PERSON_NAME]"
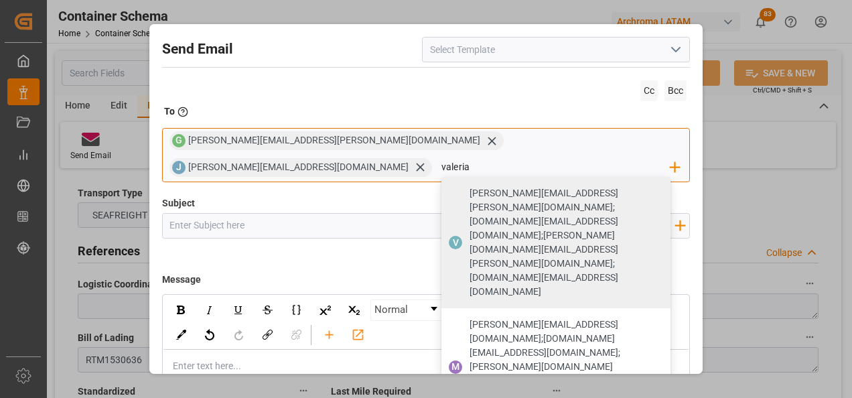
type input "valeria"
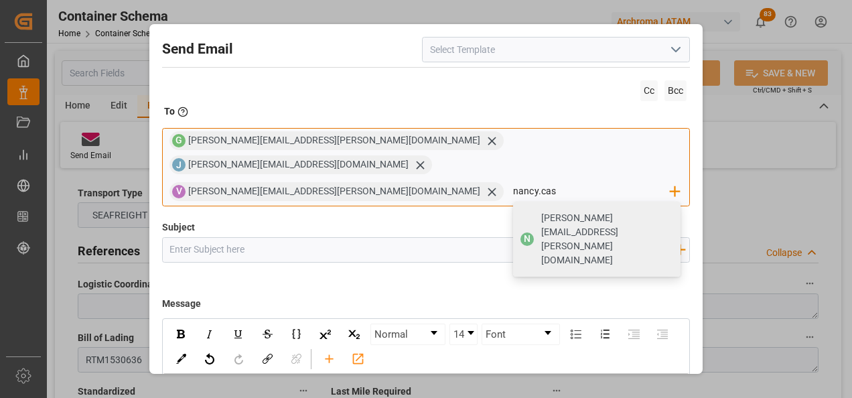
type input "[PERSON_NAME][EMAIL_ADDRESS][PERSON_NAME][DOMAIN_NAME]"
click at [541, 211] on span "[PERSON_NAME][EMAIL_ADDRESS][PERSON_NAME][DOMAIN_NAME]" at bounding box center [606, 239] width 130 height 56
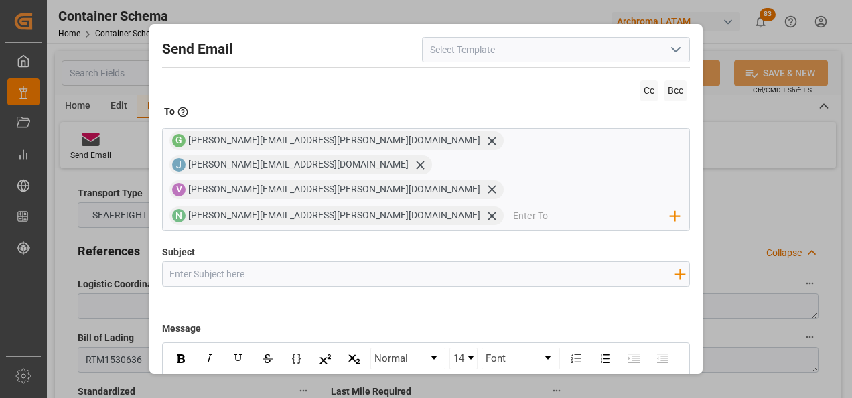
click at [274, 262] on input "Subject" at bounding box center [422, 273] width 519 height 23
paste input "GT || TRACKING | PO 4504603870 | Contenedor CMAU3210495 | TEXTIL | Prioridad | …"
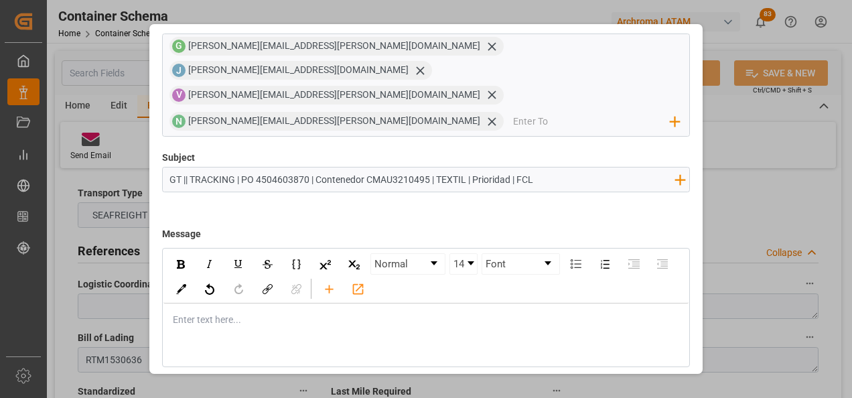
scroll to position [96, 0]
type input "GT || TRACKING | PO 4504603870 | Contenedor CMAU3210495 | TEXTIL | Prioridad | …"
click at [317, 312] on div "rdw-editor" at bounding box center [427, 319] width 507 height 14
click at [334, 312] on div "rdw-editor" at bounding box center [427, 319] width 507 height 14
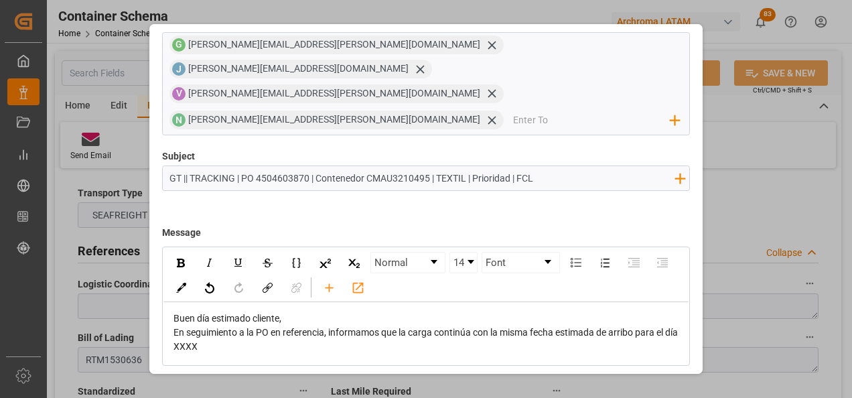
click at [288, 312] on div "Buen día estimado cliente," at bounding box center [427, 319] width 507 height 14
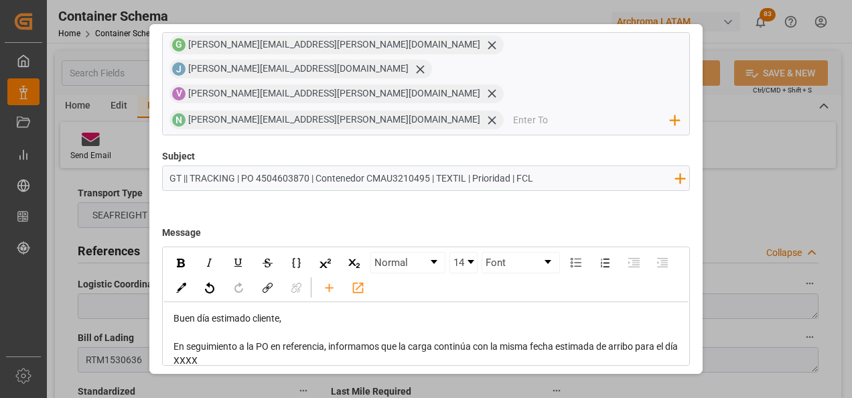
click at [195, 341] on span "En seguimiento a la PO en referencia, informamos que la carga continúa con la m…" at bounding box center [427, 353] width 507 height 25
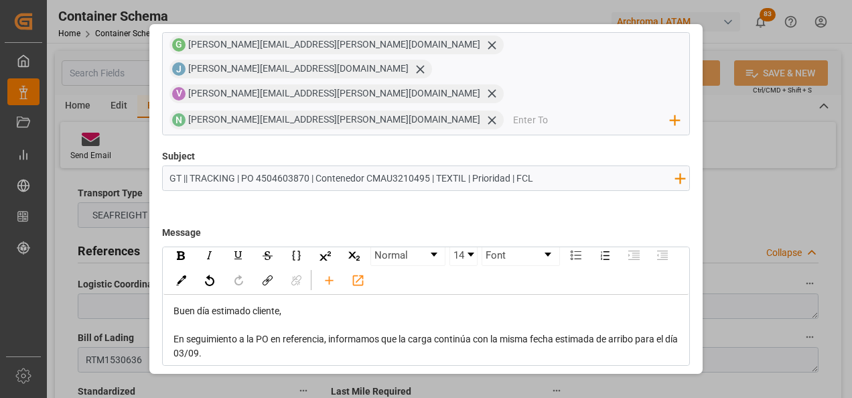
scroll to position [13, 0]
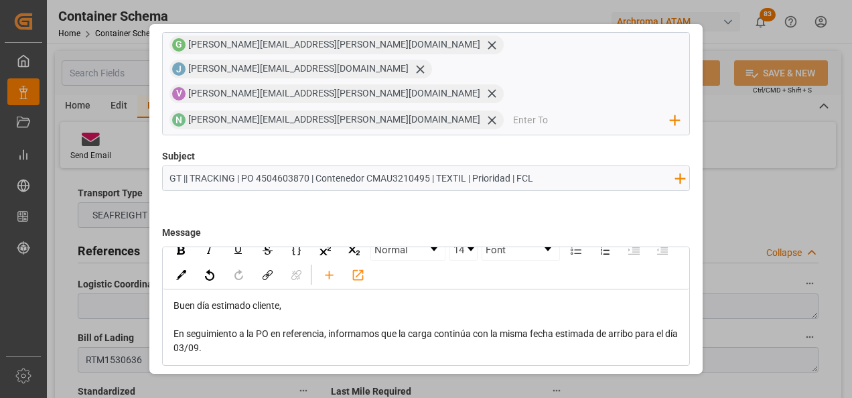
click at [257, 327] on div "En seguimiento a la PO en referencia, informamos que la carga continúa con la m…" at bounding box center [427, 341] width 507 height 28
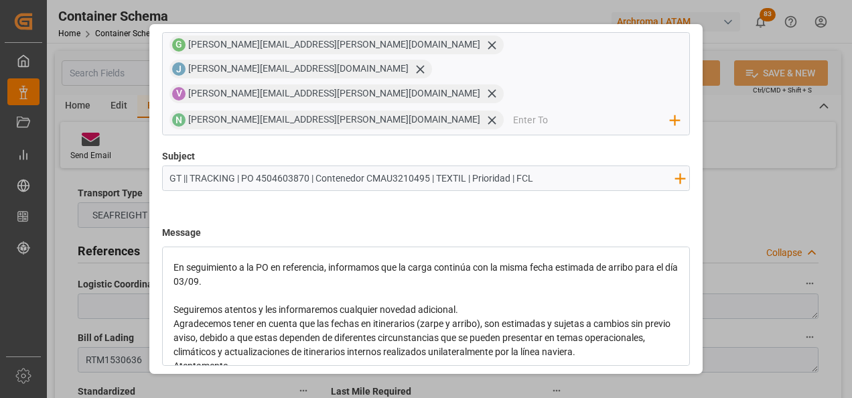
scroll to position [80, 0]
click at [471, 302] on div "Seguiremos atentos y les informaremos cualquier novedad adicional." at bounding box center [427, 309] width 507 height 14
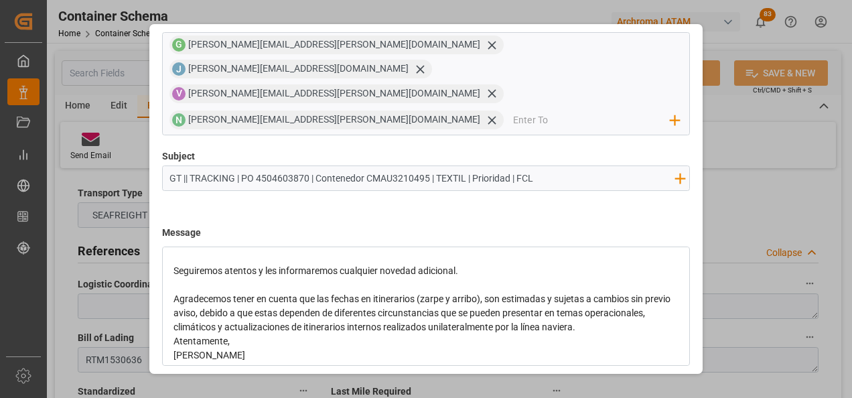
scroll to position [139, 0]
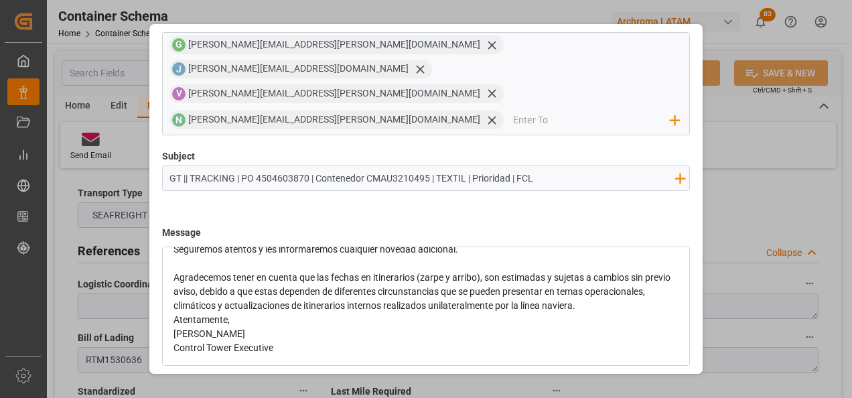
click at [647, 271] on div "Agradecemos tener en cuenta que las fechas en itinerarios (zarpe y arribo), son…" at bounding box center [427, 292] width 507 height 42
click at [267, 341] on div "Atentamente," at bounding box center [427, 348] width 507 height 14
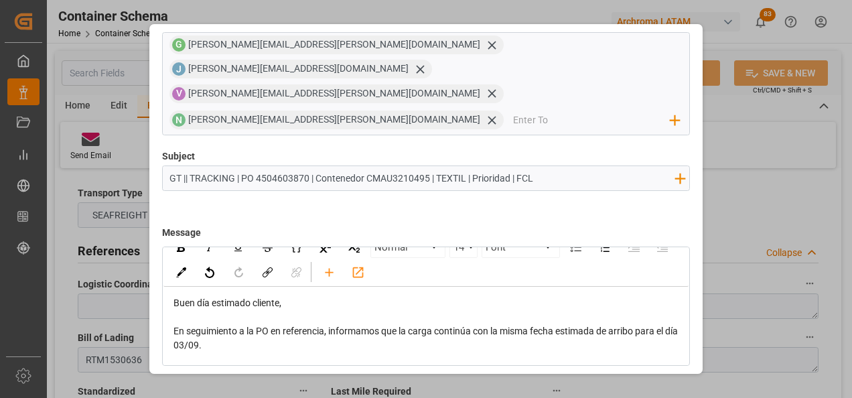
scroll to position [0, 0]
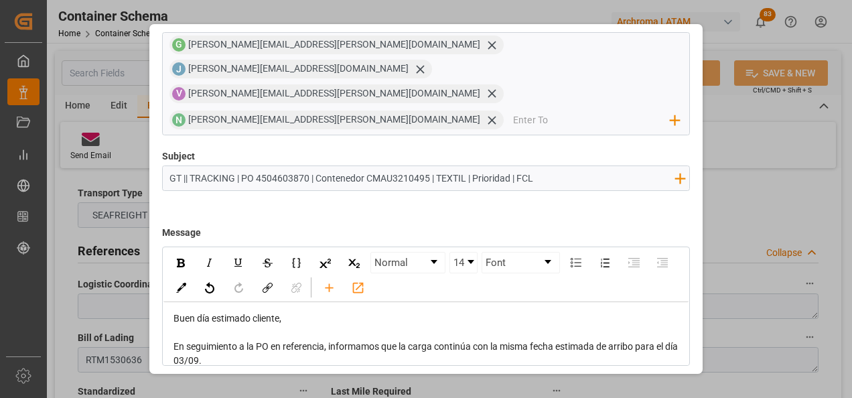
click at [635, 385] on button "Send" at bounding box center [643, 397] width 94 height 25
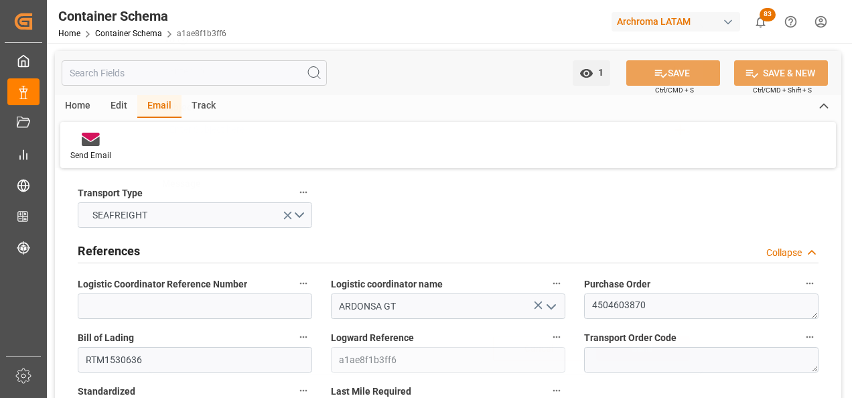
scroll to position [72, 0]
